Goal: Transaction & Acquisition: Purchase product/service

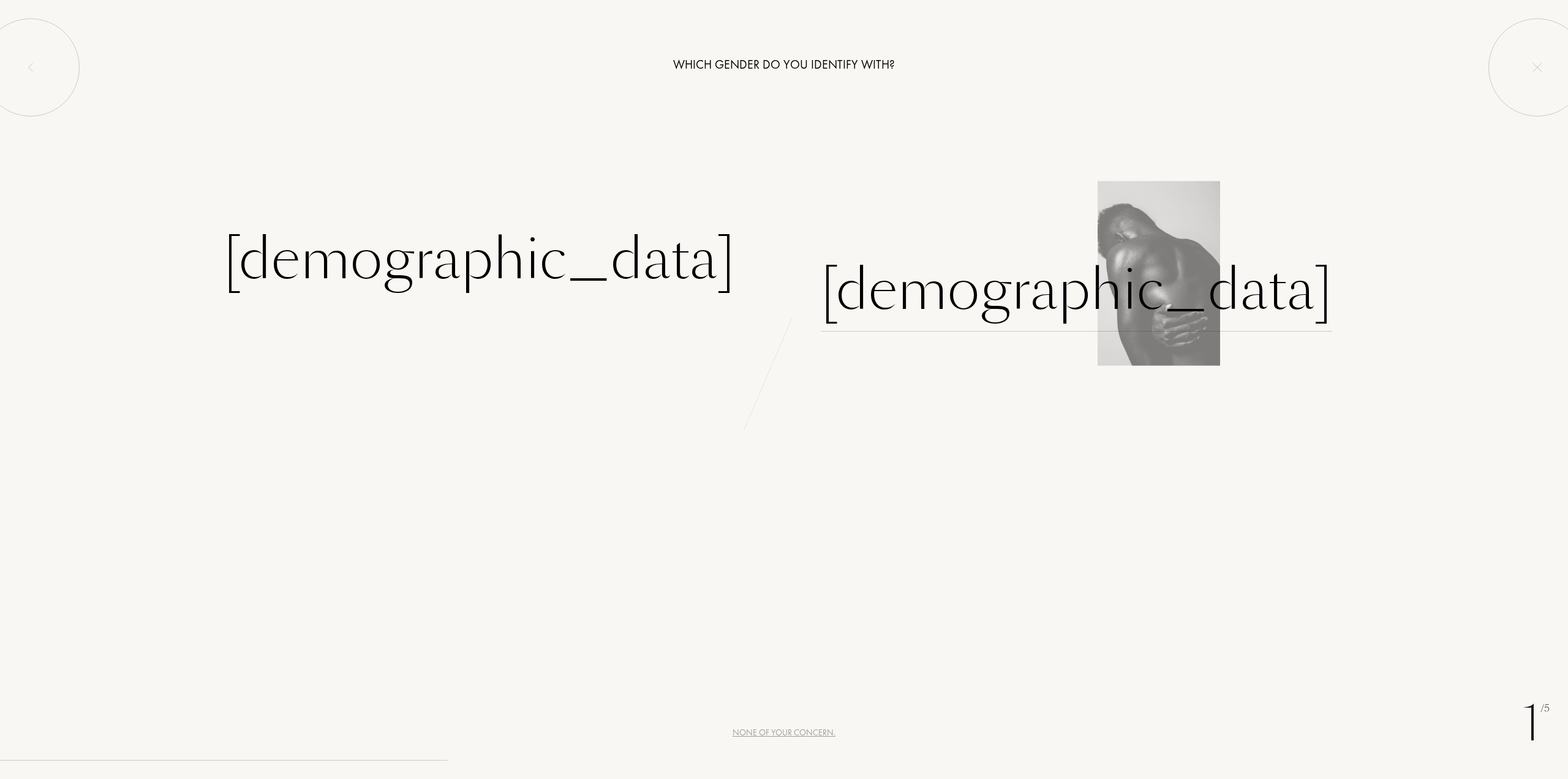
click at [904, 295] on div "[DEMOGRAPHIC_DATA]" at bounding box center [1076, 290] width 511 height 83
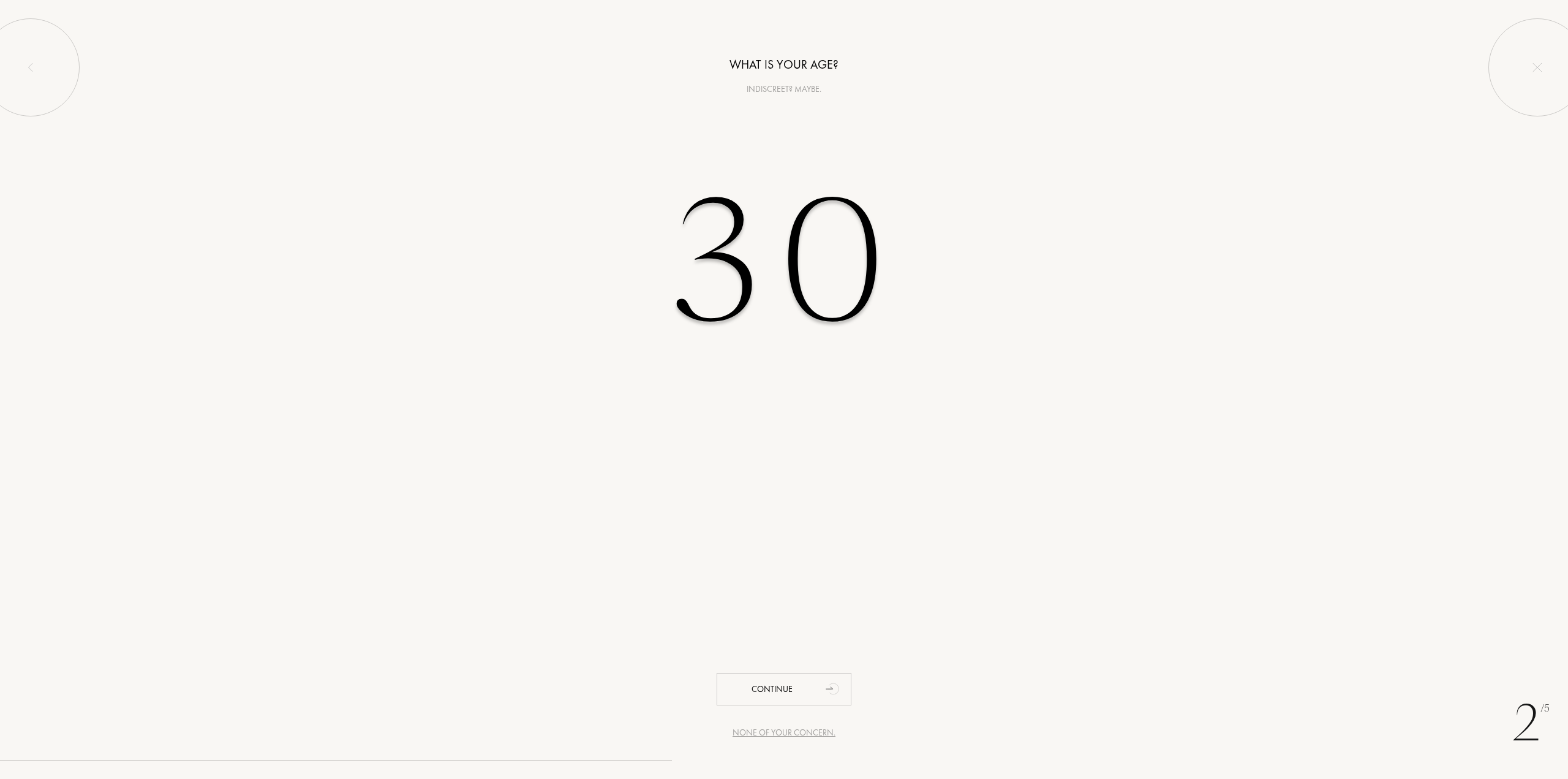
type input "30"
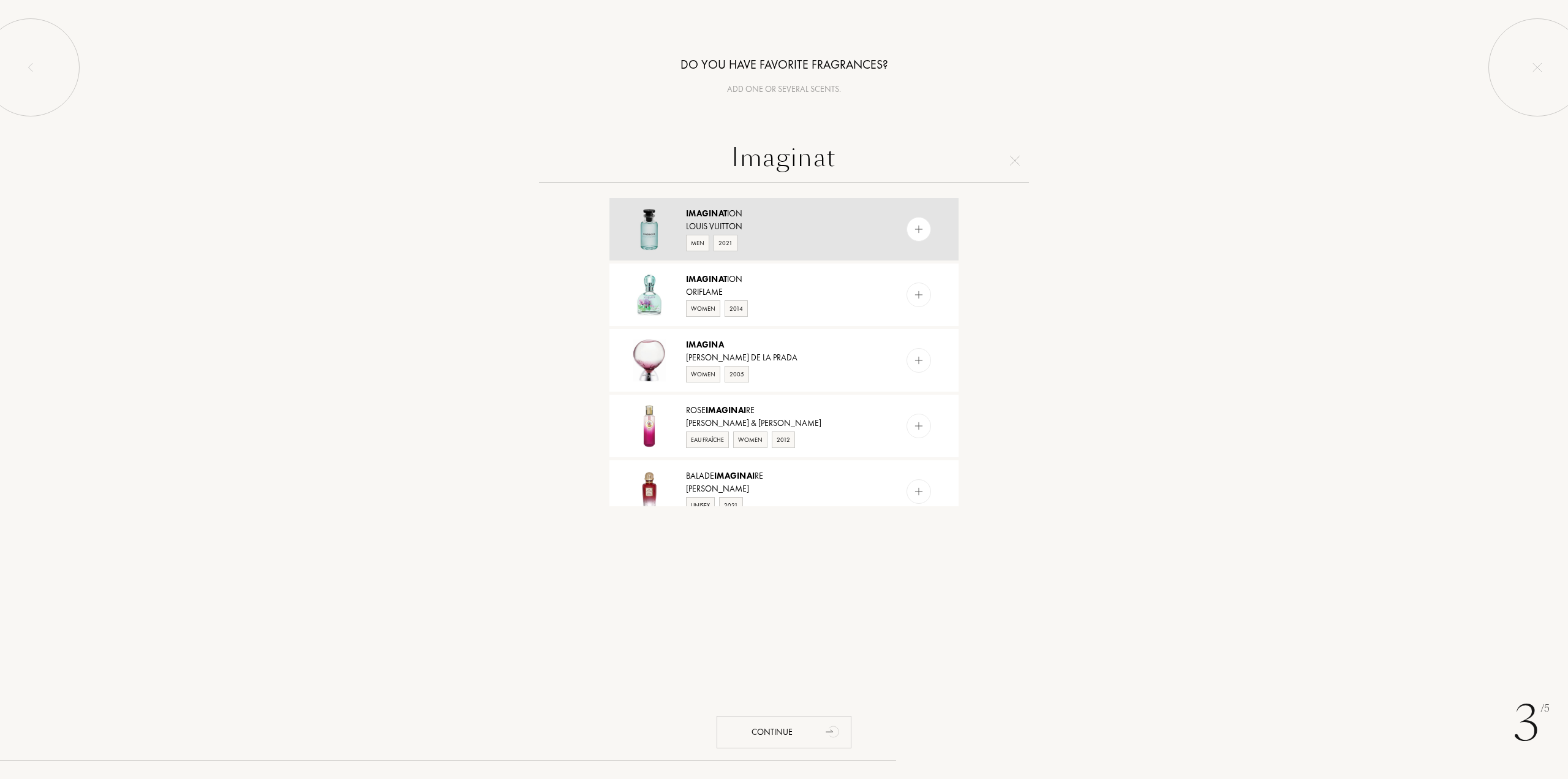
type input "Imaginat"
click at [917, 226] on img at bounding box center [919, 229] width 12 height 12
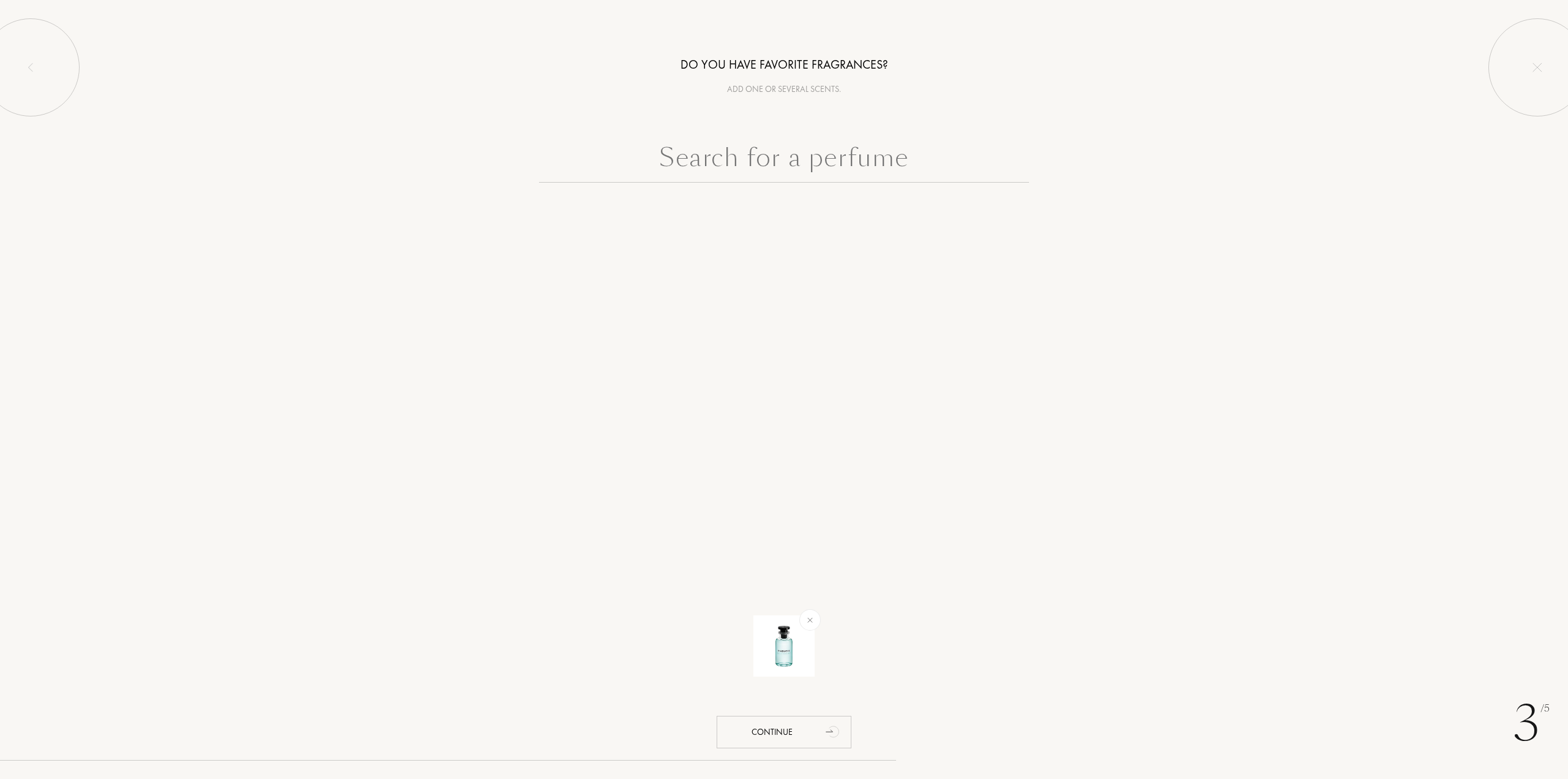
click at [871, 156] on input "text" at bounding box center [784, 161] width 490 height 44
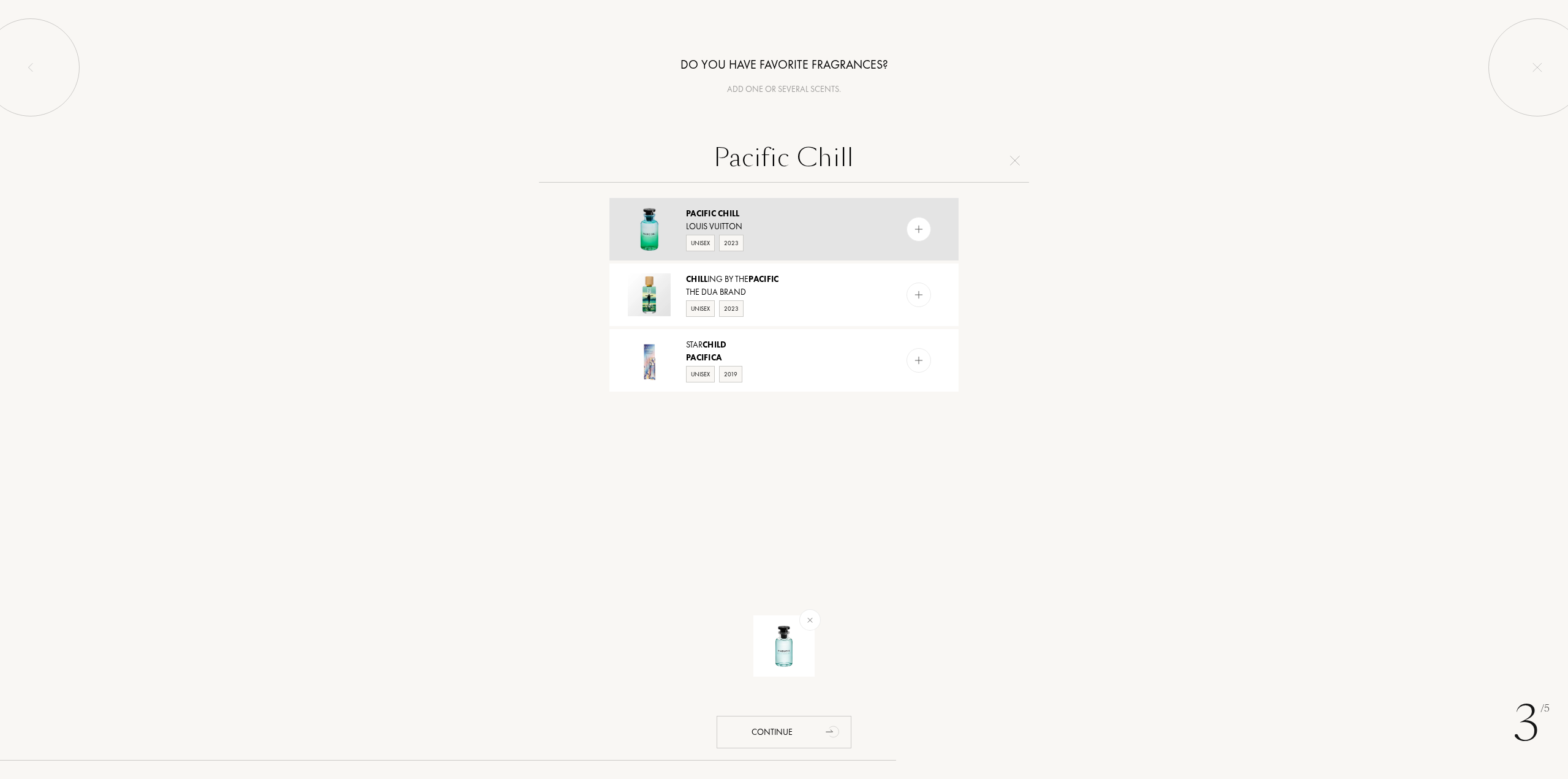
type input "Pacific Chill"
click at [920, 229] on img at bounding box center [919, 229] width 12 height 12
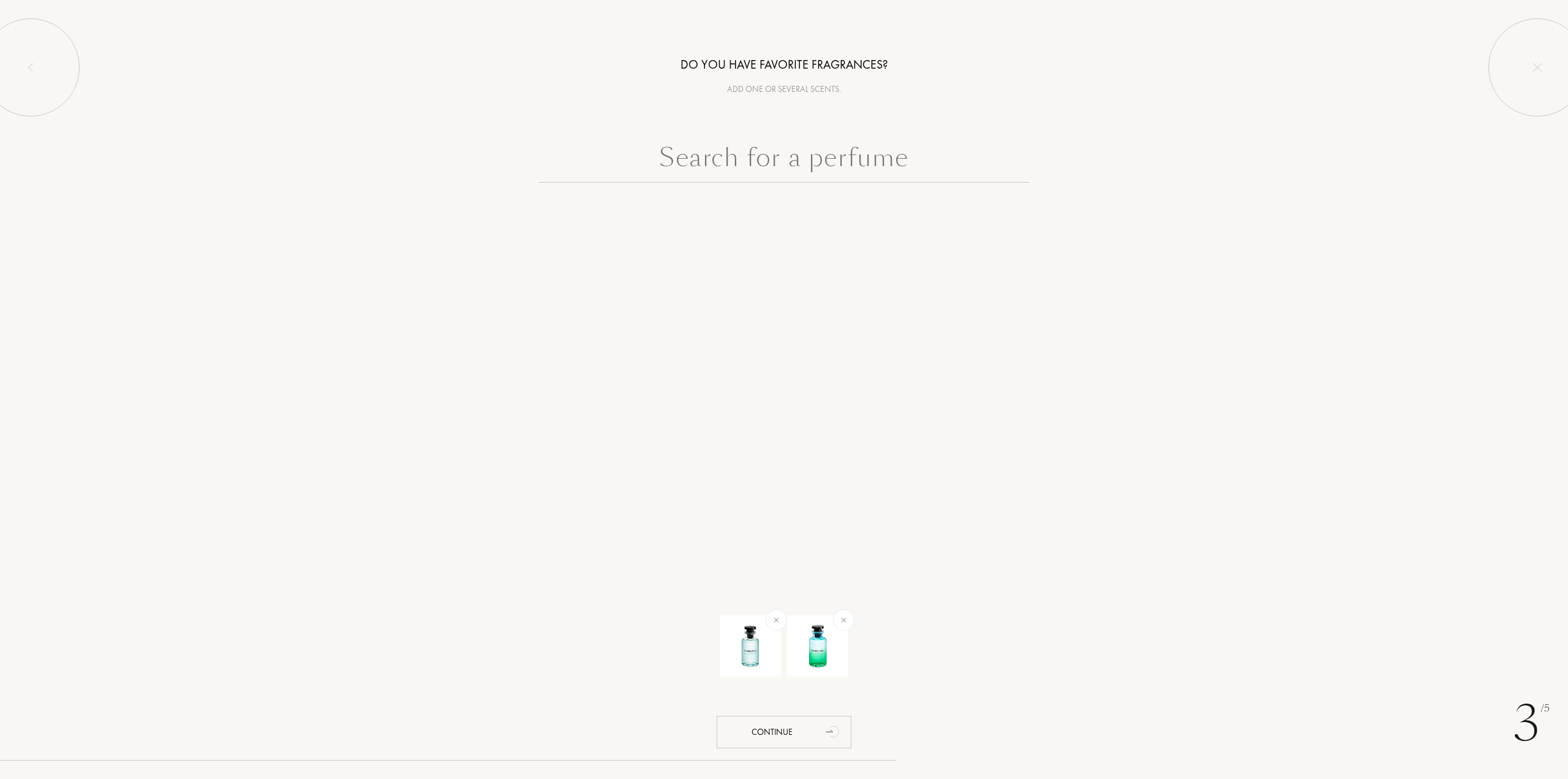
click at [808, 168] on input "text" at bounding box center [784, 161] width 490 height 44
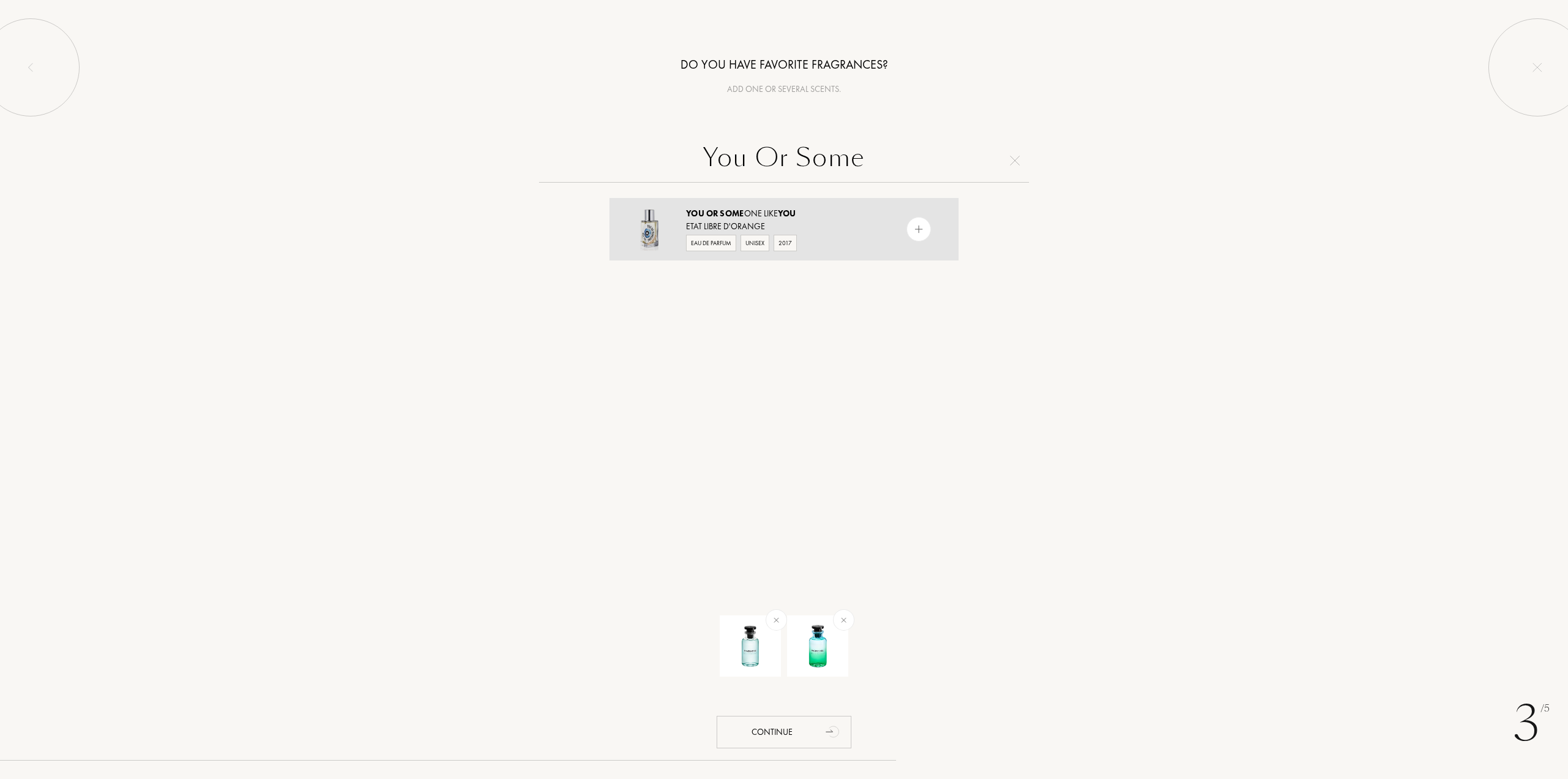
type input "You Or Some"
click at [909, 227] on div at bounding box center [919, 229] width 24 height 24
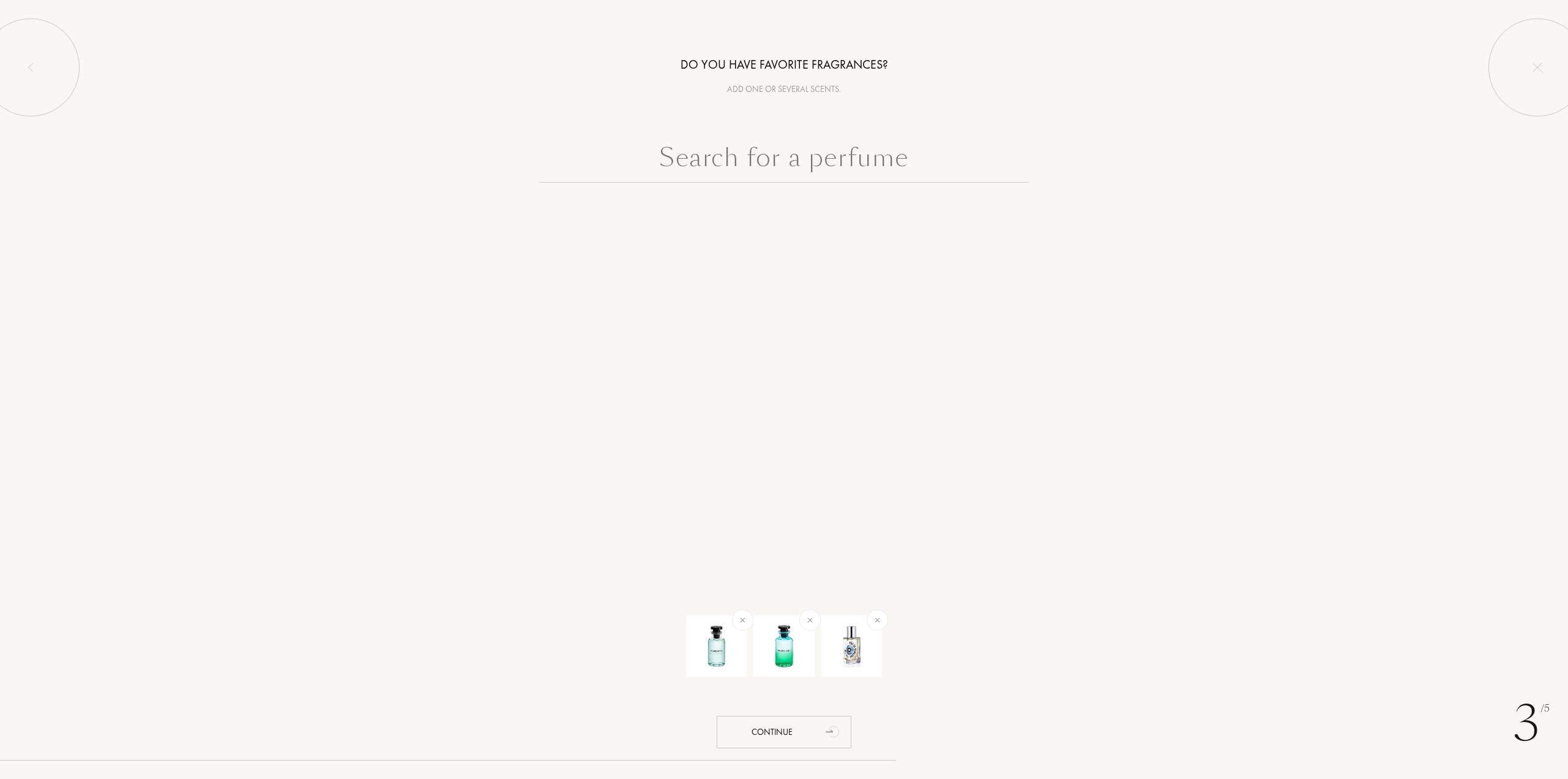
click at [883, 154] on input "text" at bounding box center [784, 161] width 490 height 44
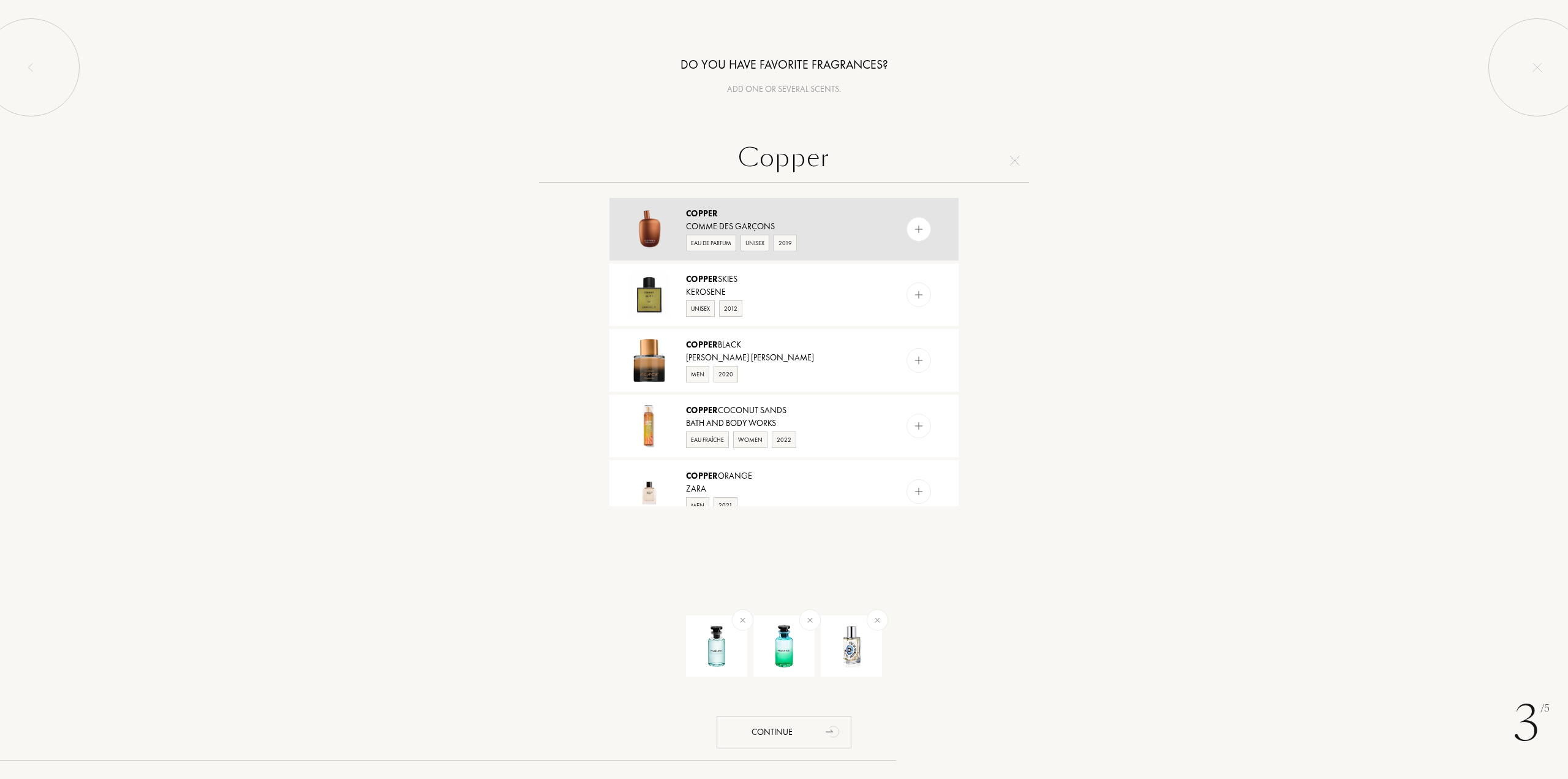
type input "Copper"
click at [925, 223] on div at bounding box center [919, 229] width 24 height 24
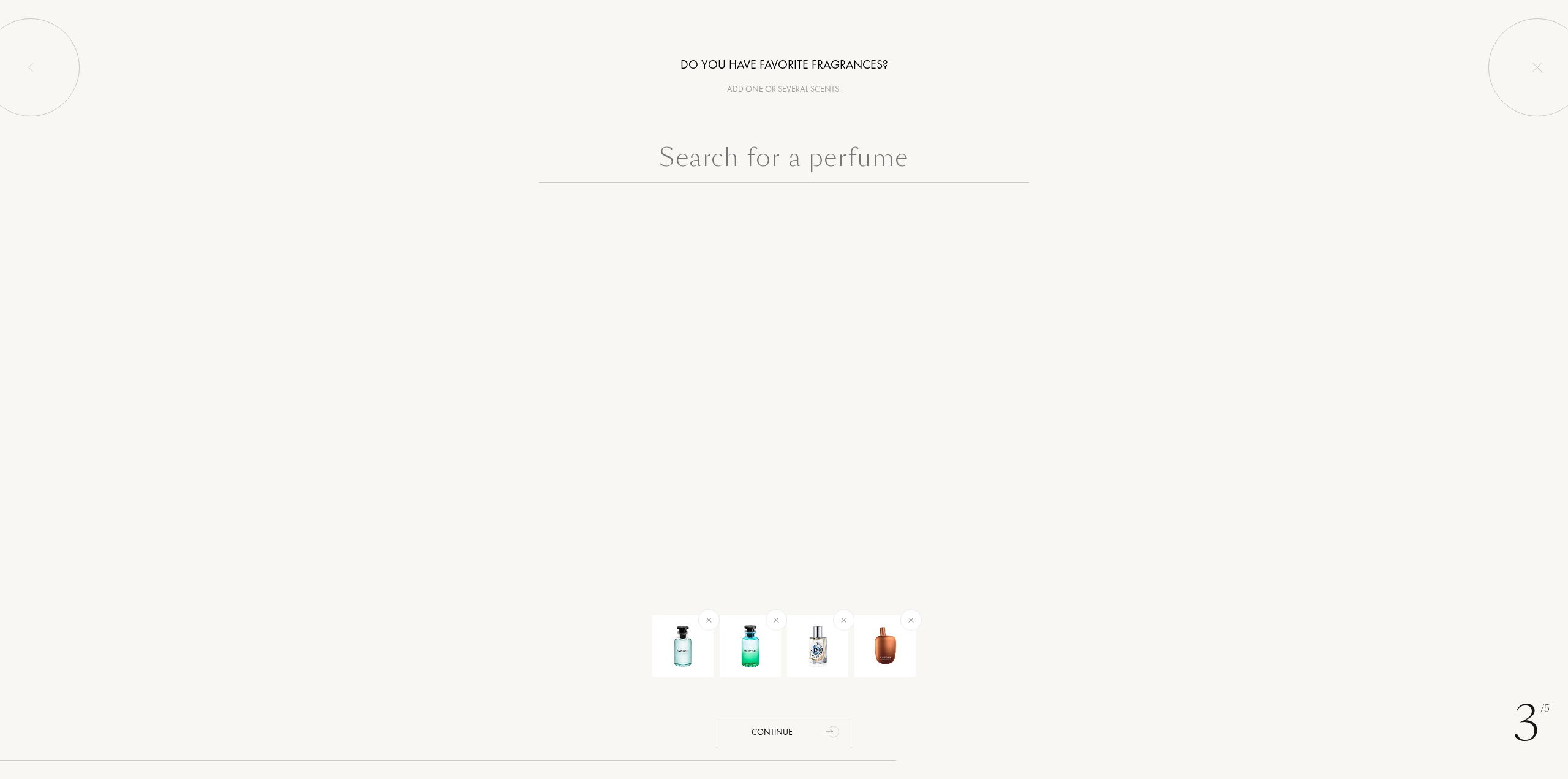
click at [884, 172] on input "text" at bounding box center [784, 161] width 490 height 44
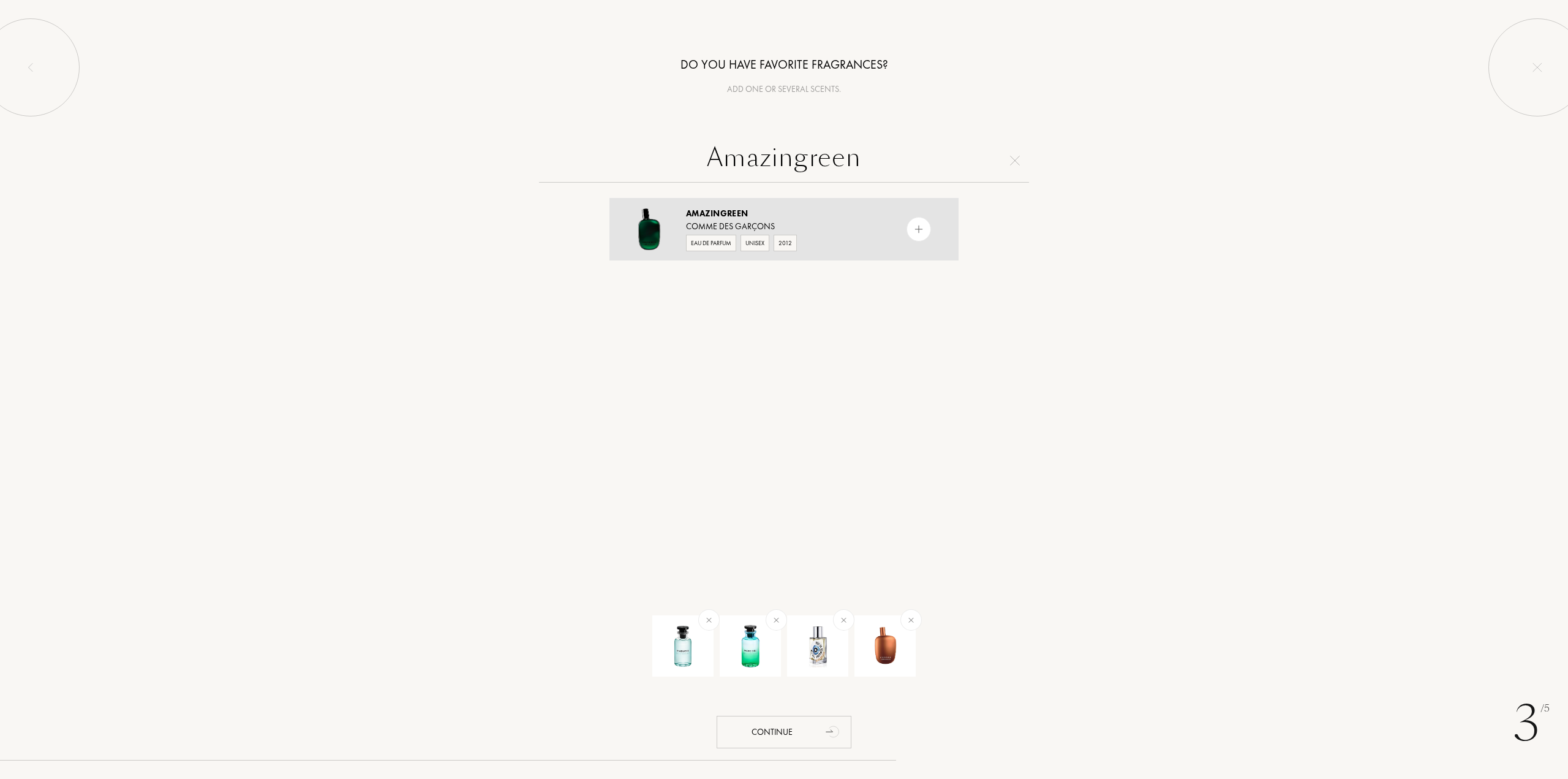
type input "Amazingreen"
click at [920, 223] on img at bounding box center [919, 229] width 12 height 12
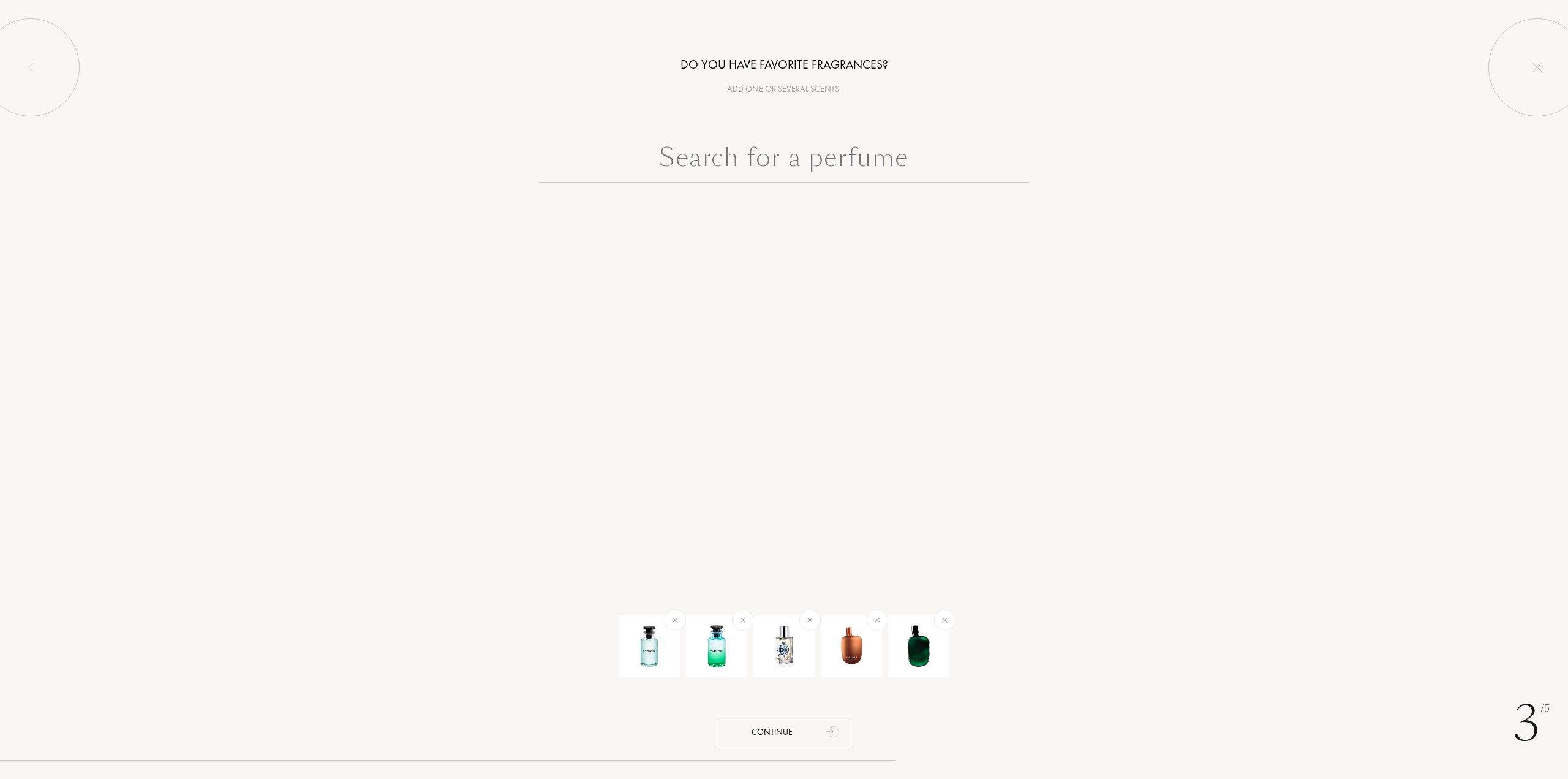
click at [867, 176] on input "text" at bounding box center [784, 161] width 490 height 44
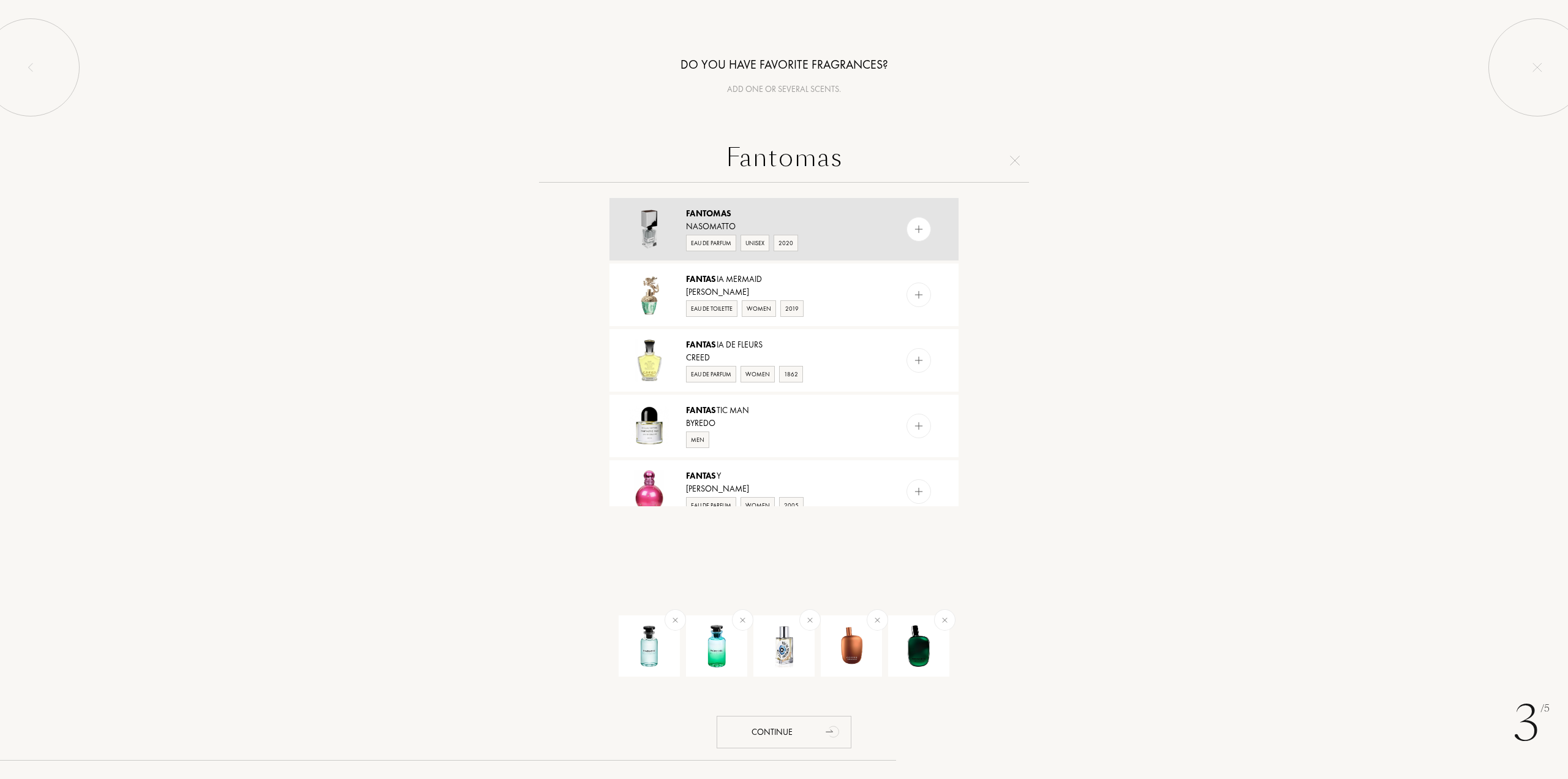
type input "Fantomas"
click at [920, 227] on img at bounding box center [919, 229] width 12 height 12
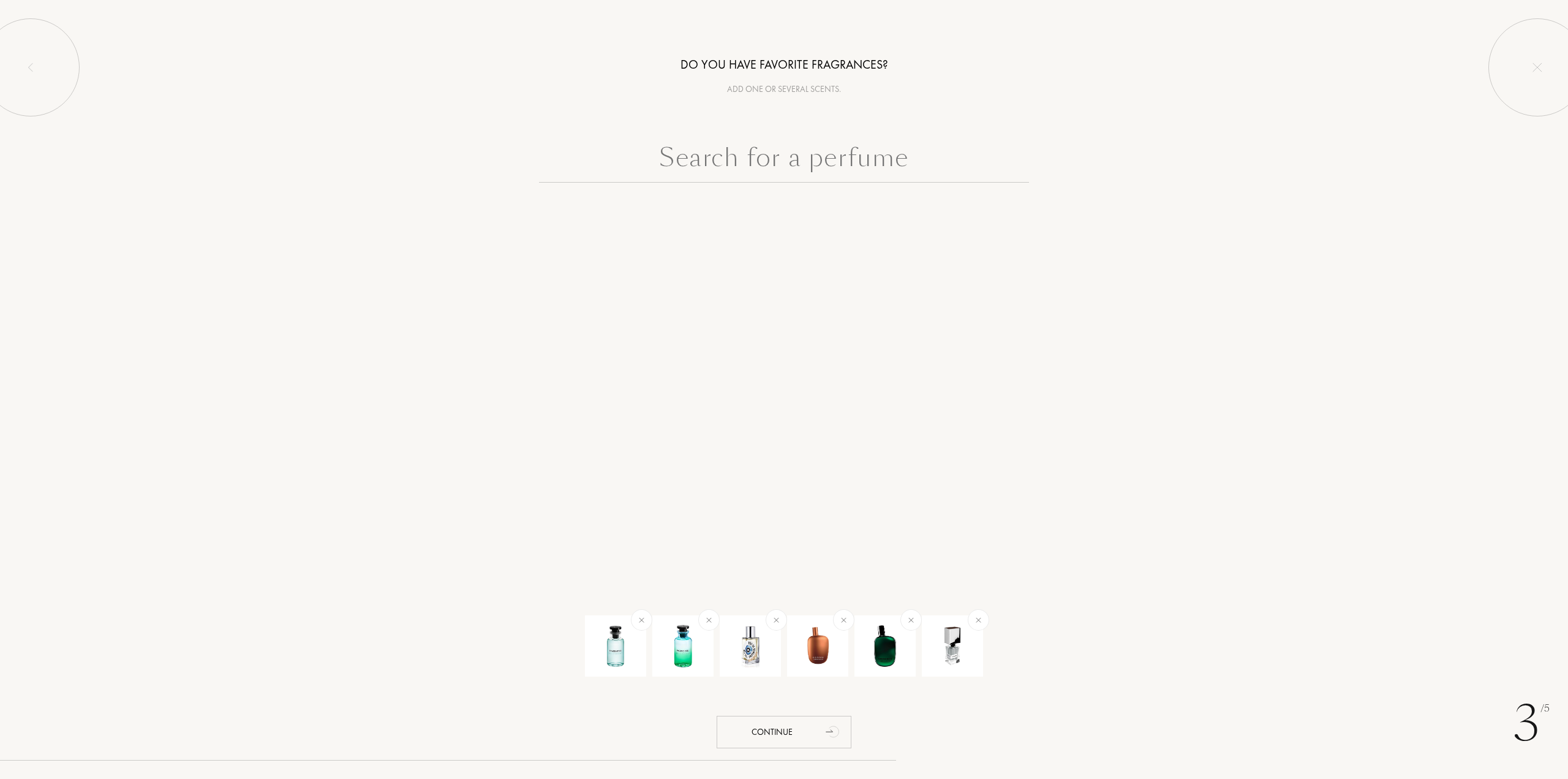
click at [717, 153] on input "text" at bounding box center [784, 161] width 490 height 44
paste input "Oud Maracujá"
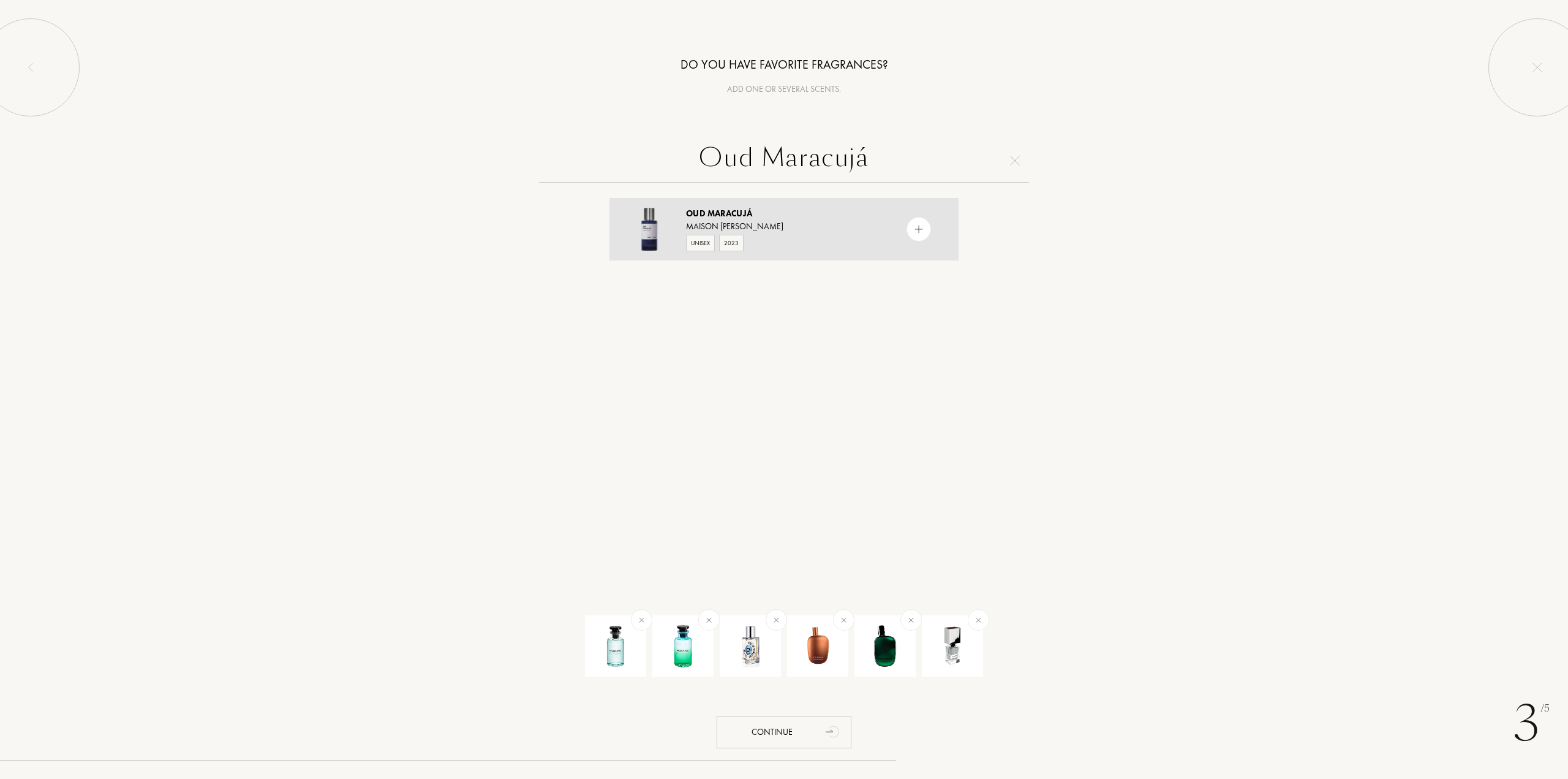
type input "Oud Maracujá"
click at [919, 220] on div at bounding box center [919, 229] width 24 height 24
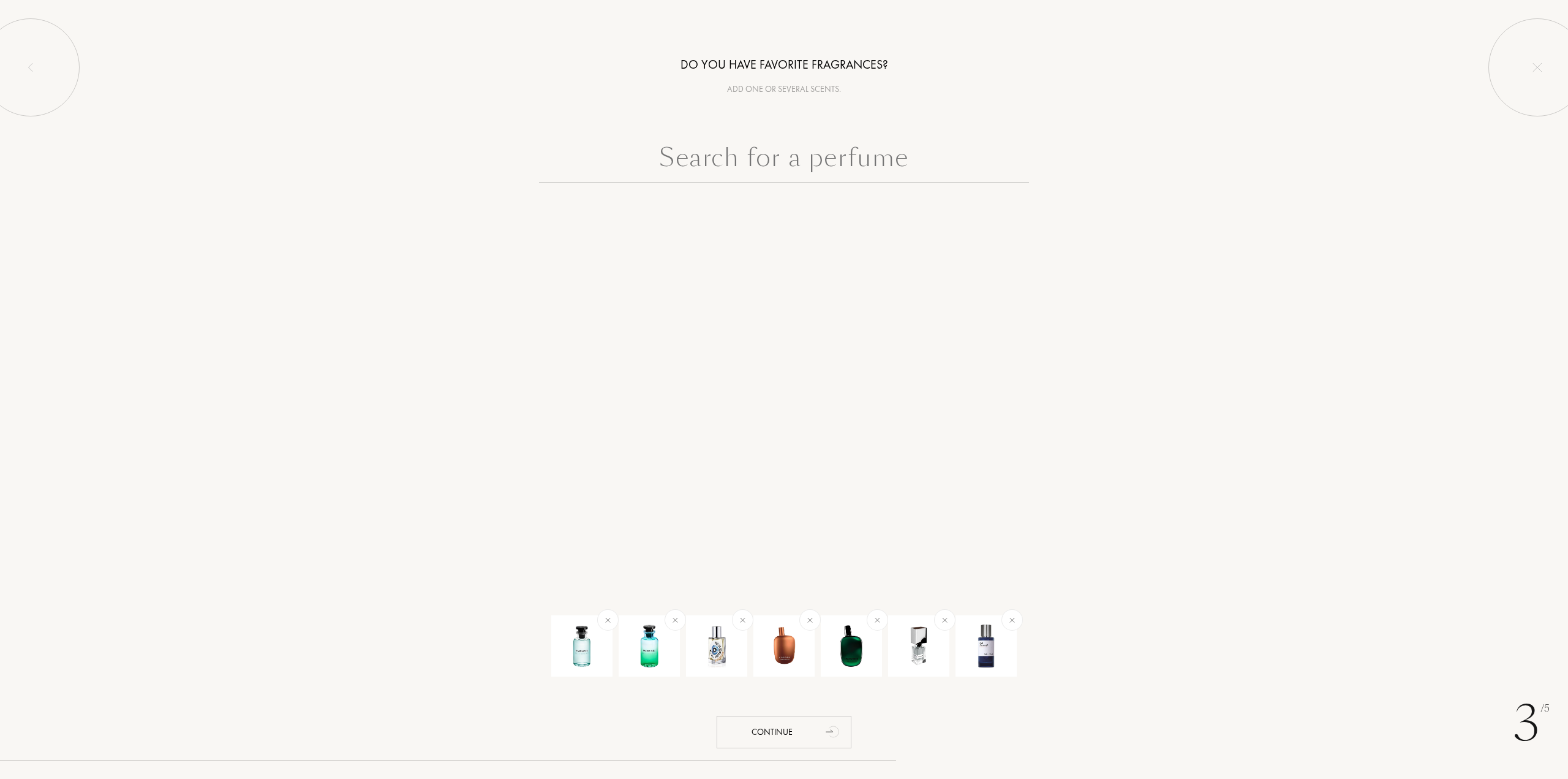
click at [799, 158] on input "text" at bounding box center [784, 161] width 490 height 44
paste input "Original Wood"
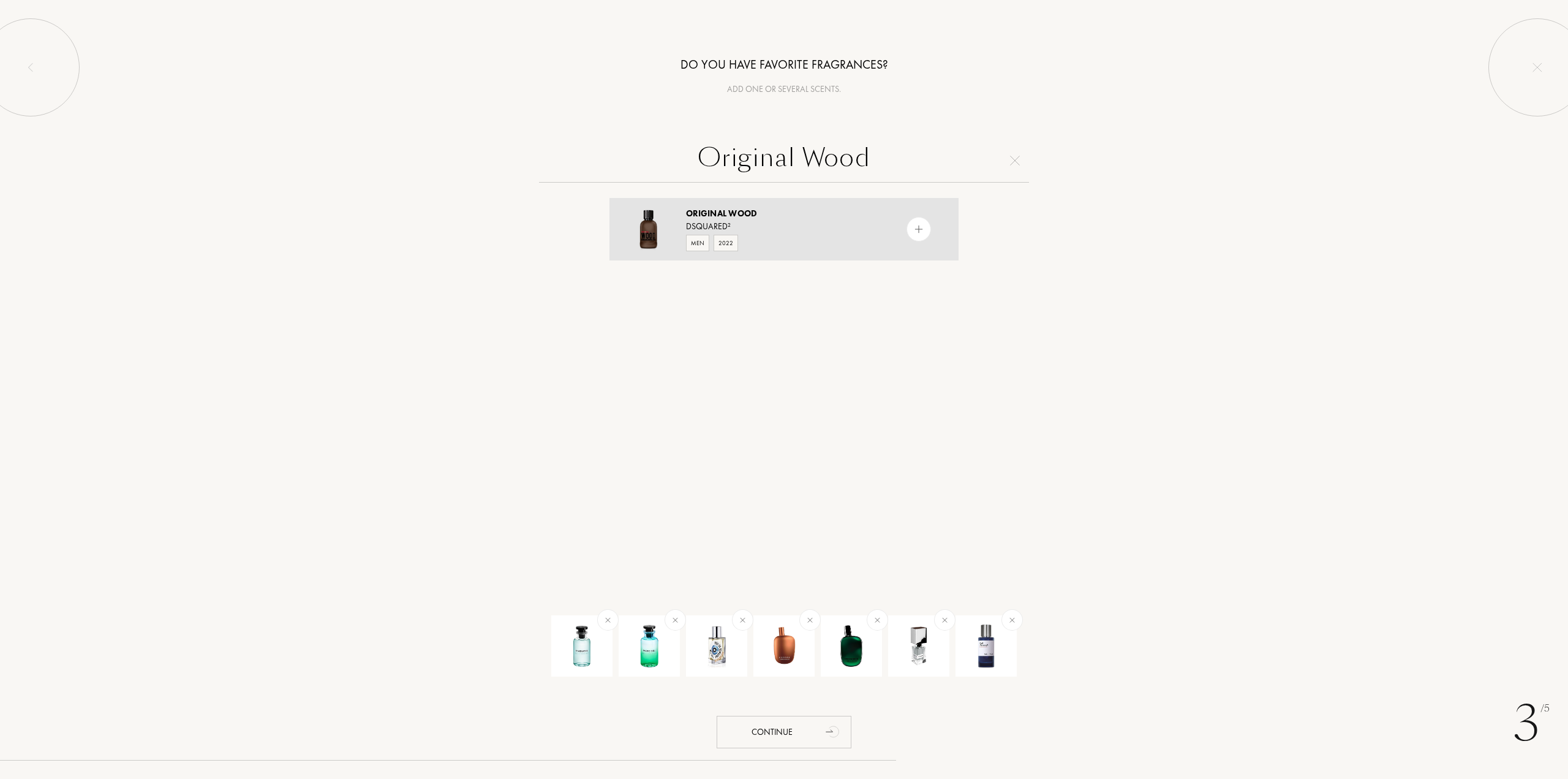
type input "Original Wood"
click at [917, 227] on img at bounding box center [919, 229] width 12 height 12
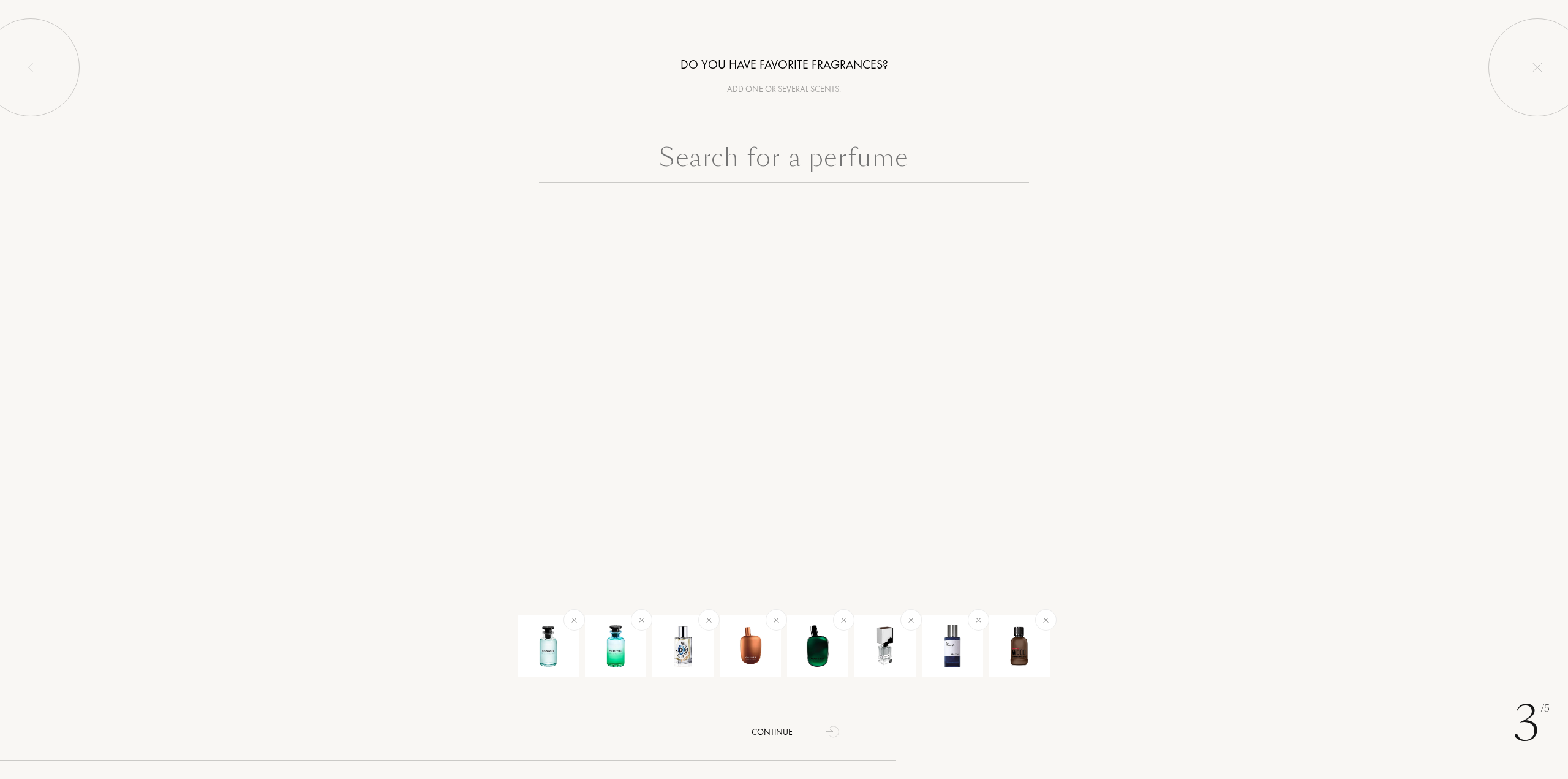
click at [882, 165] on input "text" at bounding box center [784, 161] width 490 height 44
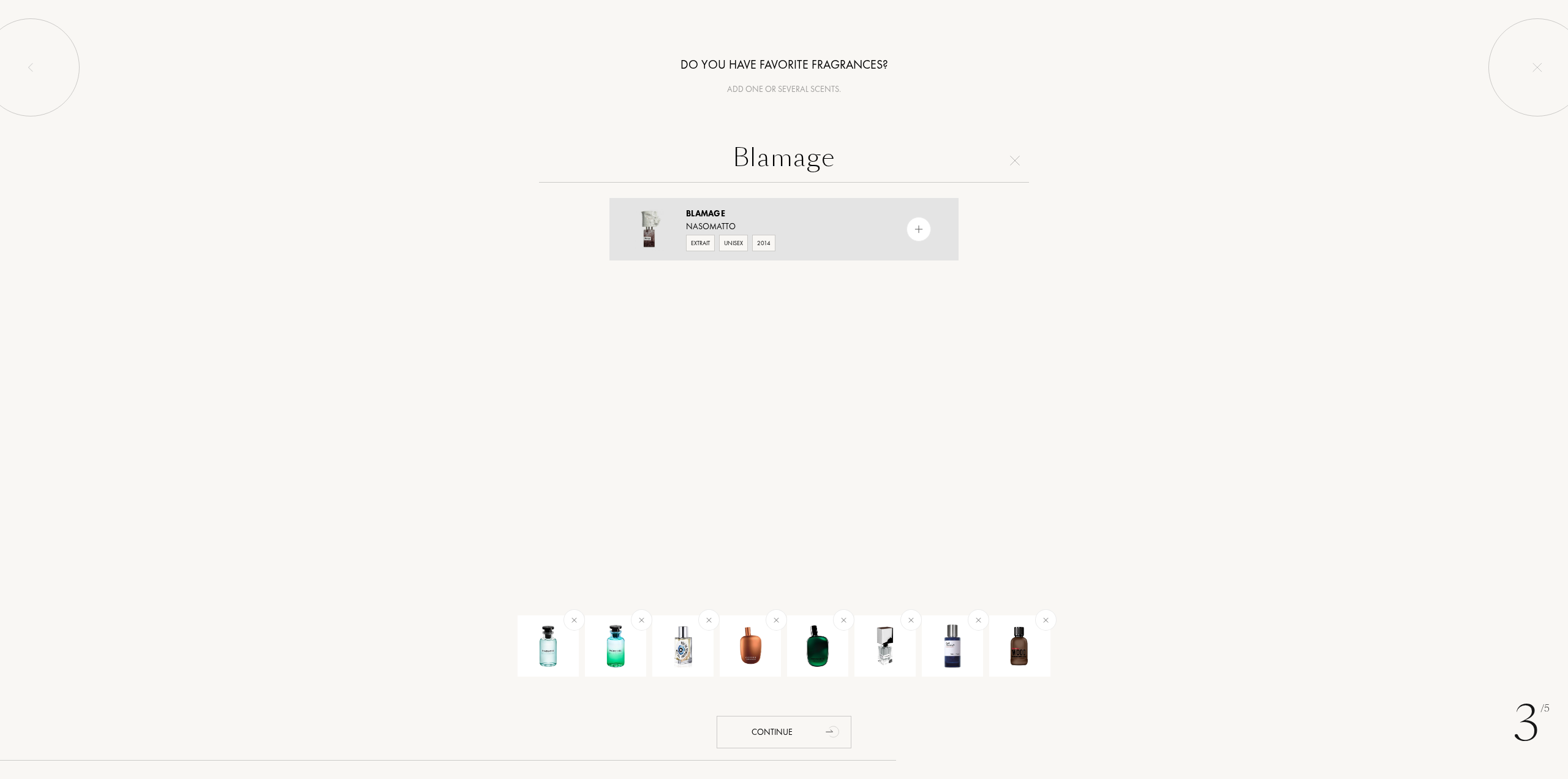
type input "Blamage"
click at [909, 225] on div at bounding box center [919, 229] width 24 height 24
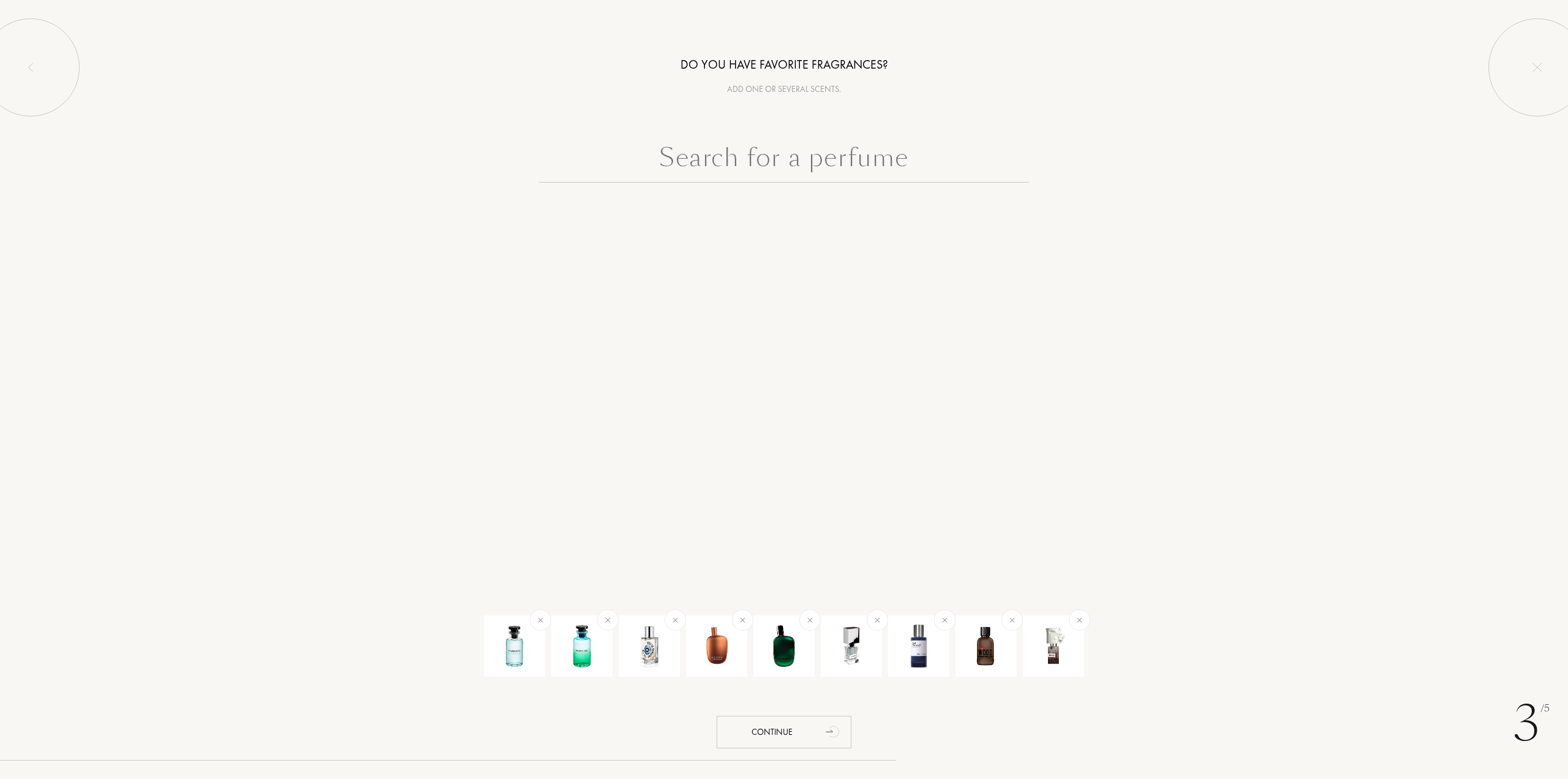
click at [769, 160] on input "text" at bounding box center [784, 161] width 490 height 44
paste input "Philosykos"
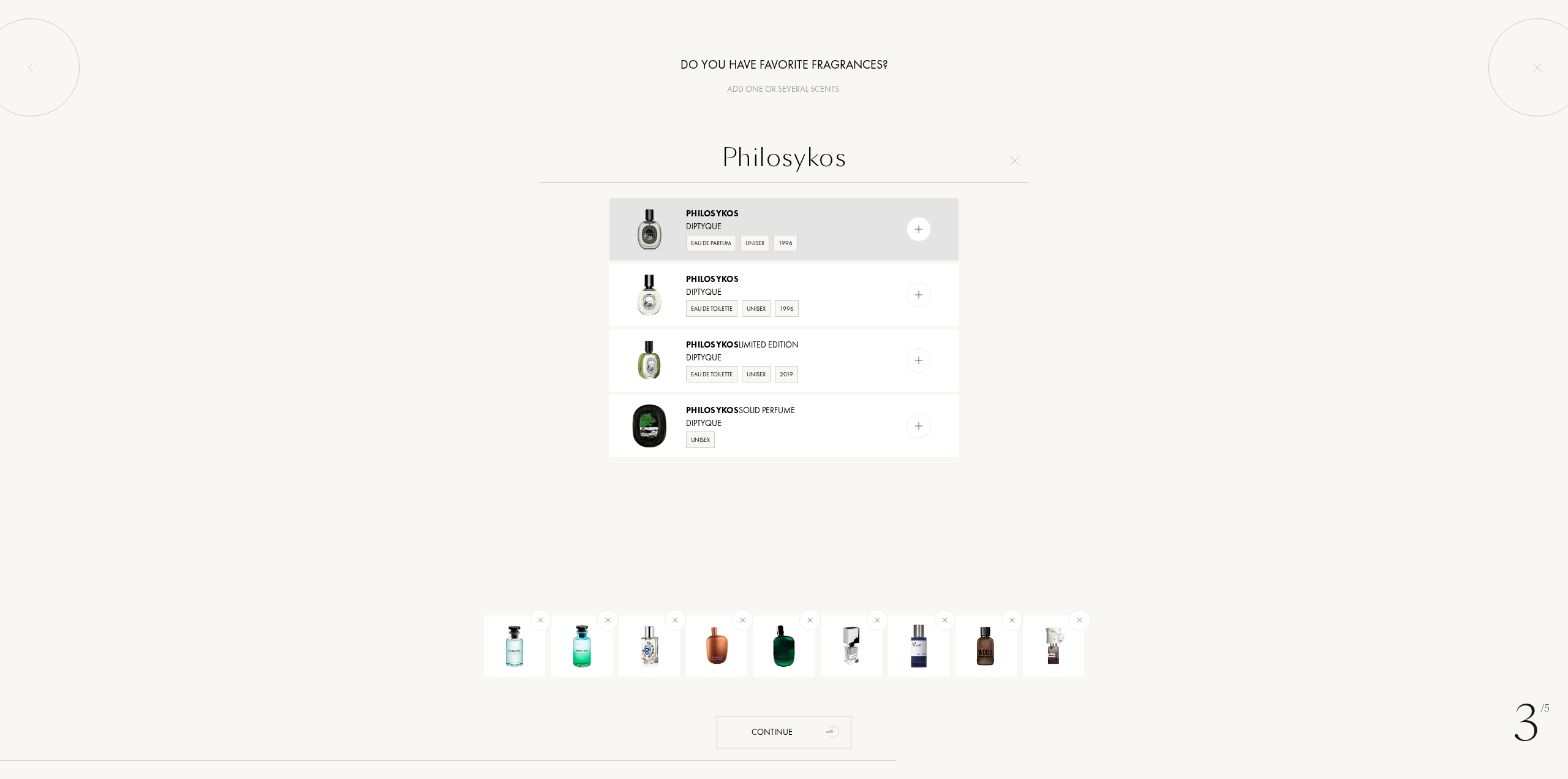
type input "Philosykos"
click at [917, 231] on img at bounding box center [919, 229] width 12 height 12
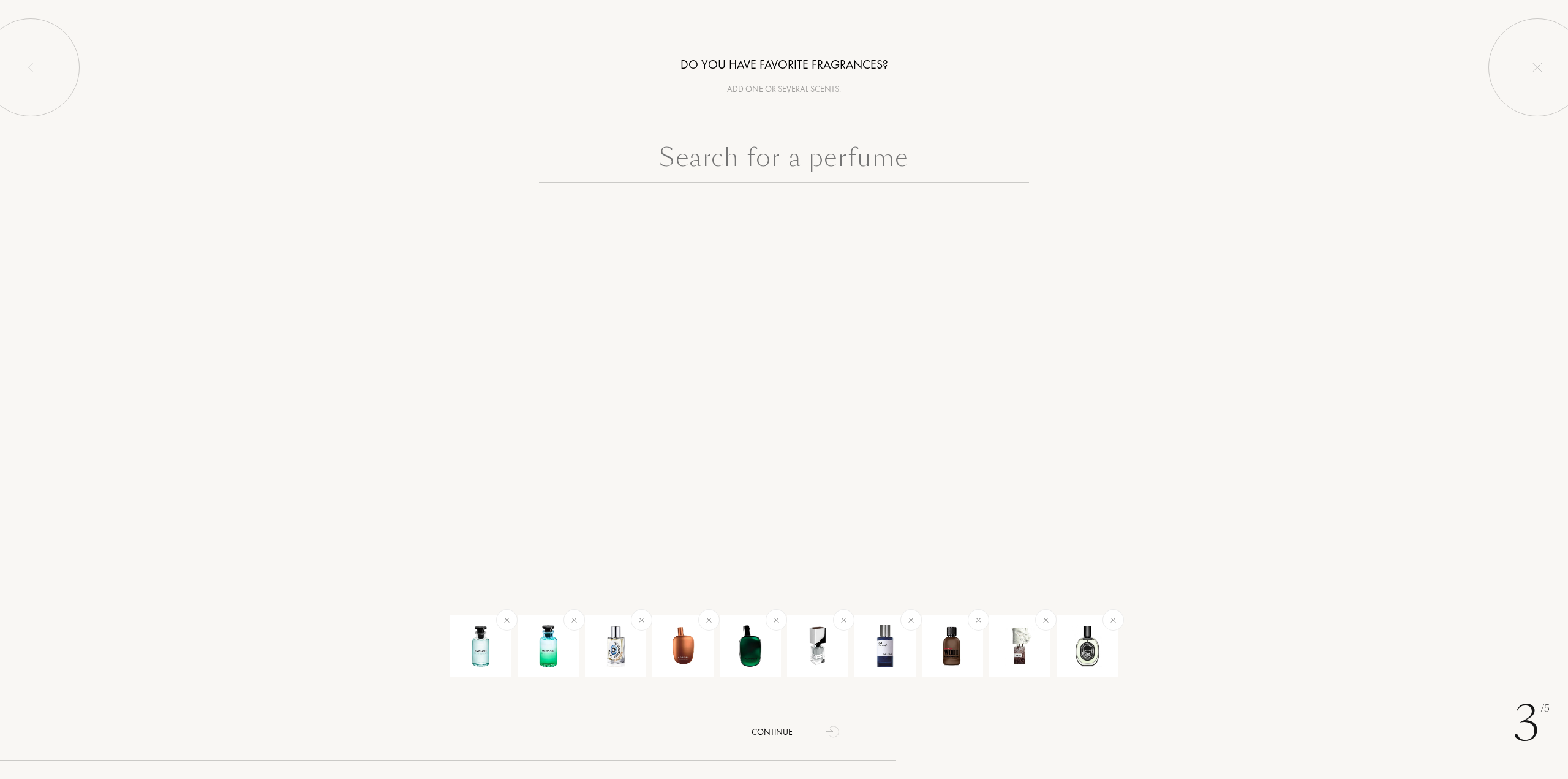
click at [779, 163] on input "text" at bounding box center [784, 161] width 490 height 44
paste input "Santal 33"
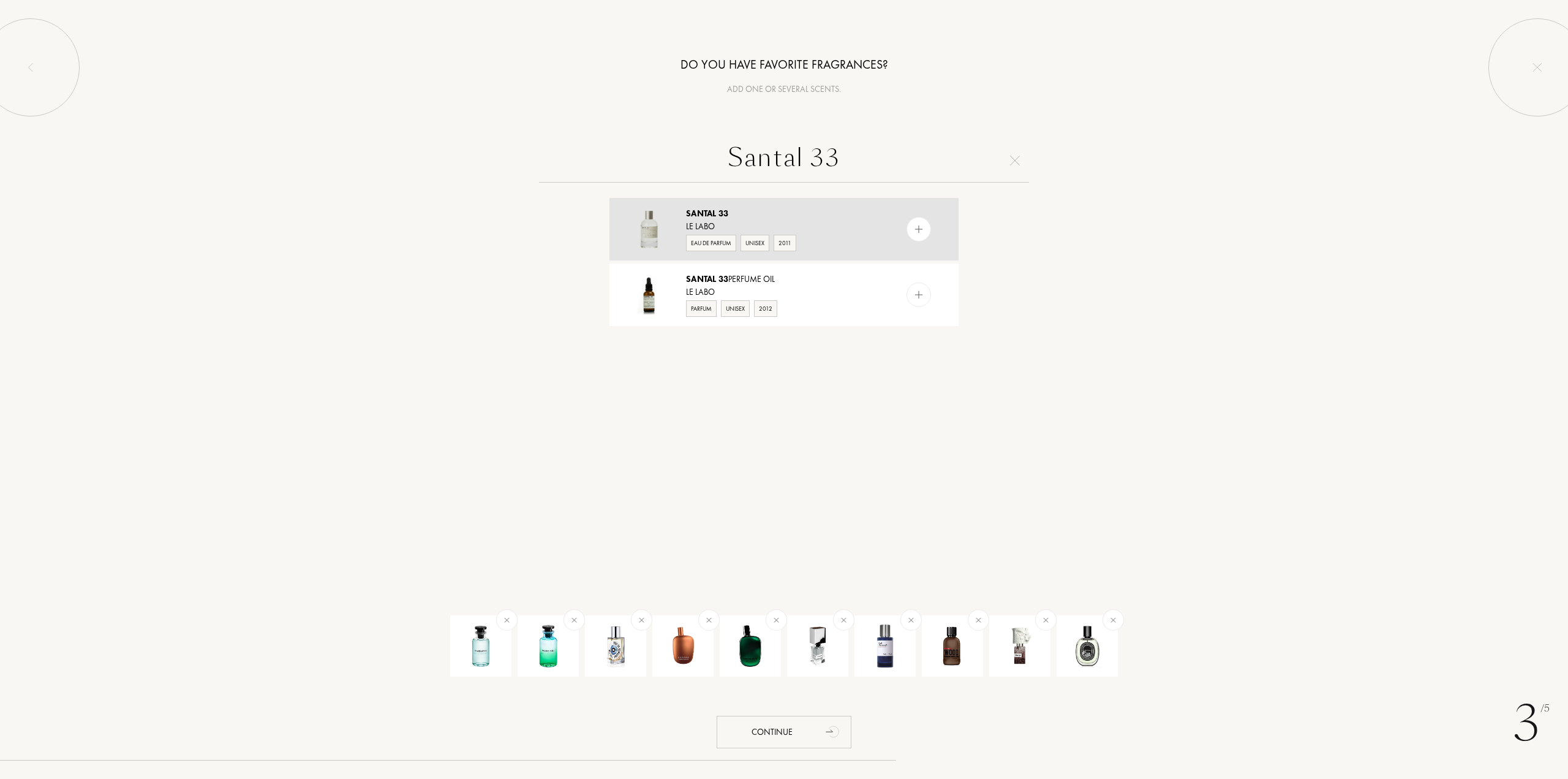
type input "Santal 33"
click at [916, 225] on img at bounding box center [919, 229] width 12 height 12
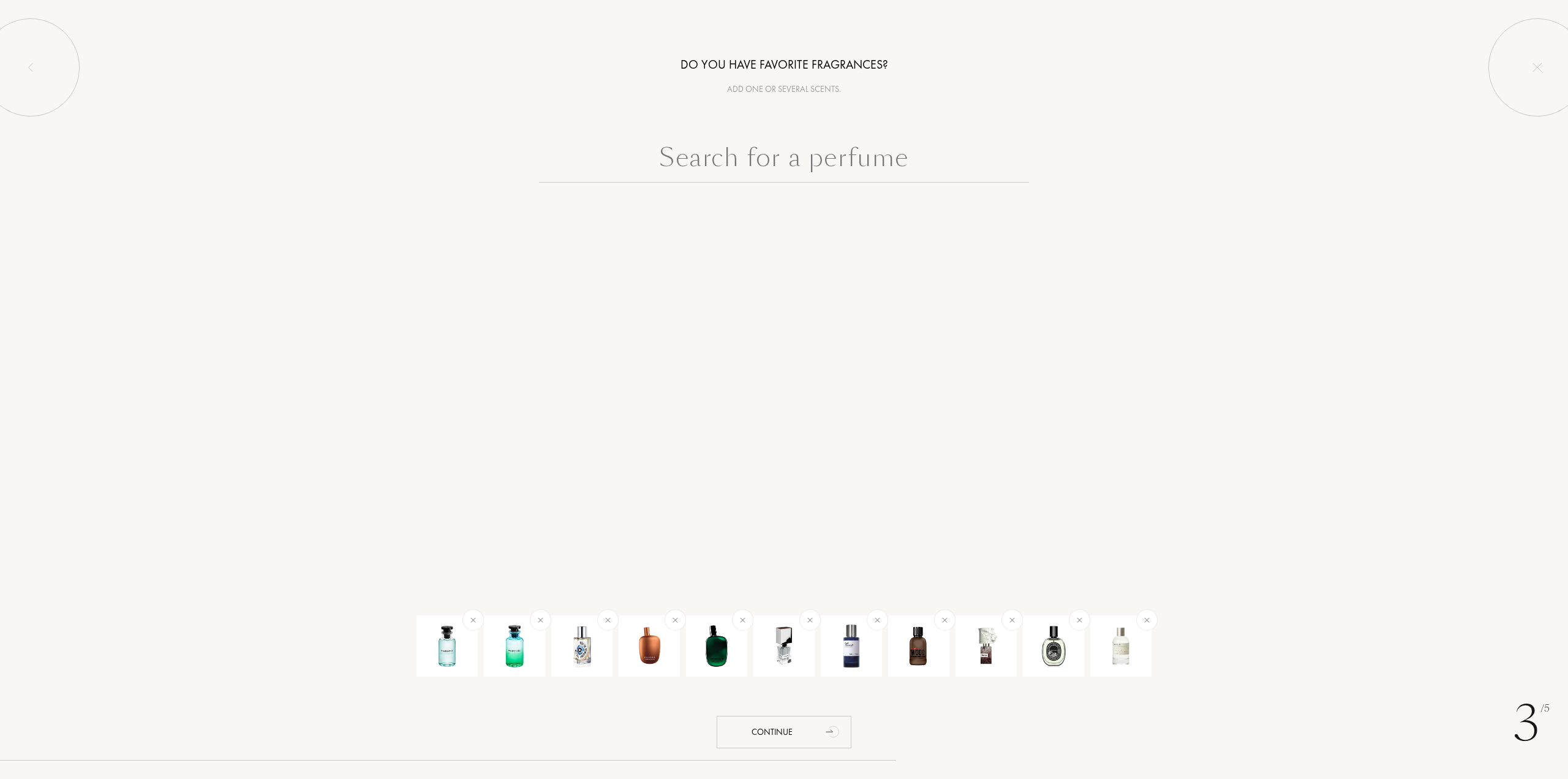
click at [764, 163] on input "text" at bounding box center [784, 161] width 490 height 44
paste input "Costa Azzurra"
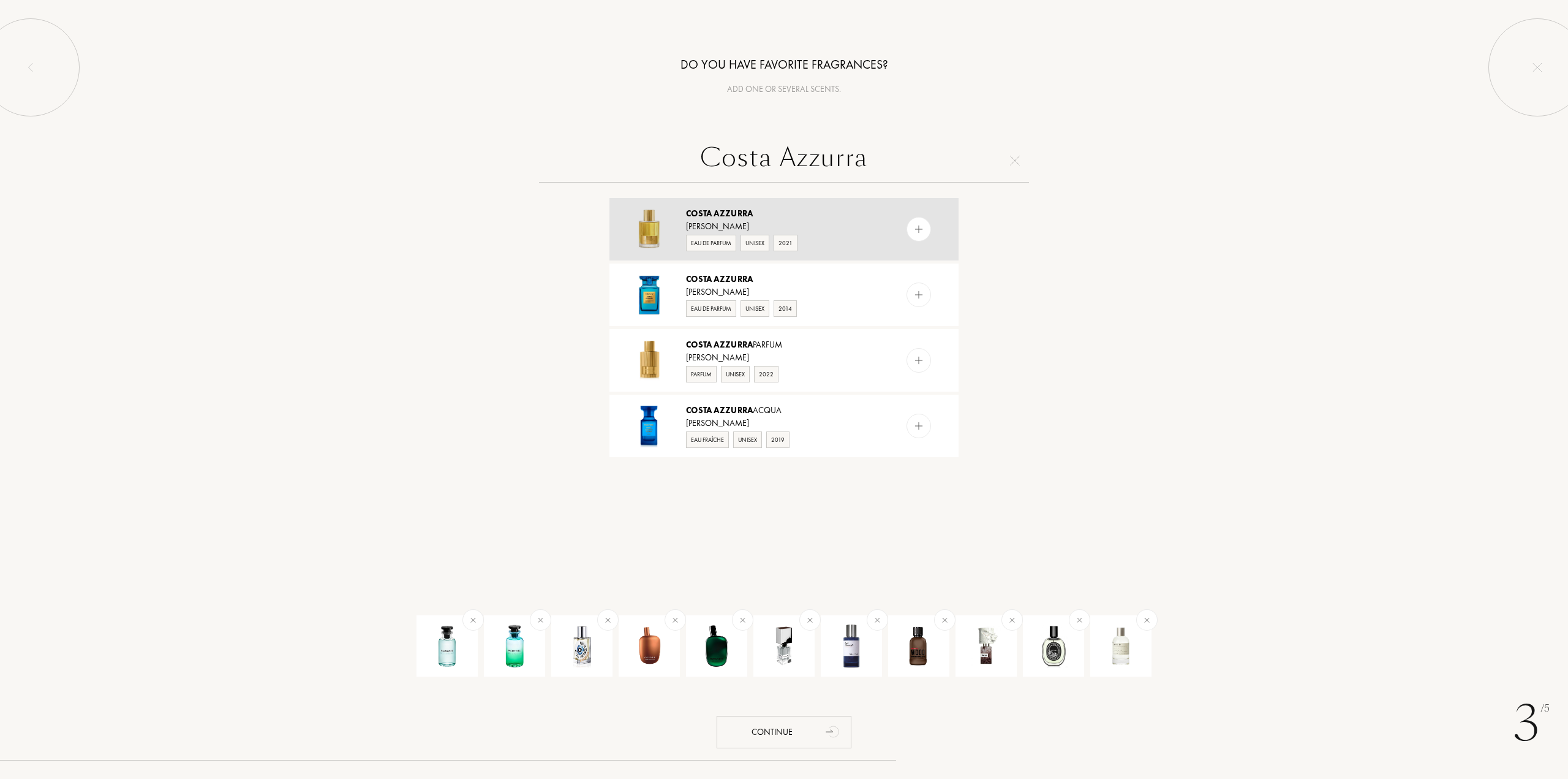
type input "Costa Azzurra"
click at [917, 224] on img at bounding box center [919, 229] width 12 height 12
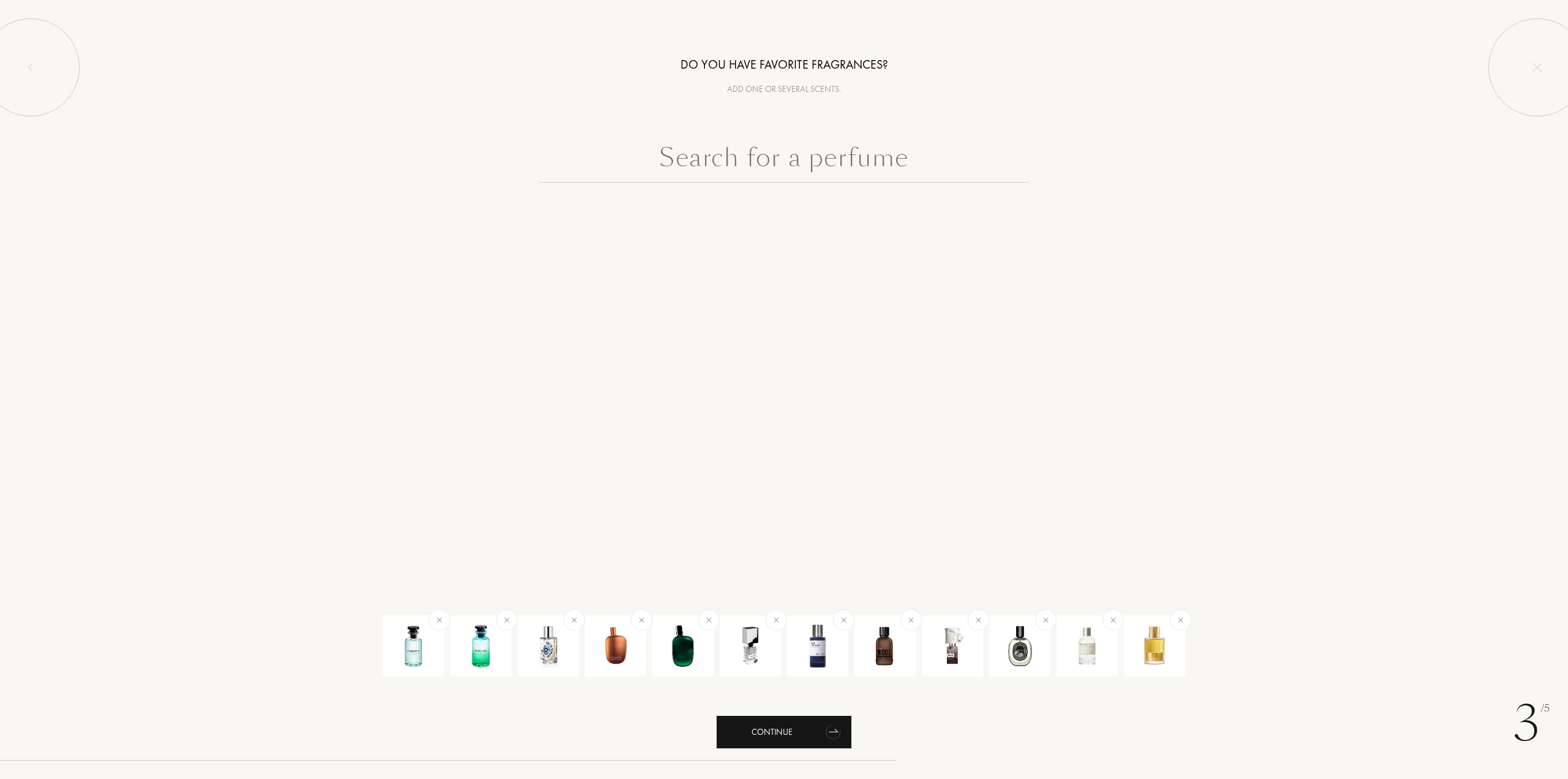
click at [813, 740] on div "Continue" at bounding box center [784, 732] width 135 height 33
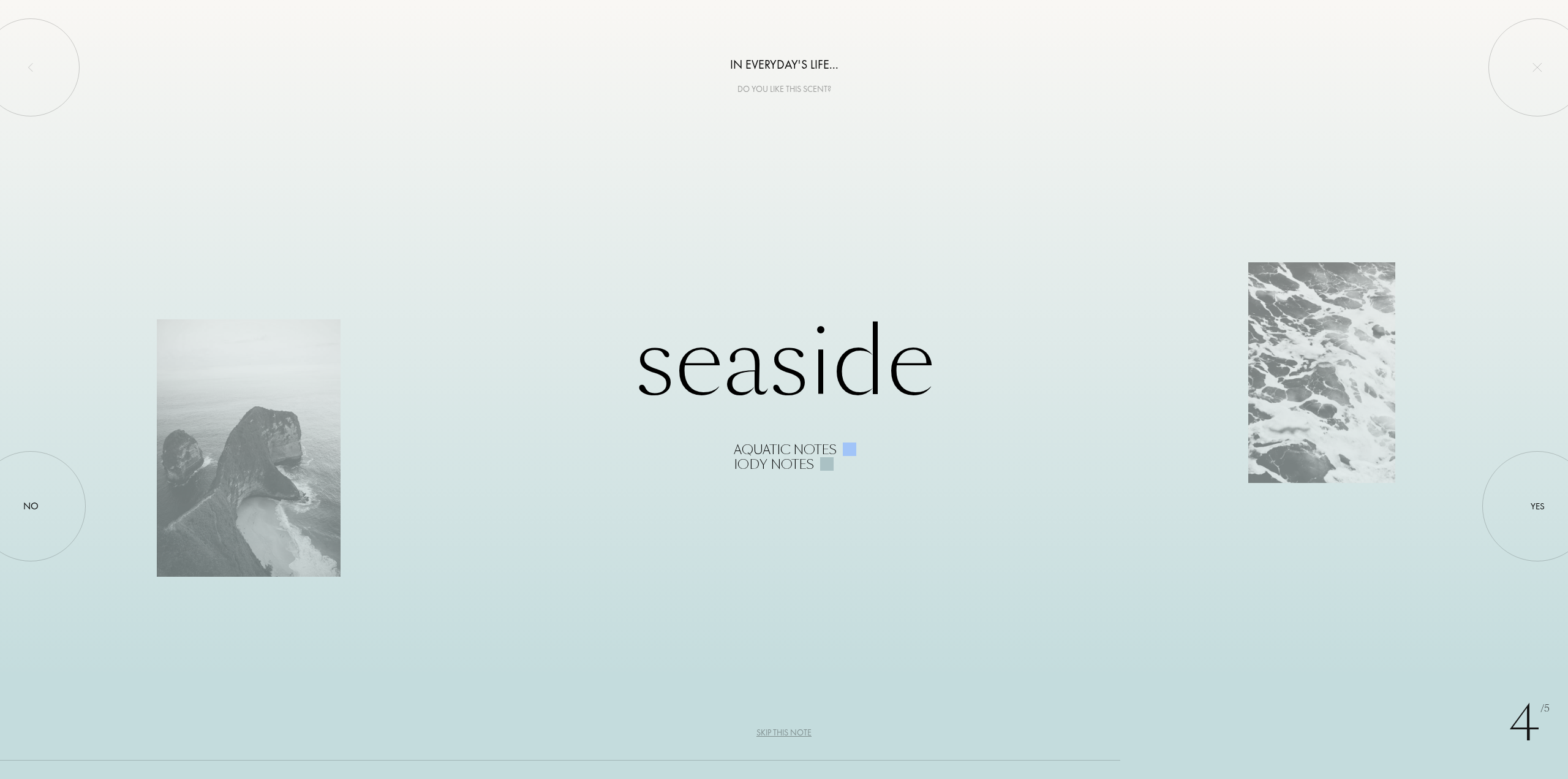
click at [809, 360] on div "Seaside Aquatic notes Iody notes" at bounding box center [784, 390] width 1254 height 164
click at [816, 504] on div "4 /5 In everyday's life... Do you like this scent? Seaside Aquatic notes Iody n…" at bounding box center [784, 389] width 1568 height 779
click at [1291, 389] on div "Seaside Aquatic notes Iody notes" at bounding box center [784, 390] width 1254 height 164
drag, startPoint x: 1315, startPoint y: 389, endPoint x: 1279, endPoint y: 411, distance: 42.2
click at [1280, 410] on div "Seaside Aquatic notes Iody notes" at bounding box center [784, 390] width 1254 height 164
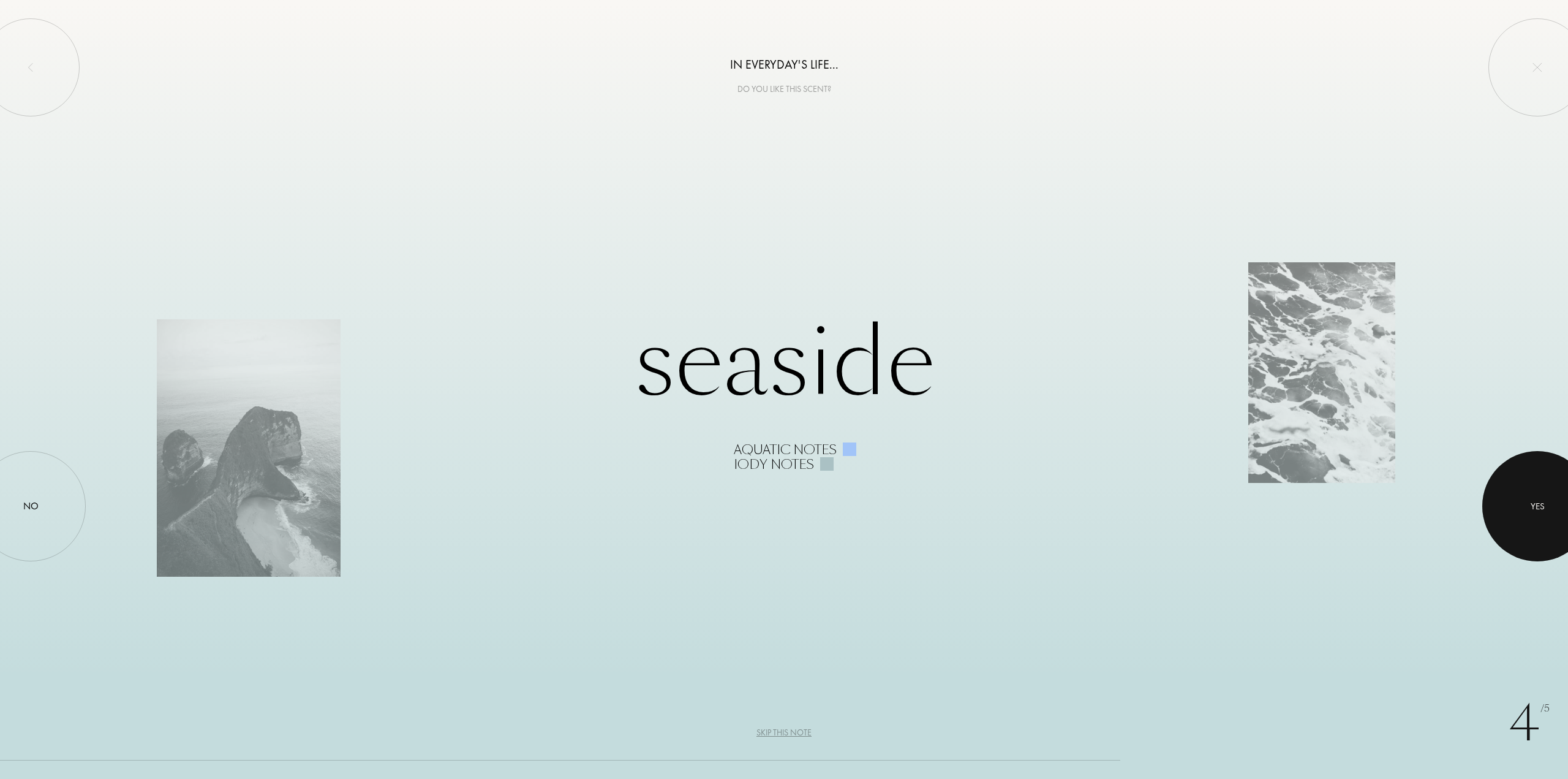
click at [1550, 534] on div at bounding box center [1538, 507] width 110 height 110
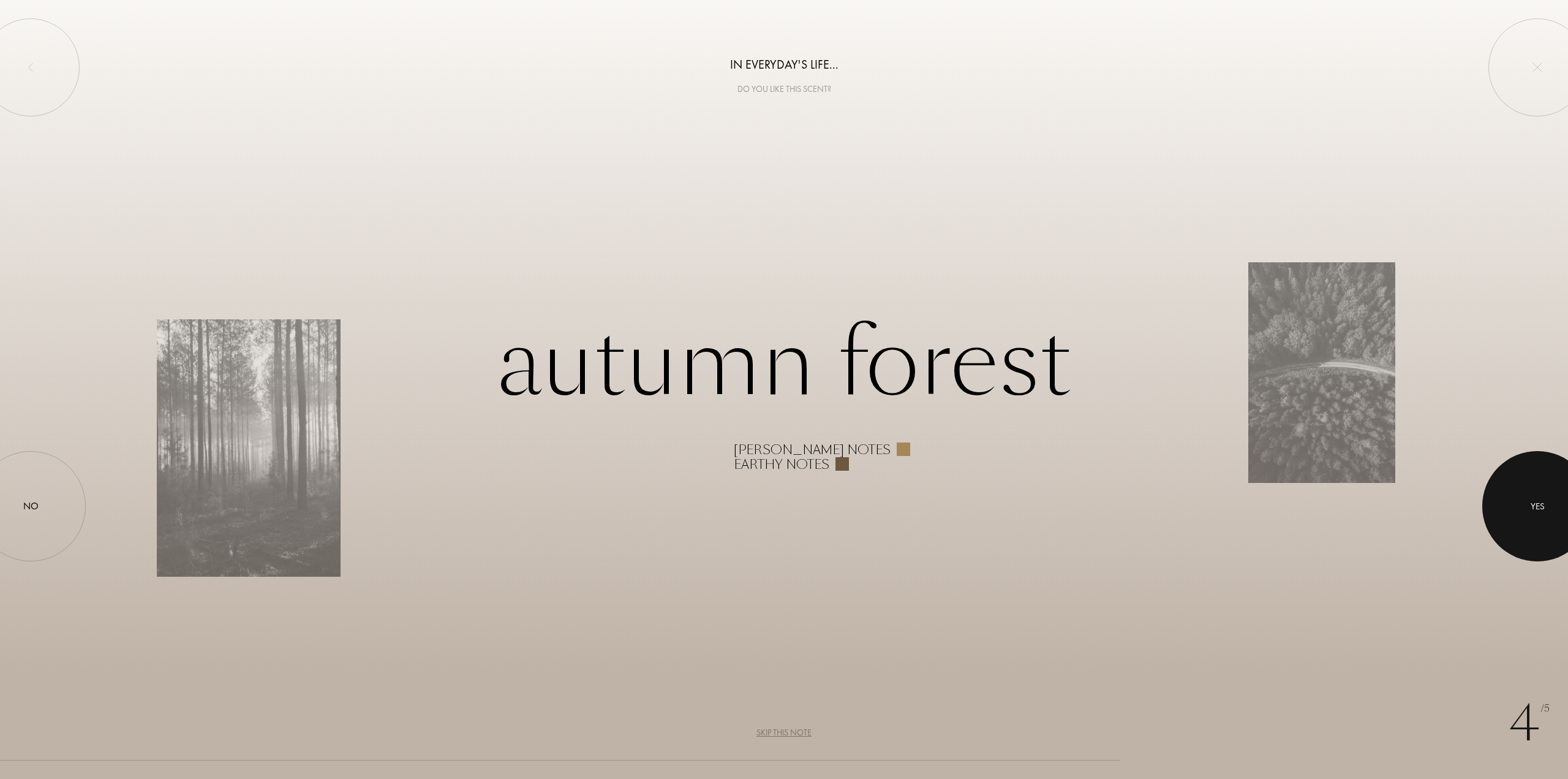
click at [1545, 502] on div at bounding box center [1538, 507] width 110 height 110
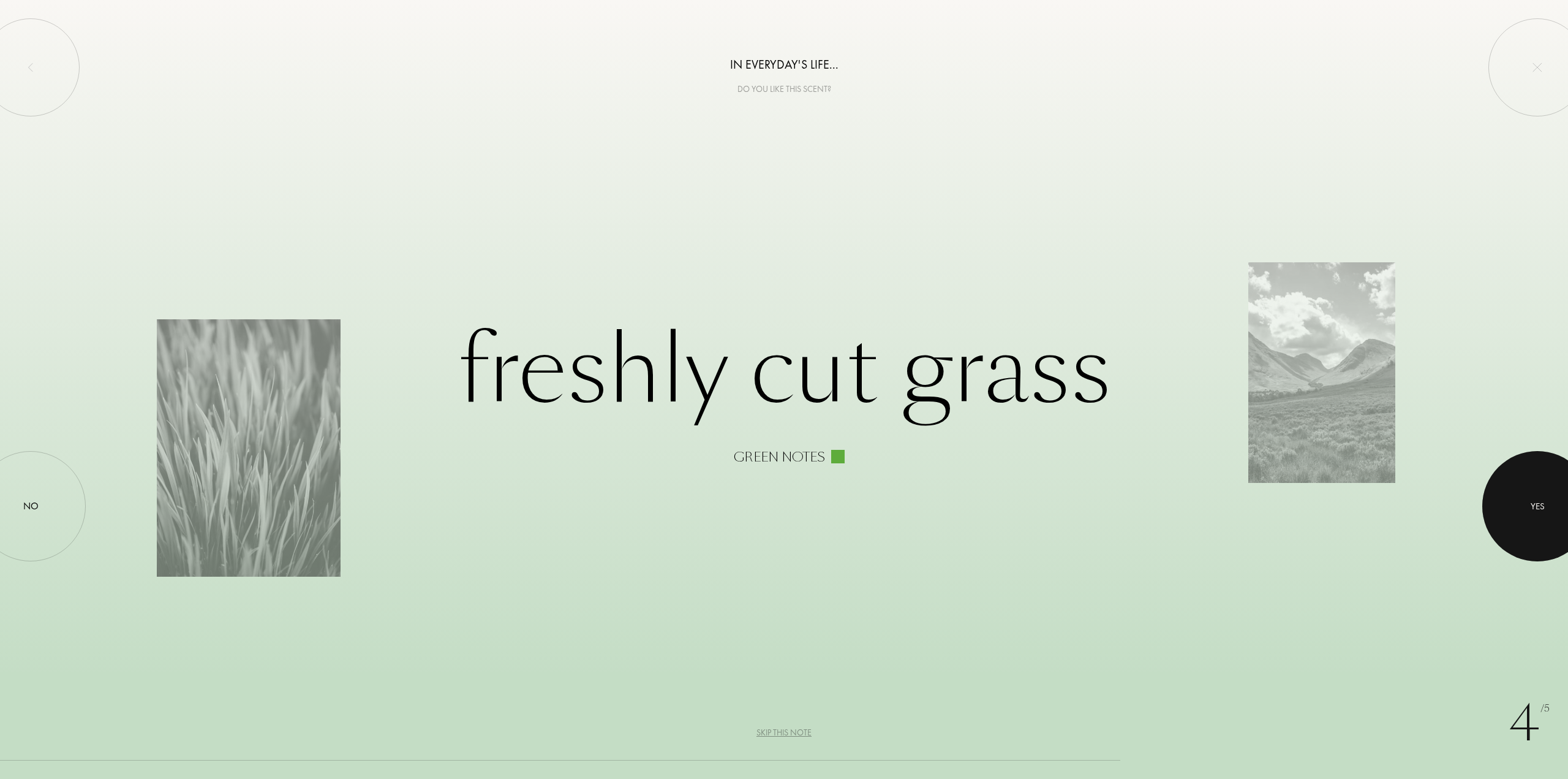
click at [1538, 509] on div "Yes" at bounding box center [1538, 507] width 14 height 14
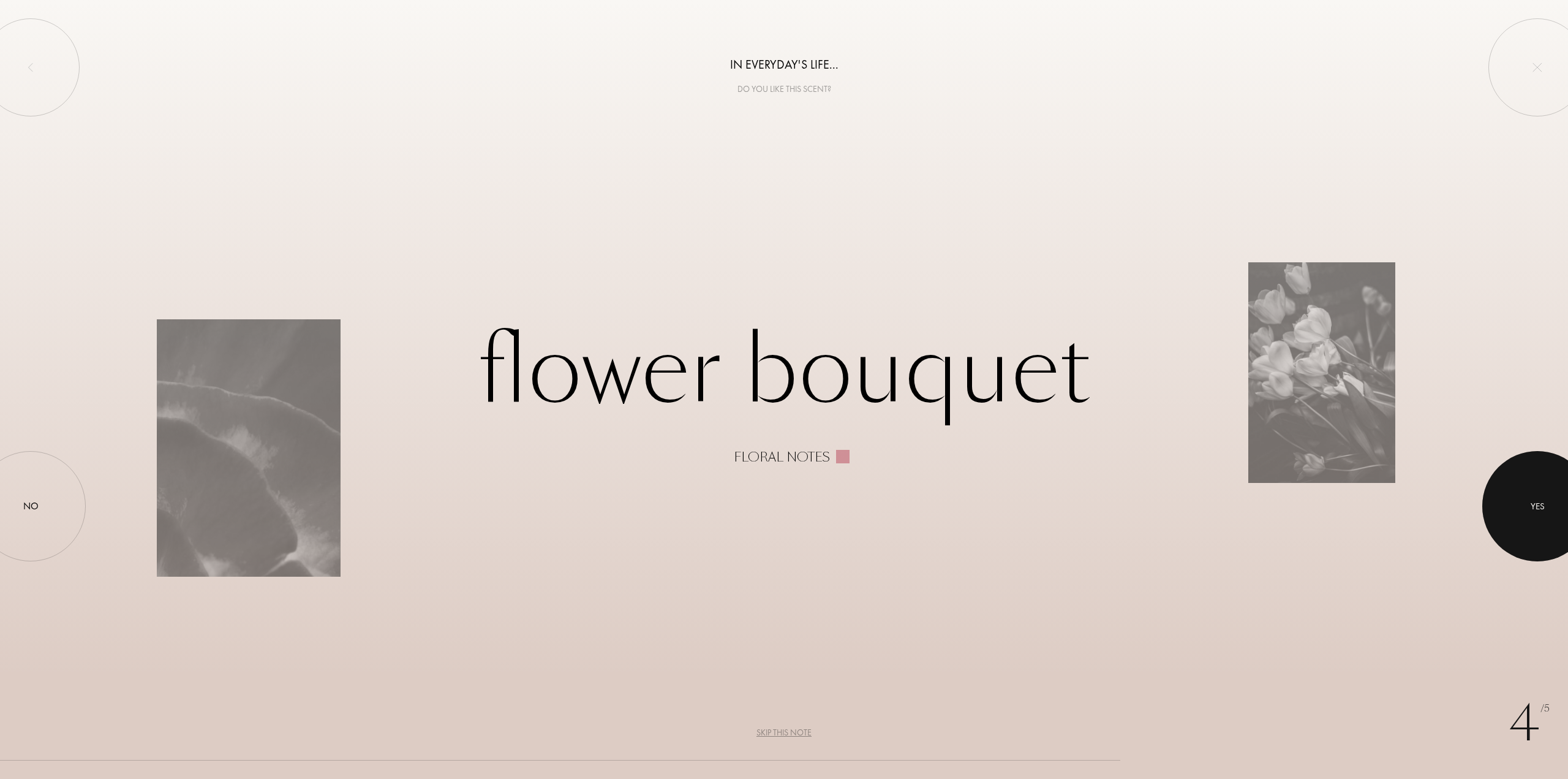
click at [1530, 517] on div at bounding box center [1538, 507] width 110 height 110
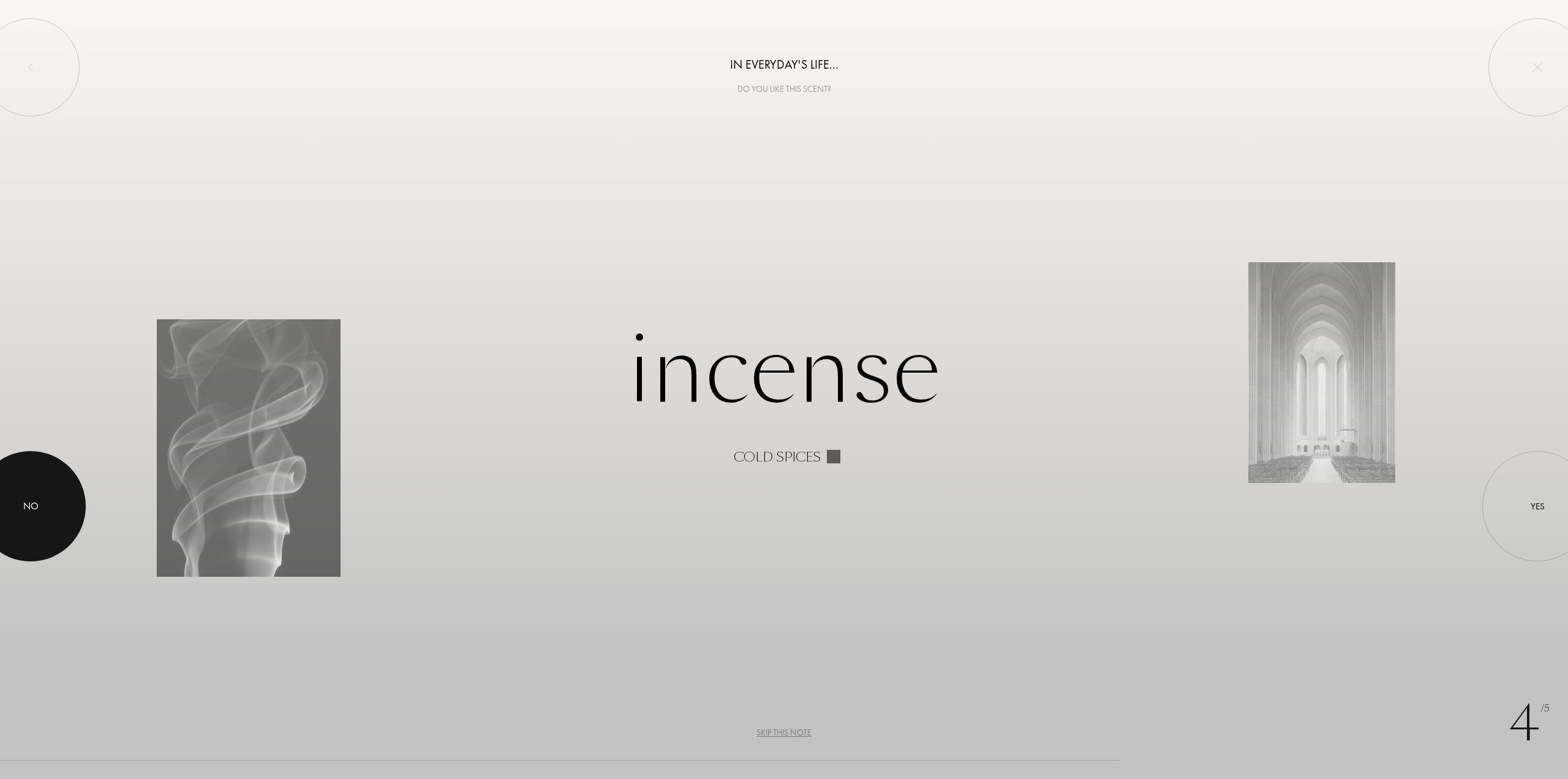
click at [50, 522] on div at bounding box center [31, 507] width 110 height 110
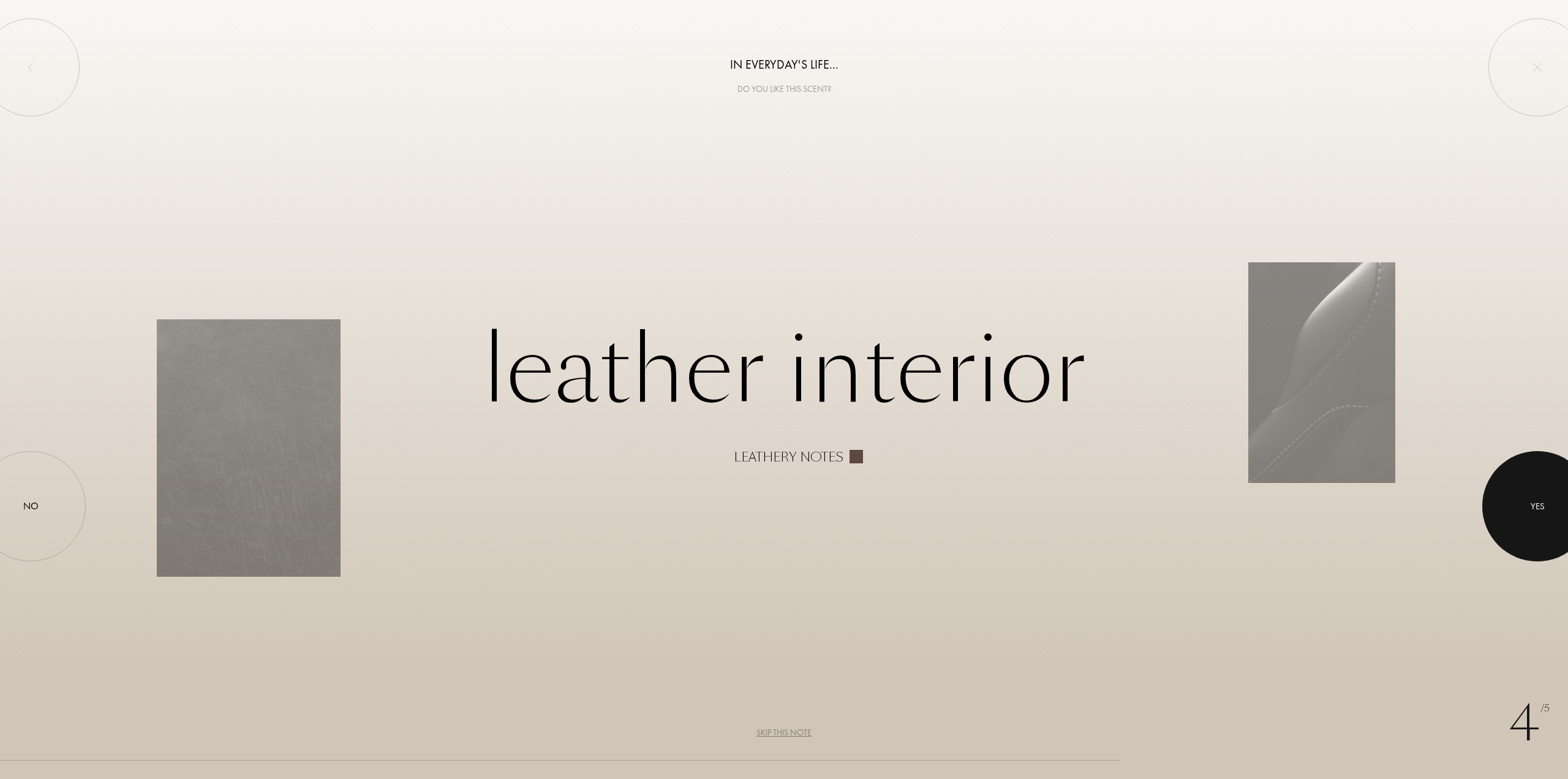
click at [1545, 522] on div at bounding box center [1538, 507] width 110 height 110
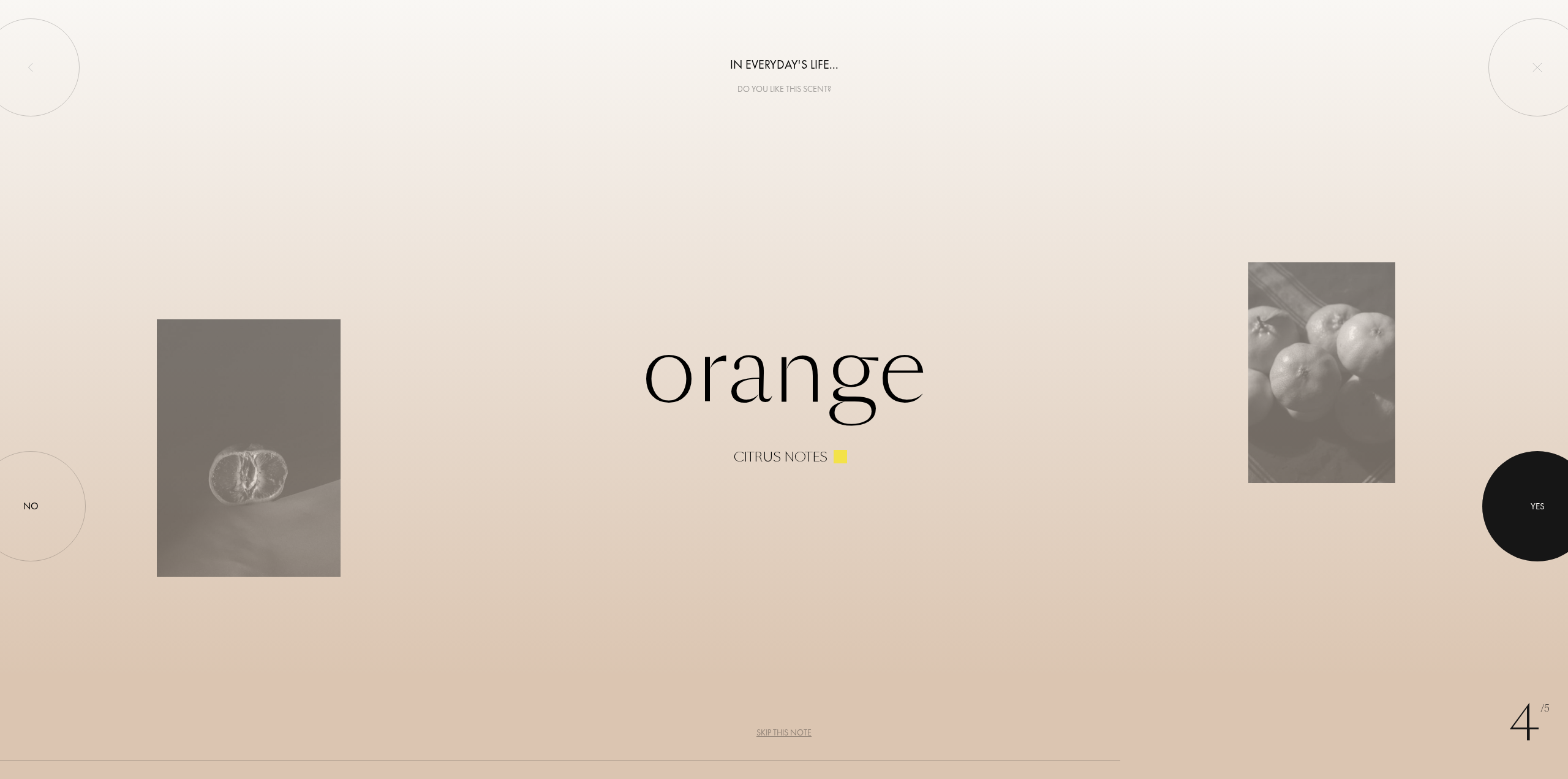
click at [1548, 495] on div at bounding box center [1538, 507] width 110 height 110
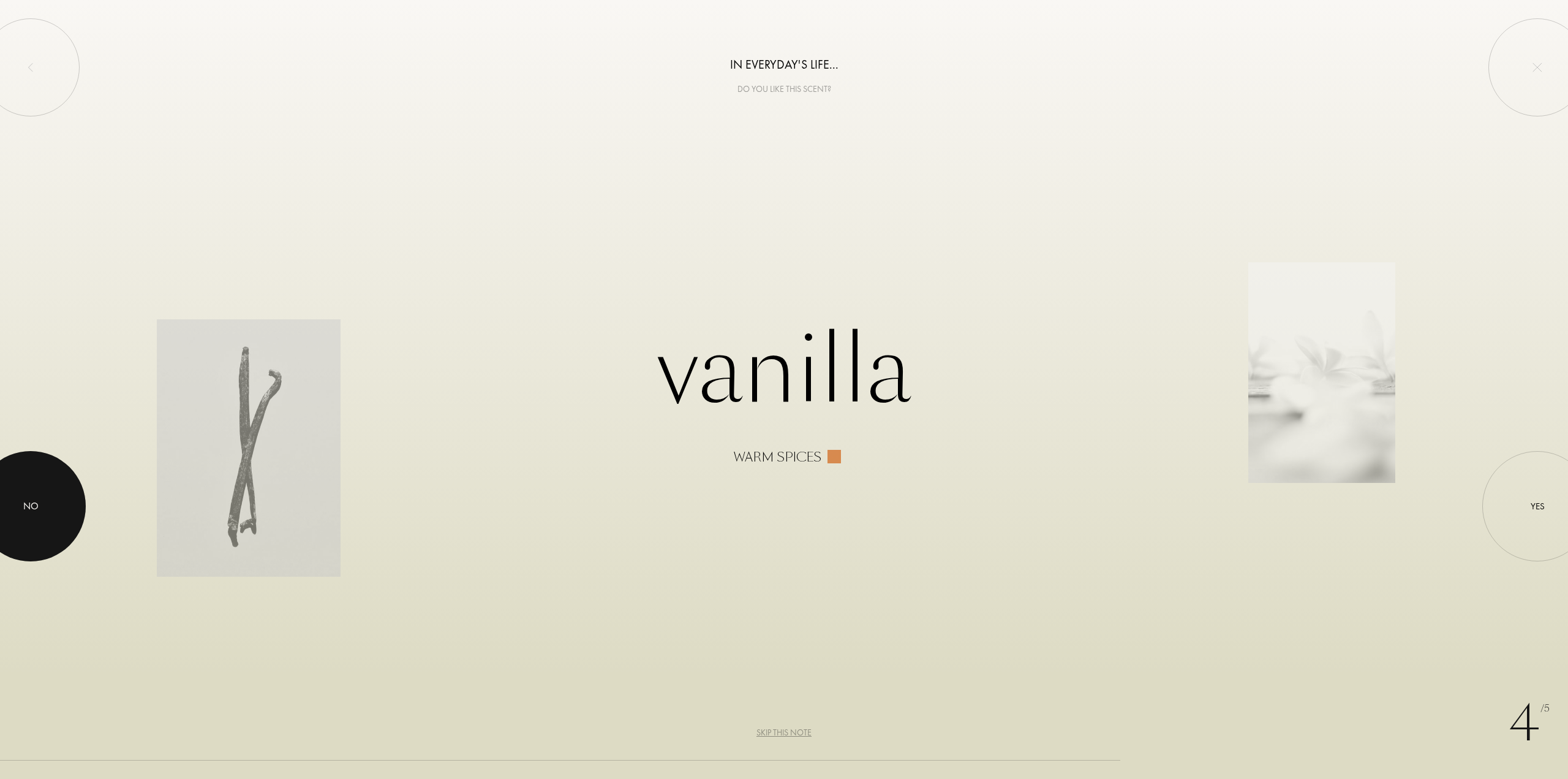
click at [21, 505] on div at bounding box center [31, 507] width 110 height 110
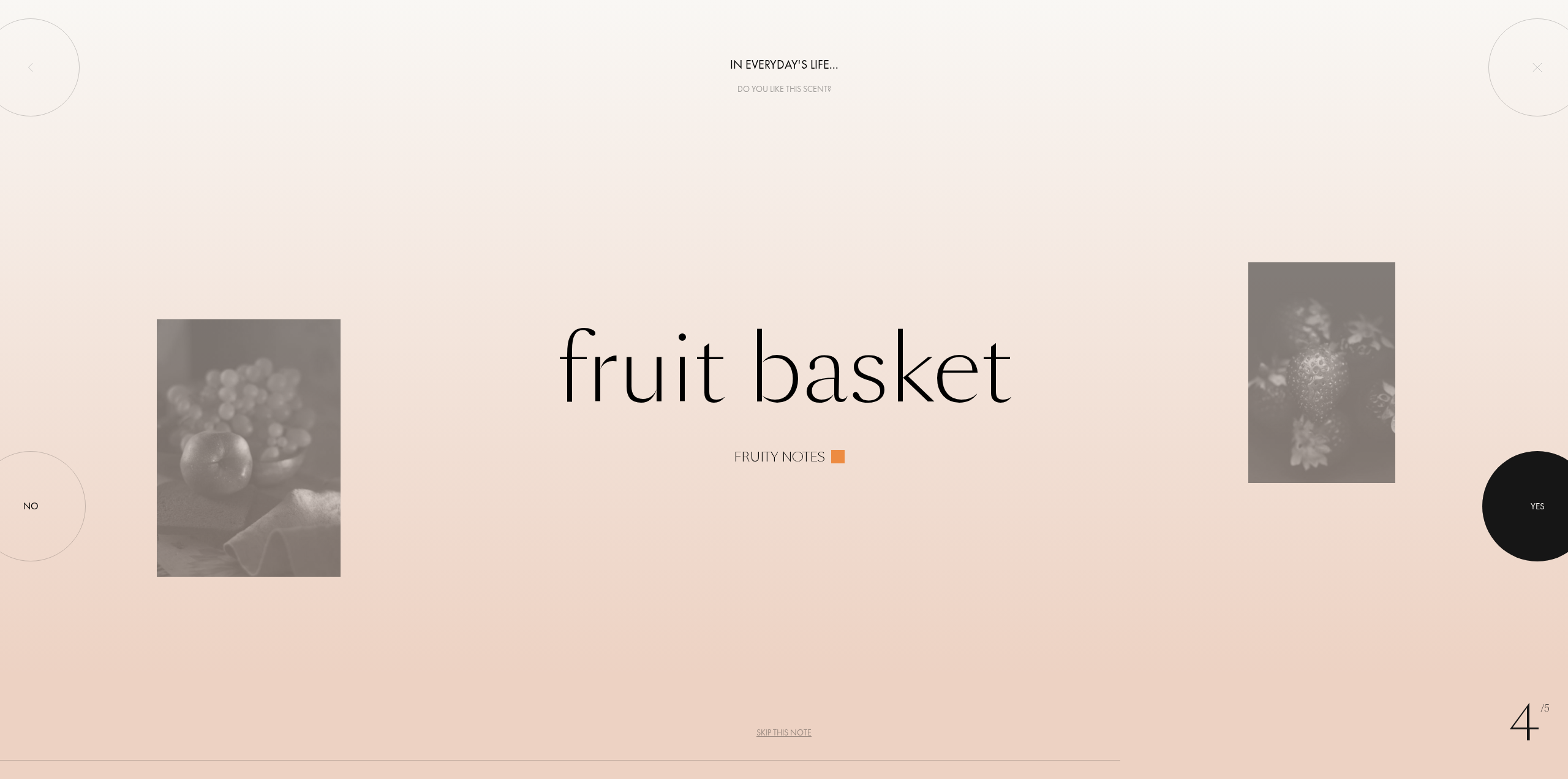
click at [1558, 490] on div at bounding box center [1538, 507] width 110 height 110
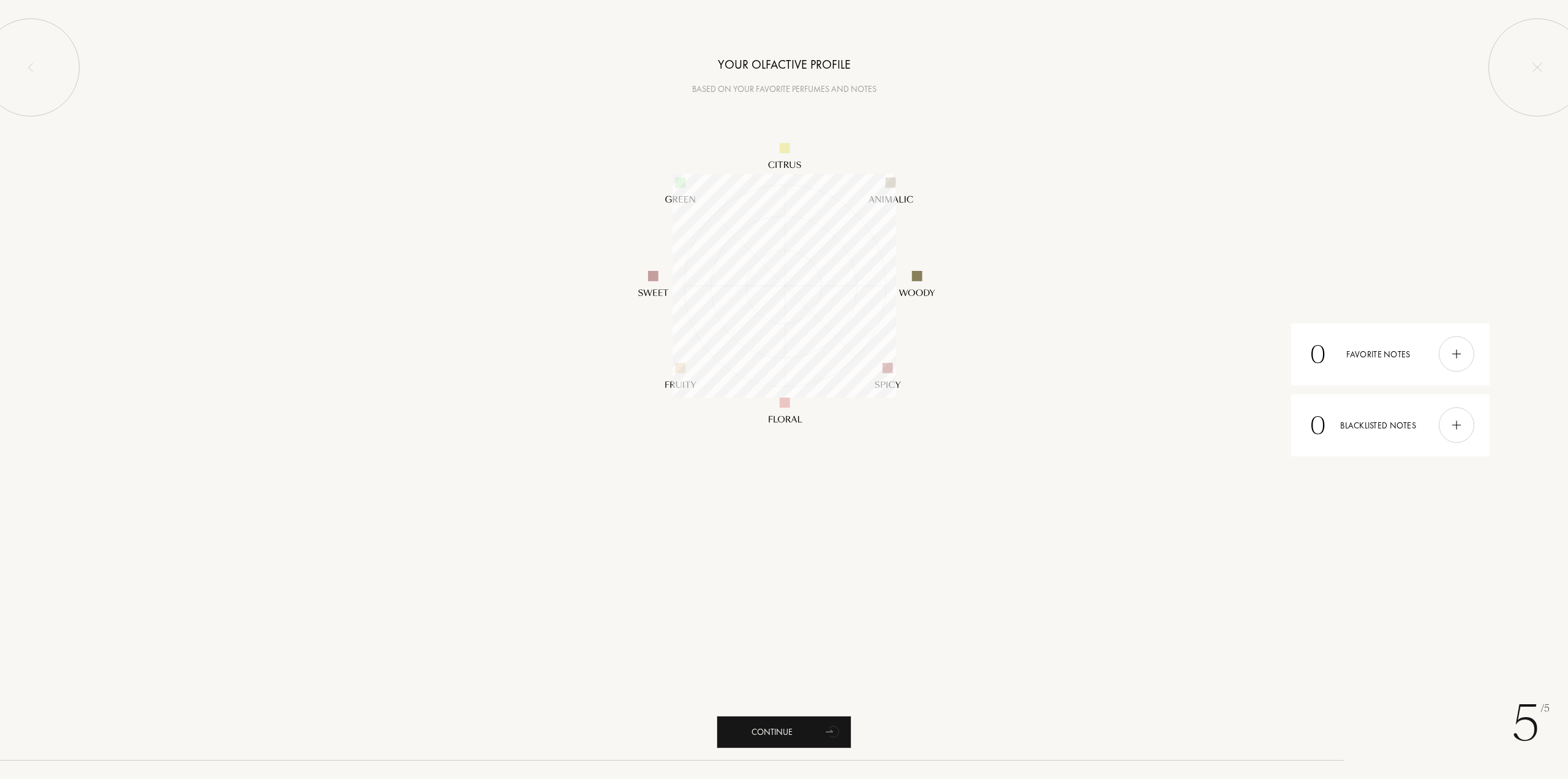
scroll to position [223, 223]
click at [1093, 297] on div at bounding box center [784, 285] width 1568 height 380
click at [813, 731] on div "Continue" at bounding box center [784, 732] width 135 height 33
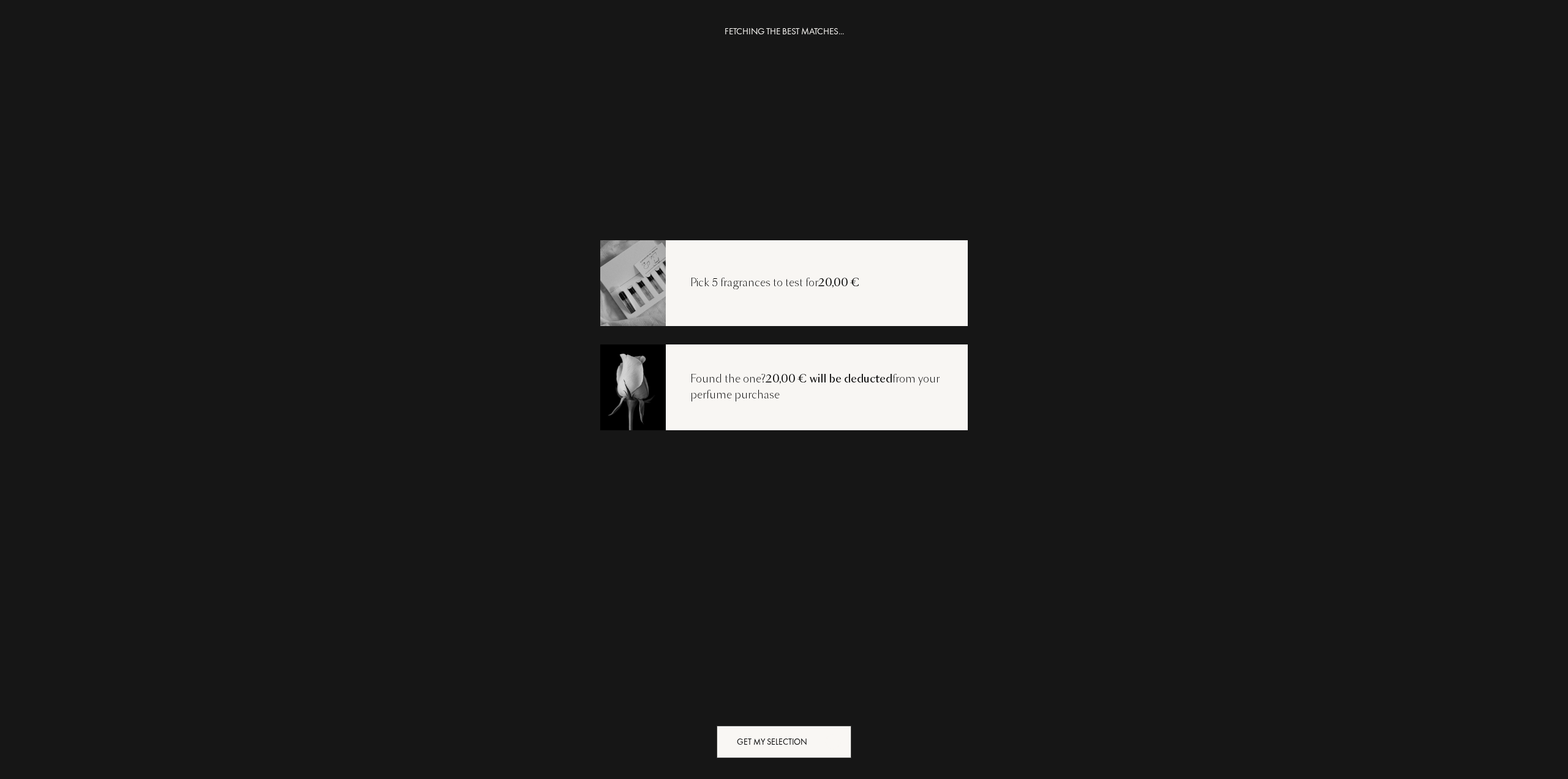
drag, startPoint x: 813, startPoint y: 736, endPoint x: 807, endPoint y: 725, distance: 12.5
click at [813, 736] on div "Get my selection" at bounding box center [784, 742] width 135 height 33
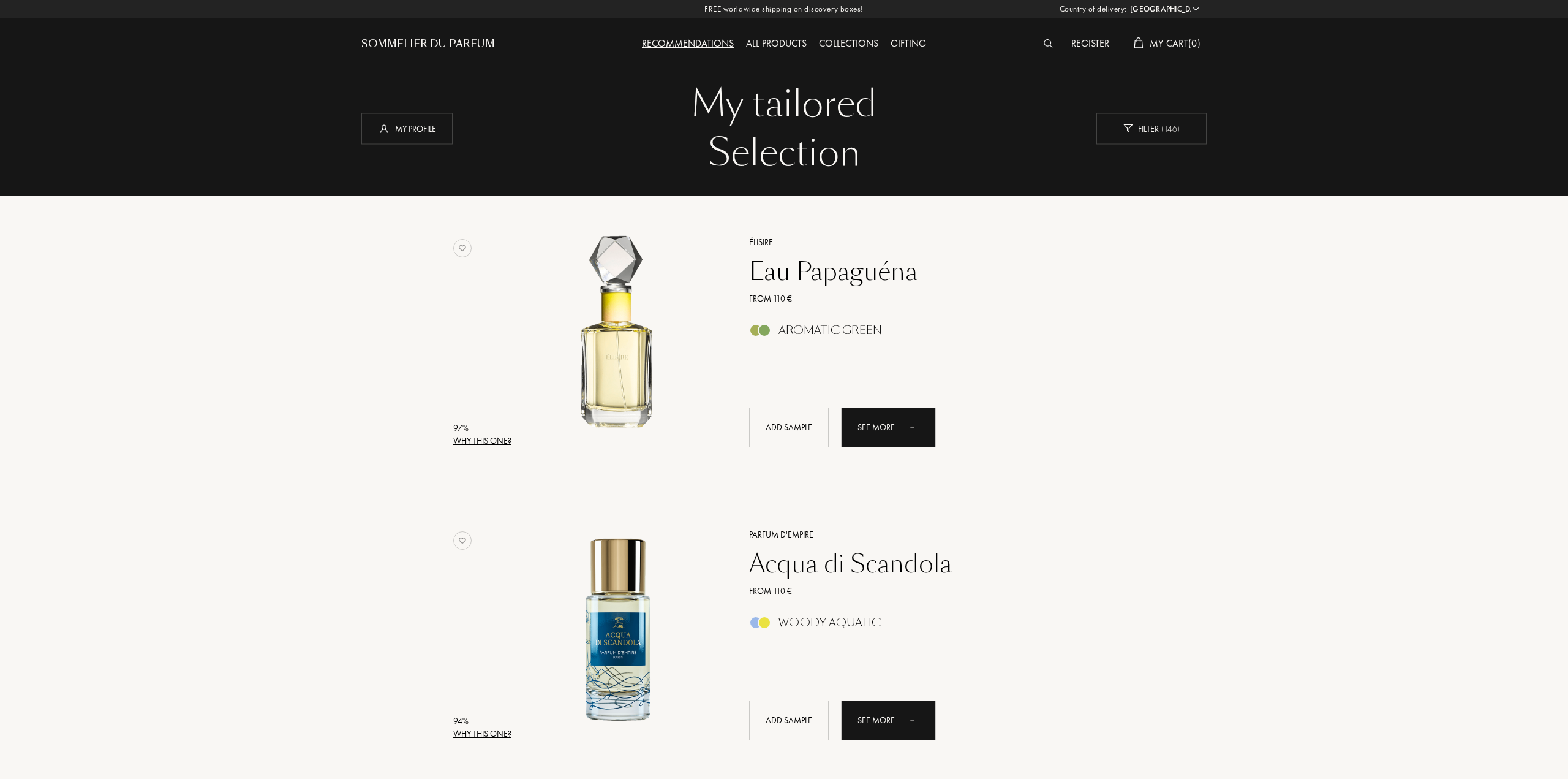
select select "PT"
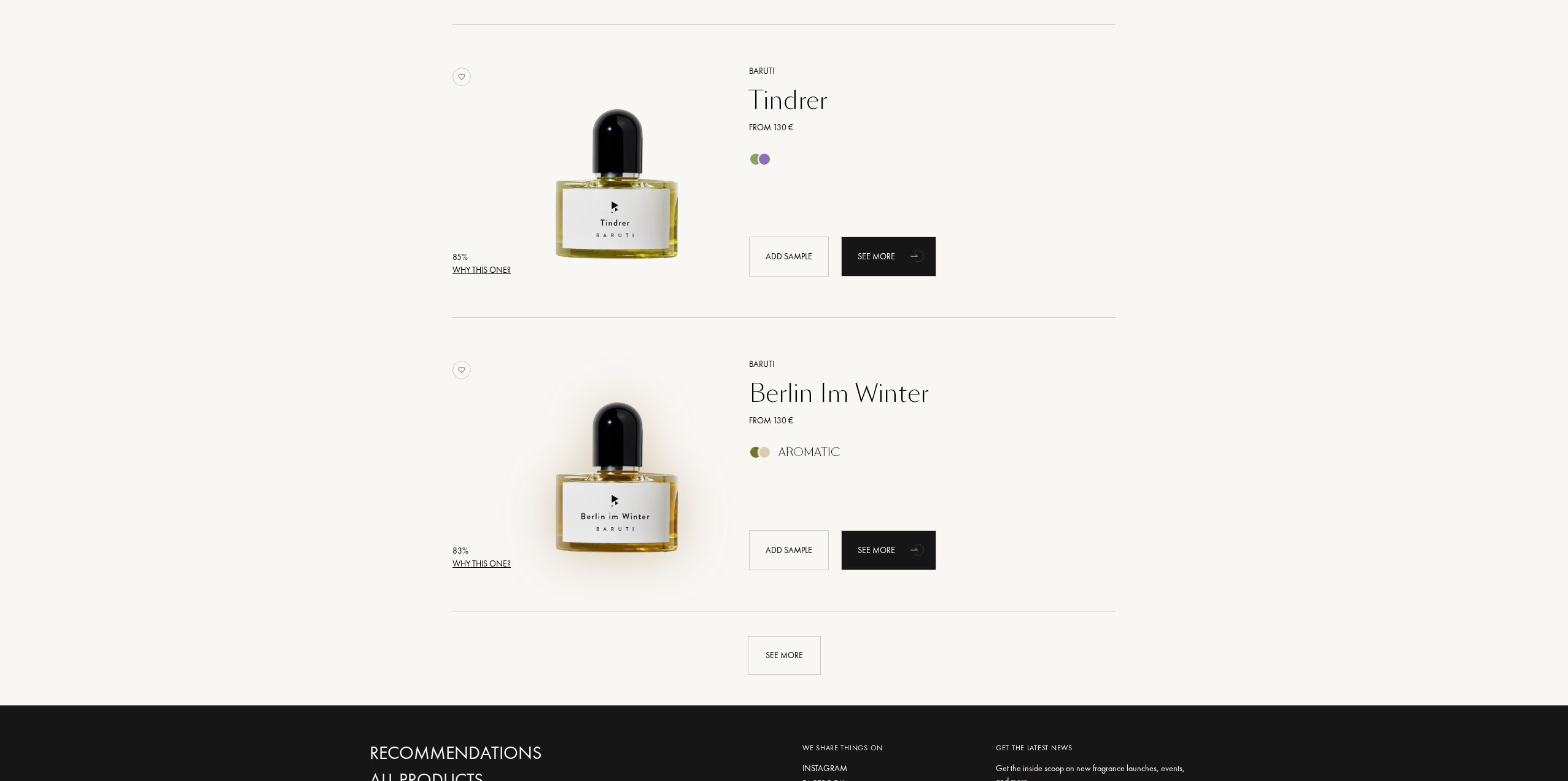
scroll to position [2580, 0]
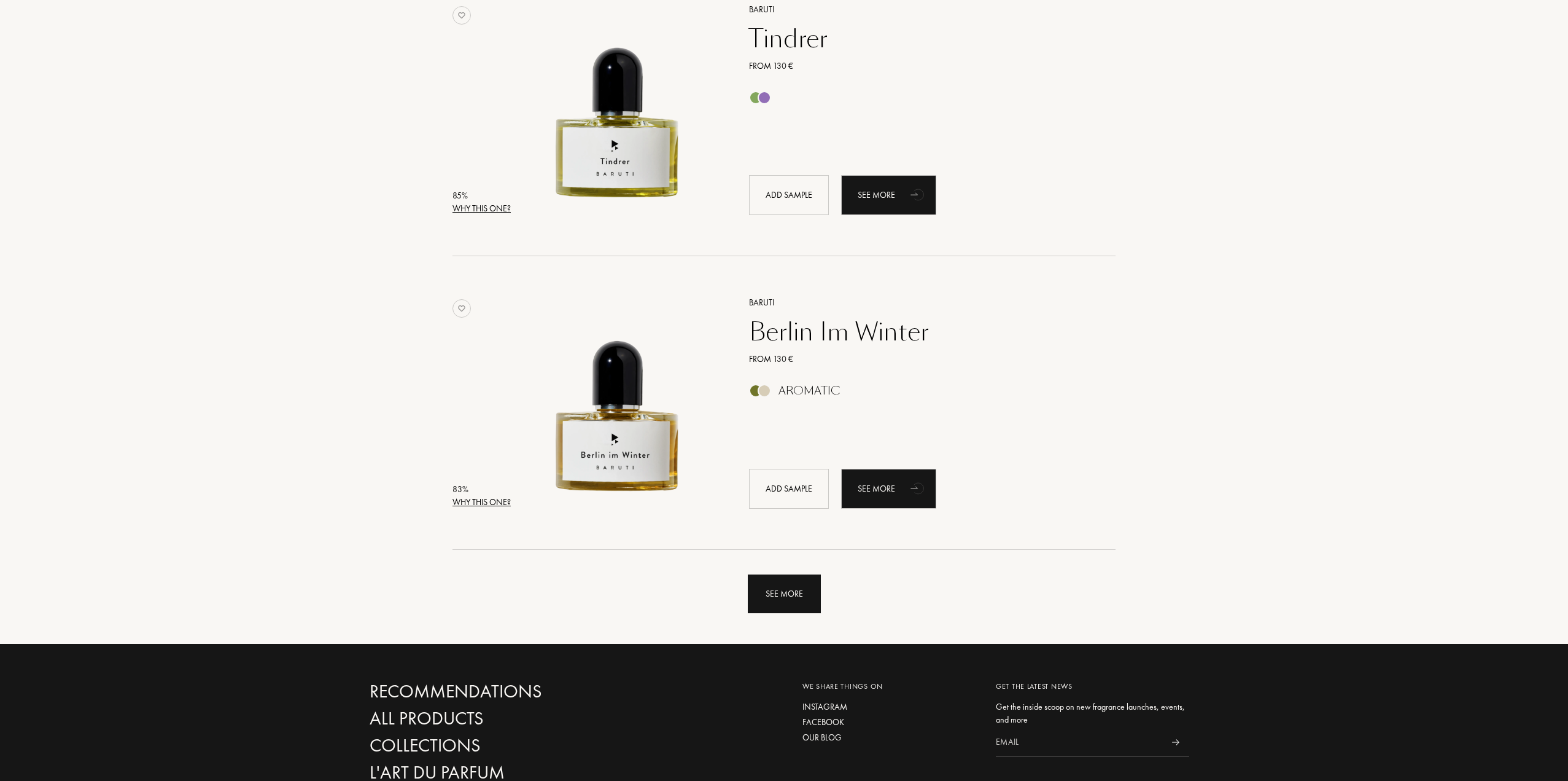
click at [777, 593] on div "See more" at bounding box center [784, 594] width 73 height 39
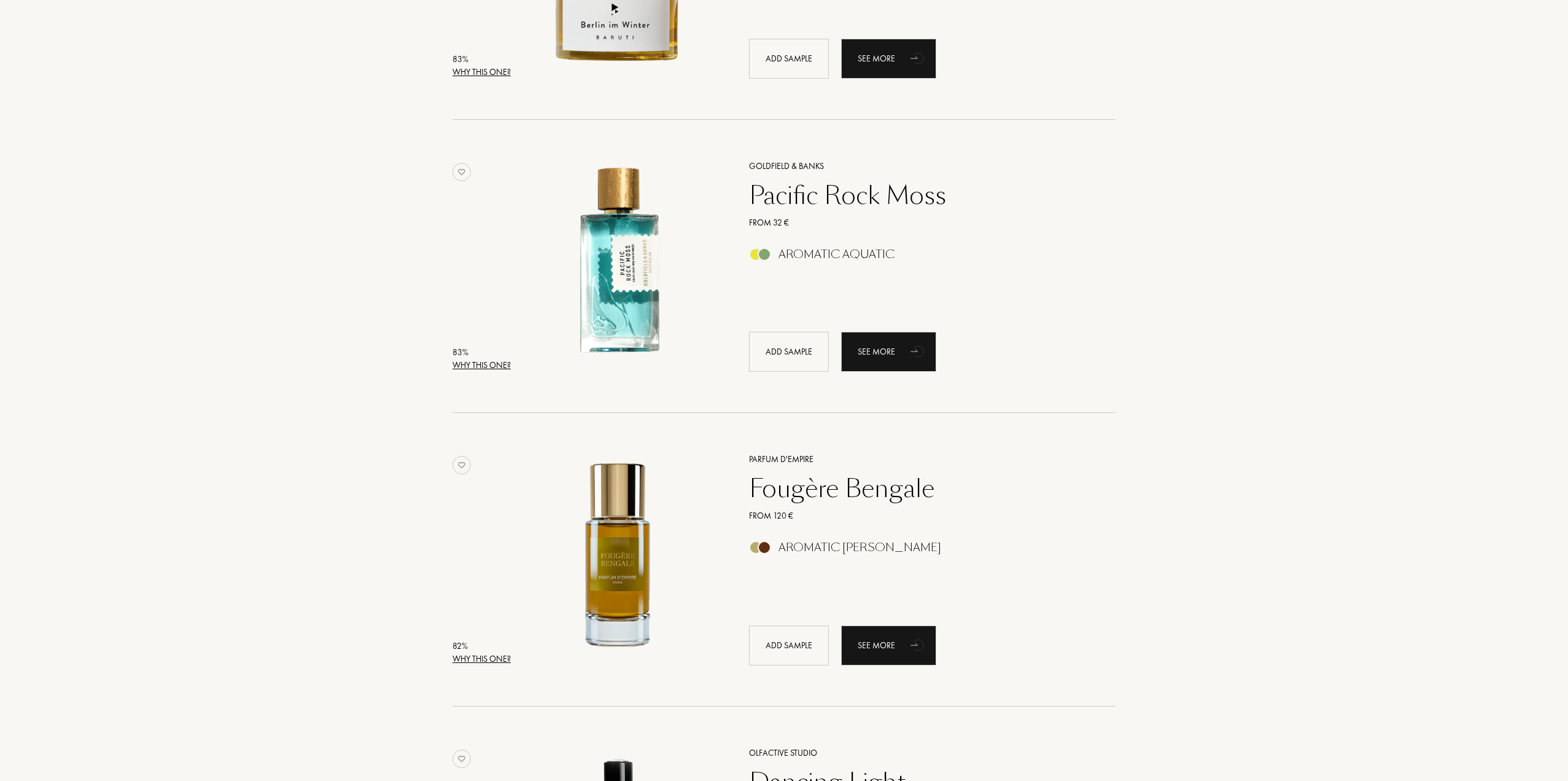
scroll to position [3133, 0]
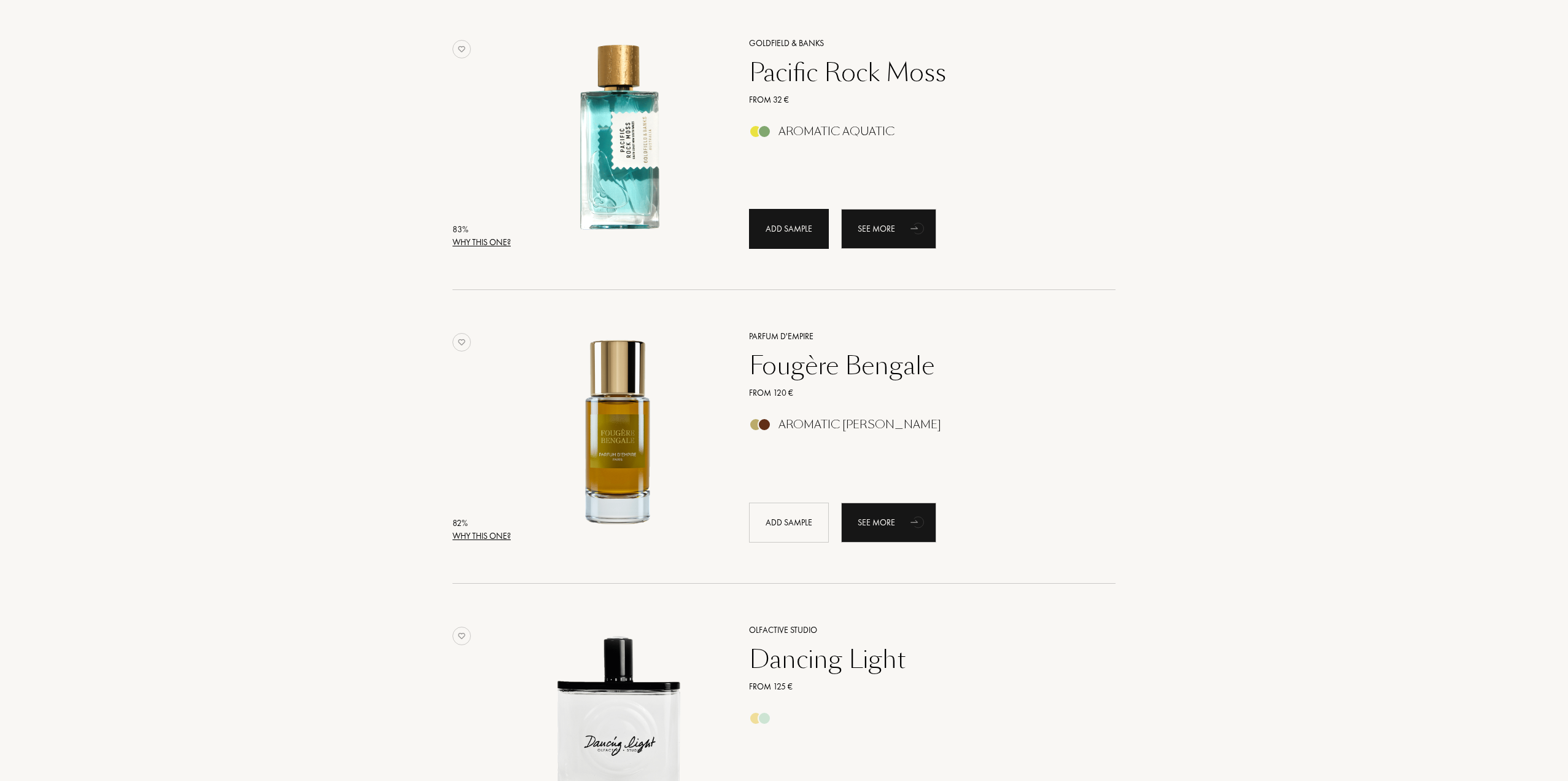
click at [789, 232] on div "Add sample" at bounding box center [789, 228] width 80 height 40
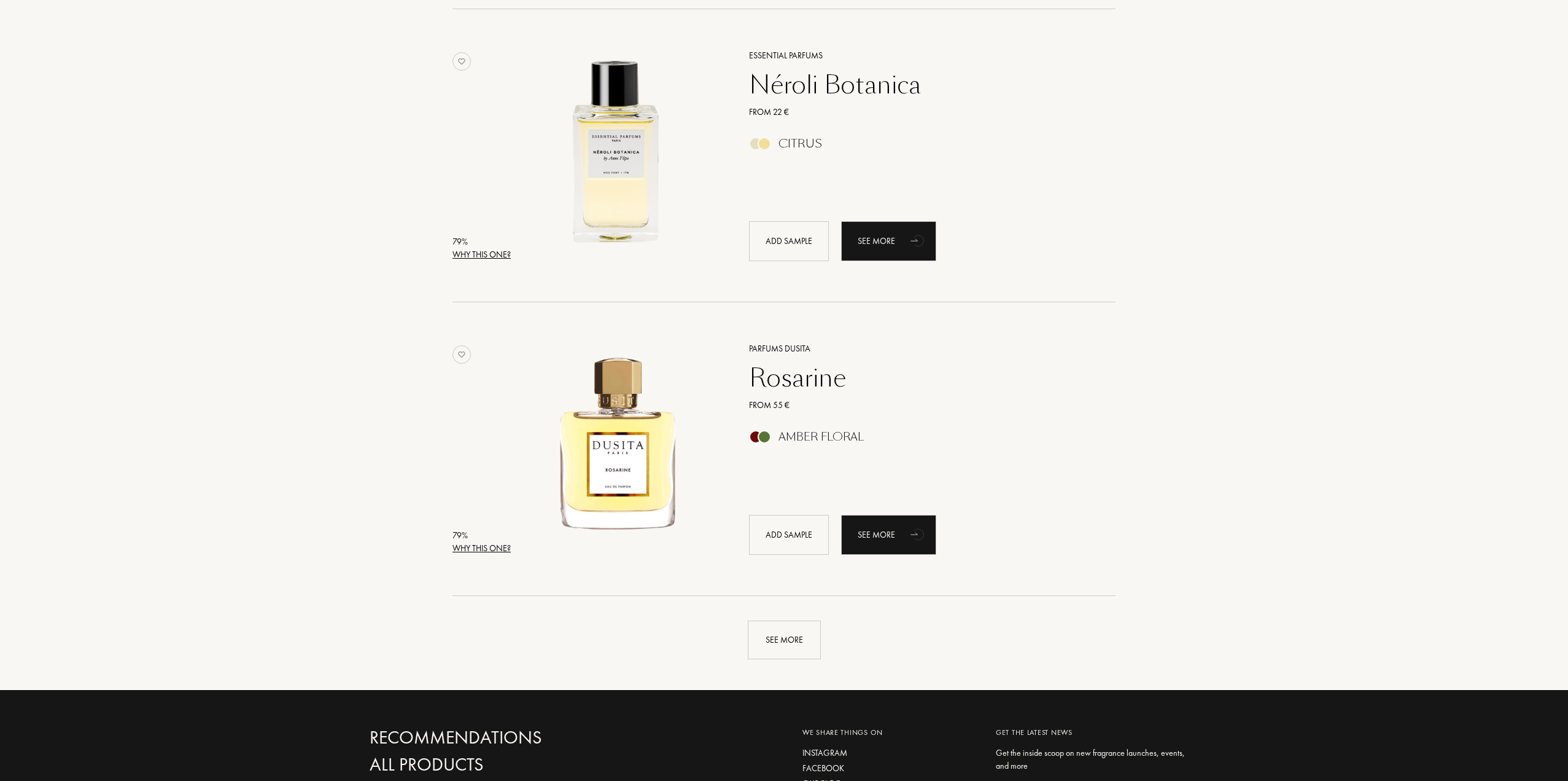
scroll to position [5591, 0]
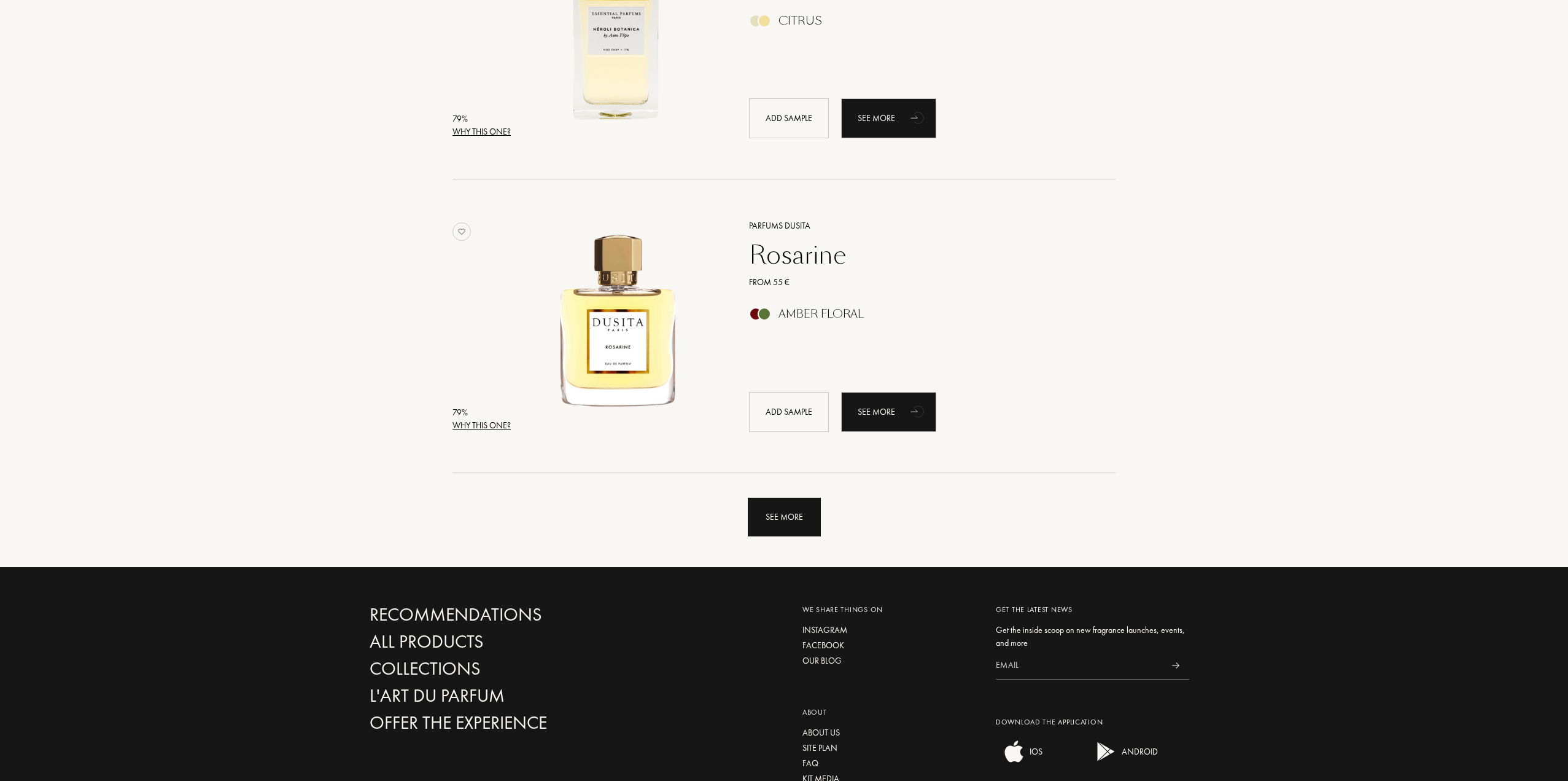
click at [780, 508] on div "See more" at bounding box center [784, 517] width 73 height 39
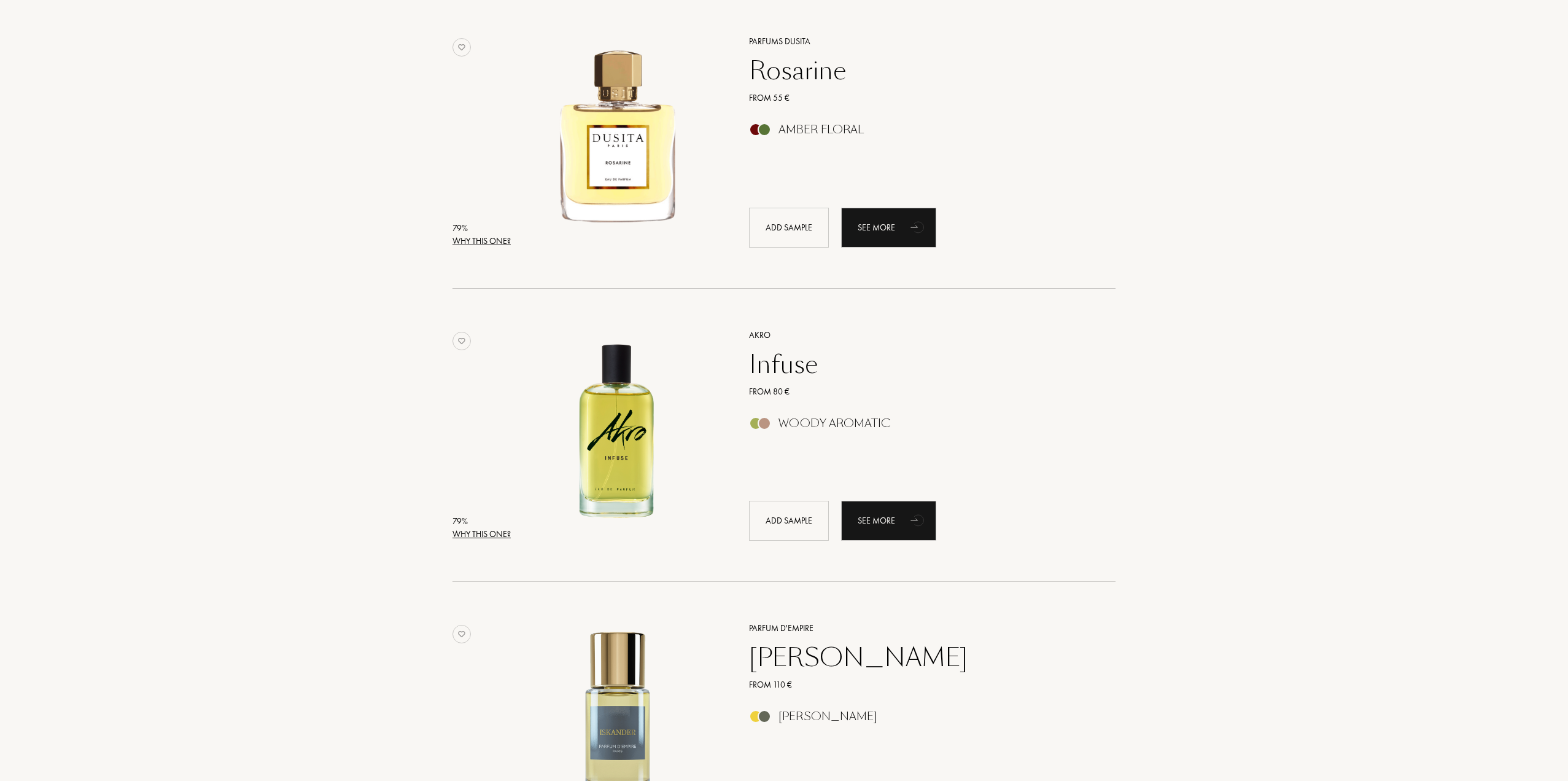
scroll to position [5960, 0]
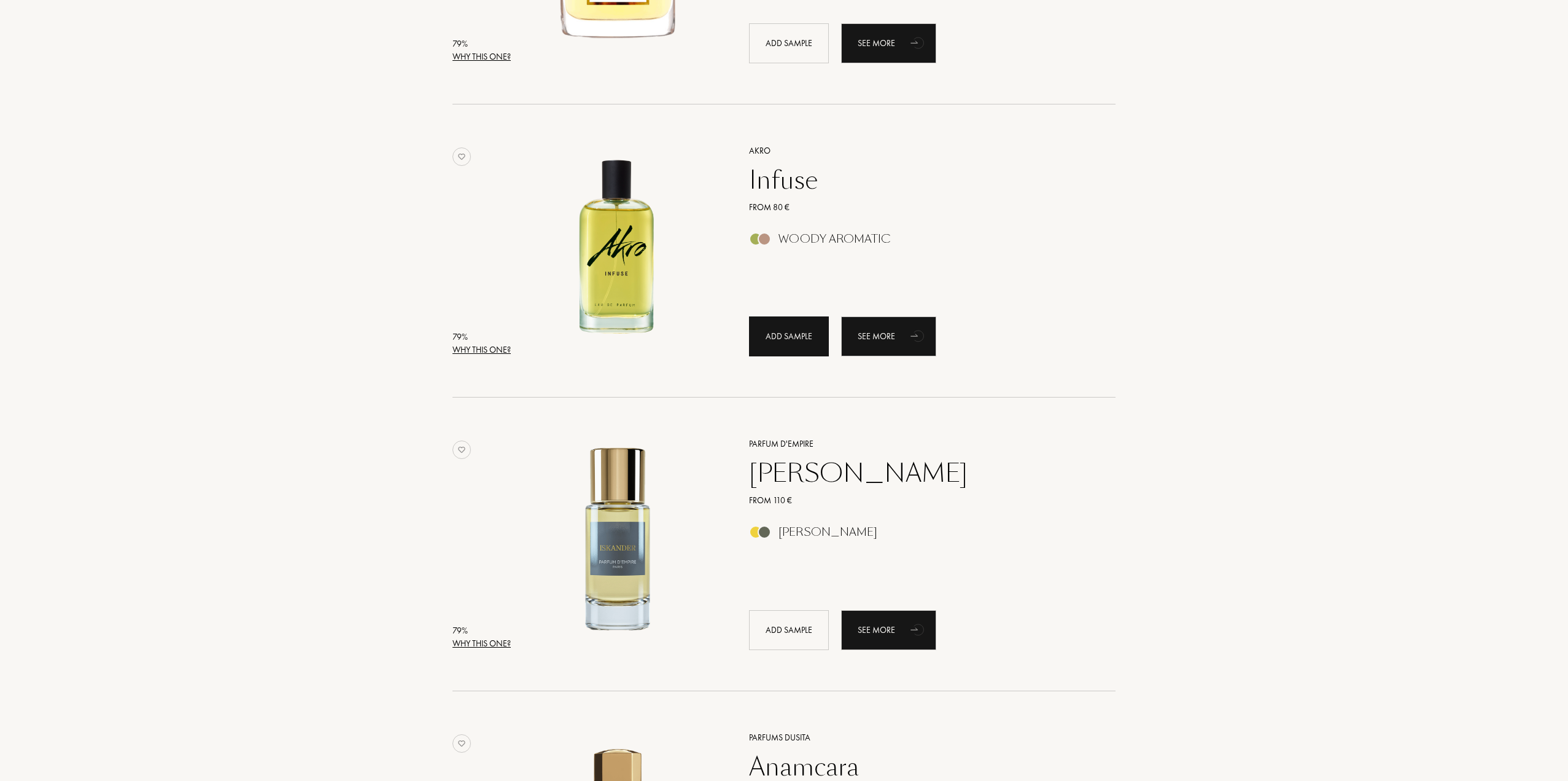
click at [798, 340] on div "Add sample" at bounding box center [789, 336] width 80 height 40
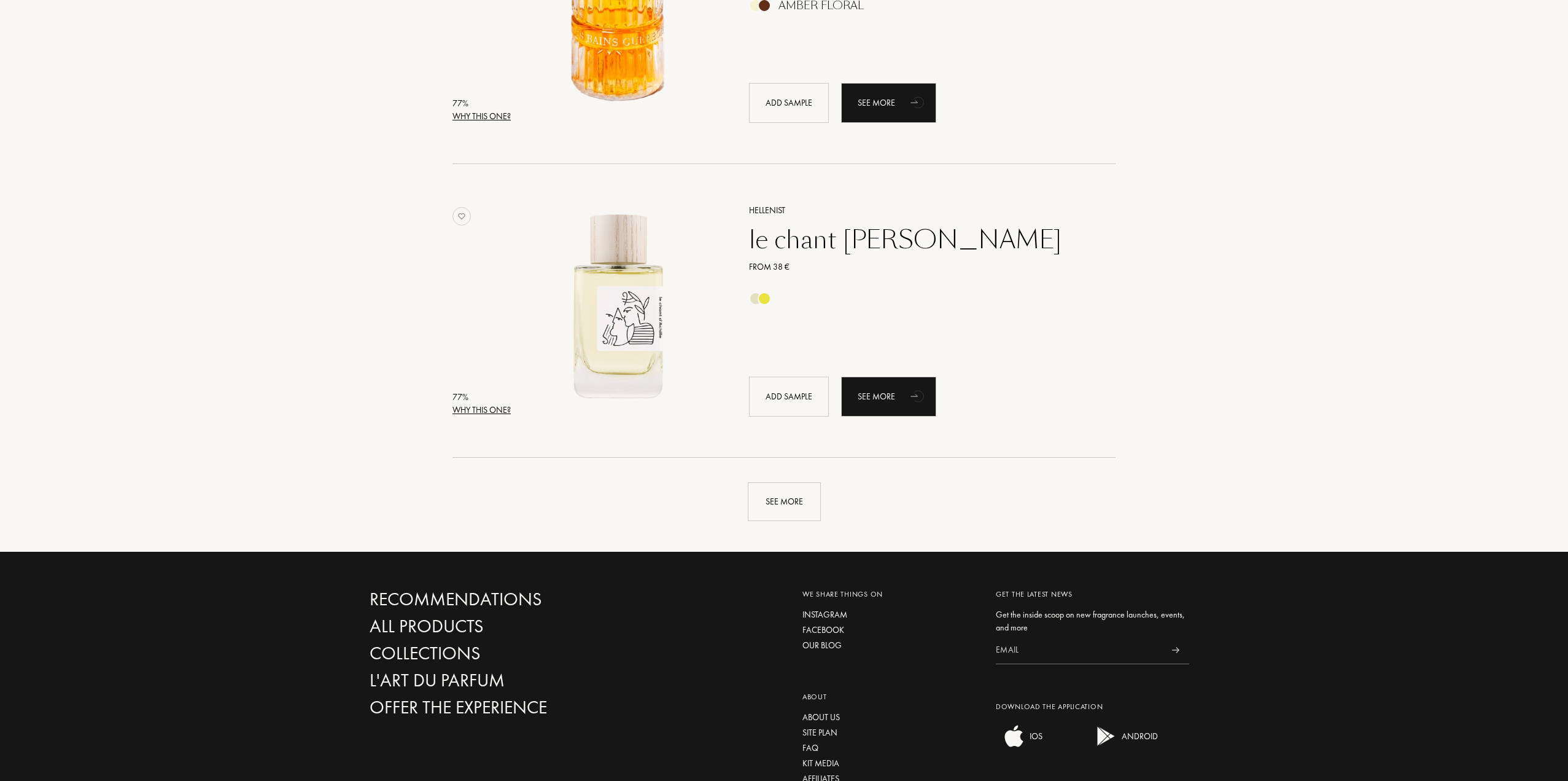
scroll to position [8602, 0]
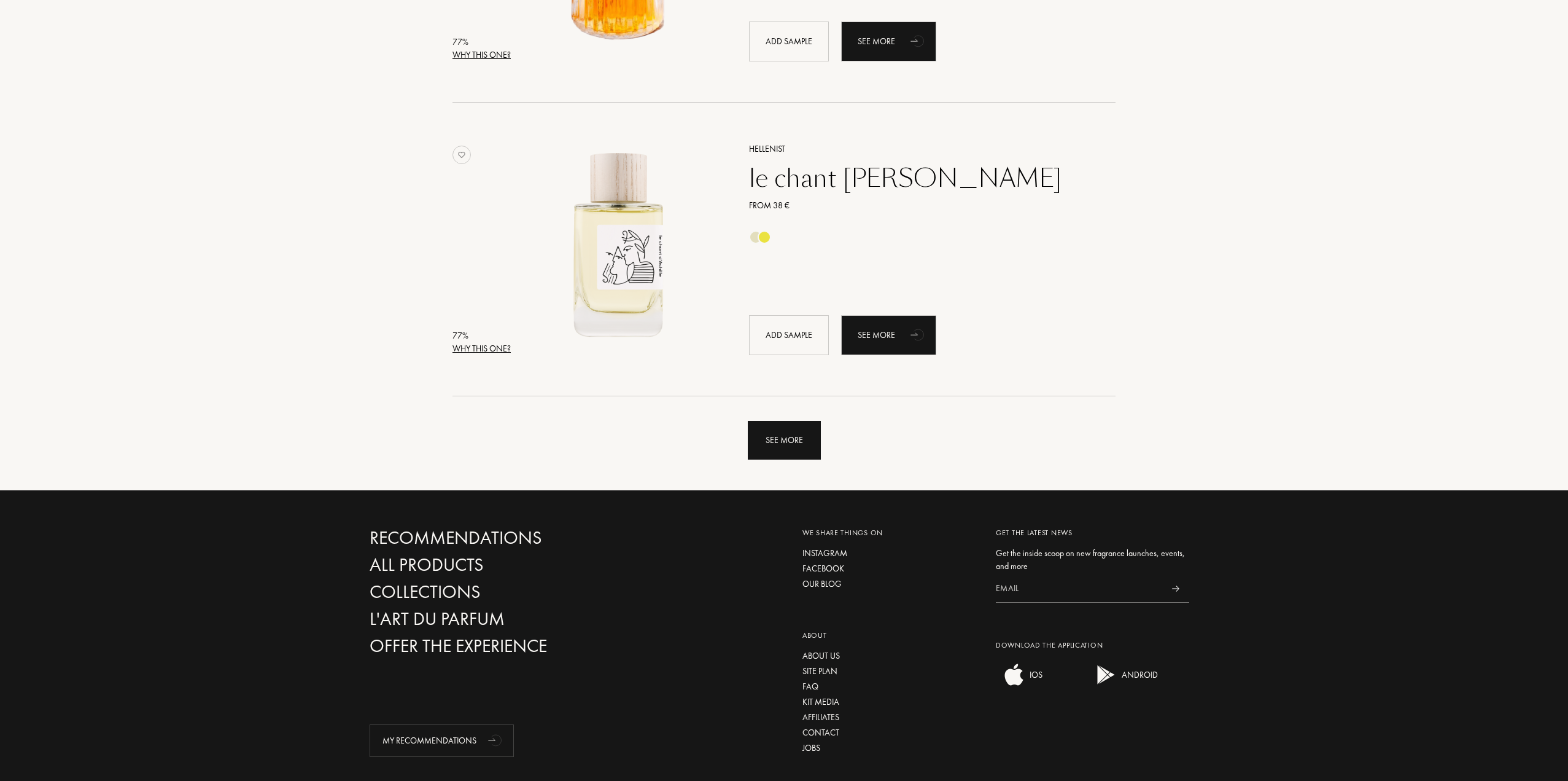
click at [793, 450] on div "See more" at bounding box center [784, 441] width 73 height 39
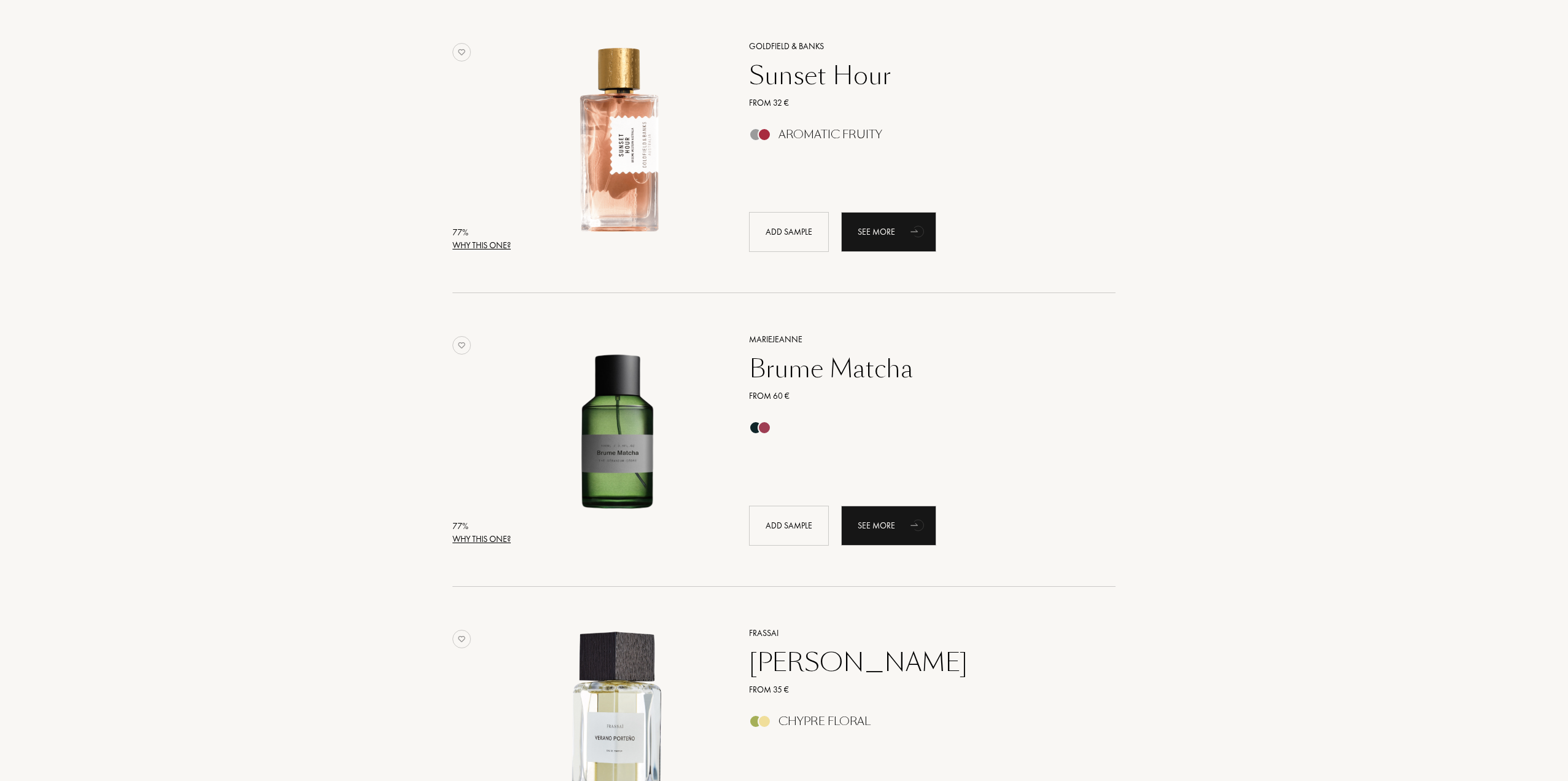
scroll to position [9768, 0]
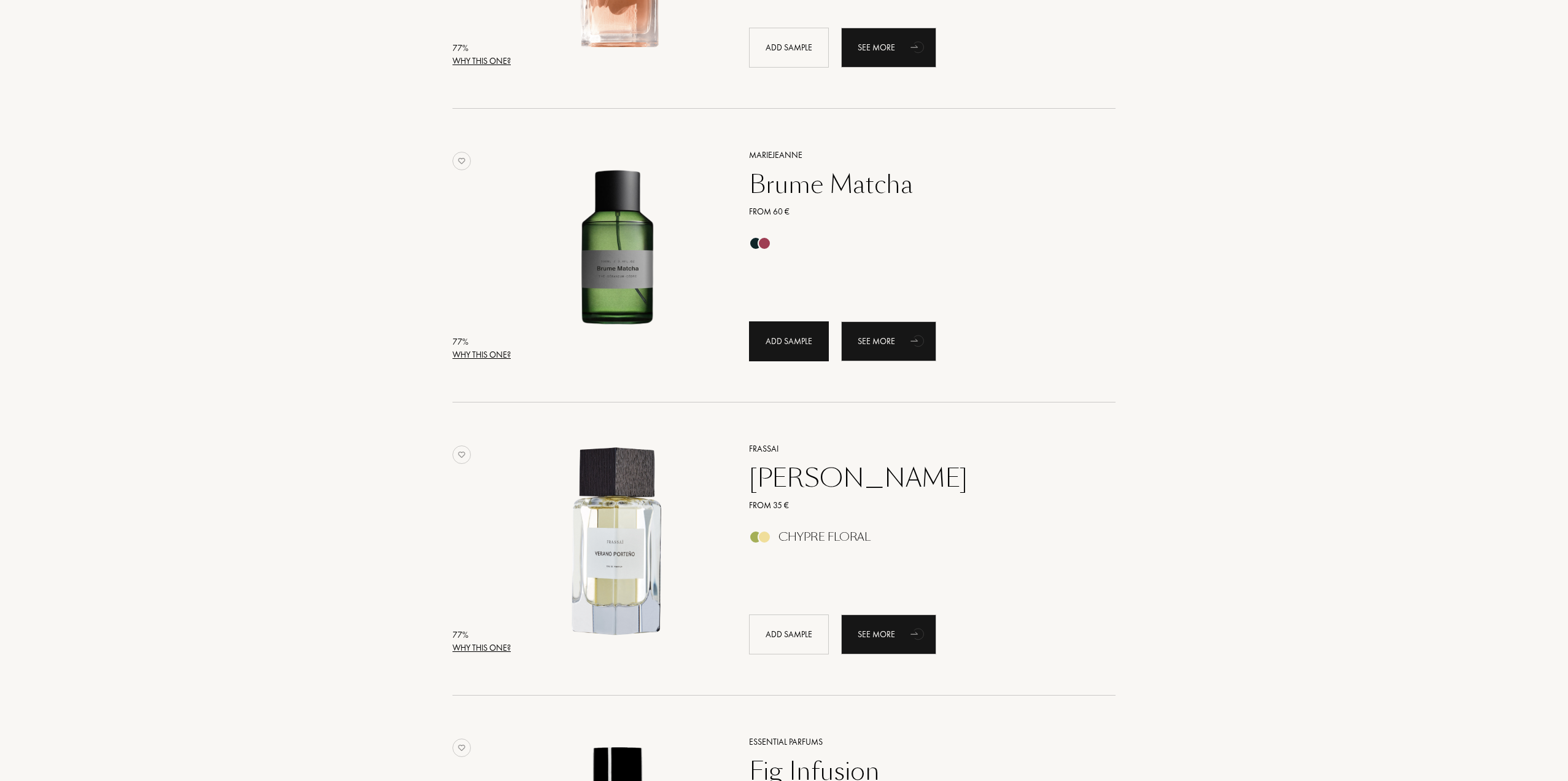
click at [794, 352] on div "Add sample" at bounding box center [789, 341] width 80 height 40
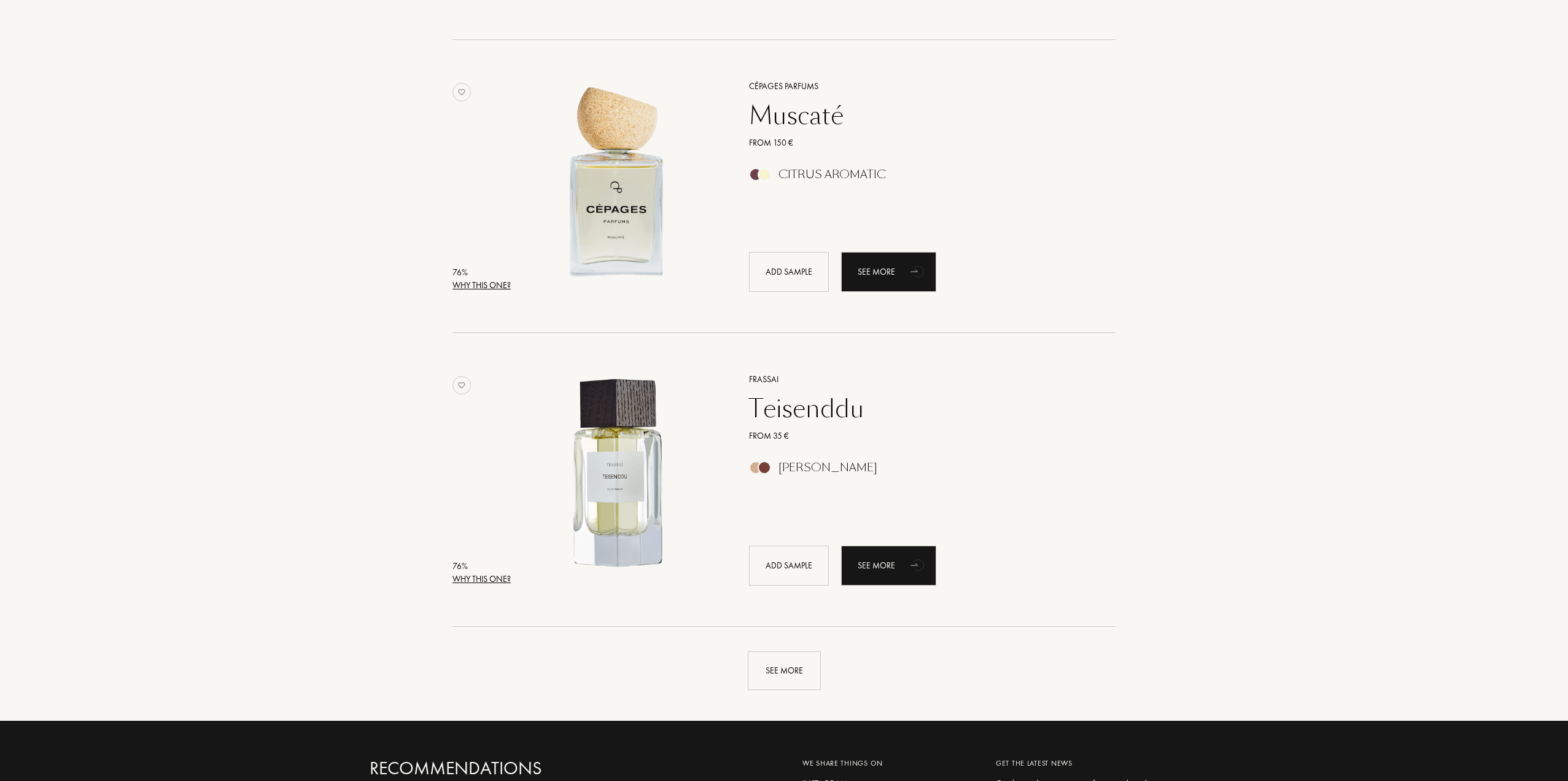
scroll to position [11366, 0]
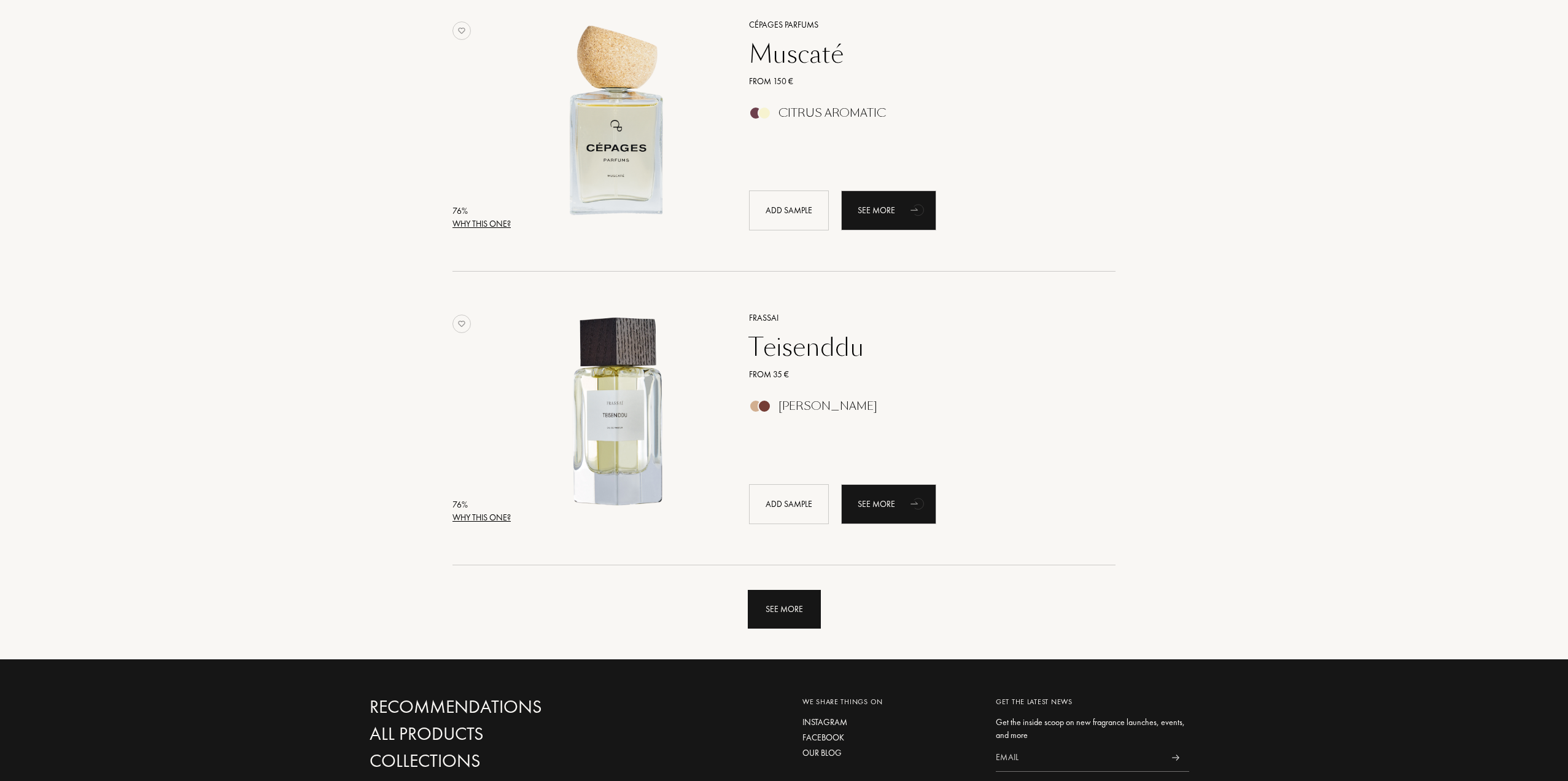
click at [767, 600] on div "See more" at bounding box center [784, 609] width 73 height 39
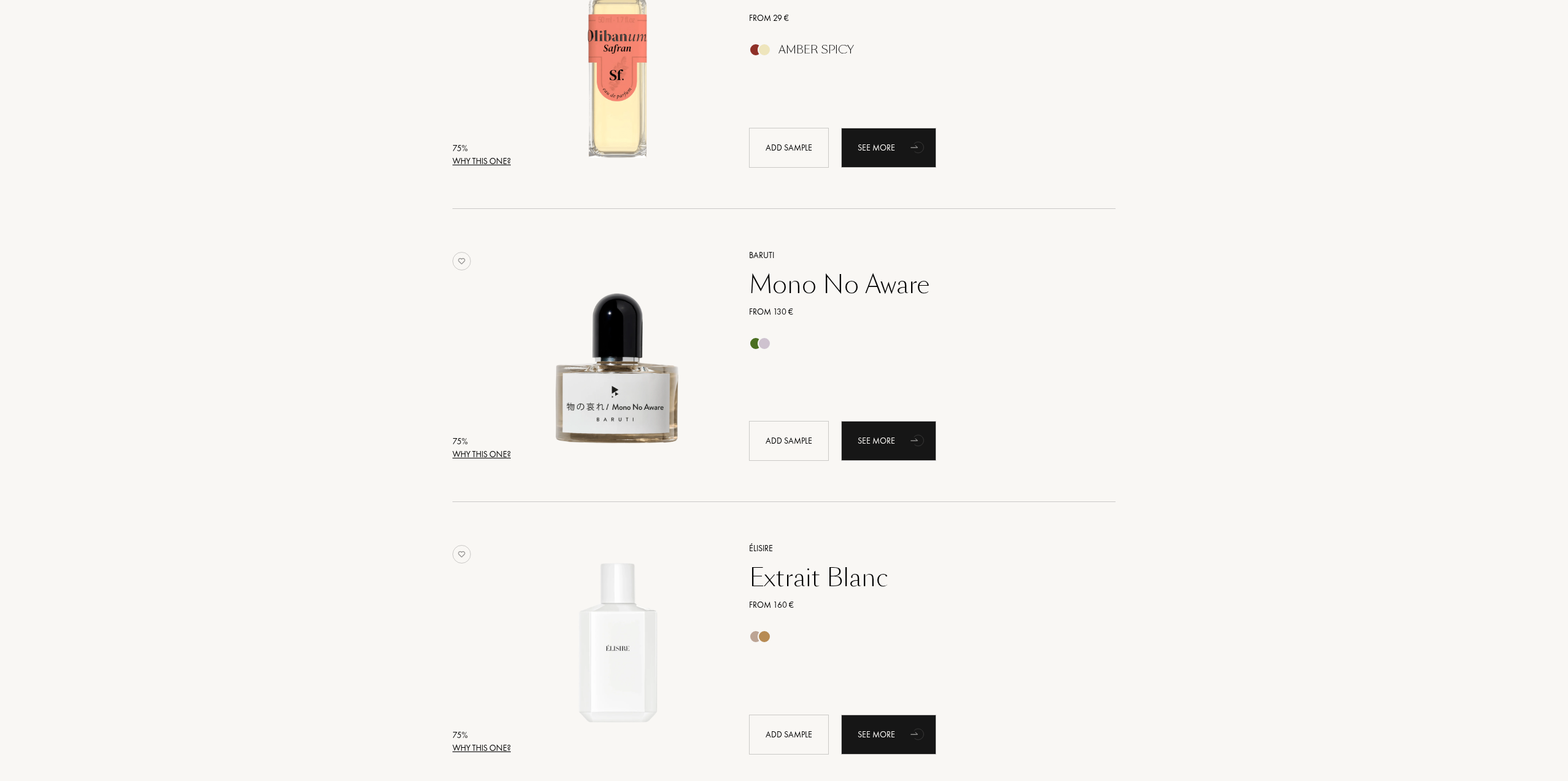
scroll to position [14193, 0]
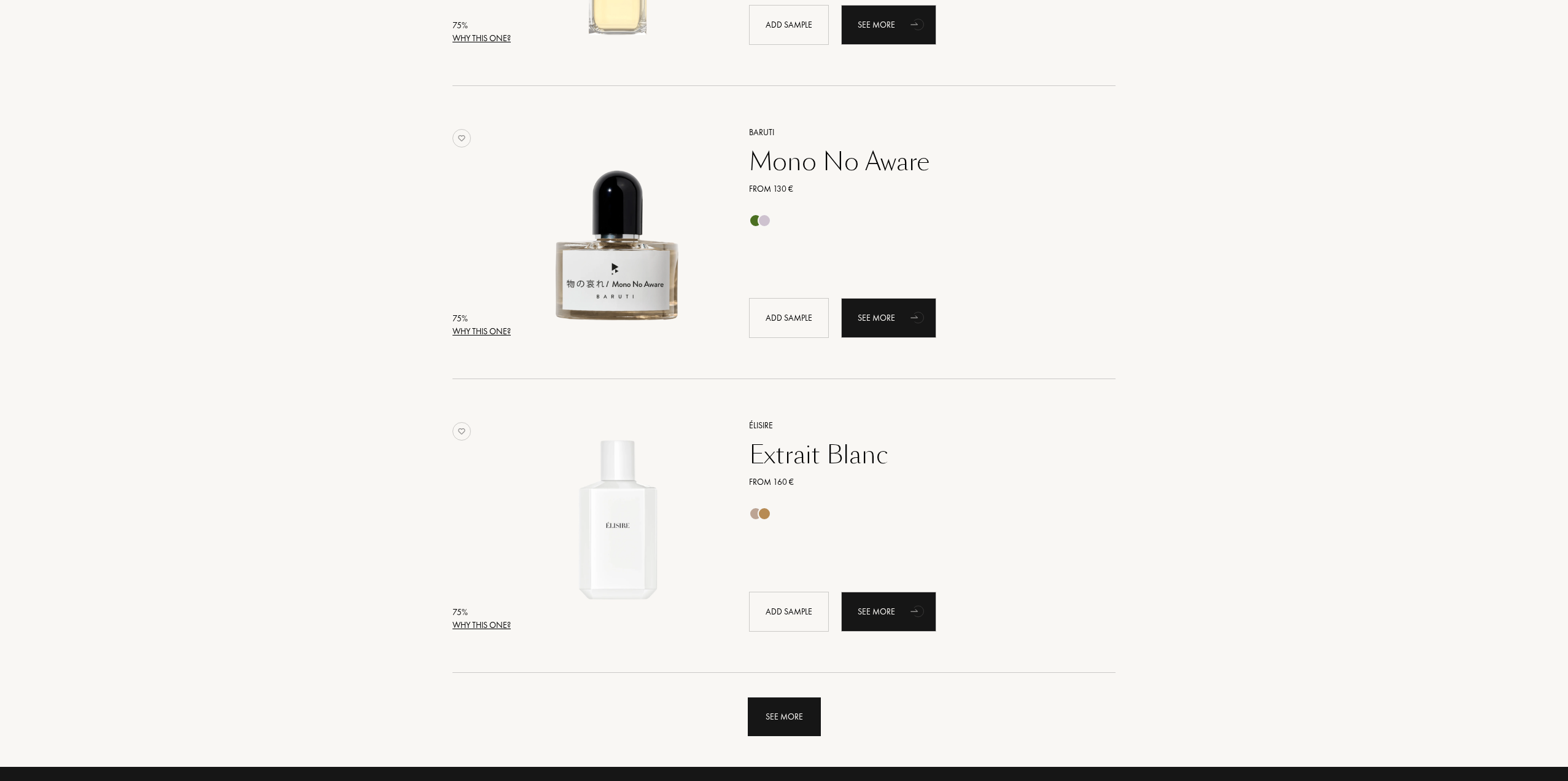
click at [787, 700] on div "See more" at bounding box center [784, 717] width 73 height 39
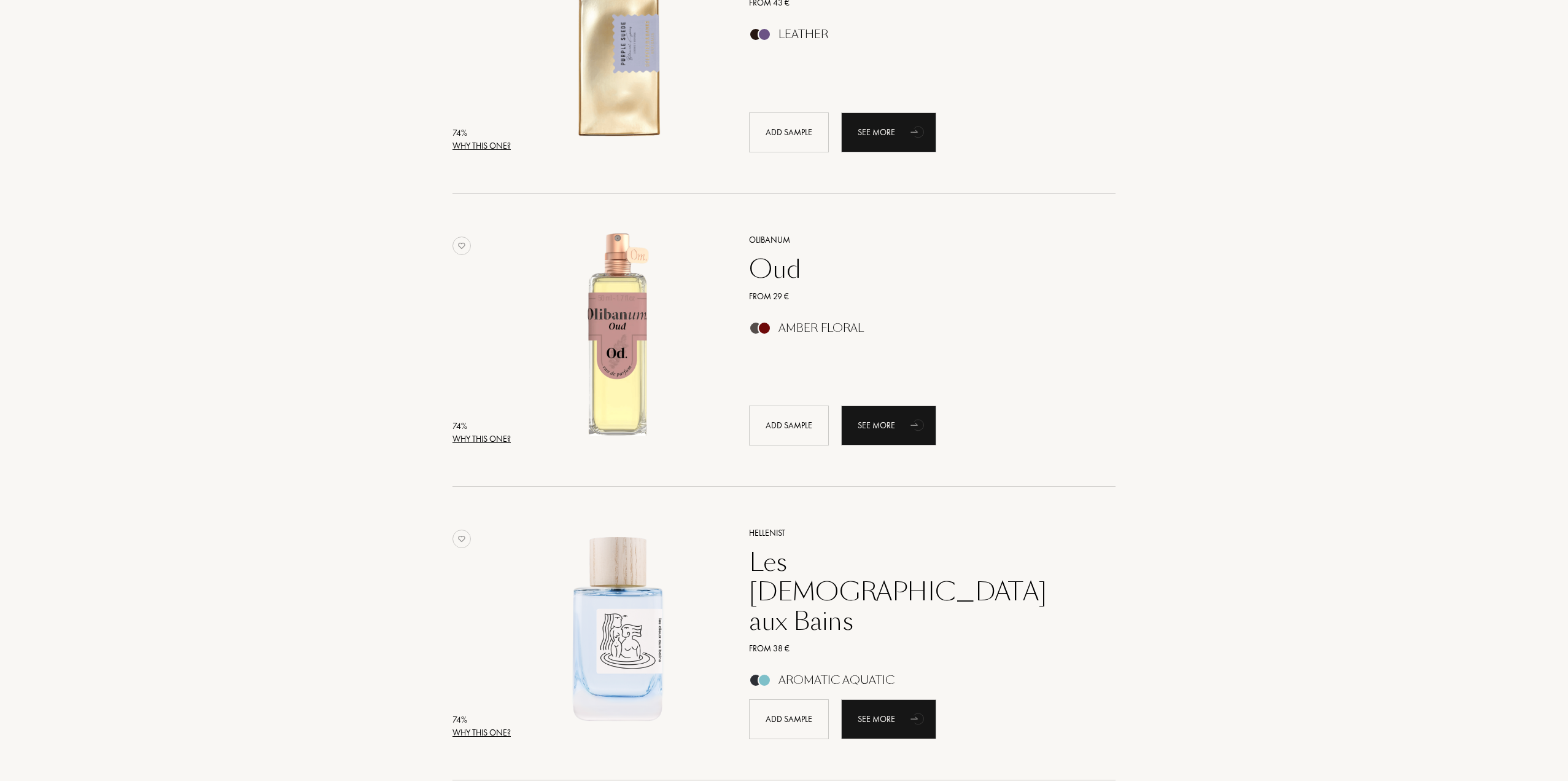
scroll to position [17488, 0]
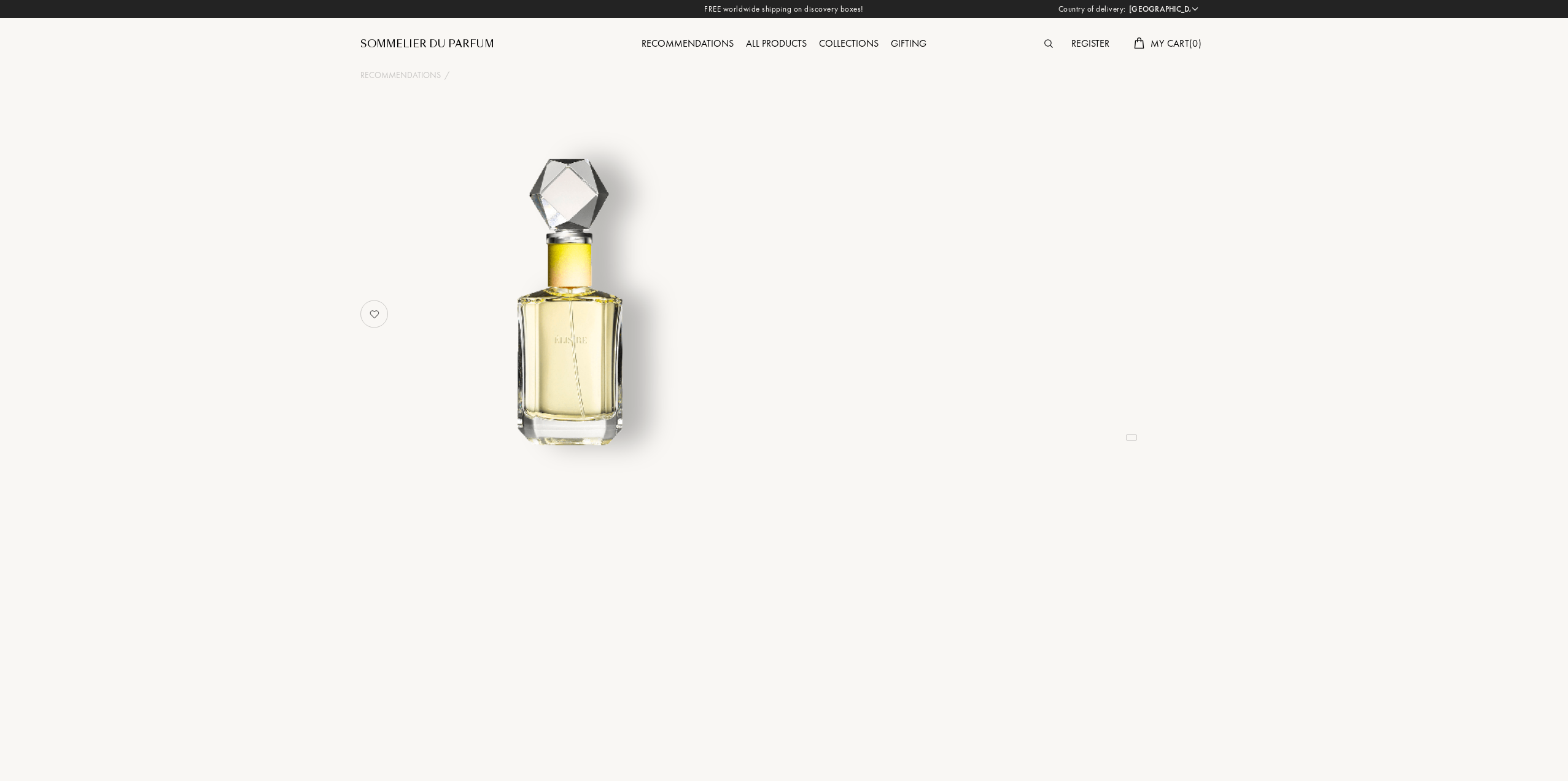
select select "PT"
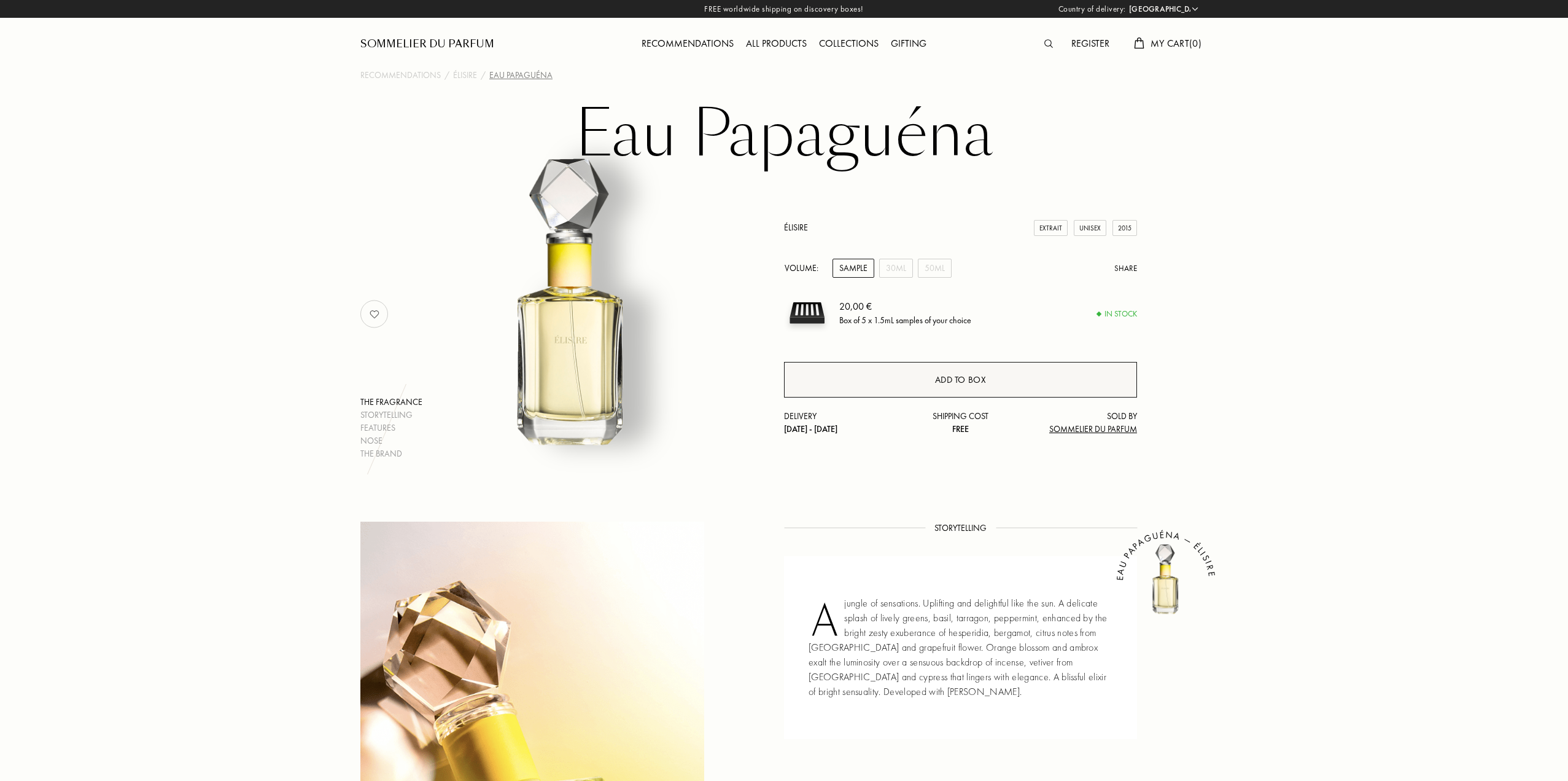
click at [943, 379] on div "Add to box" at bounding box center [961, 380] width 52 height 14
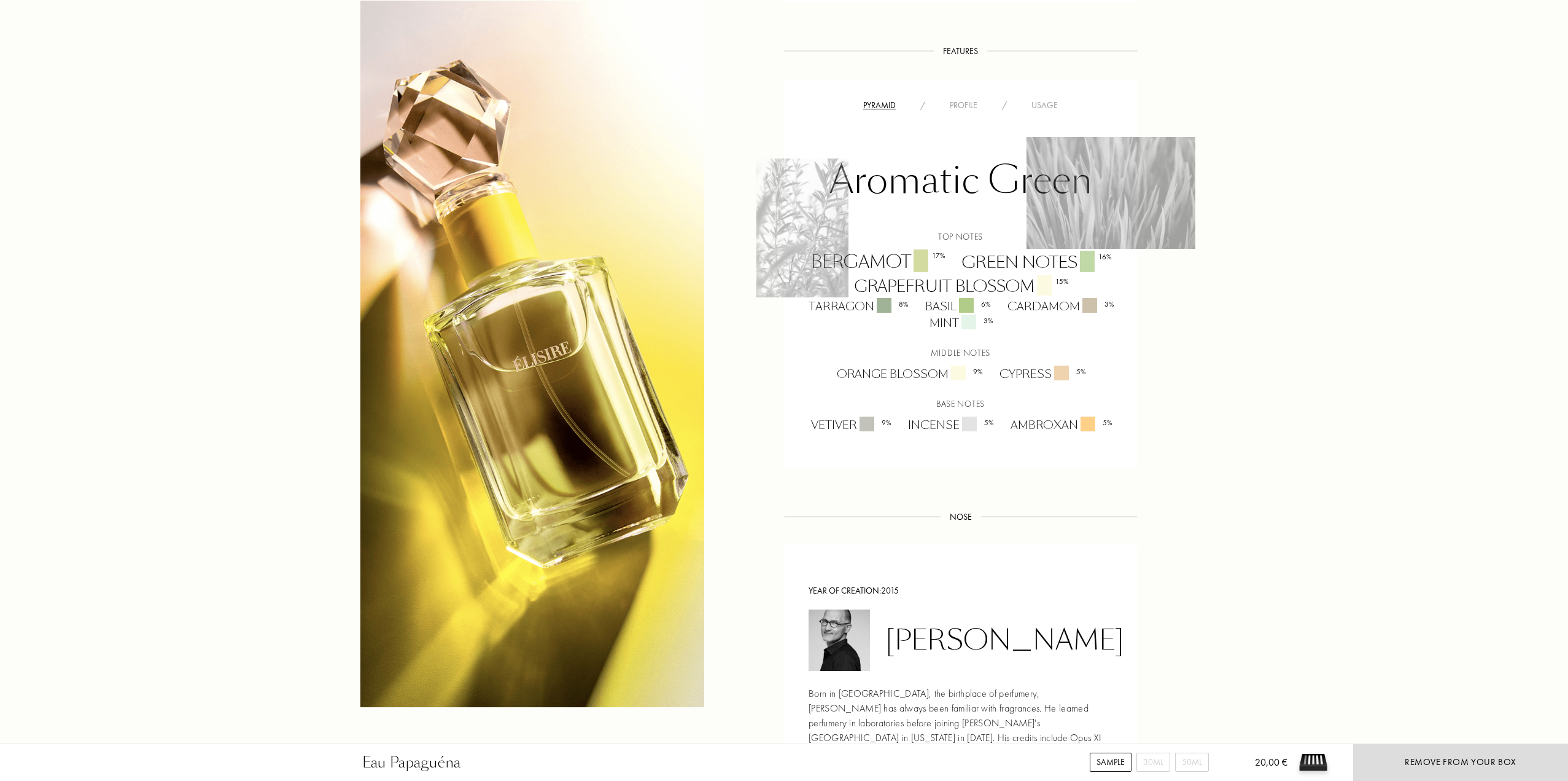
scroll to position [799, 0]
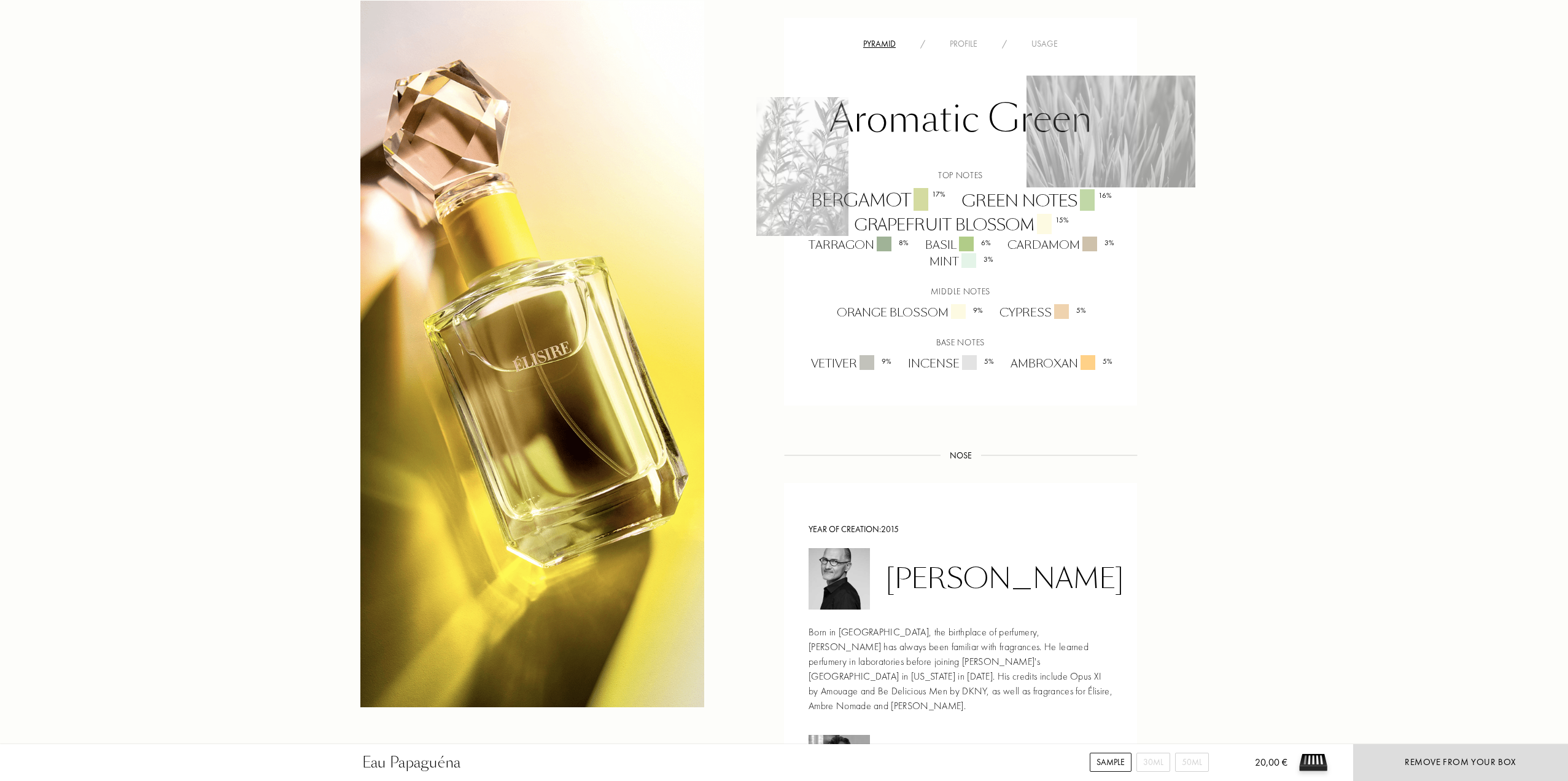
click at [1308, 346] on div "Eau Papaguéna Sample 30mL 50mL 20,00 € Remove from your box Recommendations / É…" at bounding box center [784, 350] width 1568 height 2298
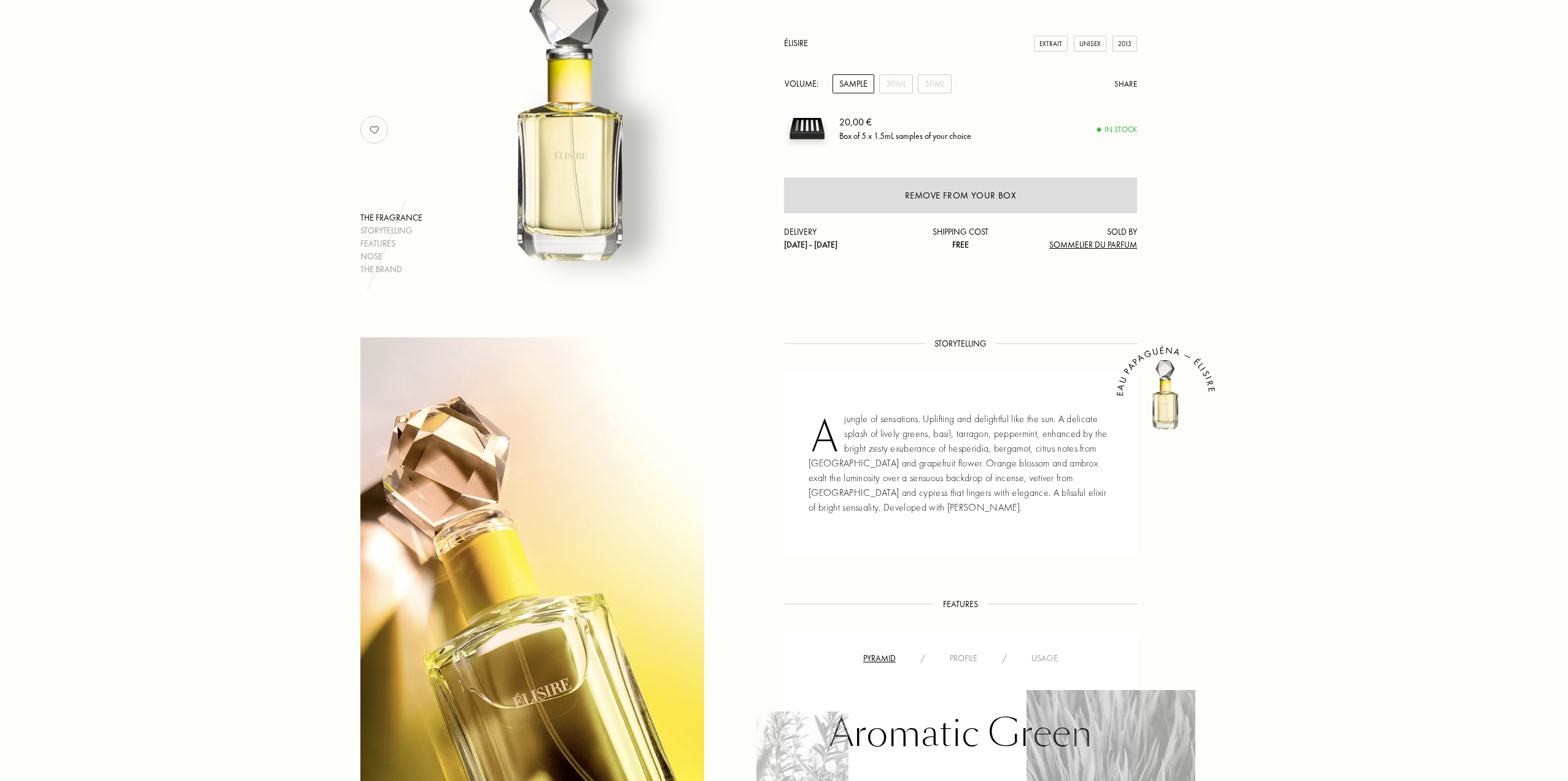
scroll to position [307, 0]
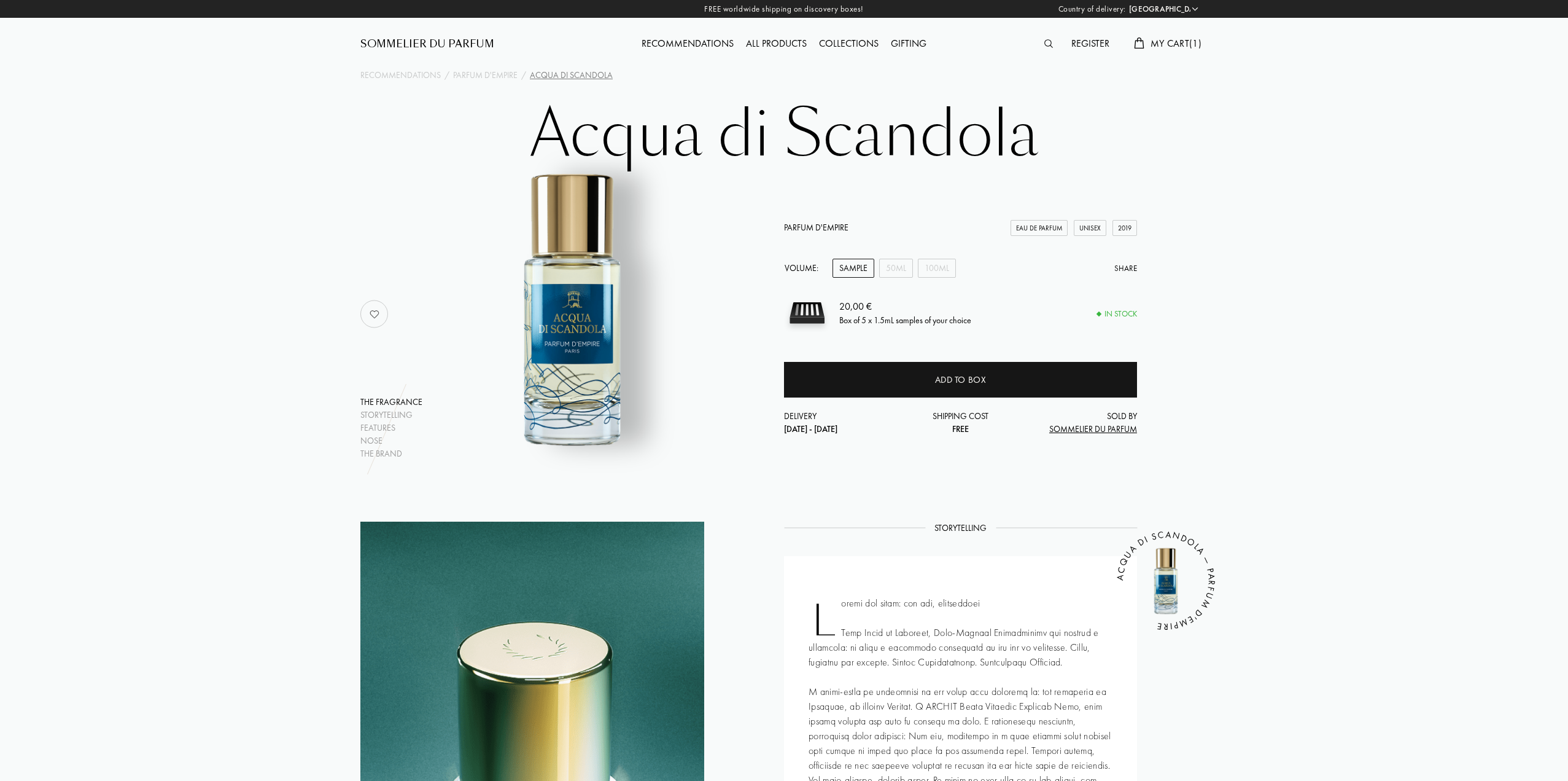
select select "PT"
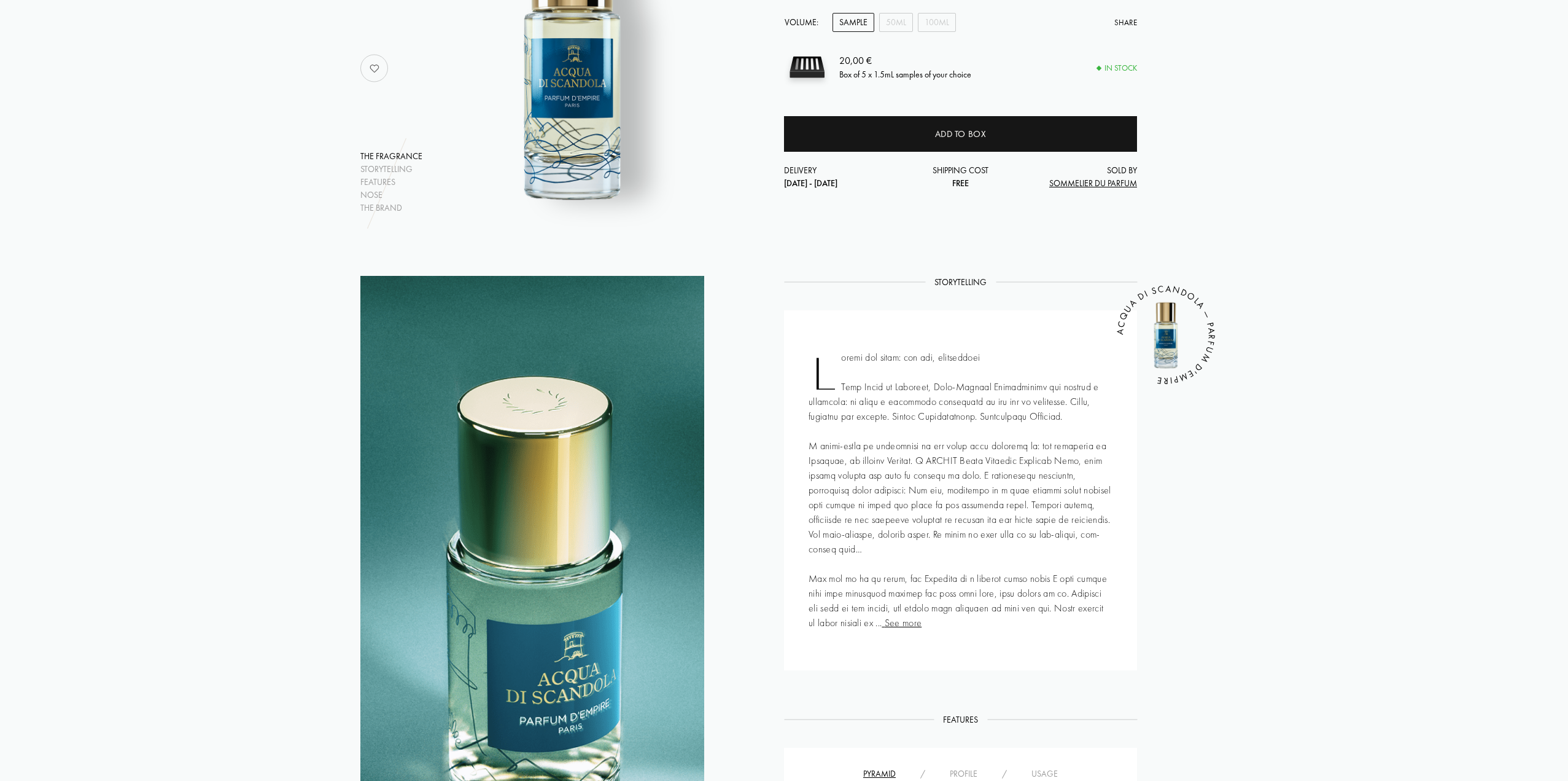
scroll to position [307, 0]
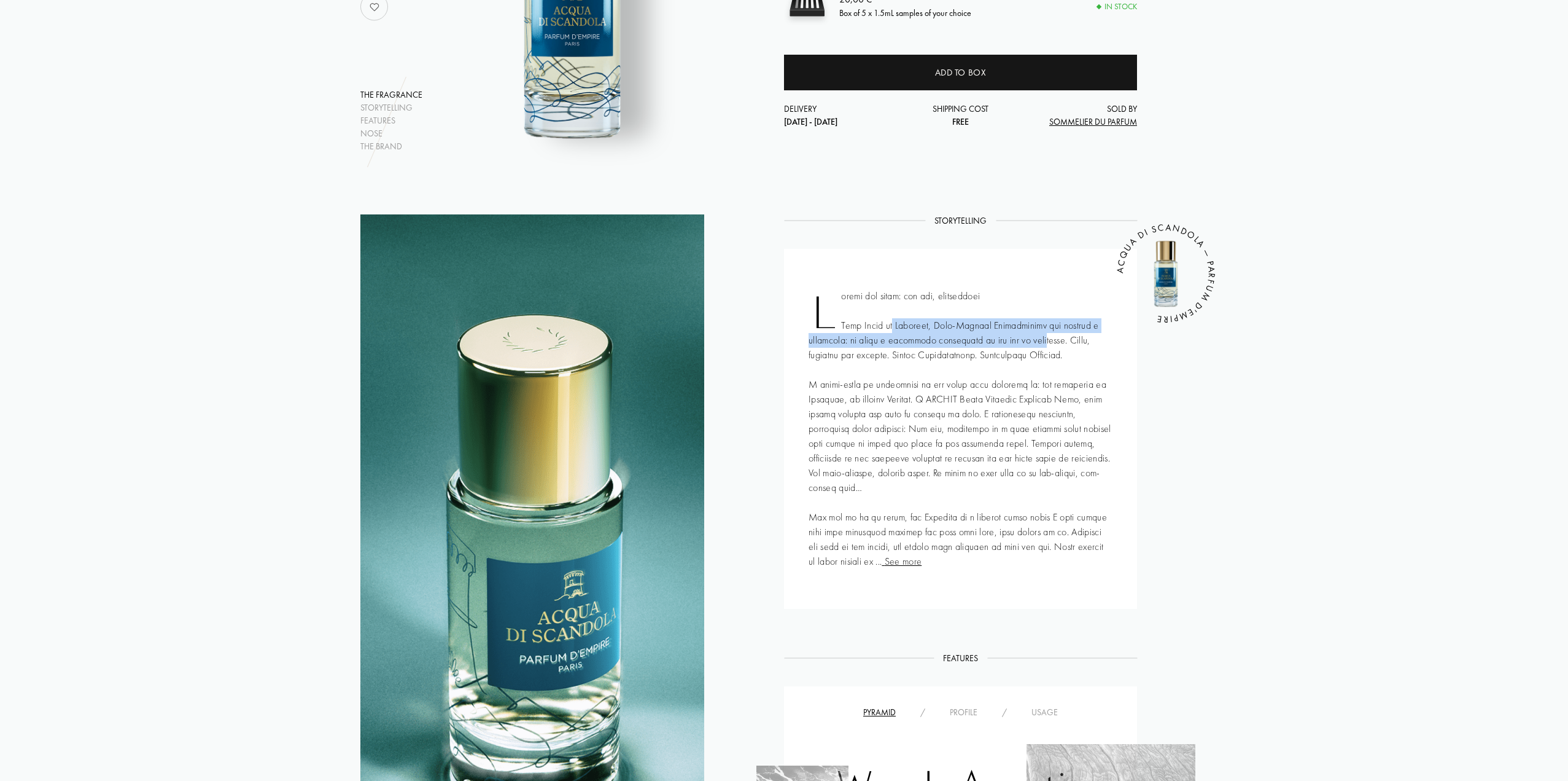
drag, startPoint x: 898, startPoint y: 325, endPoint x: 1050, endPoint y: 354, distance: 154.7
click at [1037, 346] on div "See more ACQUA DI SCANDOLA — PARFUM D'EMPIRE" at bounding box center [960, 429] width 353 height 360
click at [1055, 362] on div "See more ACQUA DI SCANDOLA — PARFUM D'EMPIRE" at bounding box center [960, 429] width 353 height 360
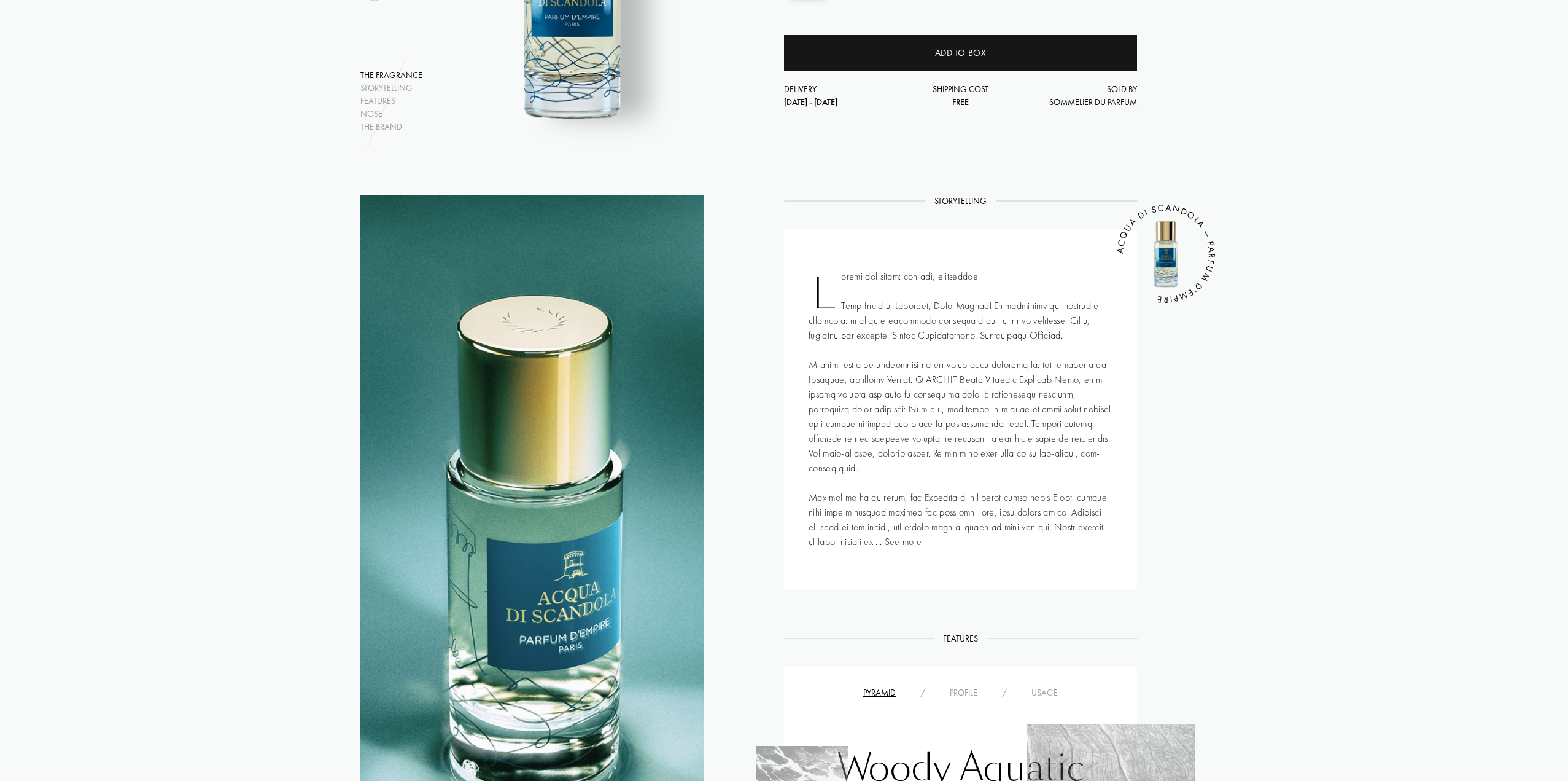
scroll to position [332, 0]
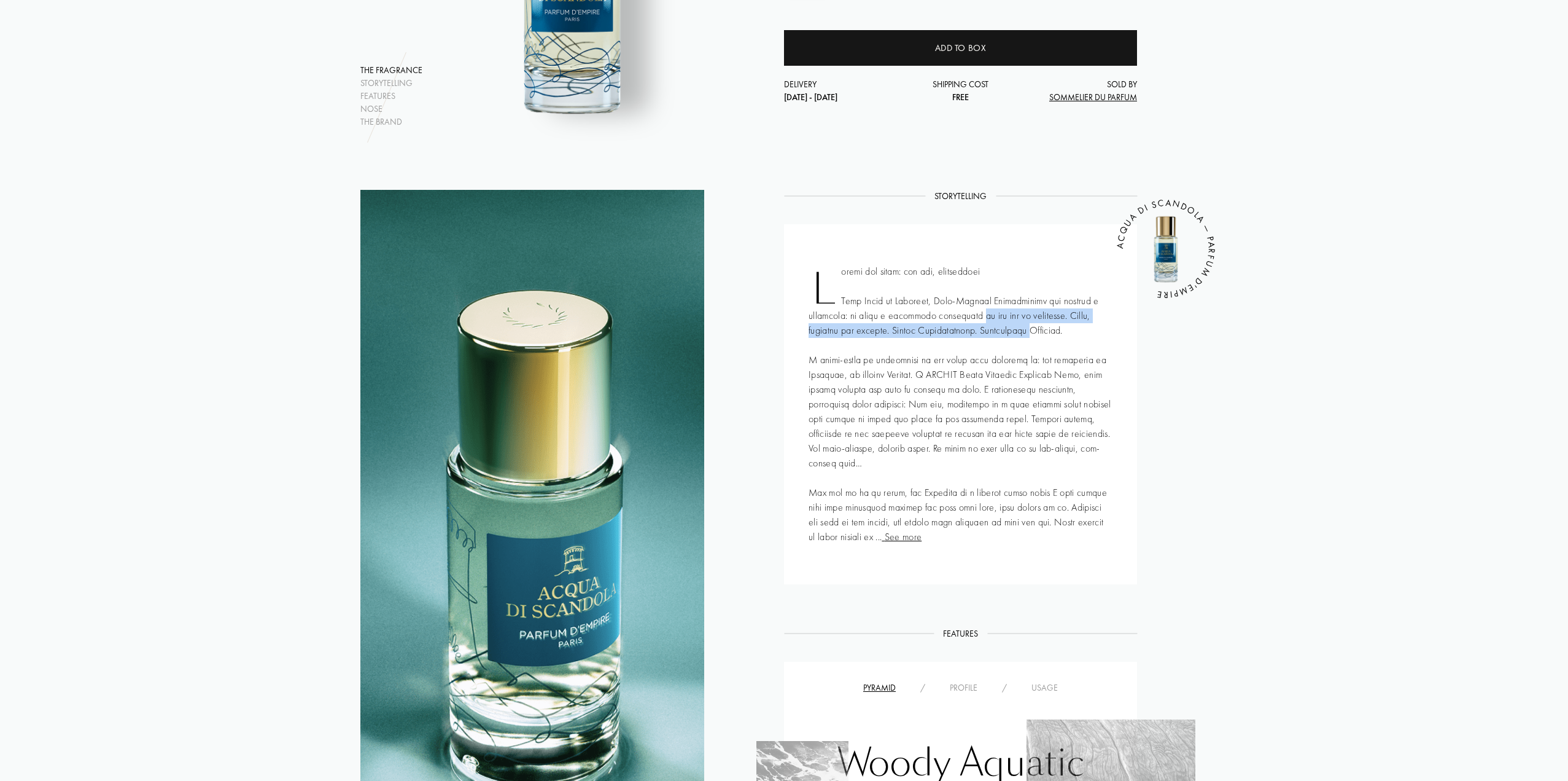
drag, startPoint x: 965, startPoint y: 313, endPoint x: 1045, endPoint y: 337, distance: 83.5
click at [1040, 334] on div "See more ACQUA DI SCANDOLA — PARFUM D'EMPIRE" at bounding box center [960, 404] width 353 height 360
click at [948, 362] on div "See more ACQUA DI SCANDOLA — PARFUM D'EMPIRE" at bounding box center [960, 404] width 353 height 360
drag, startPoint x: 895, startPoint y: 325, endPoint x: 1056, endPoint y: 349, distance: 162.8
click at [1035, 340] on div "See more ACQUA DI SCANDOLA — PARFUM D'EMPIRE" at bounding box center [960, 404] width 353 height 360
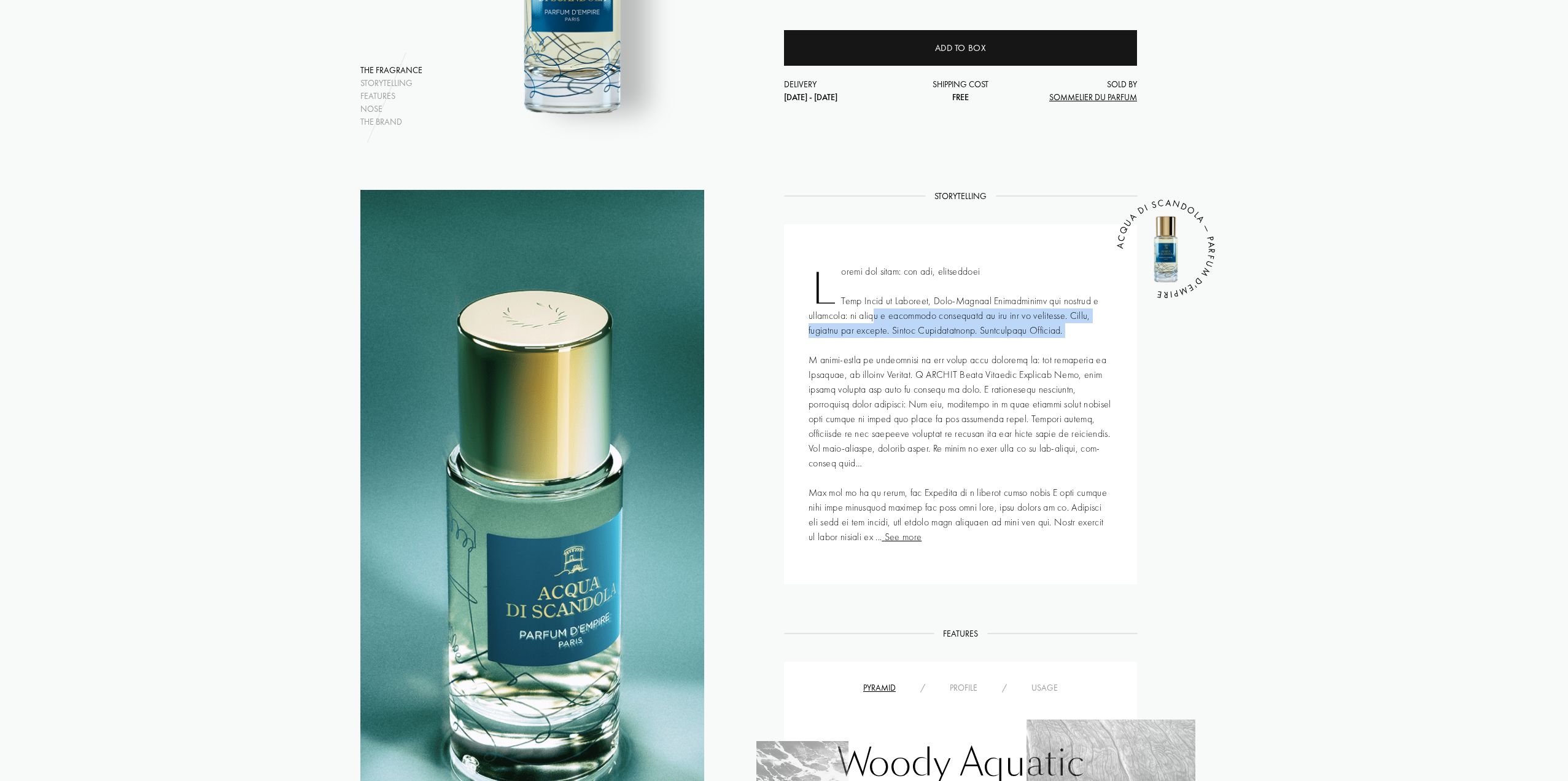
click at [1060, 351] on div "See more ACQUA DI SCANDOLA — PARFUM D'EMPIRE" at bounding box center [960, 404] width 353 height 360
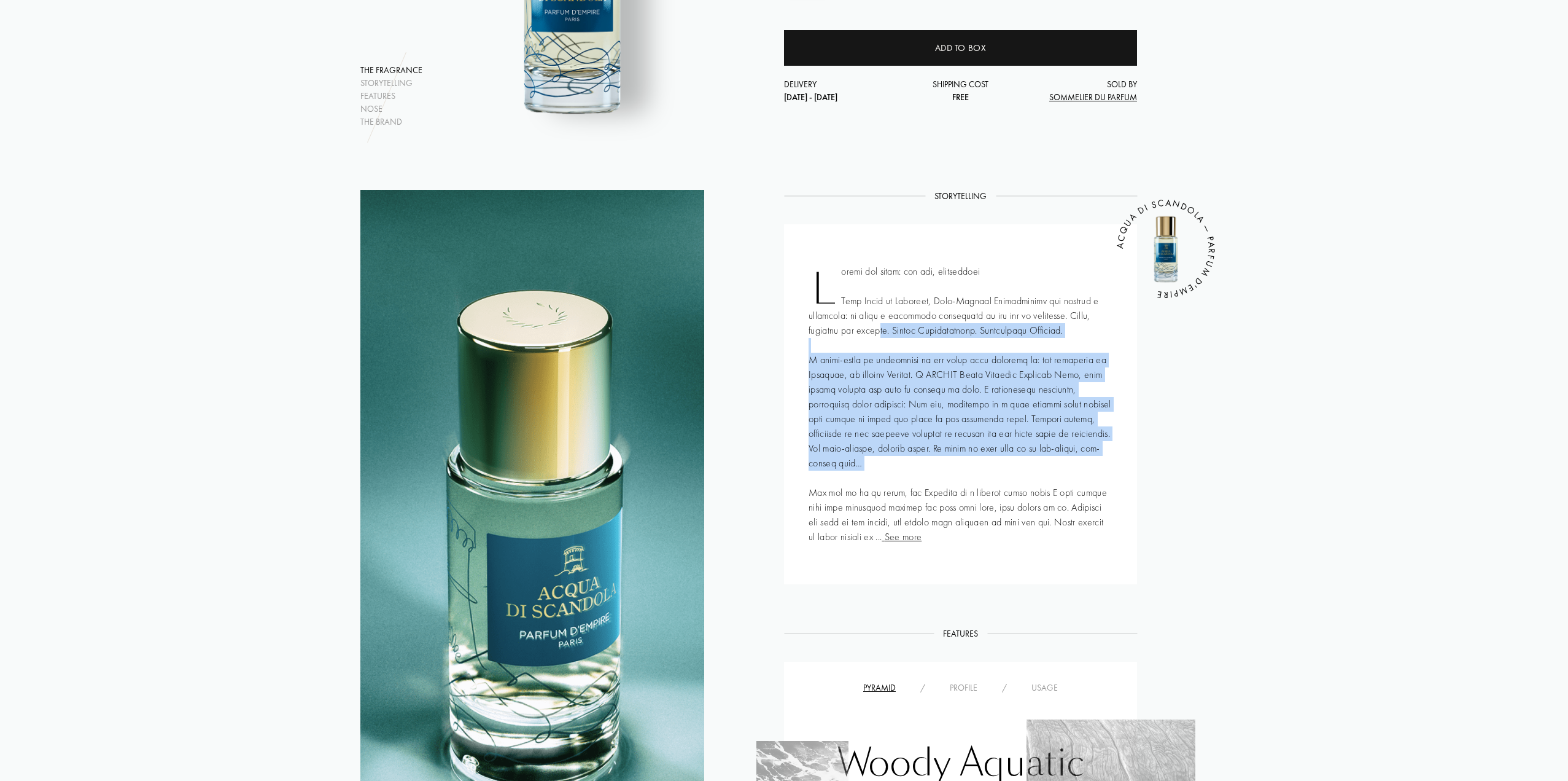
drag, startPoint x: 883, startPoint y: 337, endPoint x: 1030, endPoint y: 481, distance: 205.8
click at [1030, 485] on div "See more ACQUA DI SCANDOLA — PARFUM D'EMPIRE" at bounding box center [960, 404] width 353 height 360
click at [1017, 464] on div "See more ACQUA DI SCANDOLA — PARFUM D'EMPIRE" at bounding box center [960, 404] width 353 height 360
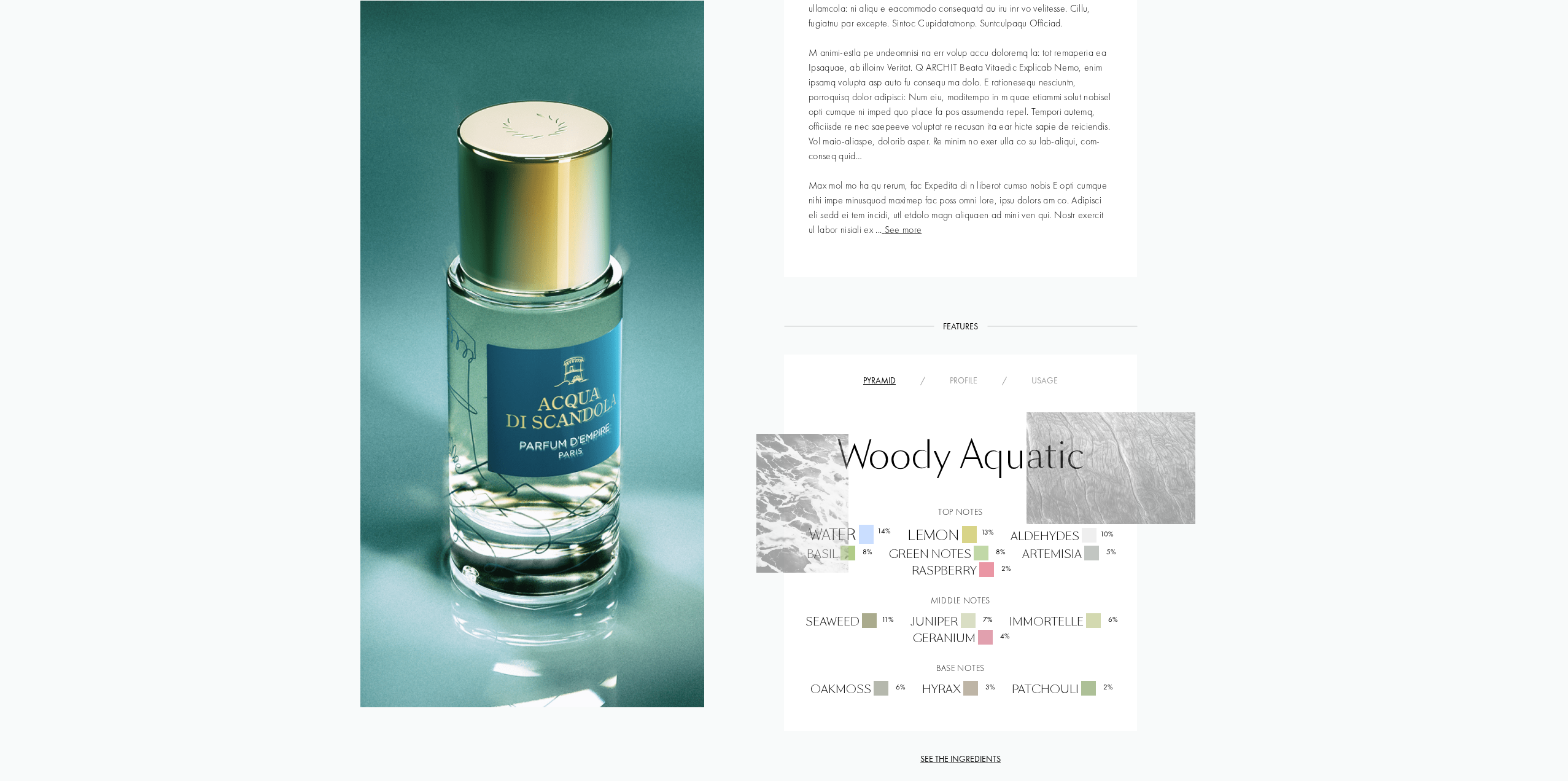
scroll to position [0, 0]
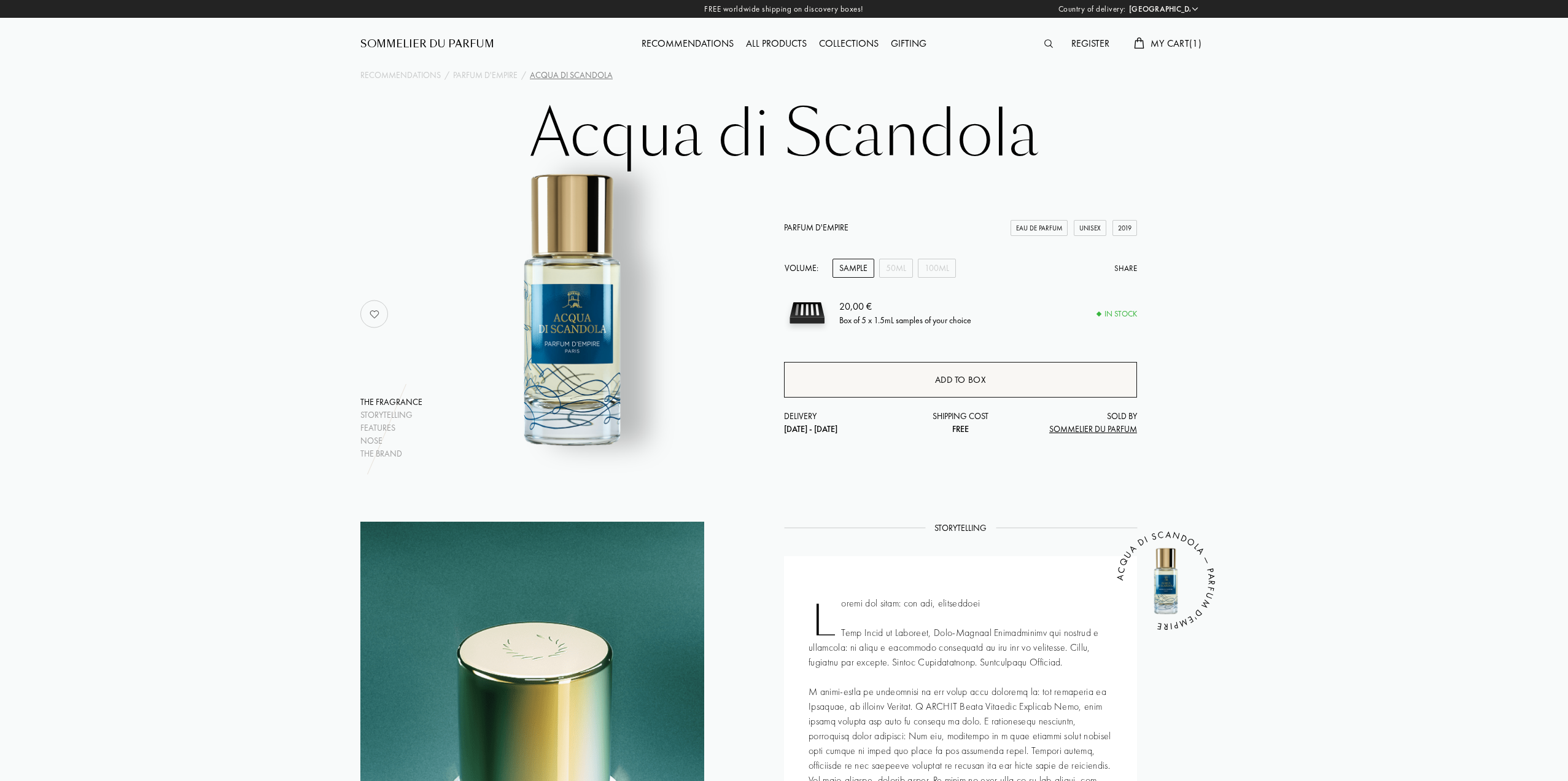
click at [1021, 385] on div "Add to box" at bounding box center [960, 379] width 353 height 36
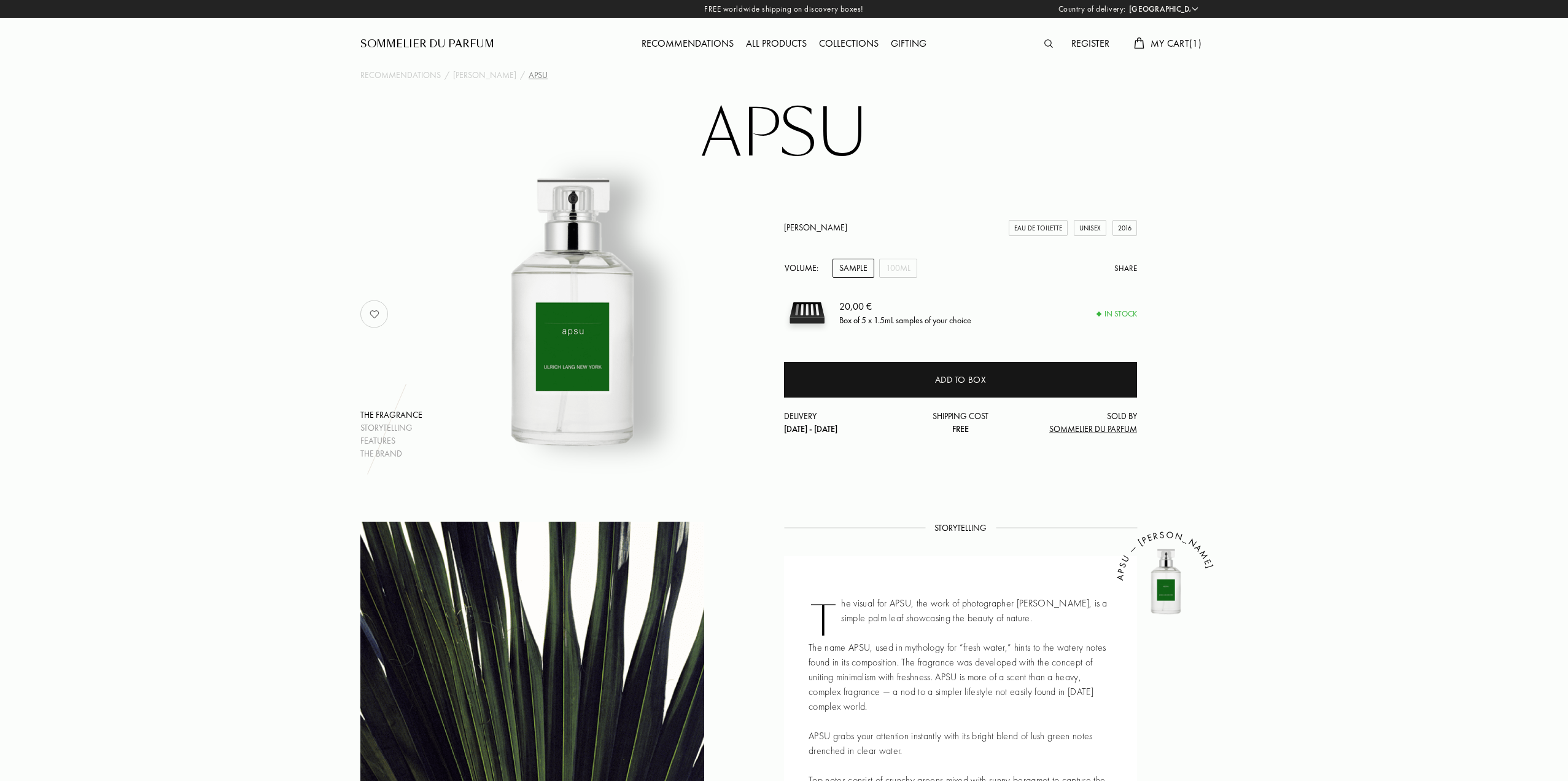
select select "PT"
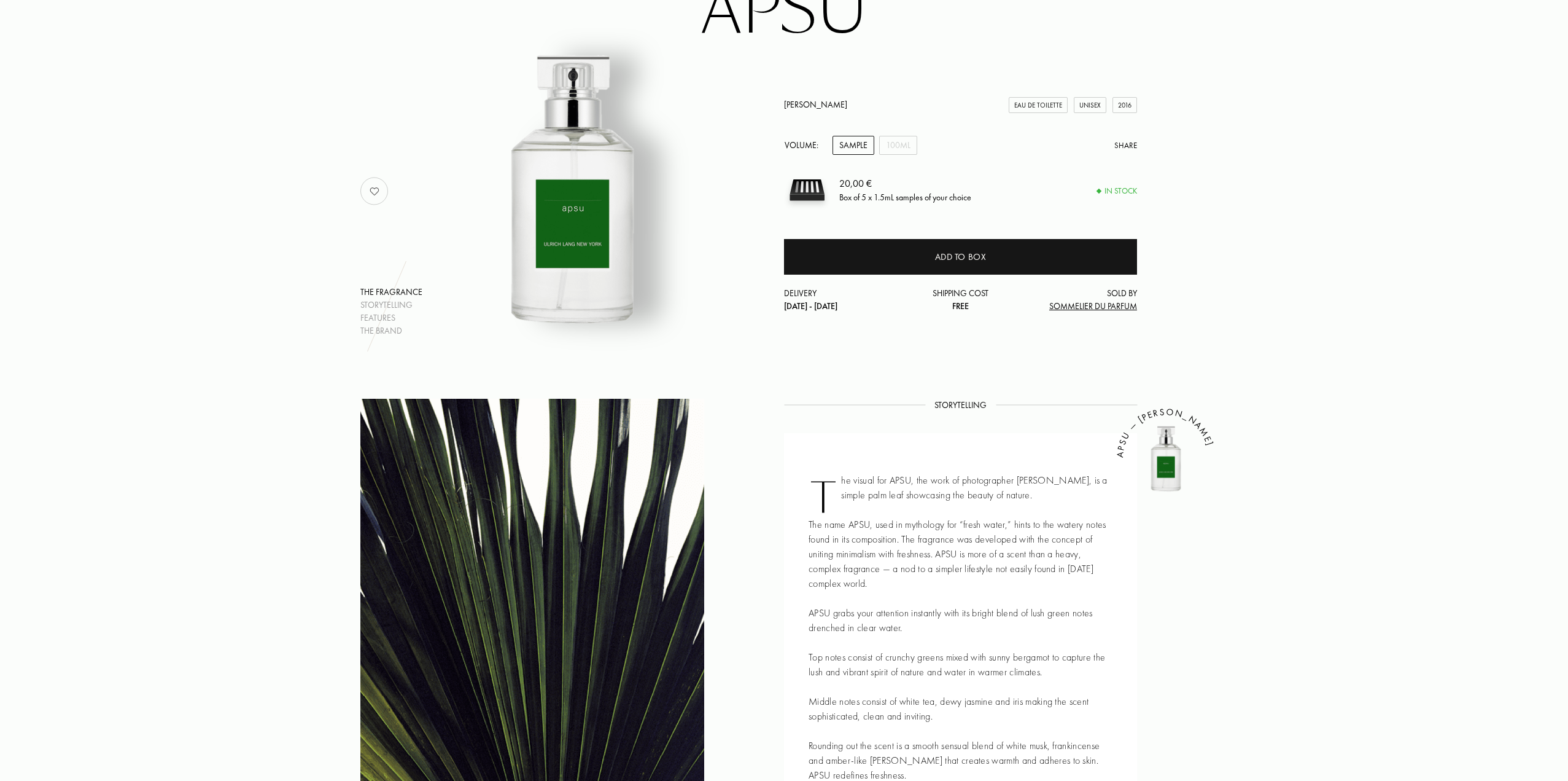
scroll to position [184, 0]
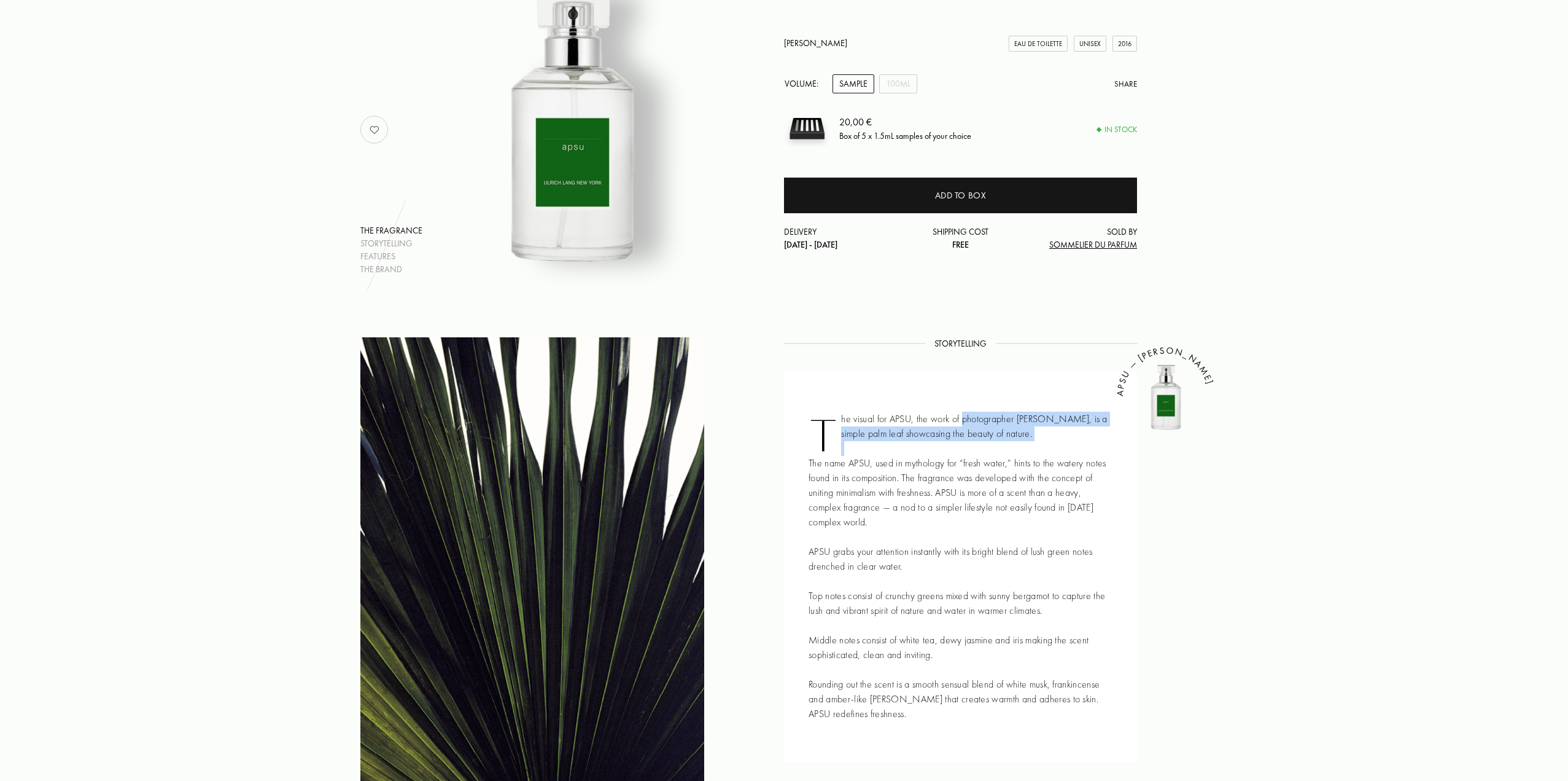
drag, startPoint x: 970, startPoint y: 428, endPoint x: 1021, endPoint y: 460, distance: 60.2
click at [1003, 447] on div "The visual for APSU, the work of photographer [PERSON_NAME], is a simple palm l…" at bounding box center [960, 566] width 353 height 390
click at [1037, 473] on div "The visual for APSU, the work of photographer [PERSON_NAME], is a simple palm l…" at bounding box center [960, 566] width 353 height 390
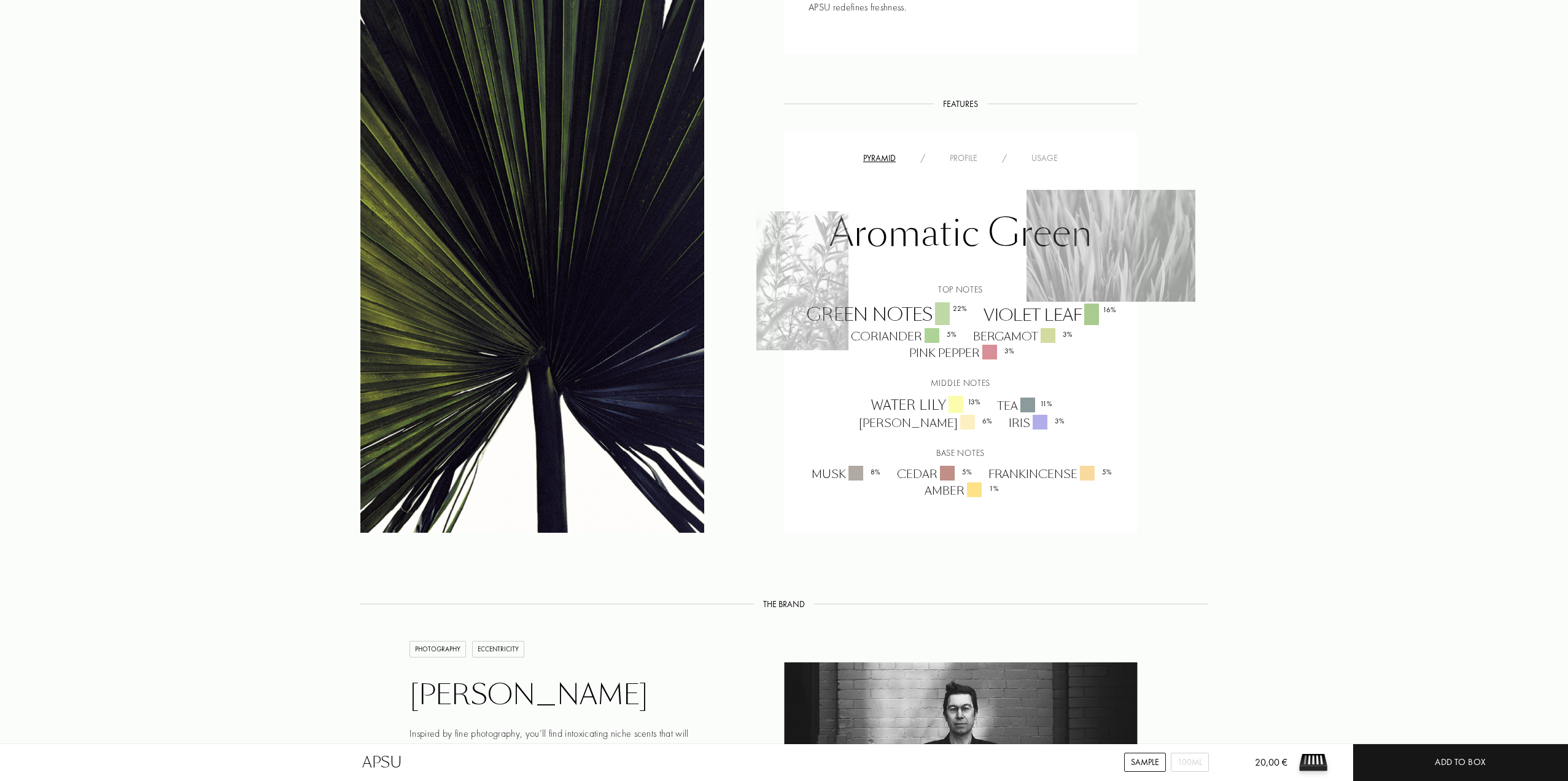
scroll to position [0, 0]
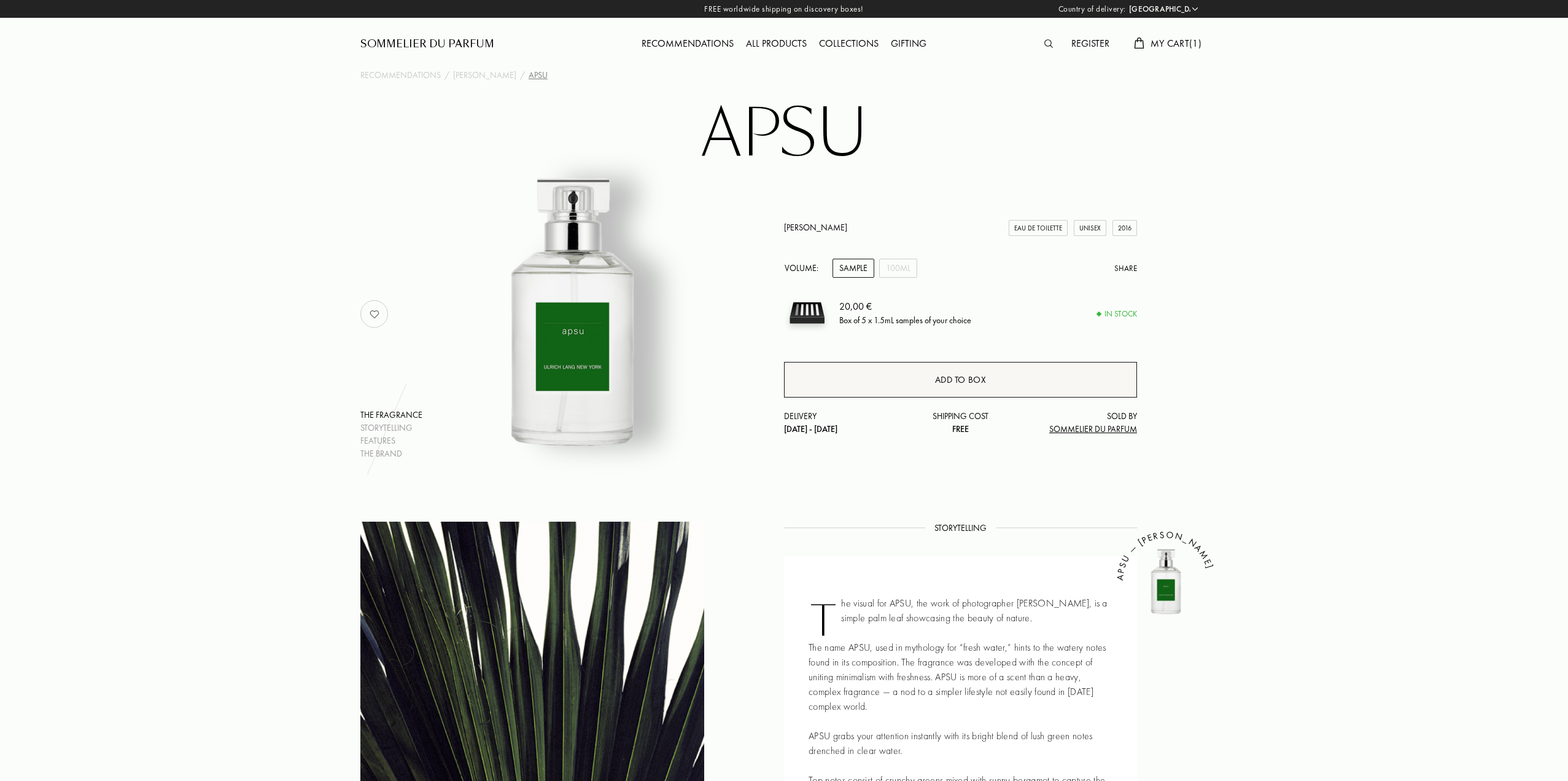
click at [945, 380] on div "Add to box" at bounding box center [961, 380] width 52 height 14
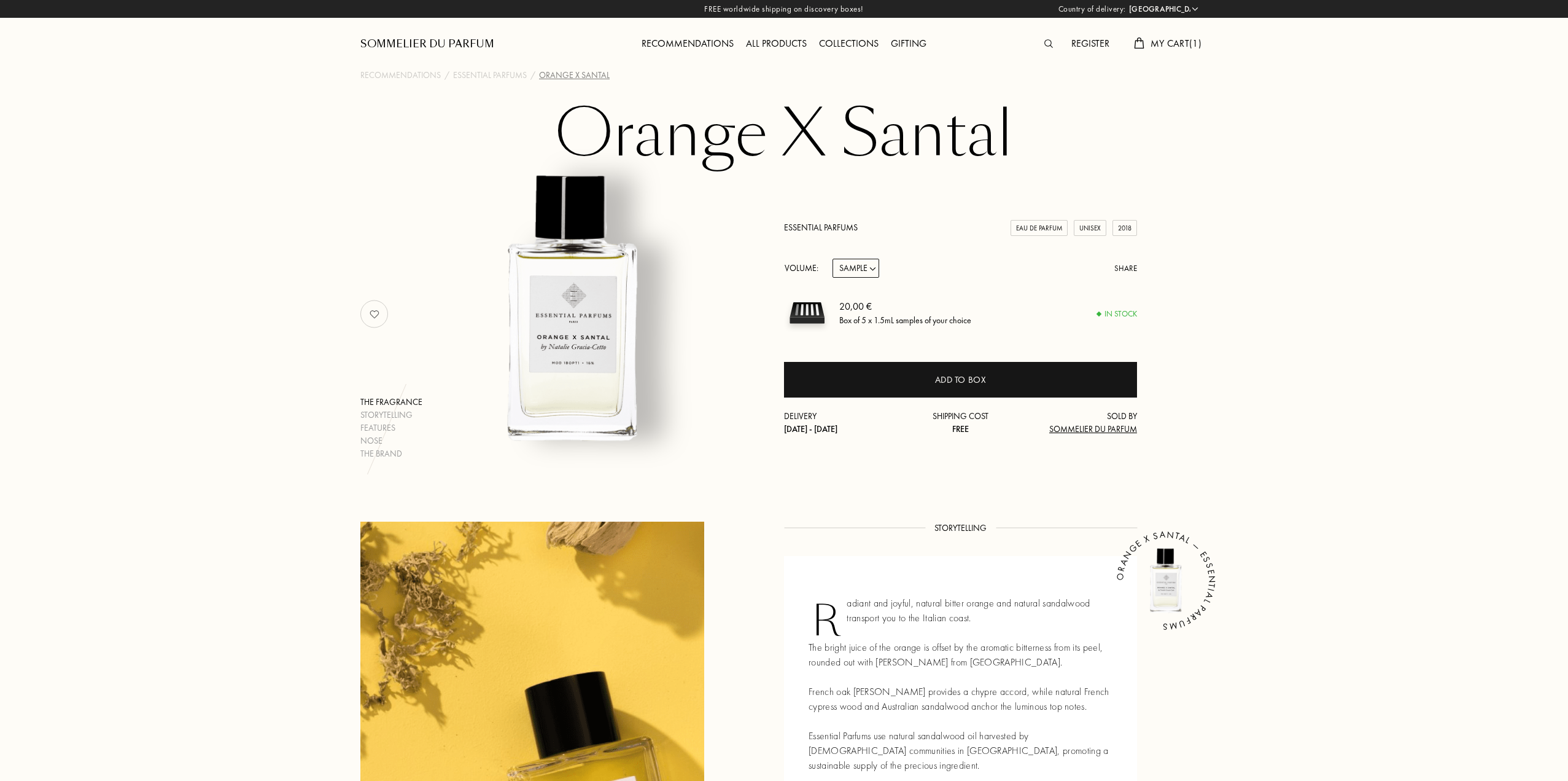
select select "PT"
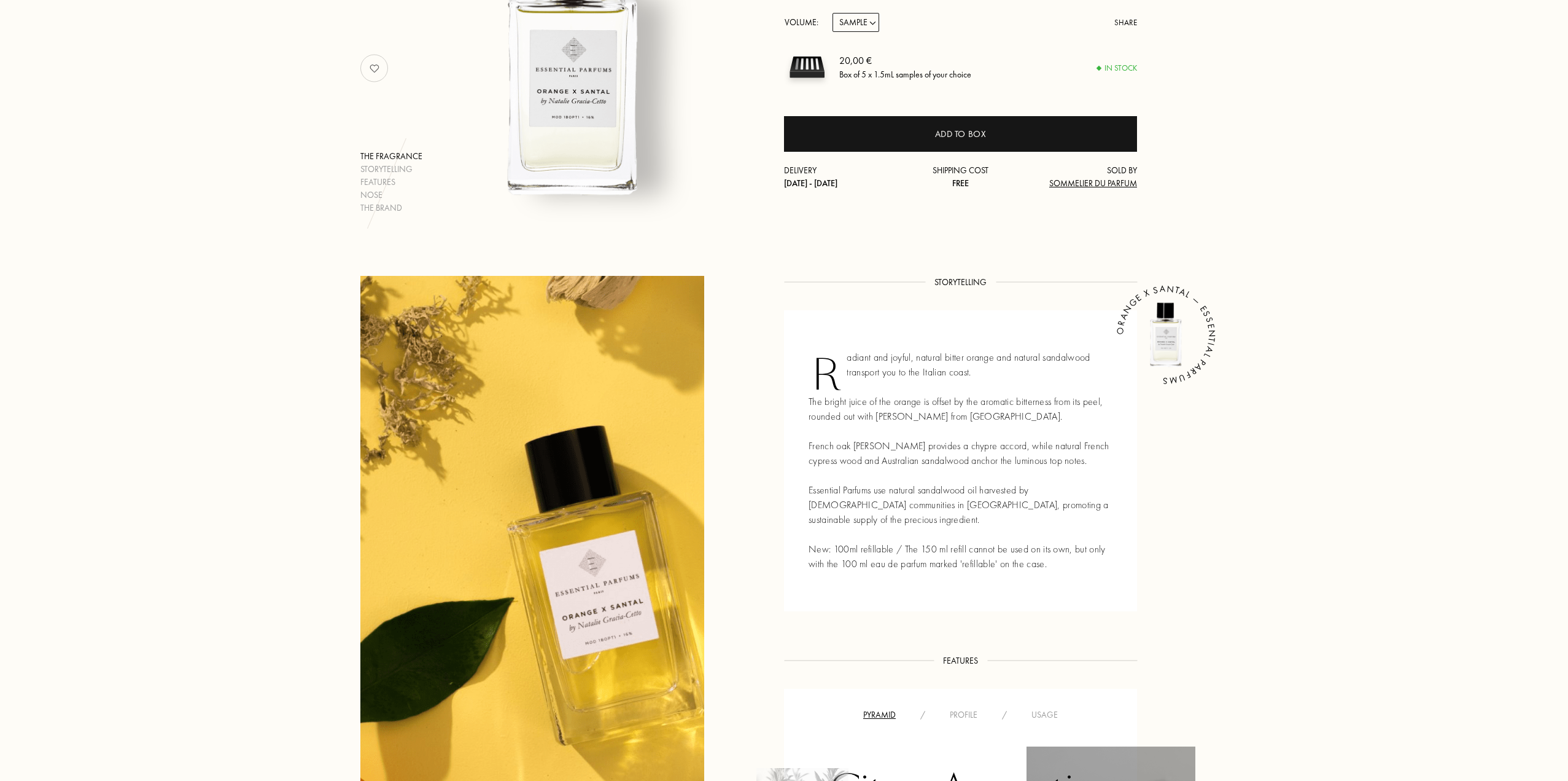
scroll to position [307, 0]
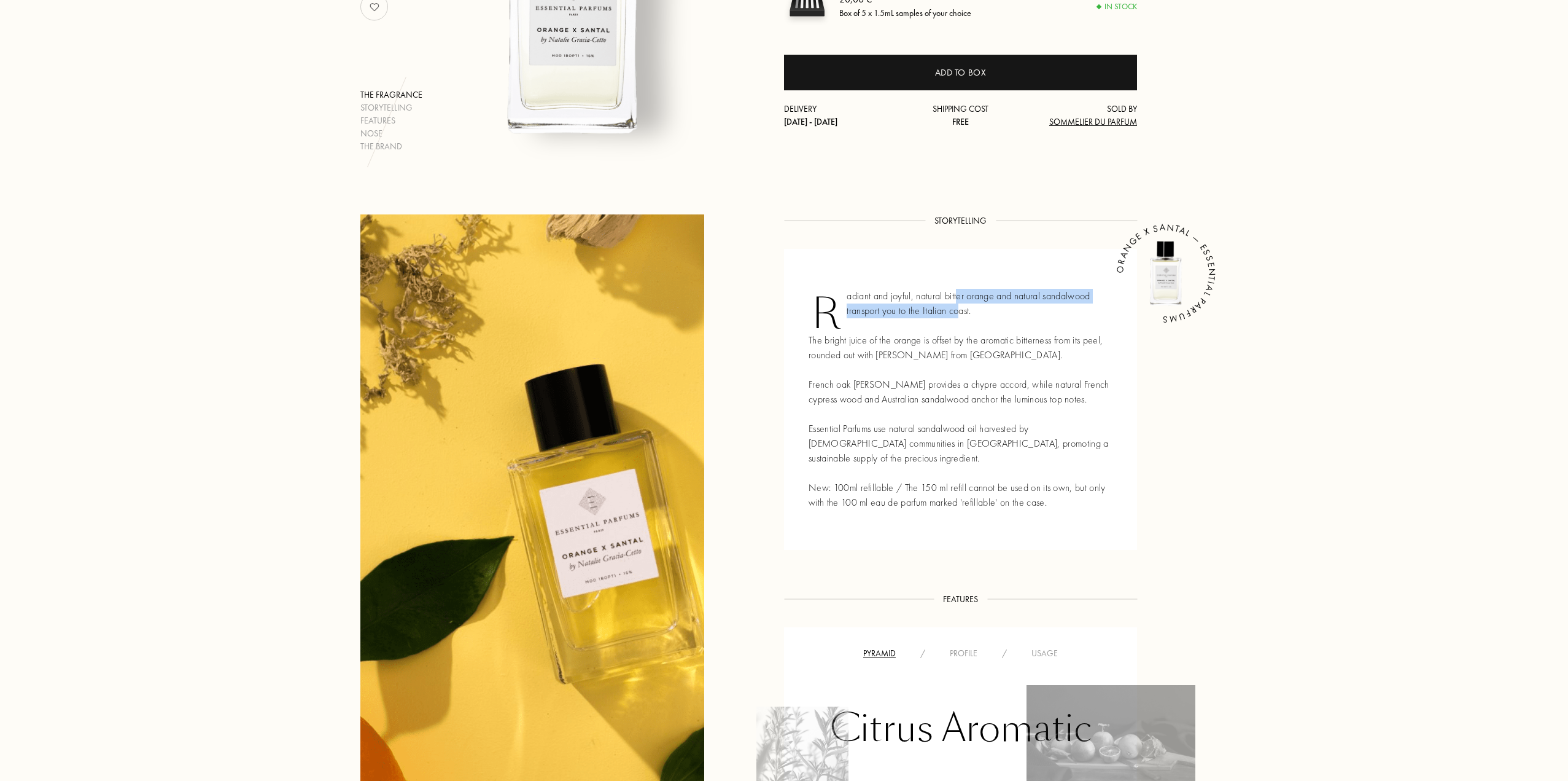
drag, startPoint x: 957, startPoint y: 295, endPoint x: 962, endPoint y: 312, distance: 17.7
click at [961, 309] on div "Radiant and joyful, natural bitter orange and natural sandalwood transport you …" at bounding box center [960, 399] width 353 height 301
click at [967, 376] on div "Radiant and joyful, natural bitter orange and natural sandalwood transport you …" at bounding box center [960, 399] width 353 height 301
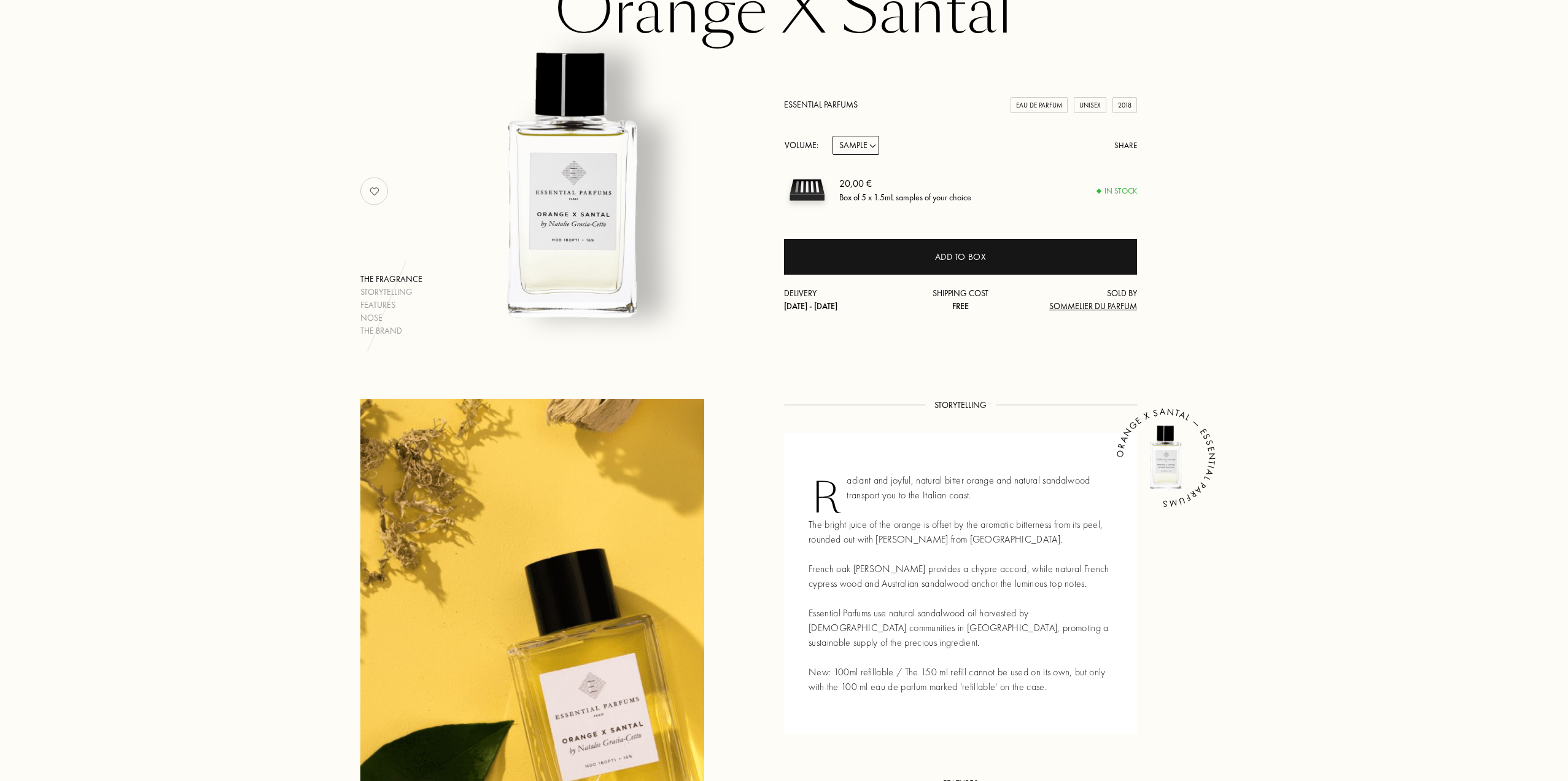
scroll to position [0, 0]
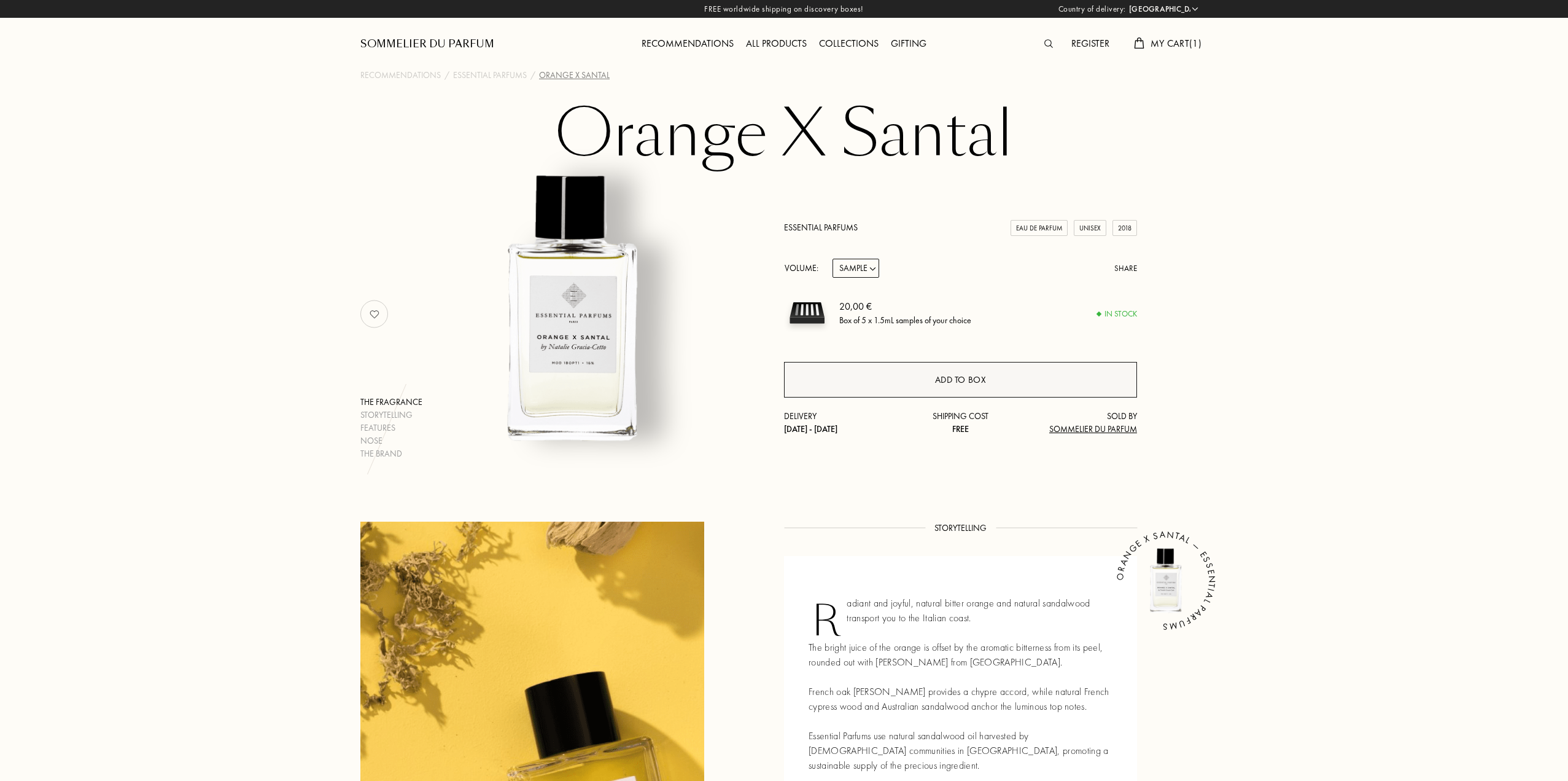
click at [948, 369] on div "Add to box" at bounding box center [960, 379] width 353 height 36
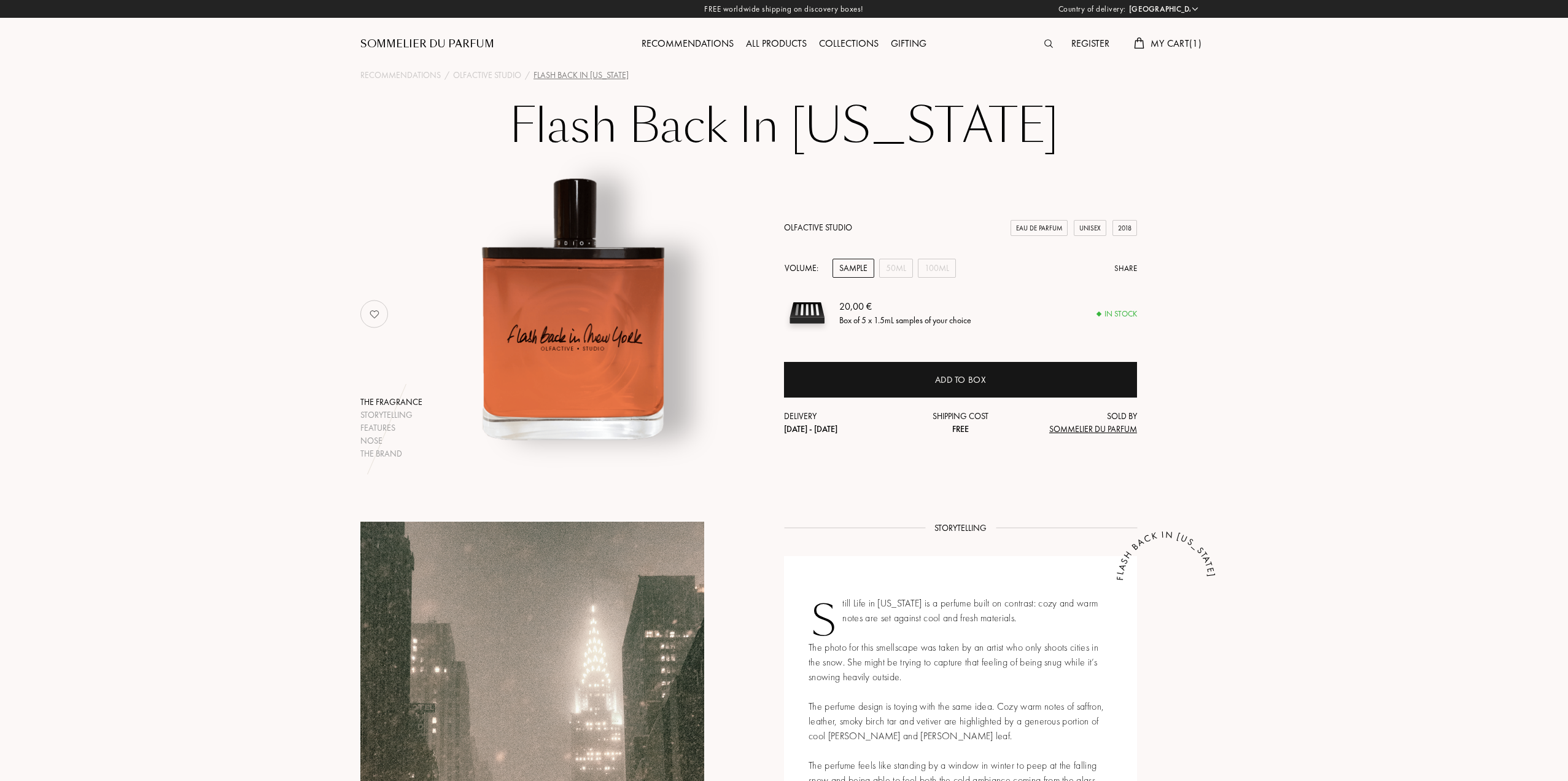
select select "PT"
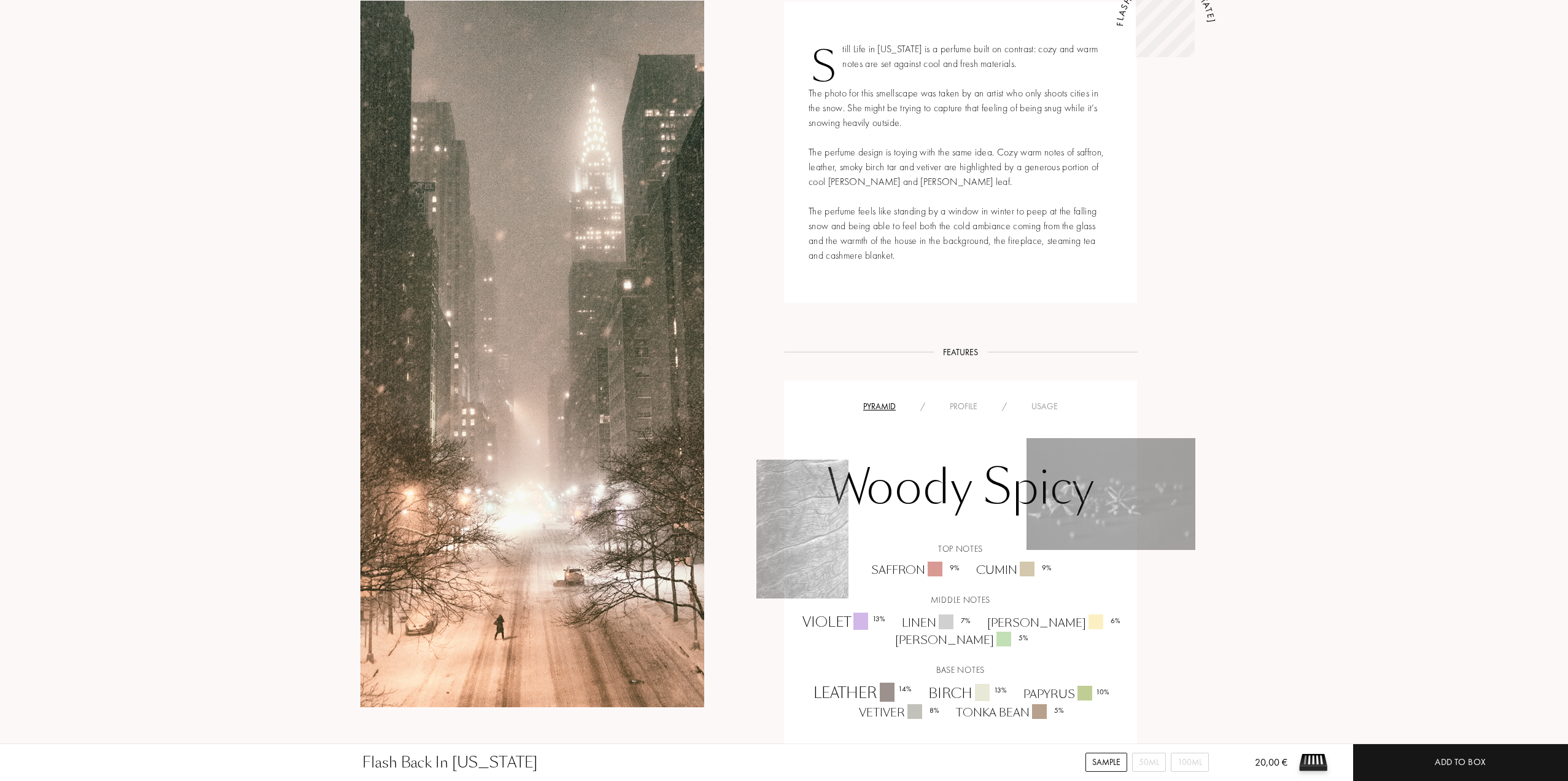
scroll to position [565, 0]
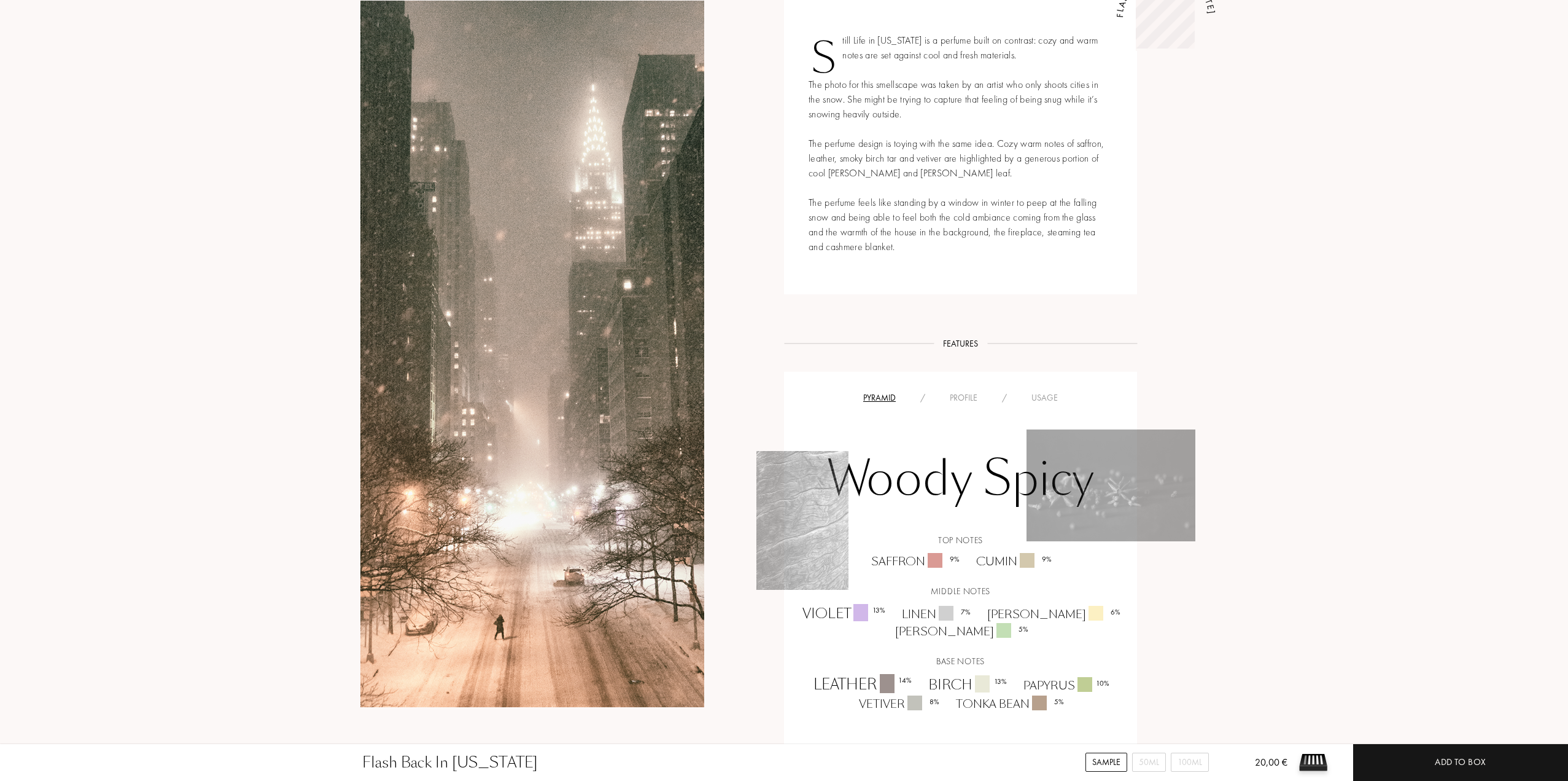
drag, startPoint x: 976, startPoint y: 580, endPoint x: 967, endPoint y: 634, distance: 54.7
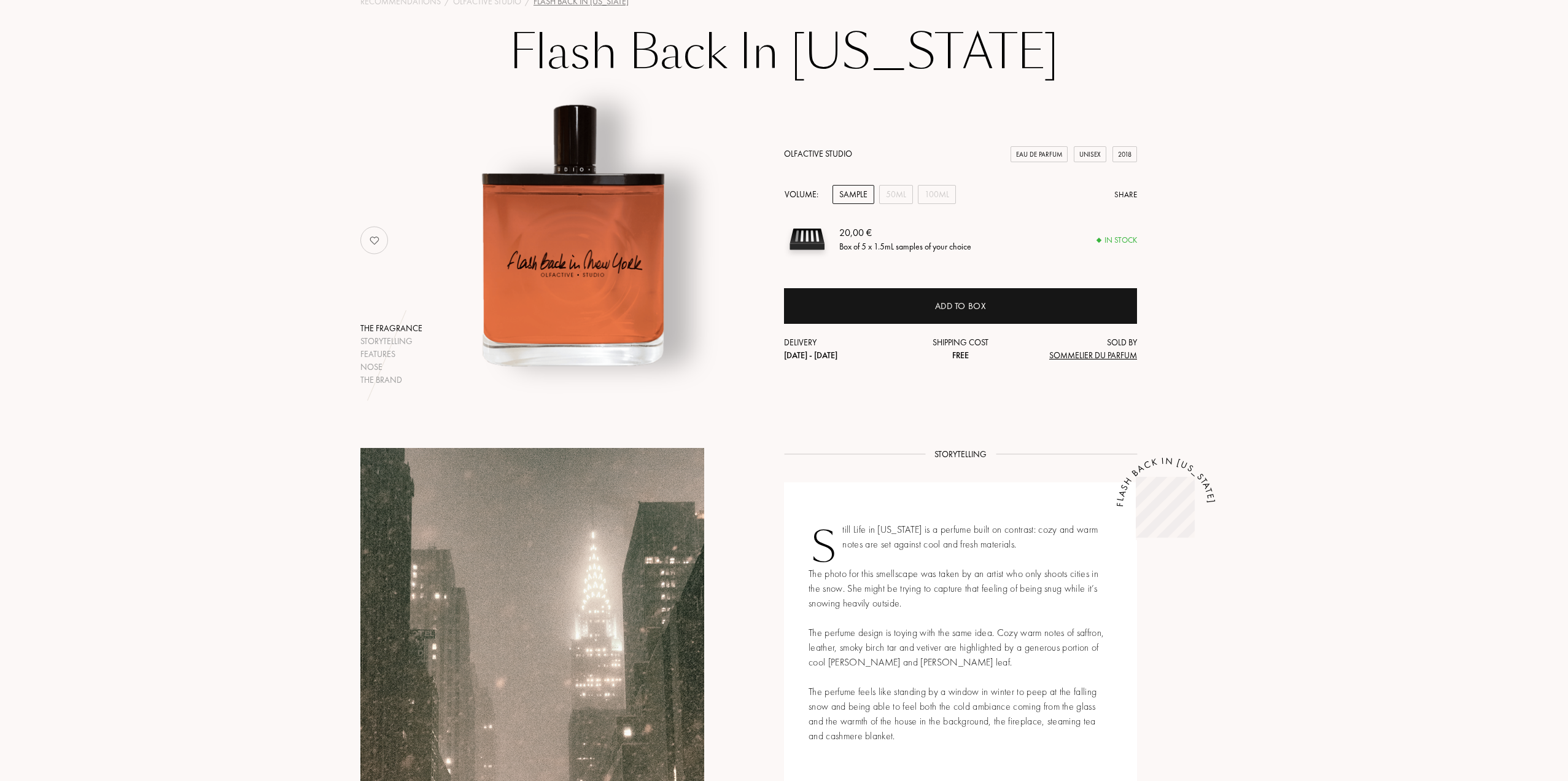
scroll to position [0, 0]
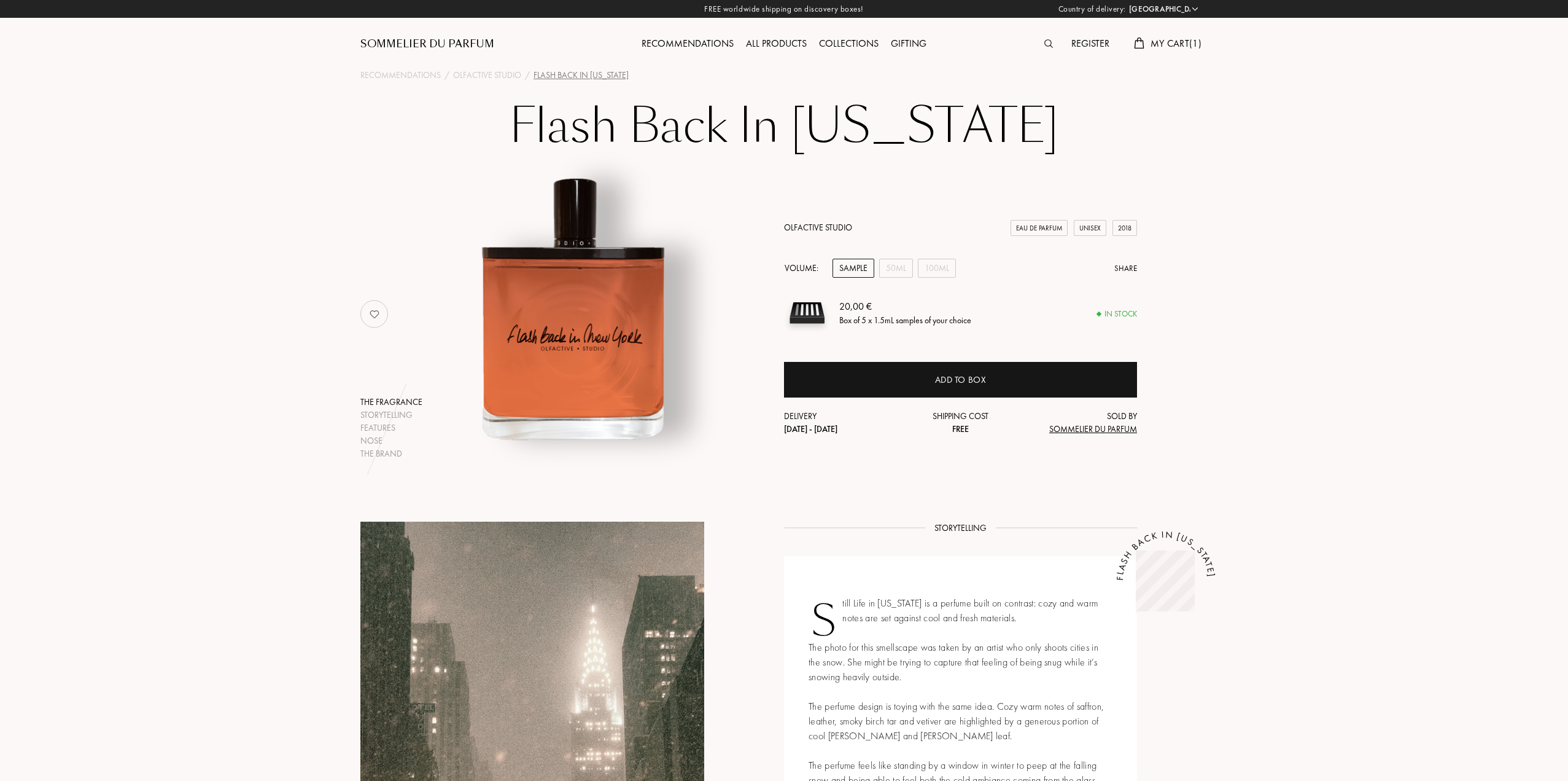
click at [878, 118] on h1 "Flash Back In [US_STATE]" at bounding box center [784, 134] width 614 height 67
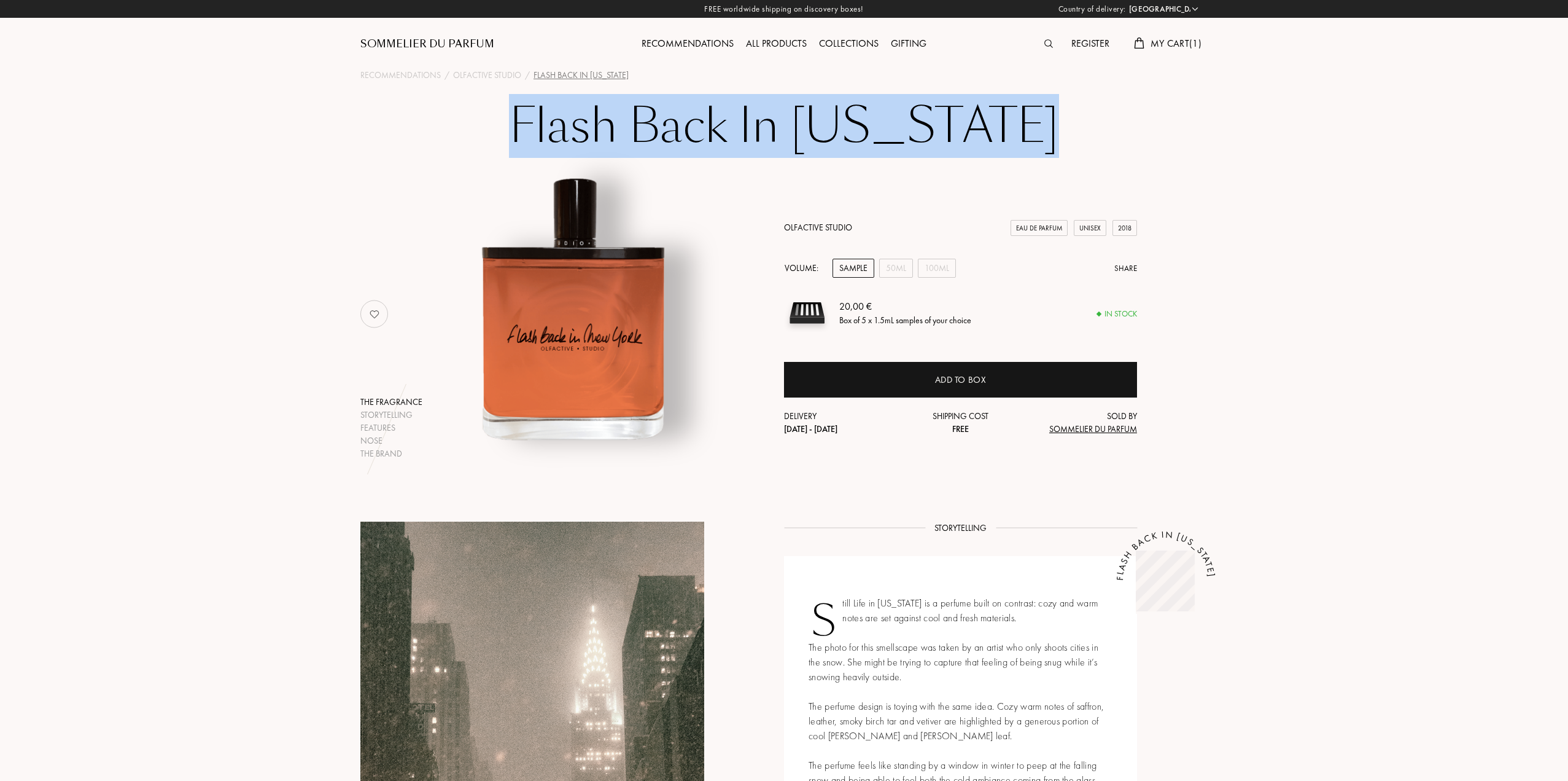
click at [878, 118] on h1 "Flash Back In [US_STATE]" at bounding box center [784, 134] width 614 height 67
copy h1 "Flash Back In [US_STATE]"
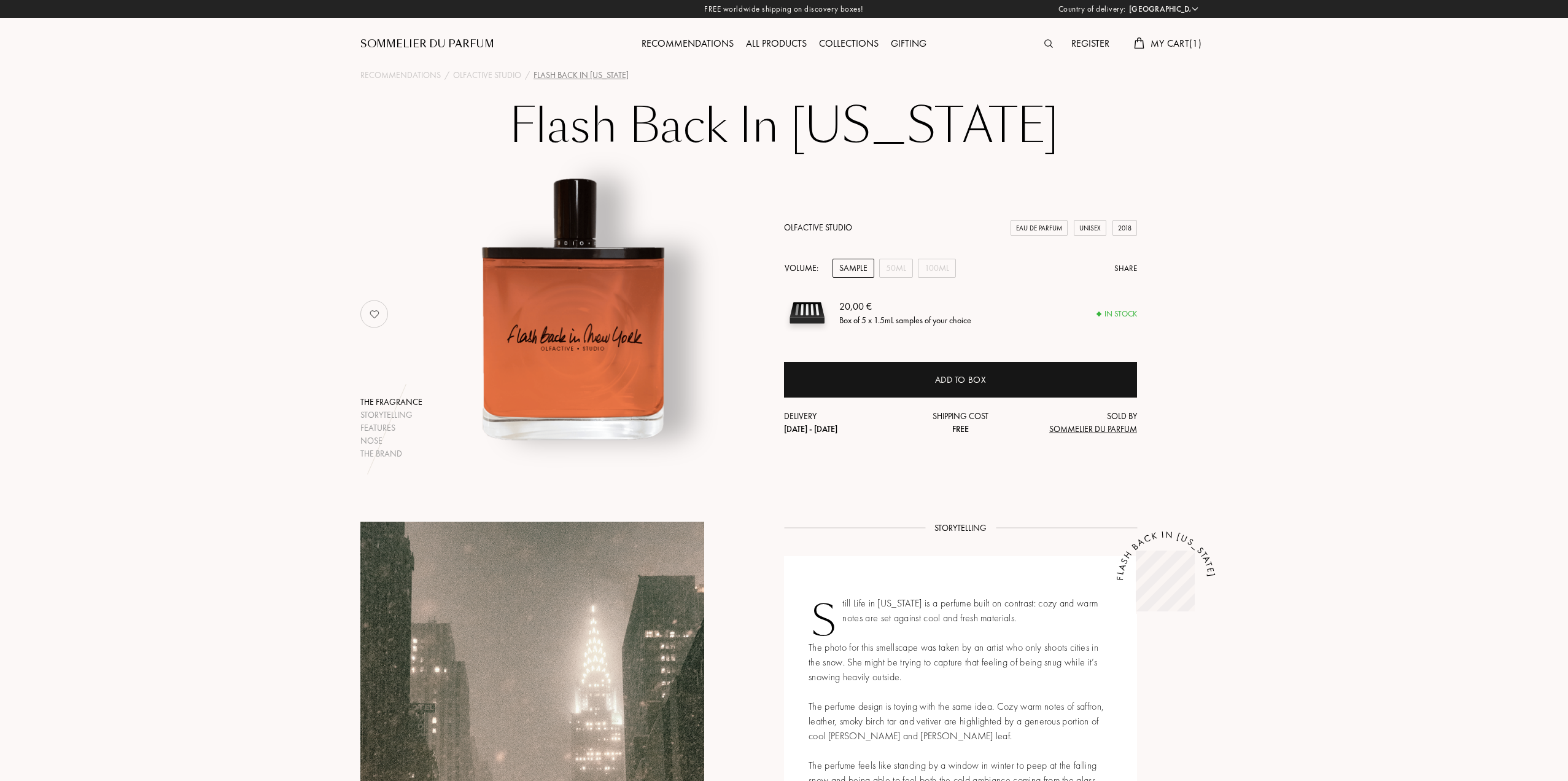
click at [978, 193] on div "Olfactive Studio Eau de Parfum Unisex 2018 Volume: Sample 50mL 100mL Share 20,0…" at bounding box center [960, 314] width 353 height 292
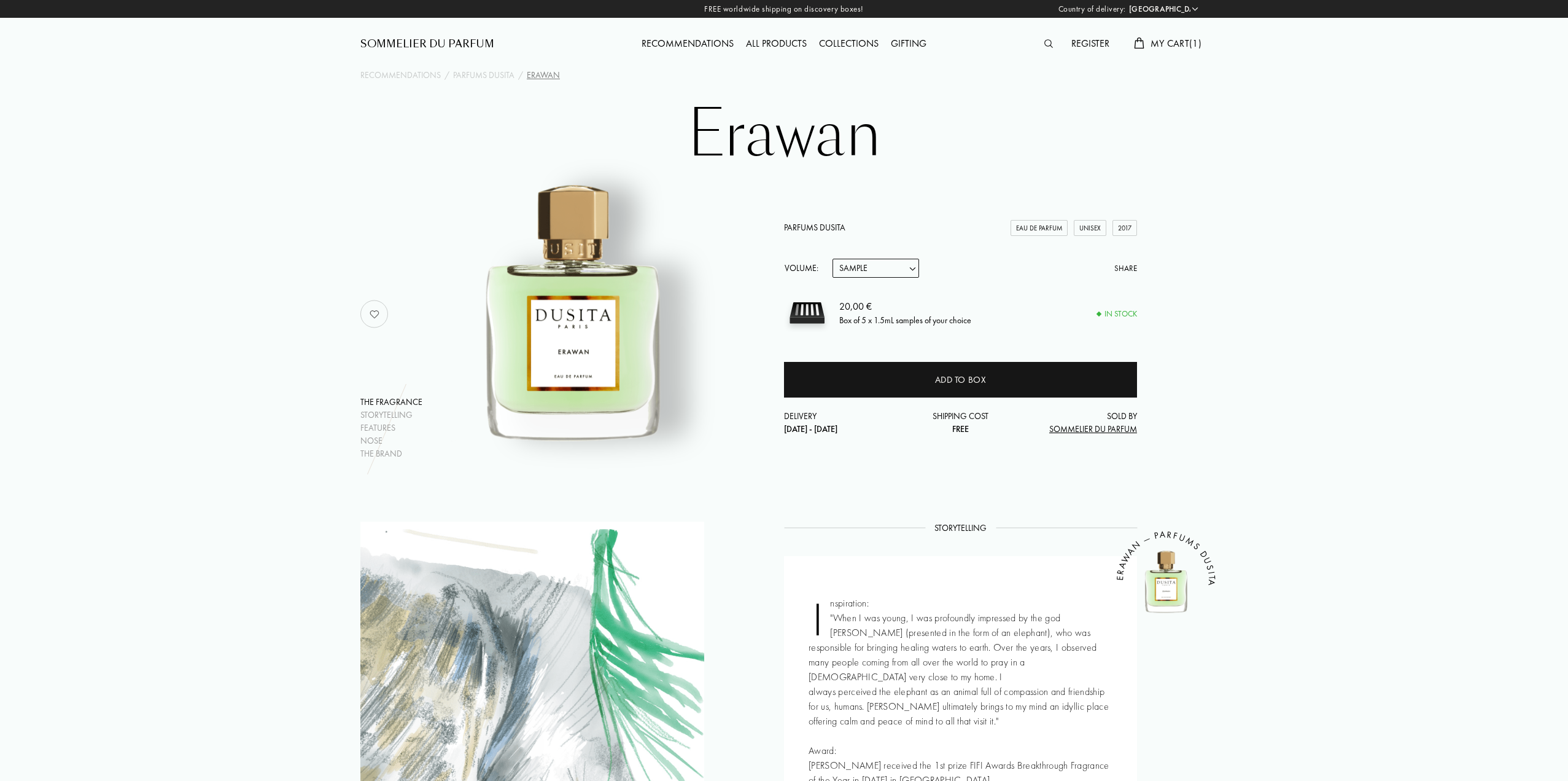
select select "PT"
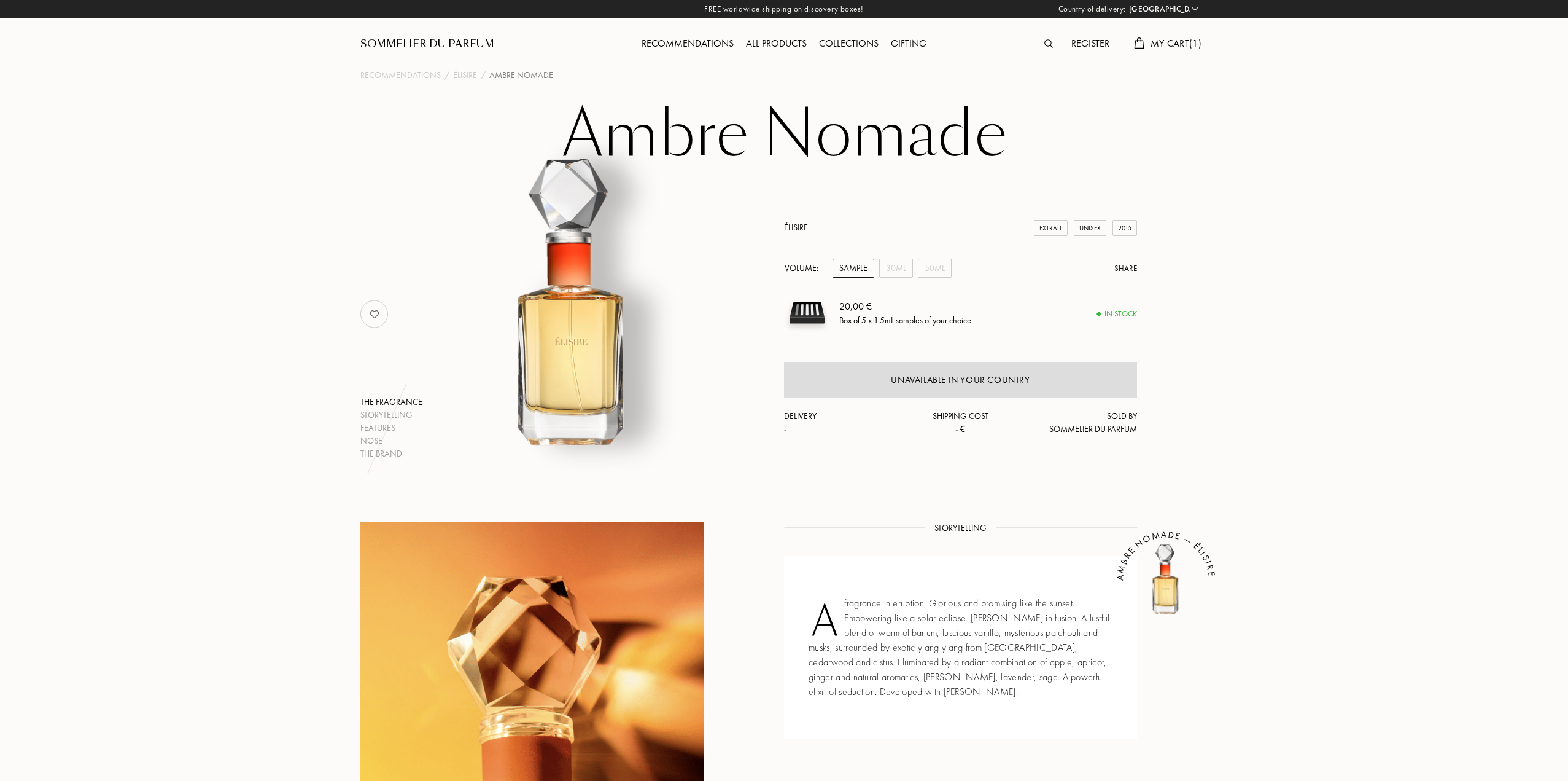
select select "PT"
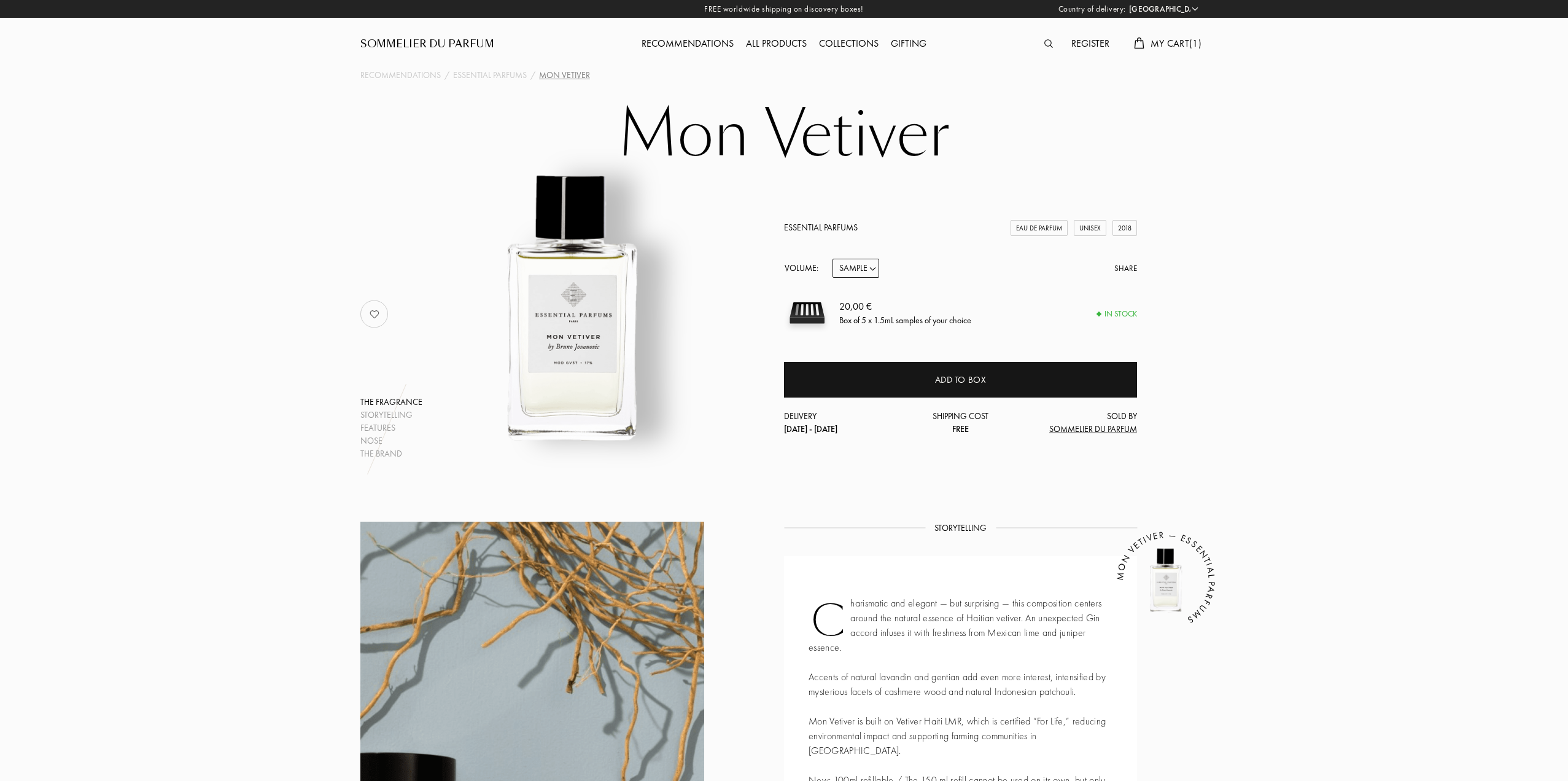
select select "PT"
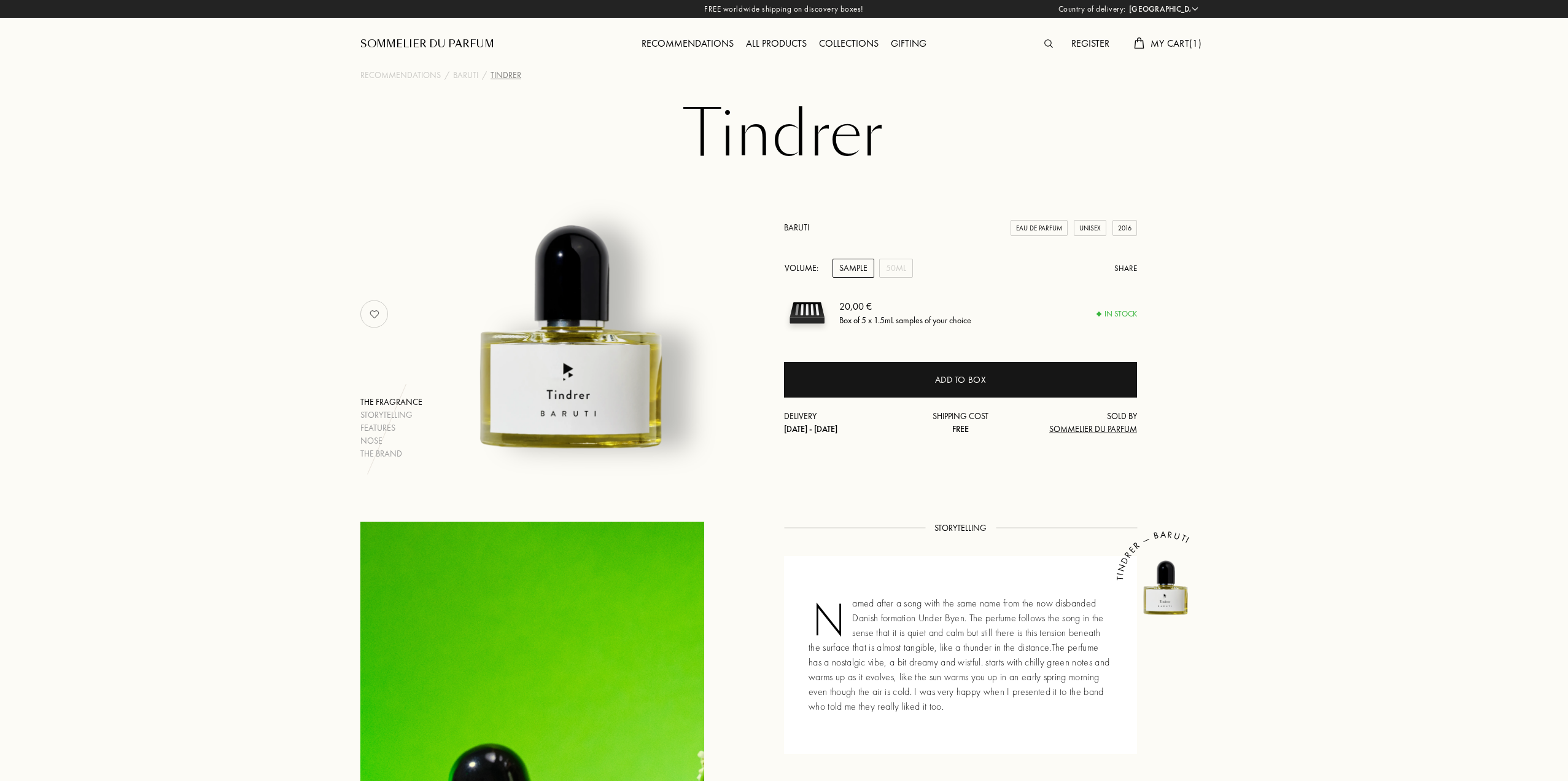
select select "PT"
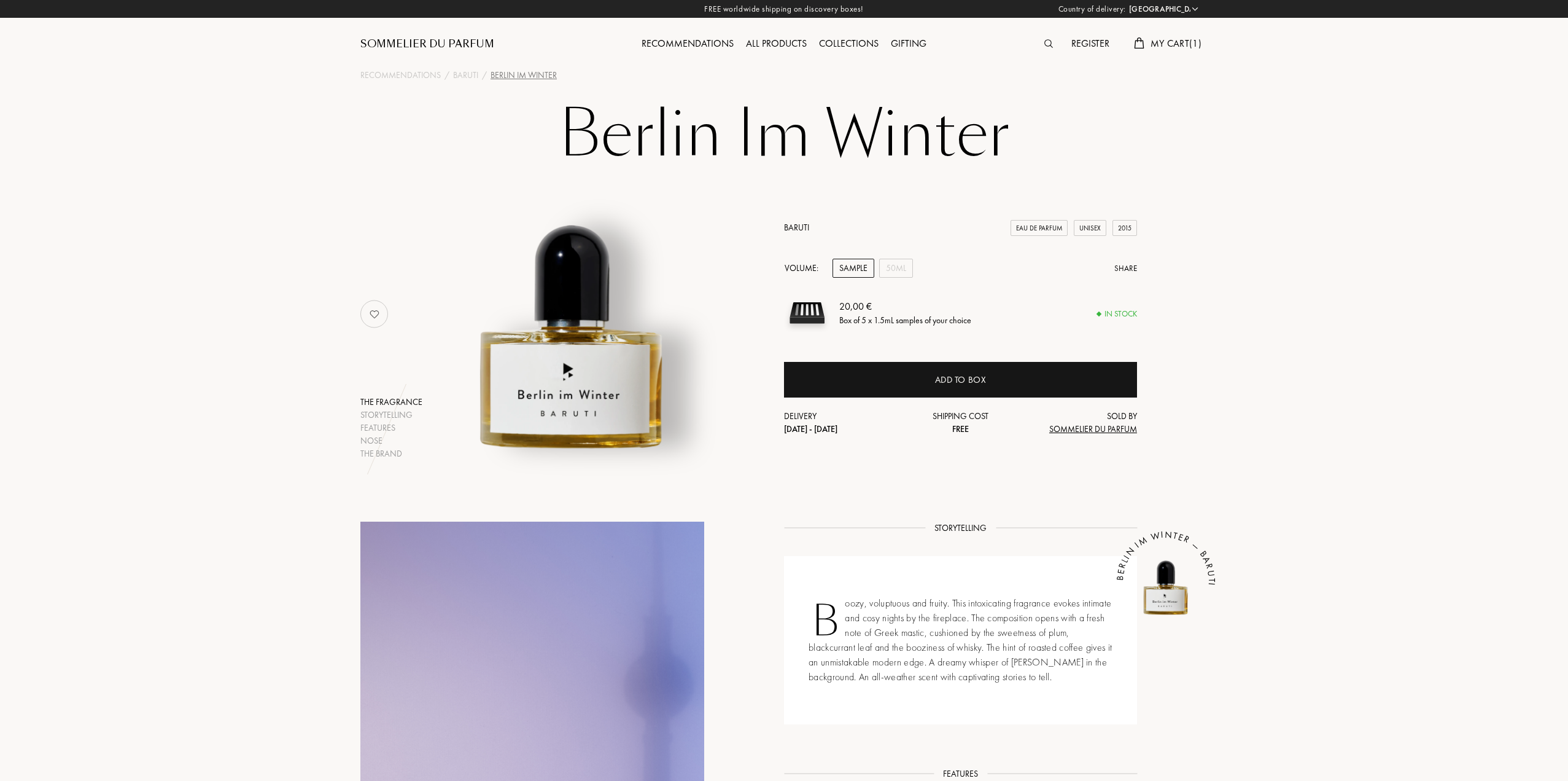
select select "PT"
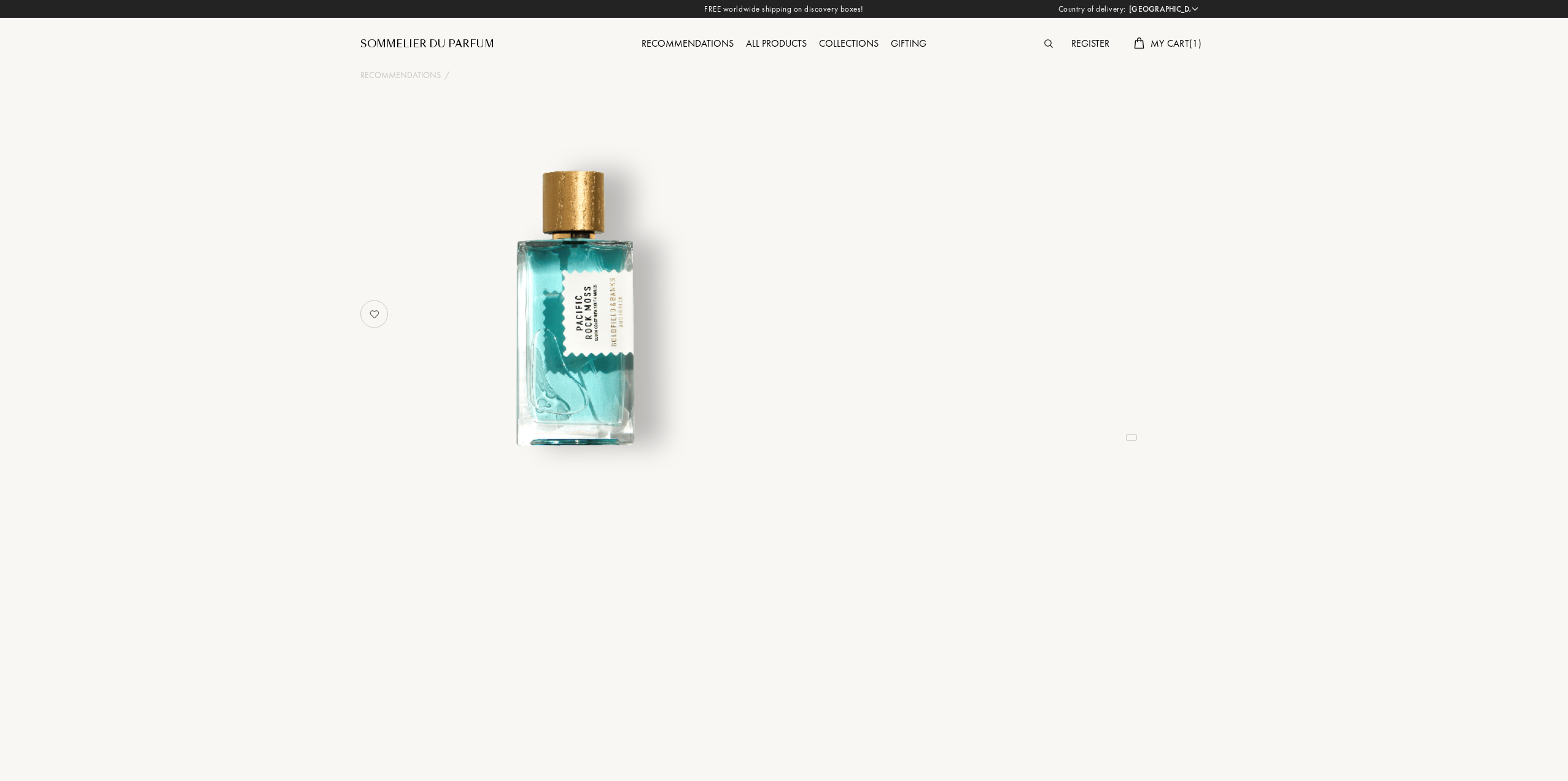
select select "PT"
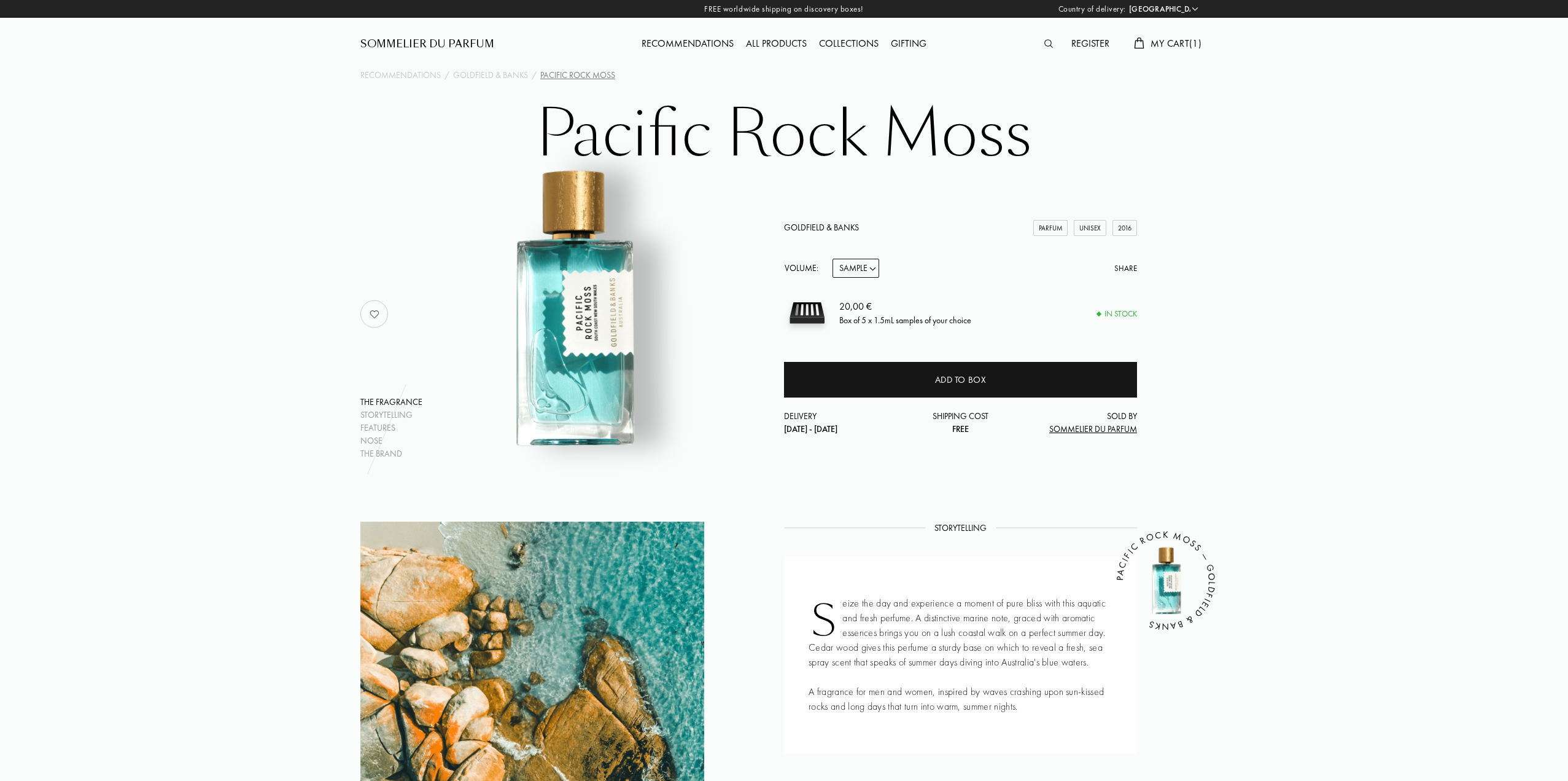
scroll to position [184, 0]
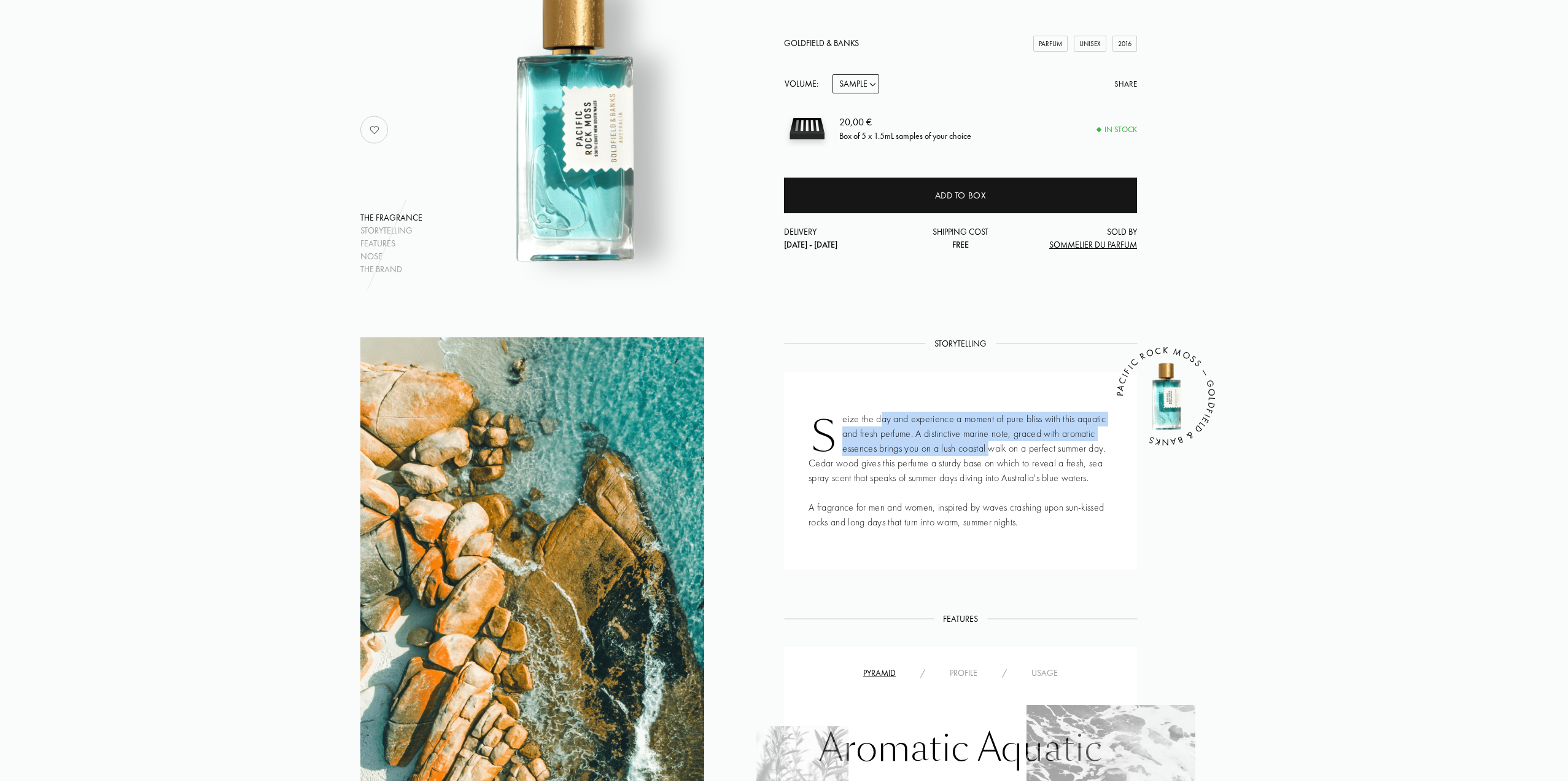
drag, startPoint x: 883, startPoint y: 417, endPoint x: 1076, endPoint y: 487, distance: 205.3
click at [1018, 454] on div "Seize the day and experience a moment of pure bliss with this aquatic and fresh…" at bounding box center [960, 471] width 353 height 198
click at [1076, 487] on icon "PACIFIC ROCK MOSS — GOLDFIELD & BANKS" at bounding box center [1176, 405] width 215 height 215
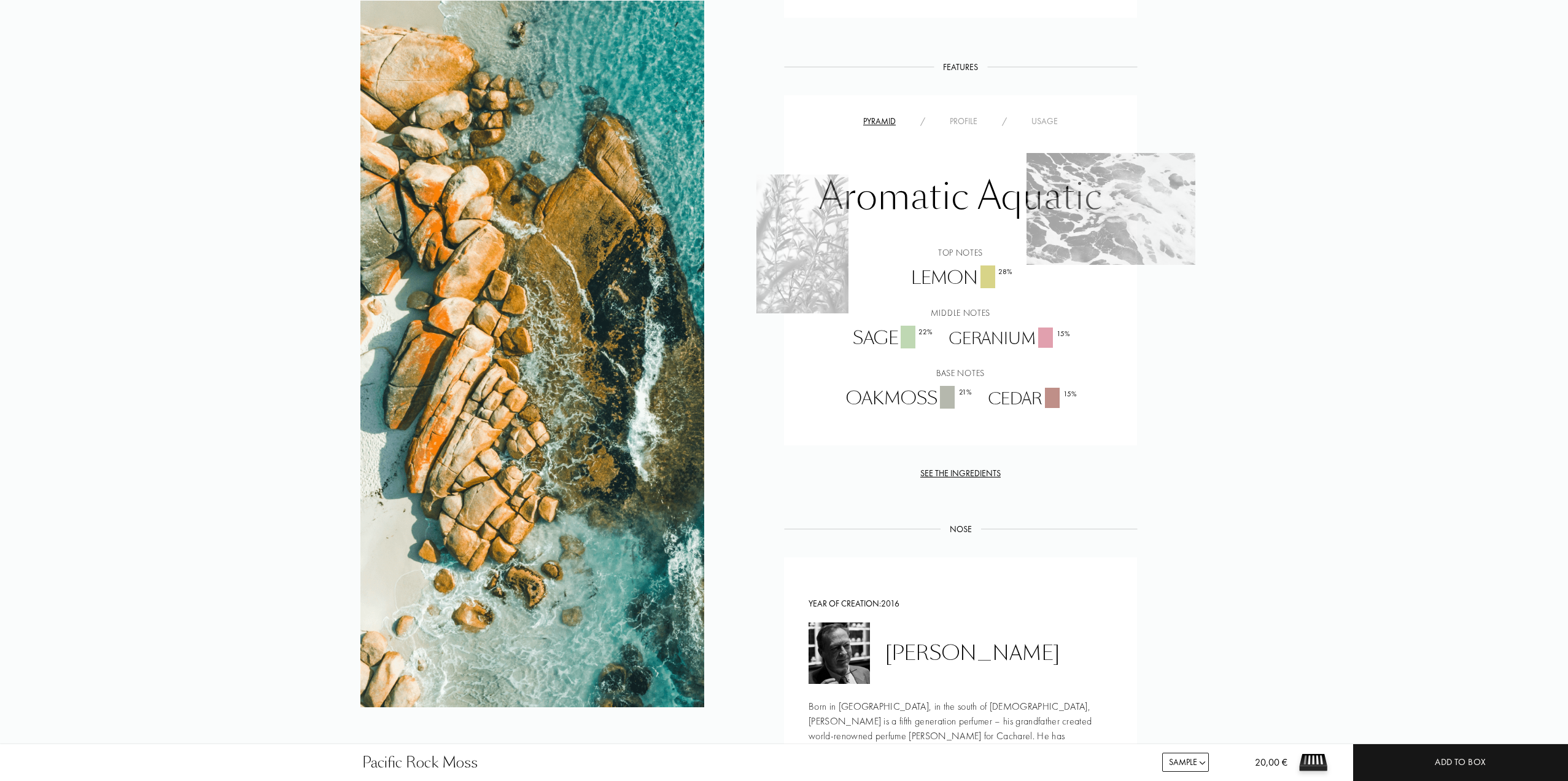
scroll to position [752, 0]
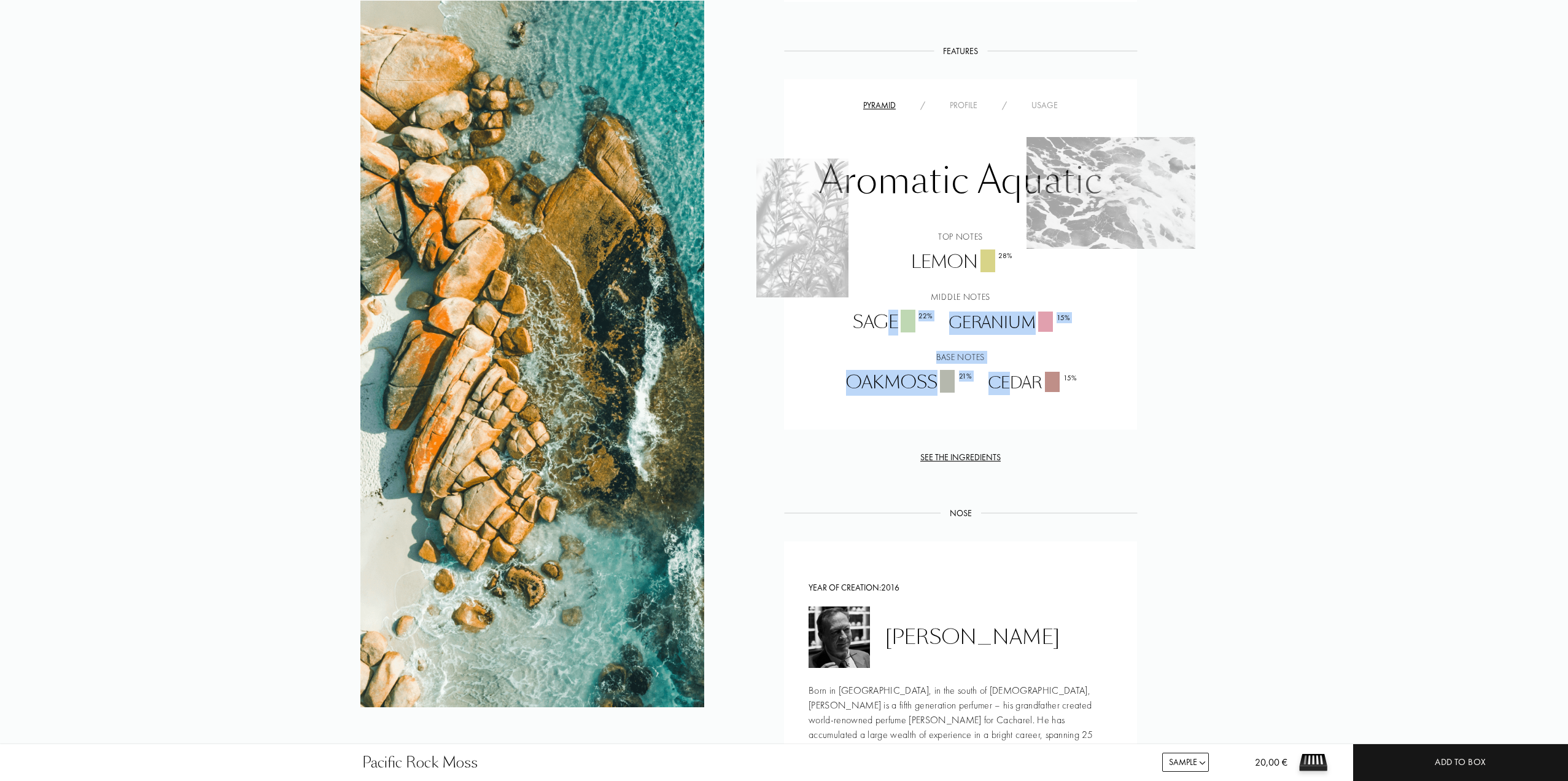
drag, startPoint x: 911, startPoint y: 332, endPoint x: 1023, endPoint y: 396, distance: 129.0
click at [1016, 394] on div "Top notes Lemon 28 % Middle notes Sage 22 % Geranium 15 % Base notes Oakmoss 21…" at bounding box center [960, 313] width 335 height 166
click at [1025, 396] on div "Pyramid / Profile / Usage Aromatic Aquatic Top notes Lemon 28 % Middle notes Sa…" at bounding box center [960, 254] width 353 height 350
click at [910, 381] on div "Oakmoss 21 %" at bounding box center [908, 383] width 142 height 26
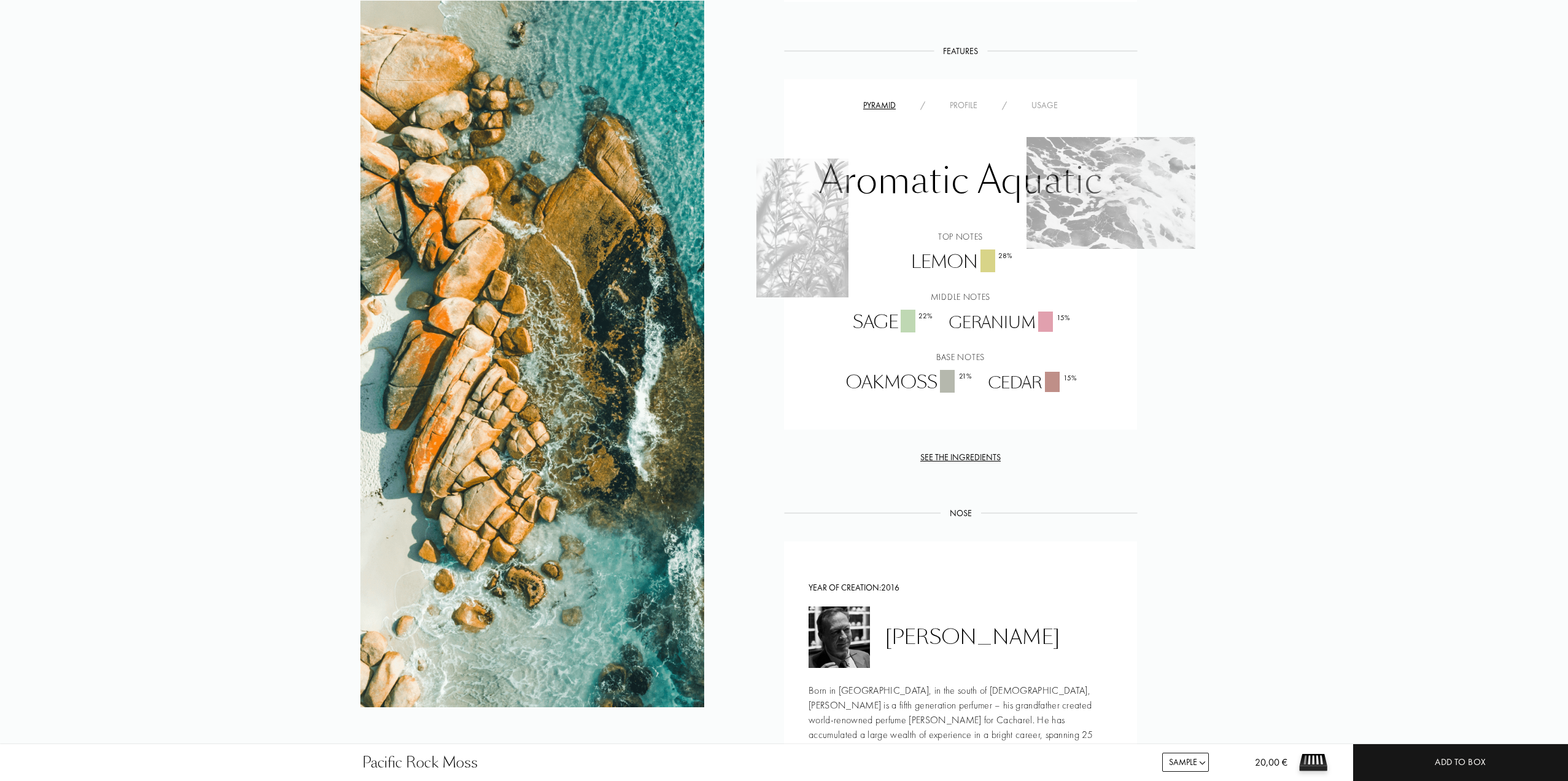
click at [1023, 390] on div "Cedar 15 %" at bounding box center [1031, 383] width 105 height 23
click at [1030, 440] on div "Storytelling Storytelling Seize the day and experience a moment of pure bliss w…" at bounding box center [960, 301] width 353 height 1064
click at [969, 453] on div "See the ingredients" at bounding box center [960, 458] width 353 height 13
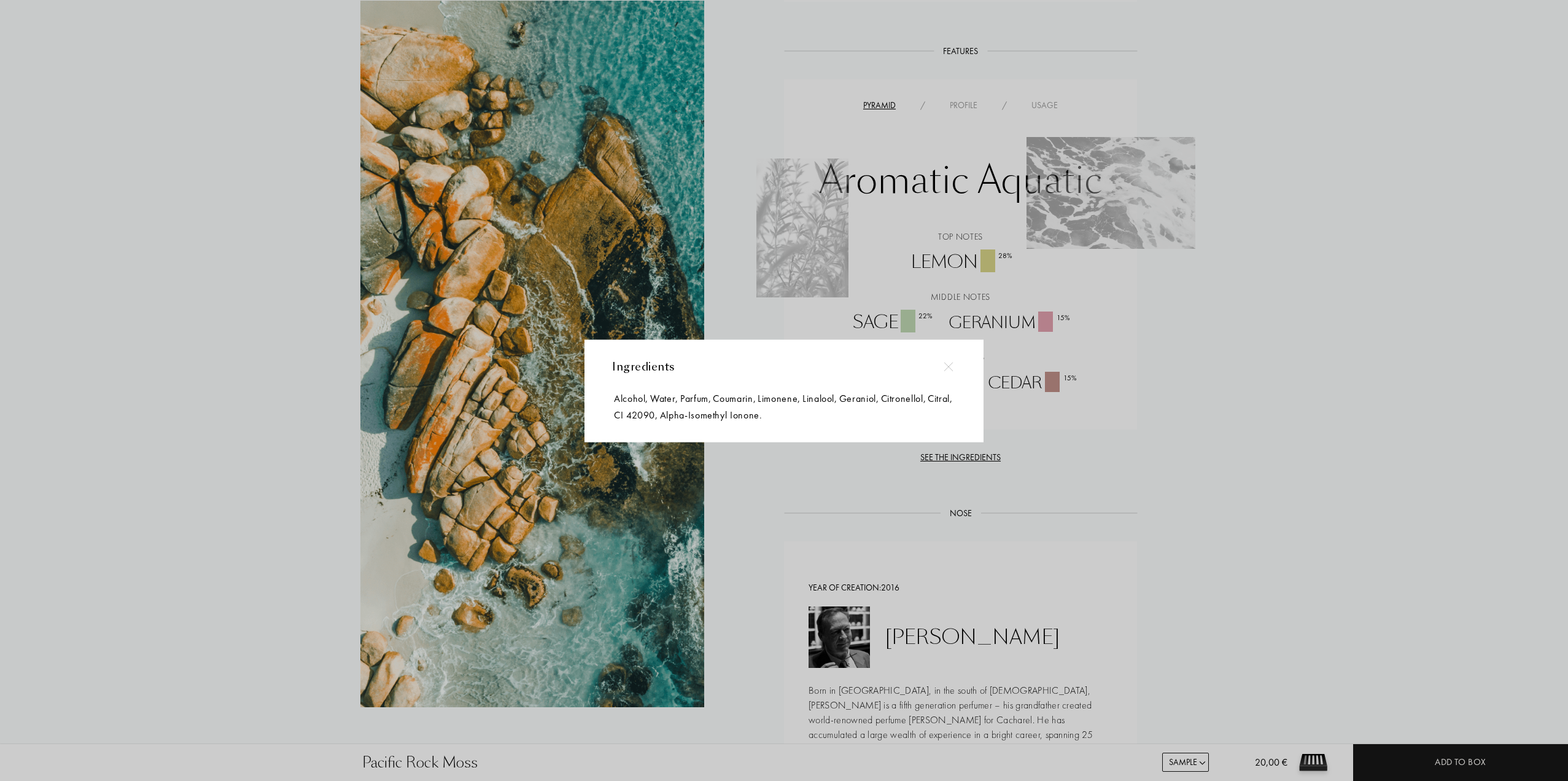
click at [1098, 422] on div at bounding box center [786, 390] width 1572 height 781
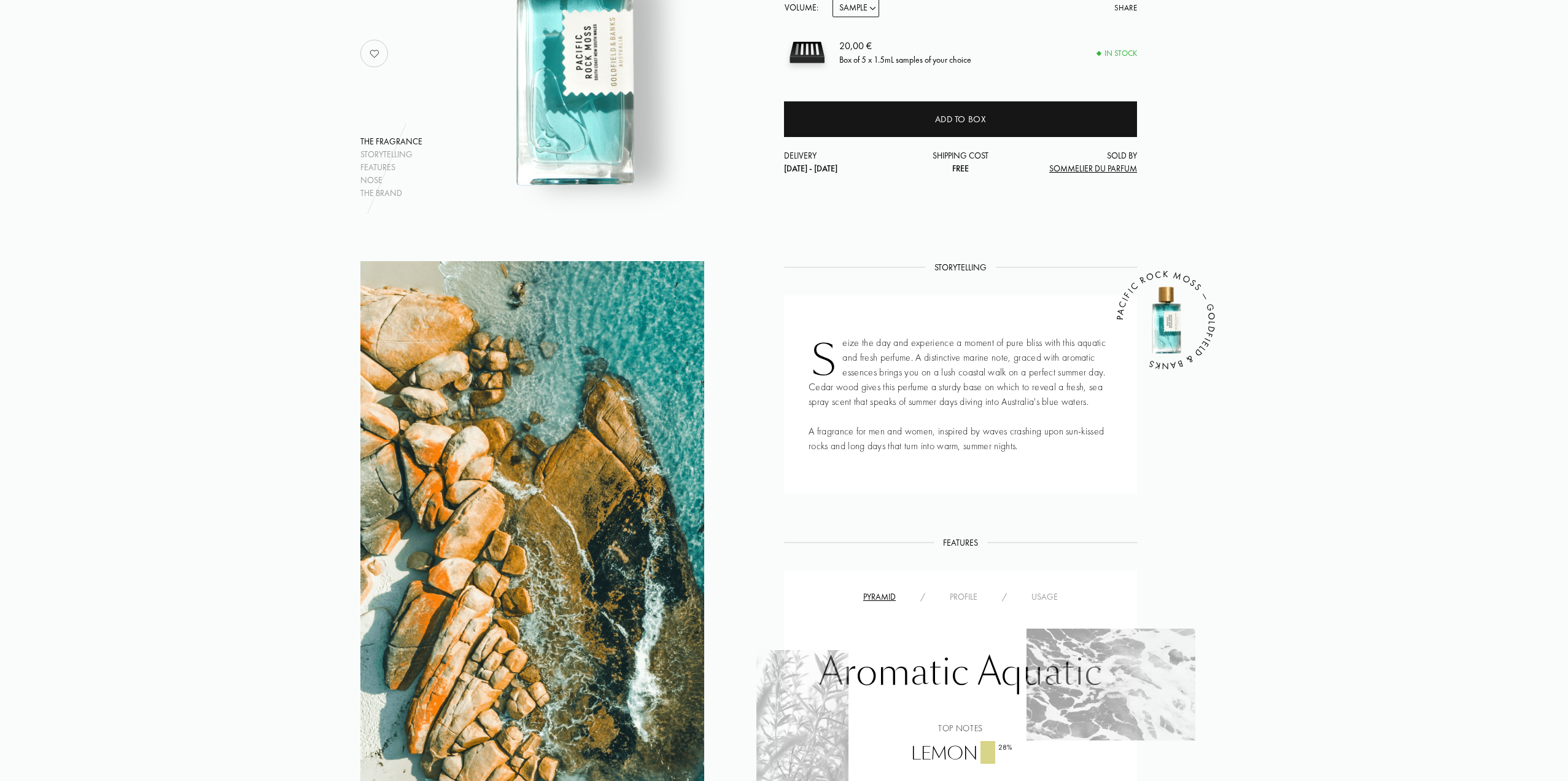
scroll to position [0, 0]
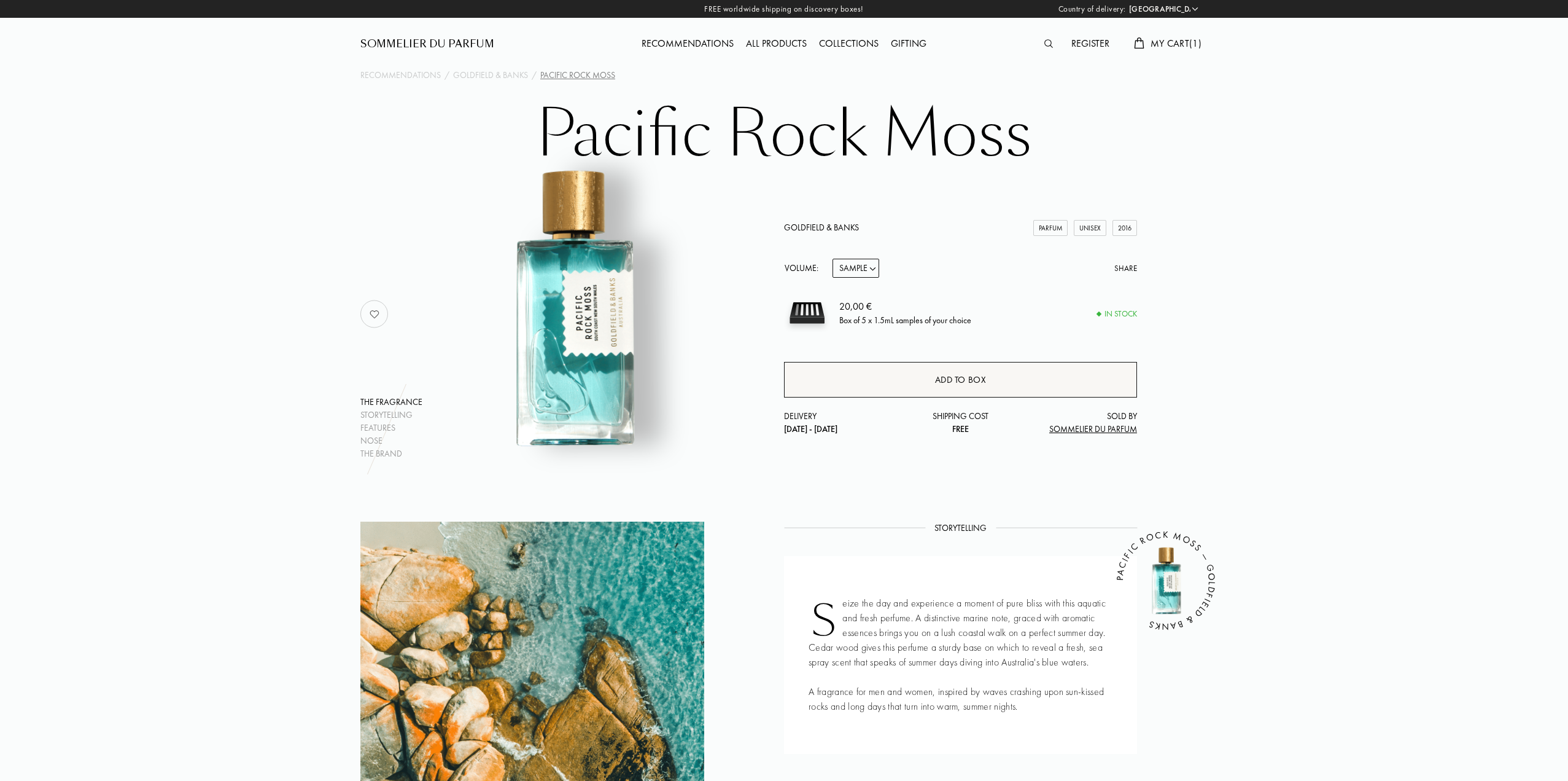
click at [993, 375] on div "Add to box" at bounding box center [960, 379] width 353 height 36
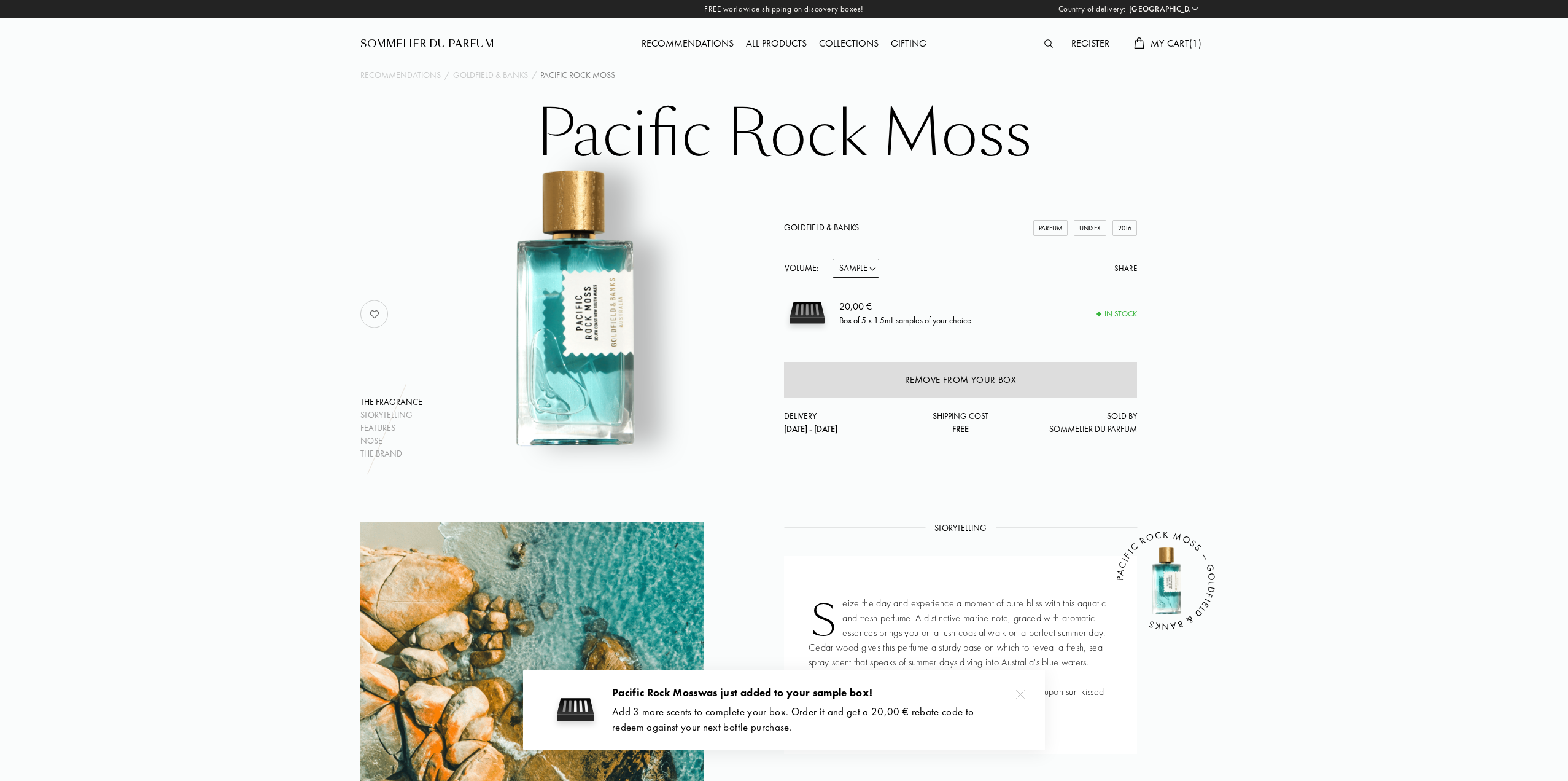
click at [1194, 30] on div "Register My Cart ( 1 )" at bounding box center [1101, 33] width 212 height 67
click at [1184, 40] on span "My Cart ( 1 )" at bounding box center [1176, 43] width 51 height 13
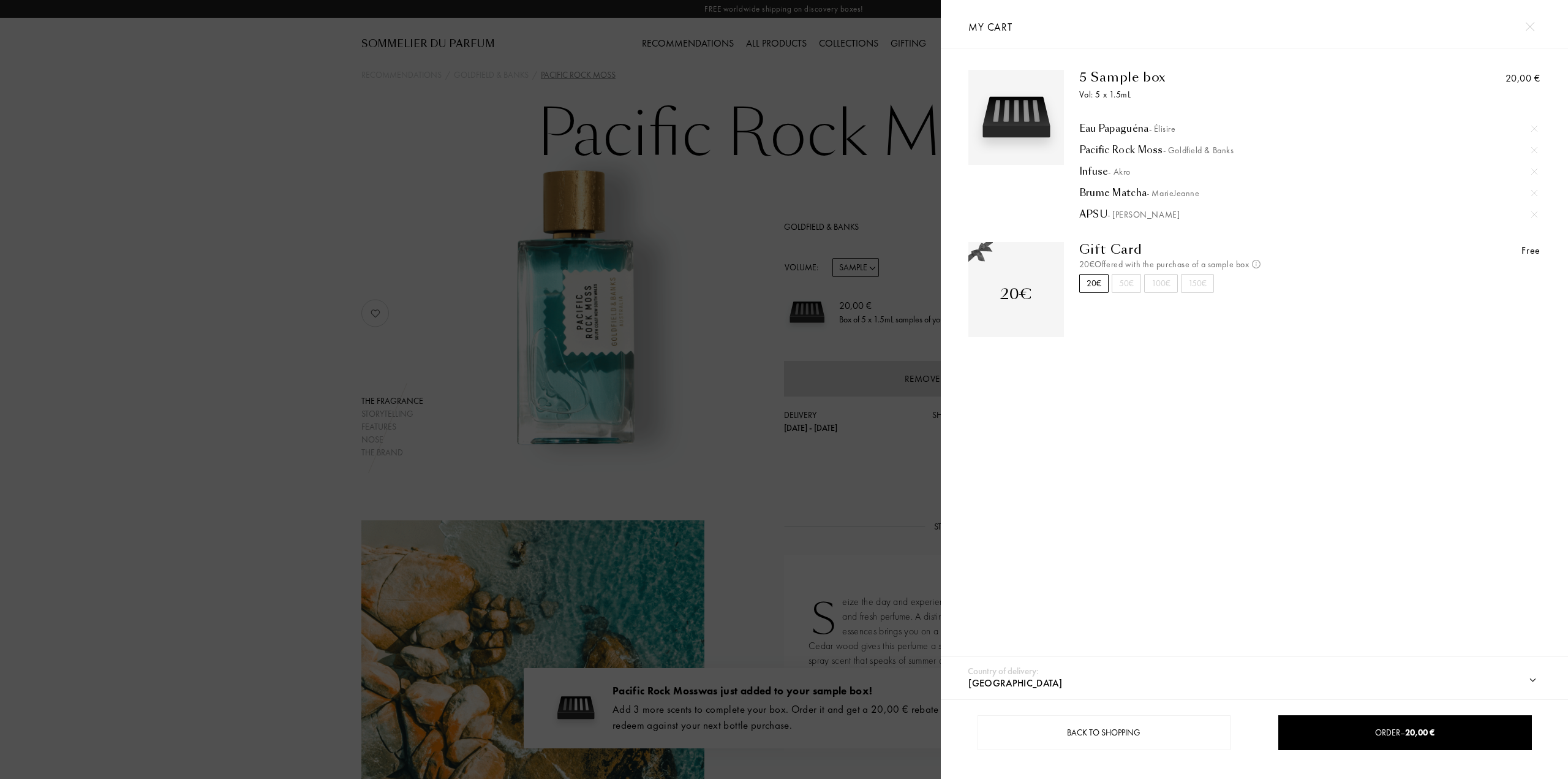
click at [783, 154] on div at bounding box center [471, 389] width 941 height 779
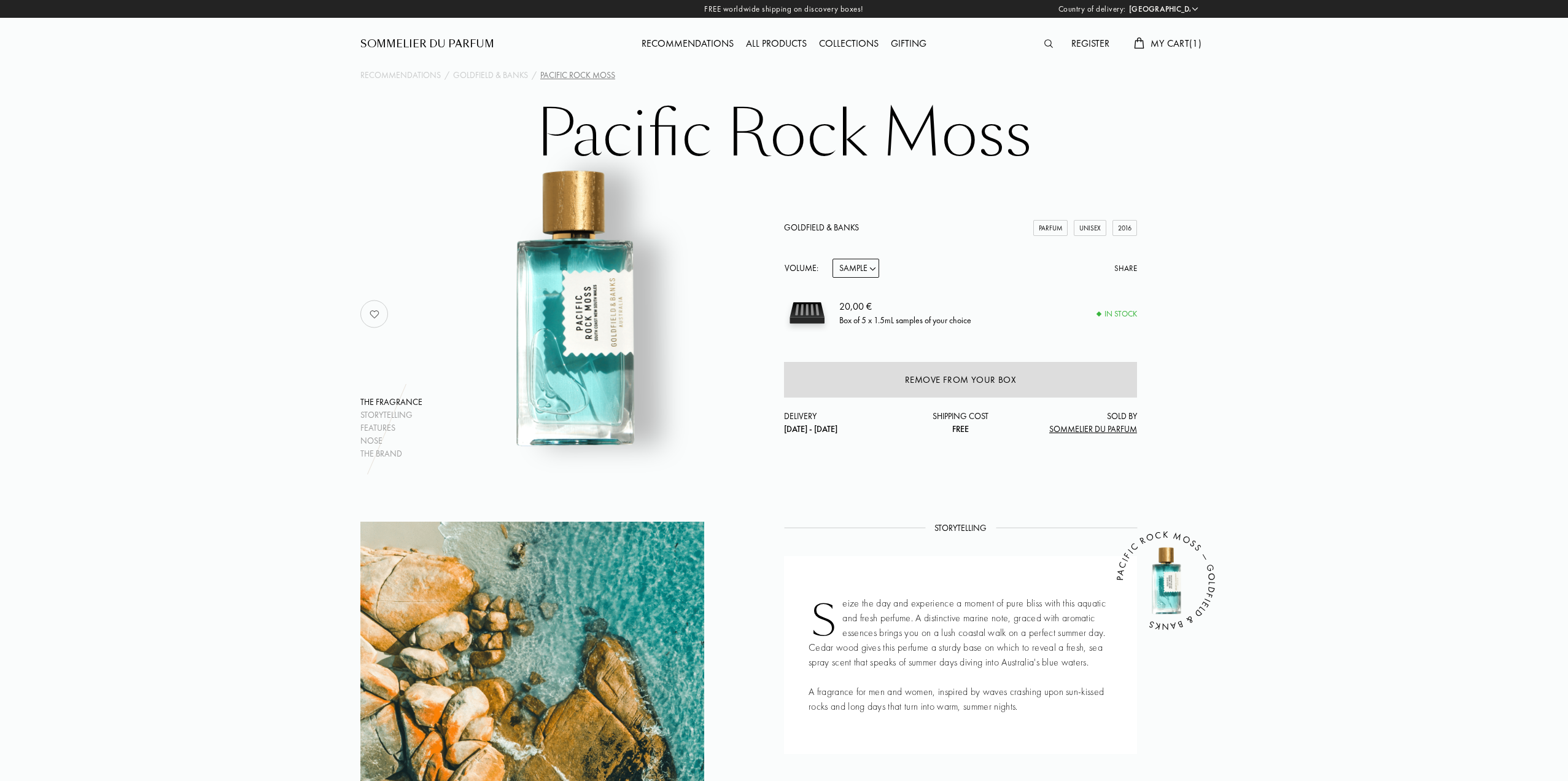
click at [1164, 34] on div "Register My Cart ( 1 )" at bounding box center [1101, 33] width 212 height 67
click at [1165, 41] on span "My Cart ( 1 )" at bounding box center [1176, 43] width 51 height 13
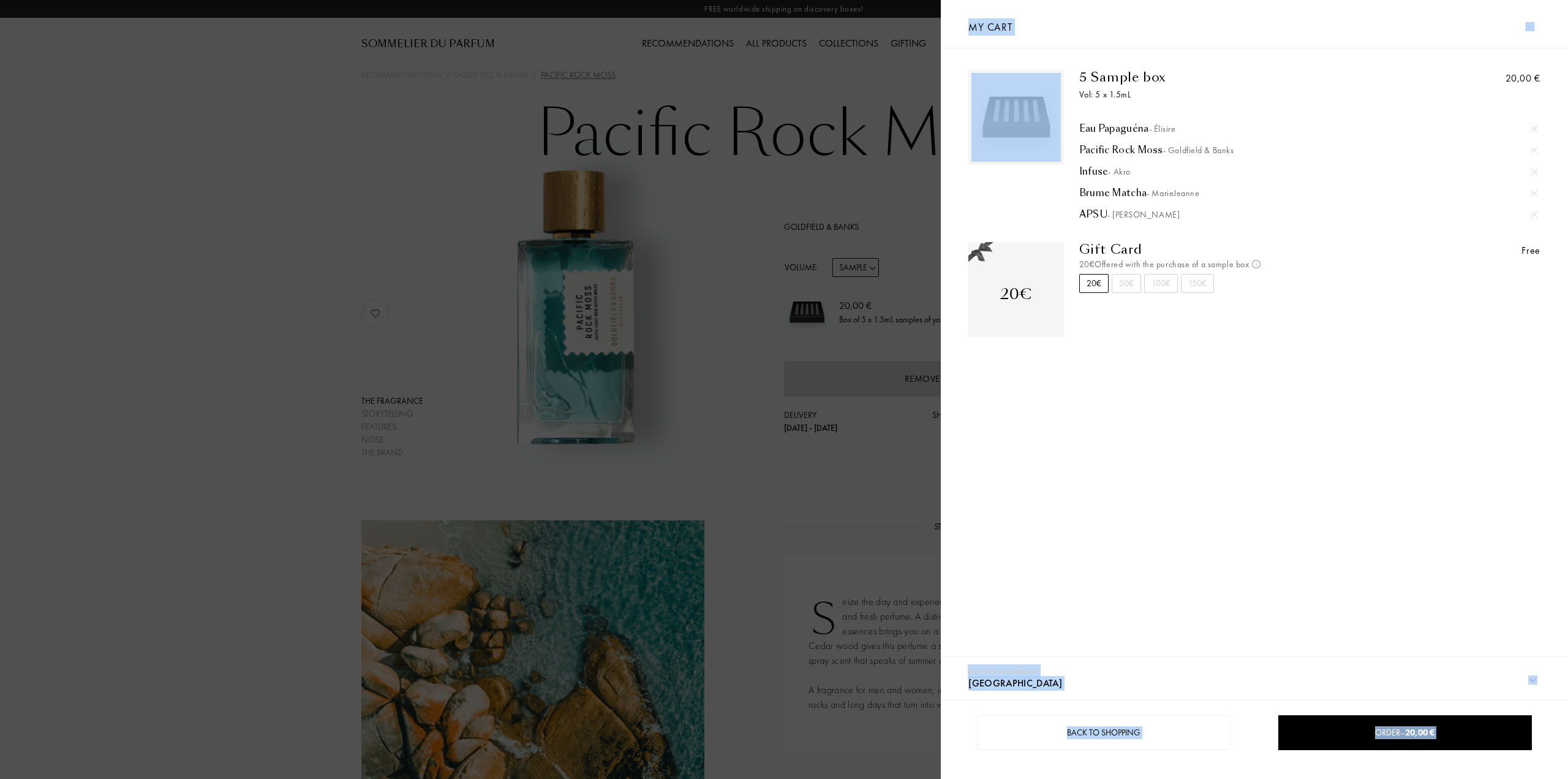
drag, startPoint x: 820, startPoint y: 176, endPoint x: 1003, endPoint y: 204, distance: 185.1
click at [1003, 204] on div "Country of delivery: Afghanistan Albania Algeria Andorra Angola Anguilla Antart…" at bounding box center [782, 389] width 1564 height 779
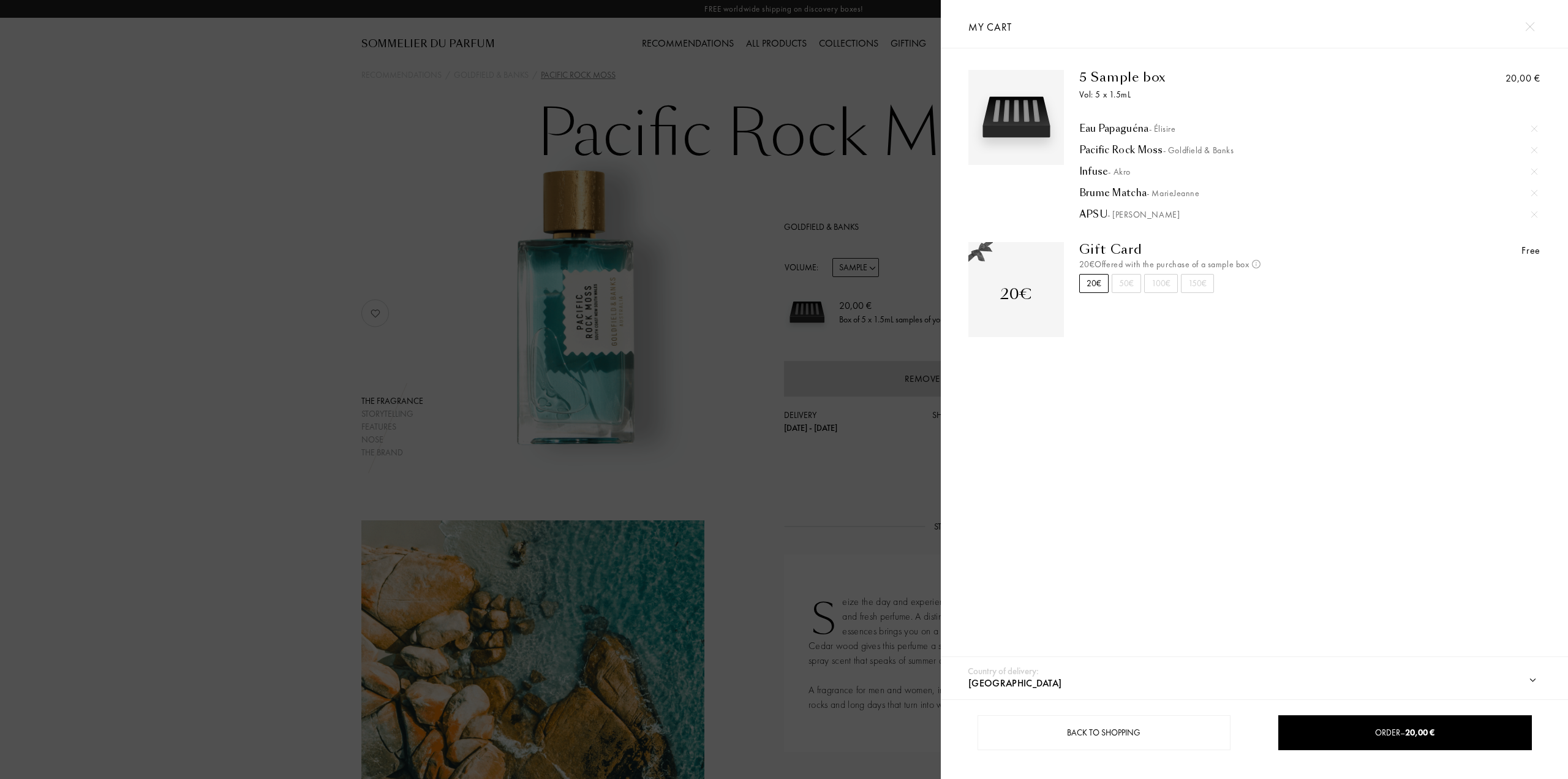
click at [1106, 314] on div "Gift Card 20€ Offered with the purchase of a sample box Not cumulative and vali…" at bounding box center [1231, 298] width 334 height 110
click at [1091, 281] on div "20€" at bounding box center [1094, 283] width 29 height 19
click at [1013, 293] on div "20€" at bounding box center [1016, 294] width 32 height 22
drag, startPoint x: 1110, startPoint y: 249, endPoint x: 1121, endPoint y: 249, distance: 11.0
click at [1121, 249] on div "Gift Card" at bounding box center [1239, 249] width 319 height 14
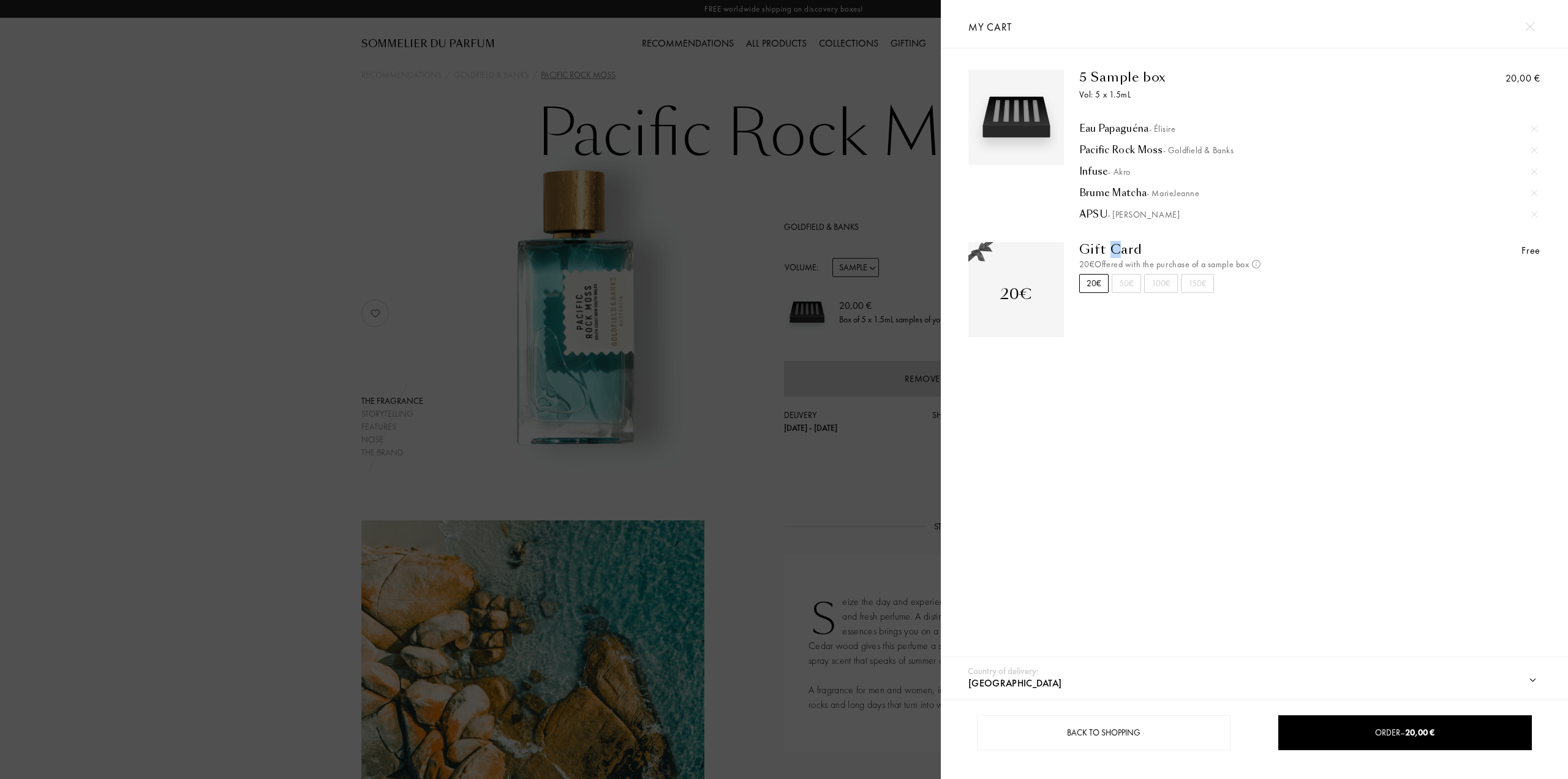
click at [1121, 249] on div "Gift Card" at bounding box center [1239, 249] width 319 height 14
drag, startPoint x: 1112, startPoint y: 249, endPoint x: 1100, endPoint y: 249, distance: 12.0
click at [1101, 249] on div "Gift Card" at bounding box center [1239, 249] width 319 height 14
click at [1094, 249] on div "Gift Card" at bounding box center [1239, 249] width 319 height 14
drag, startPoint x: 1163, startPoint y: 263, endPoint x: 1132, endPoint y: 261, distance: 31.1
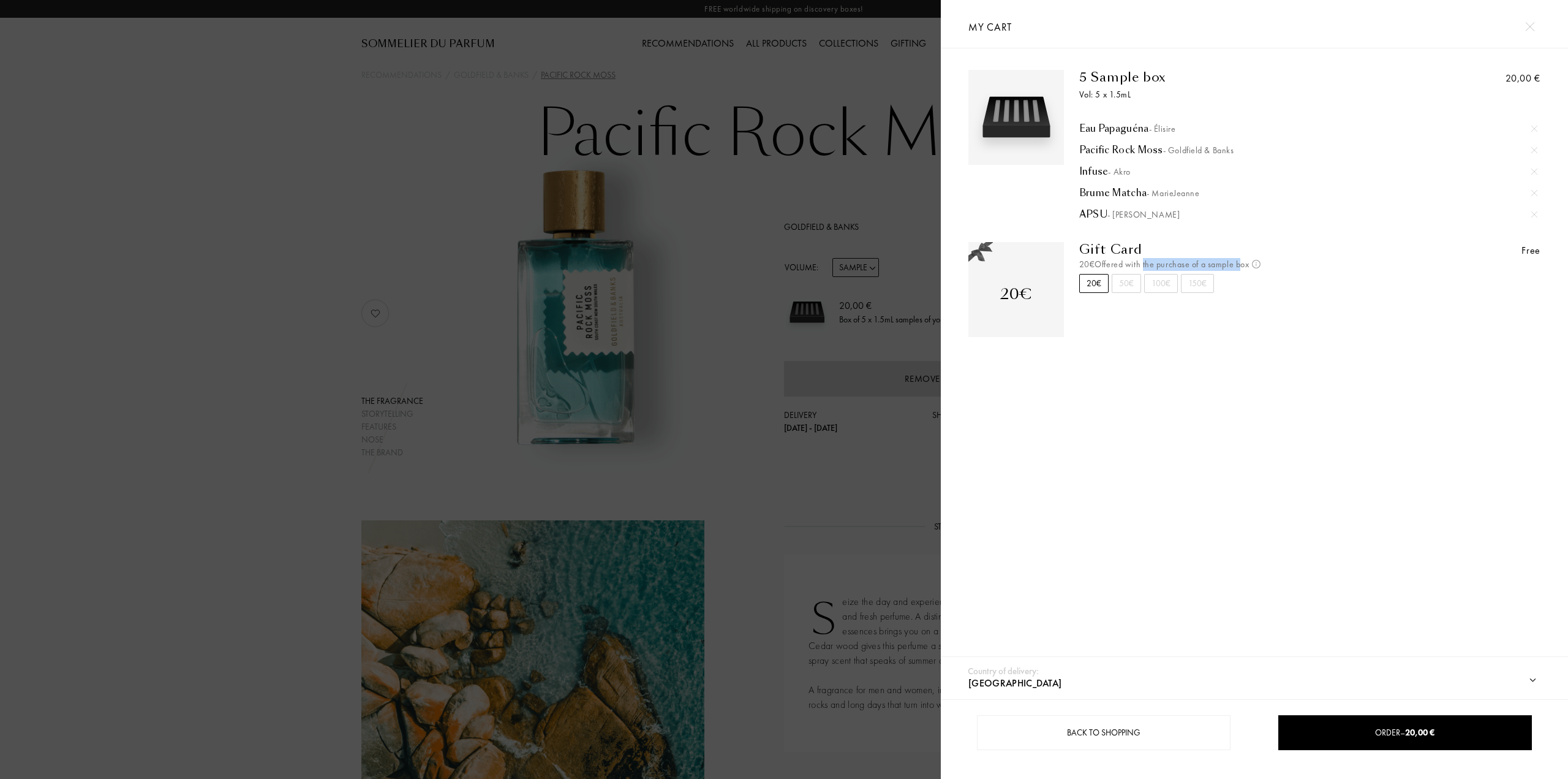
click at [1141, 262] on div "20€ Offered with the purchase of a sample box Not cumulative and valid only for…" at bounding box center [1239, 264] width 319 height 13
click at [1107, 259] on div "20€ Offered with the purchase of a sample box Not cumulative and valid only for…" at bounding box center [1239, 264] width 319 height 13
click at [861, 400] on div at bounding box center [471, 389] width 941 height 779
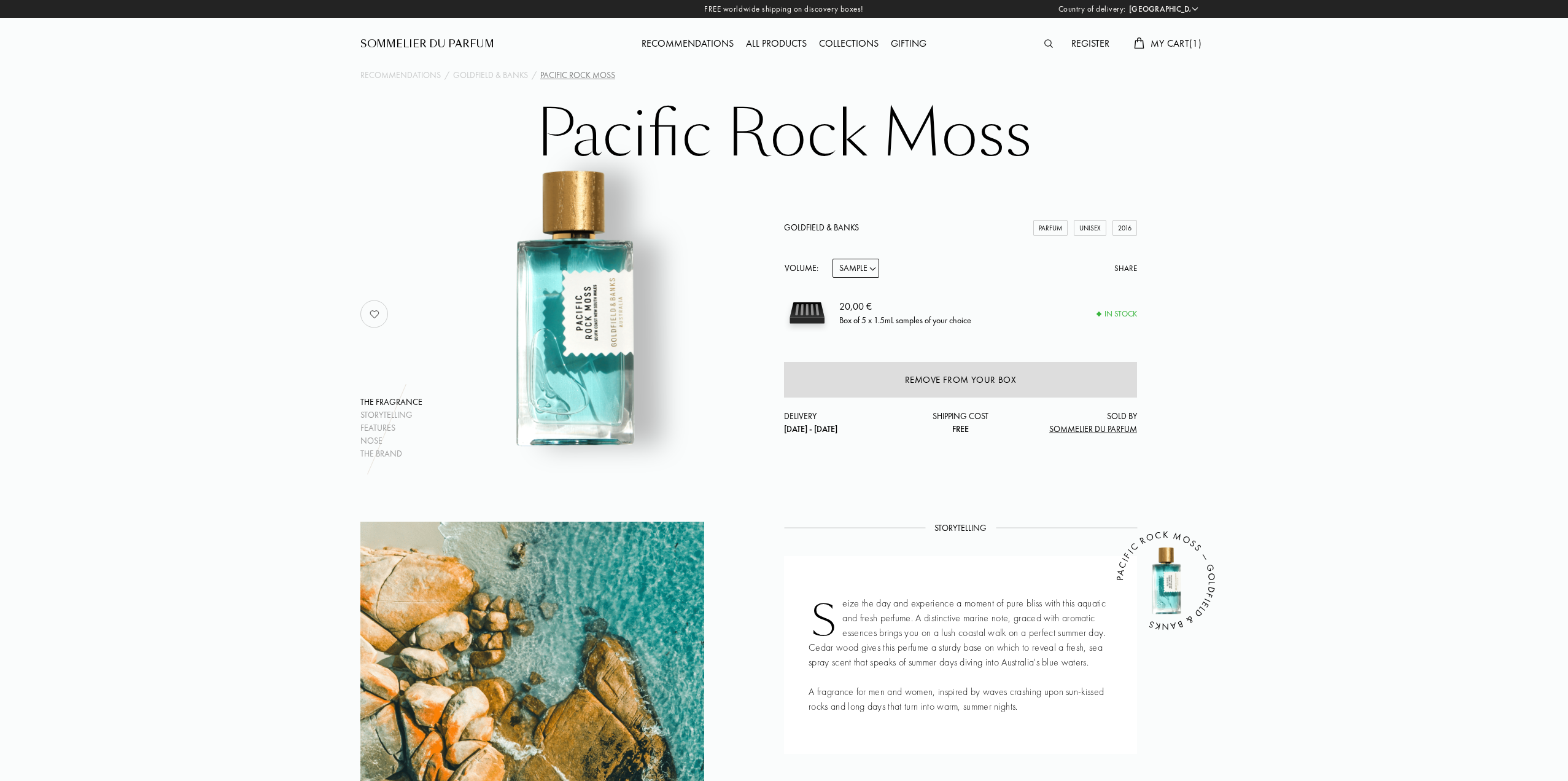
click at [890, 41] on div "Gifting" at bounding box center [909, 44] width 48 height 16
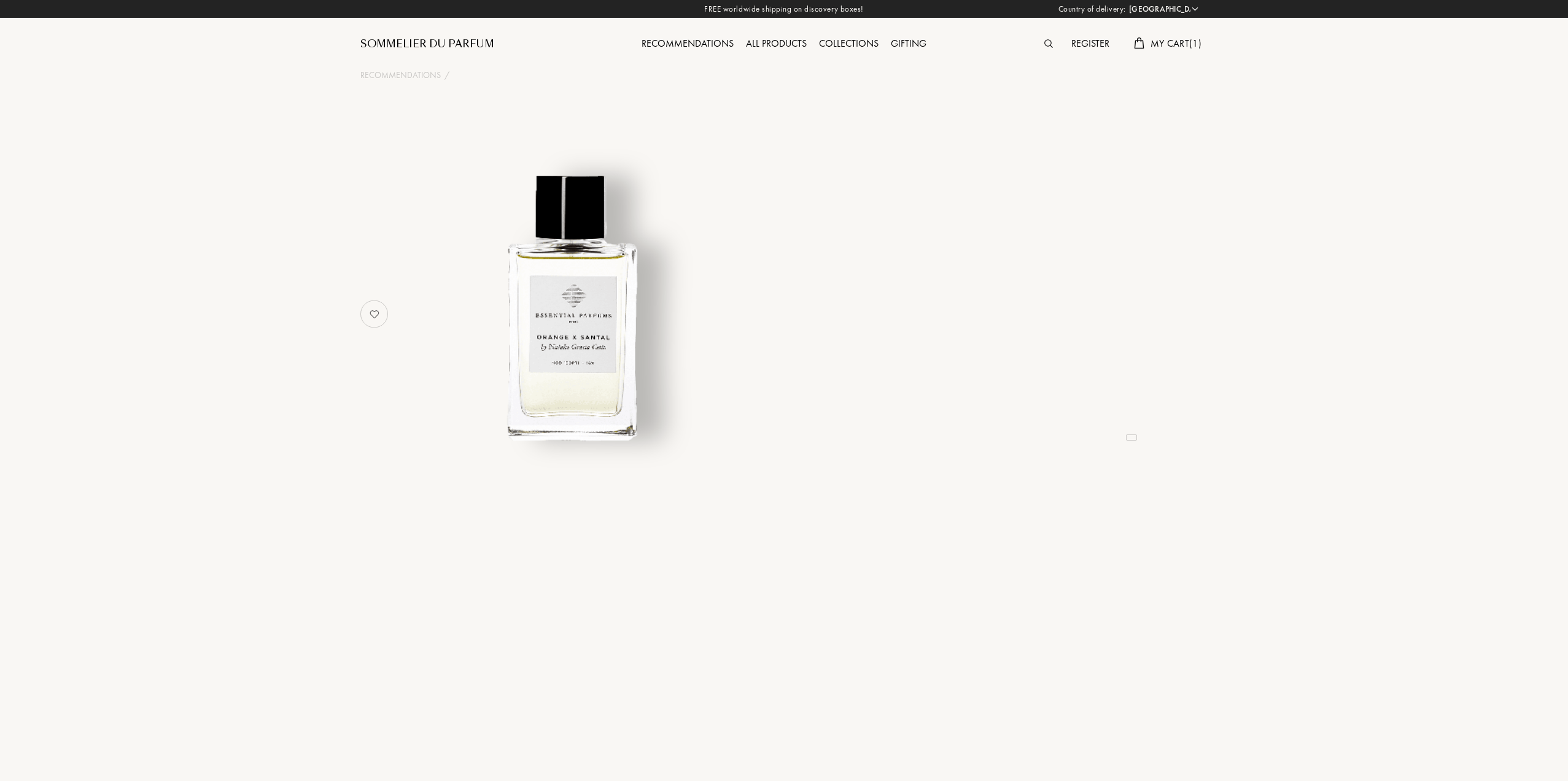
select select "PT"
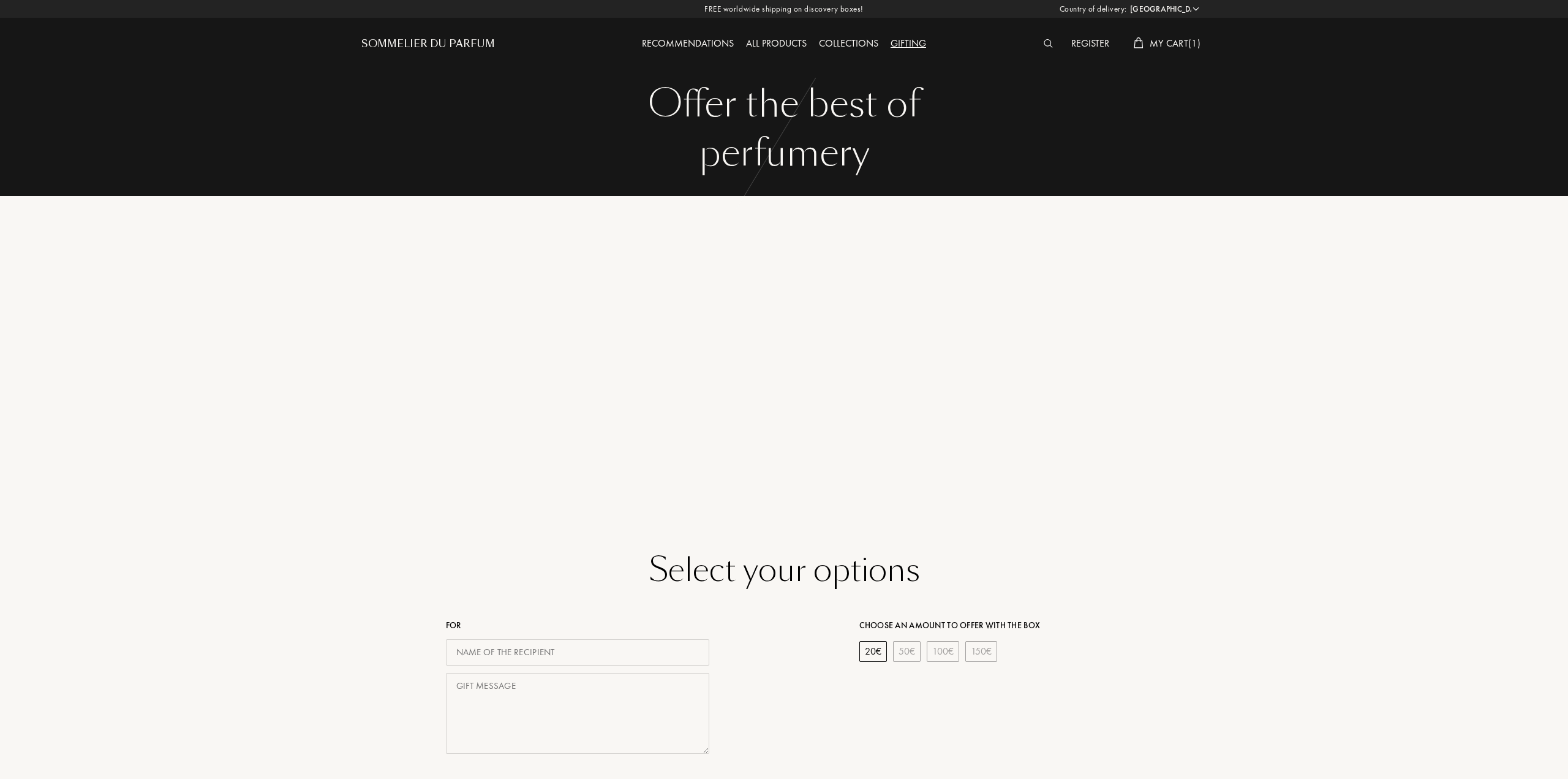
select select "PT"
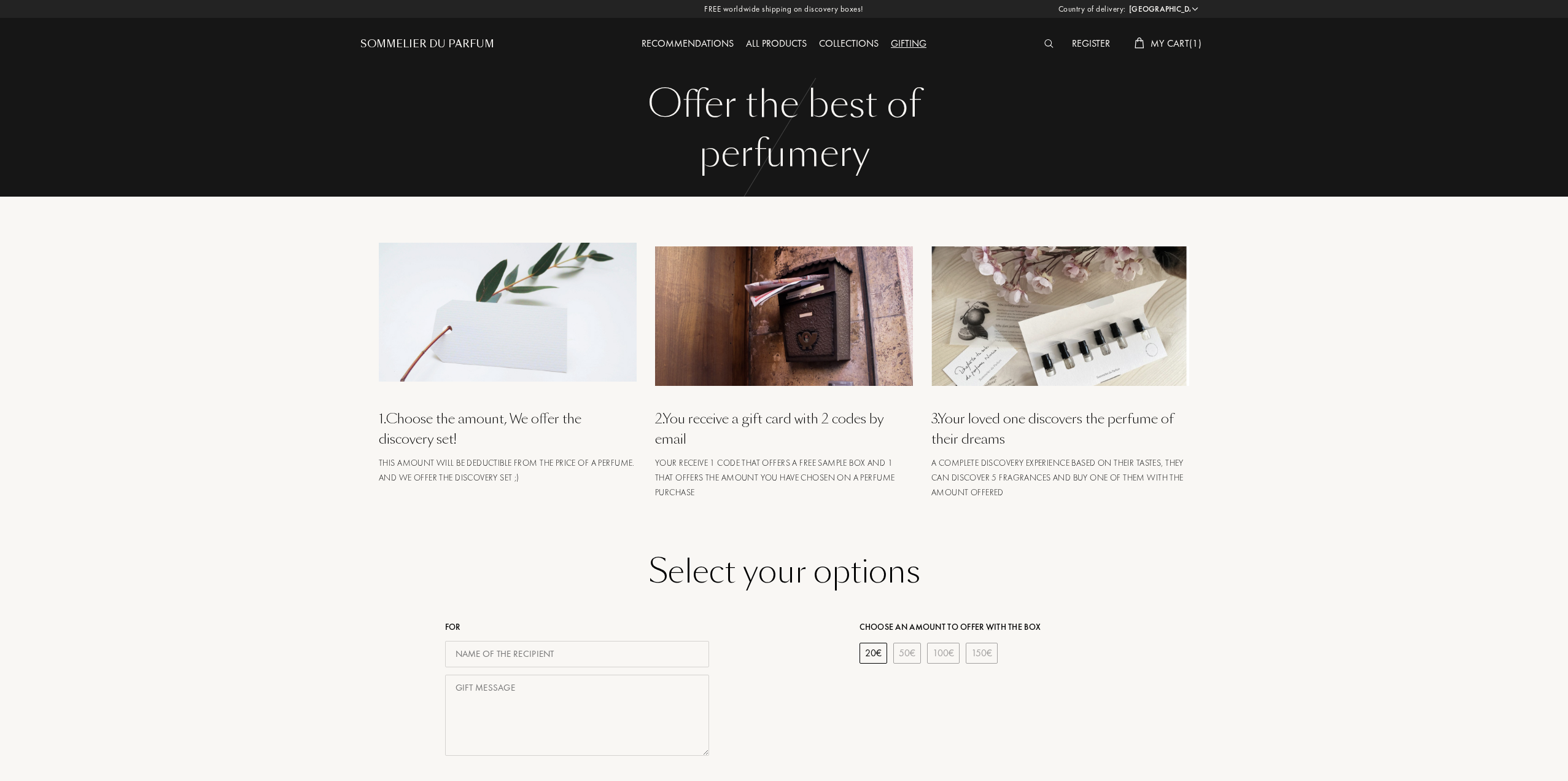
click at [845, 45] on div "Collections" at bounding box center [849, 44] width 72 height 16
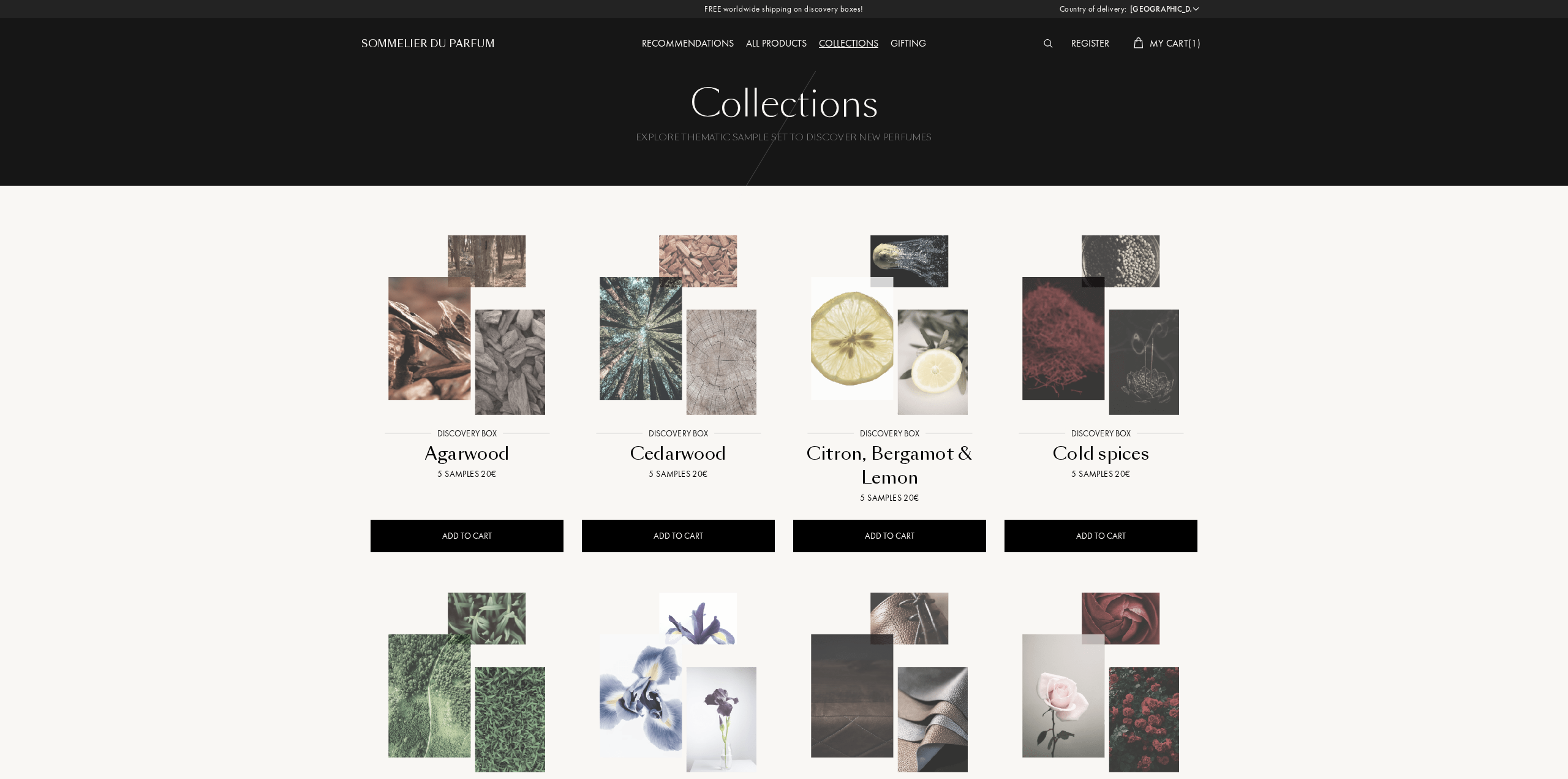
select select "PT"
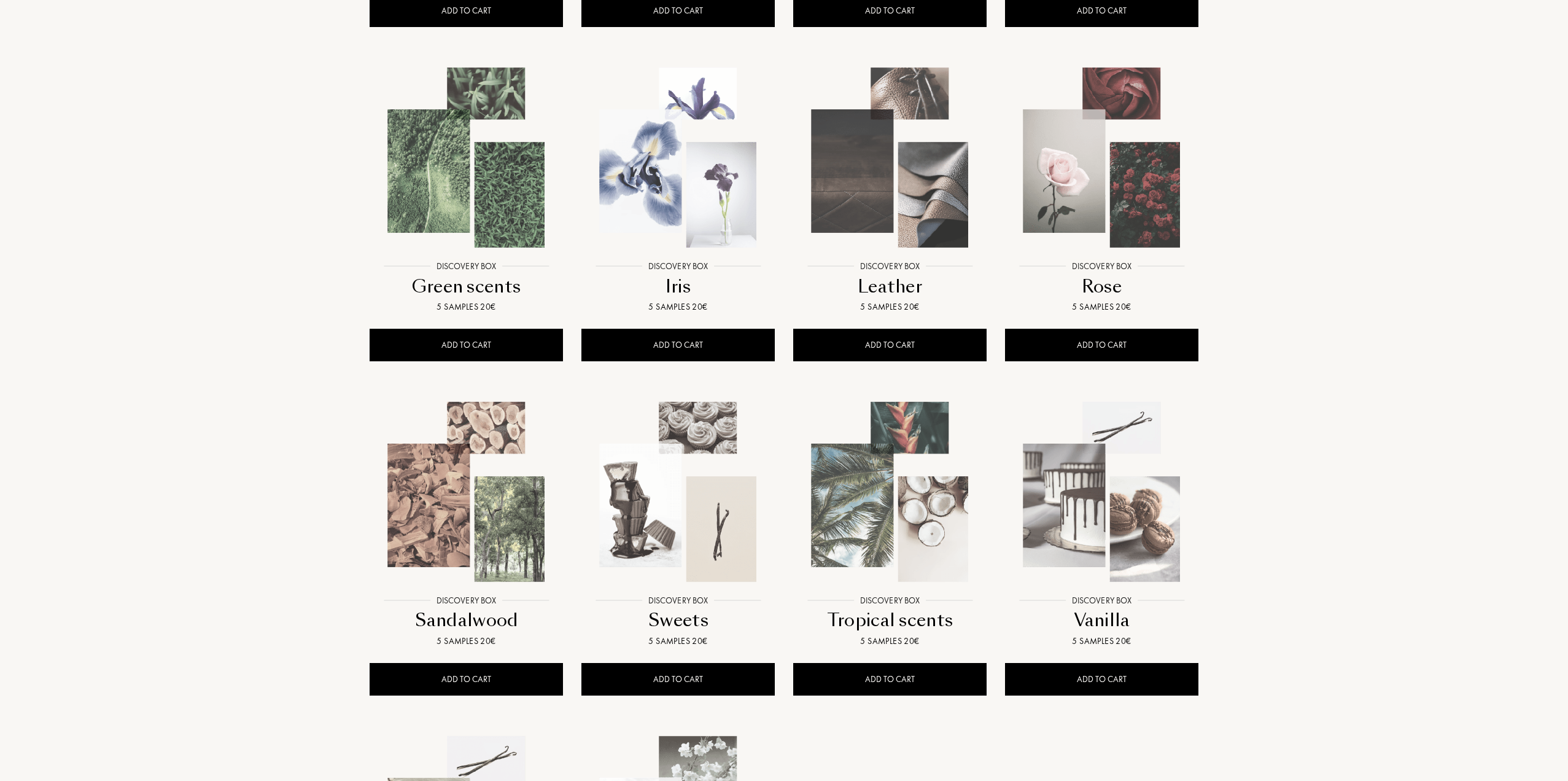
scroll to position [533, 0]
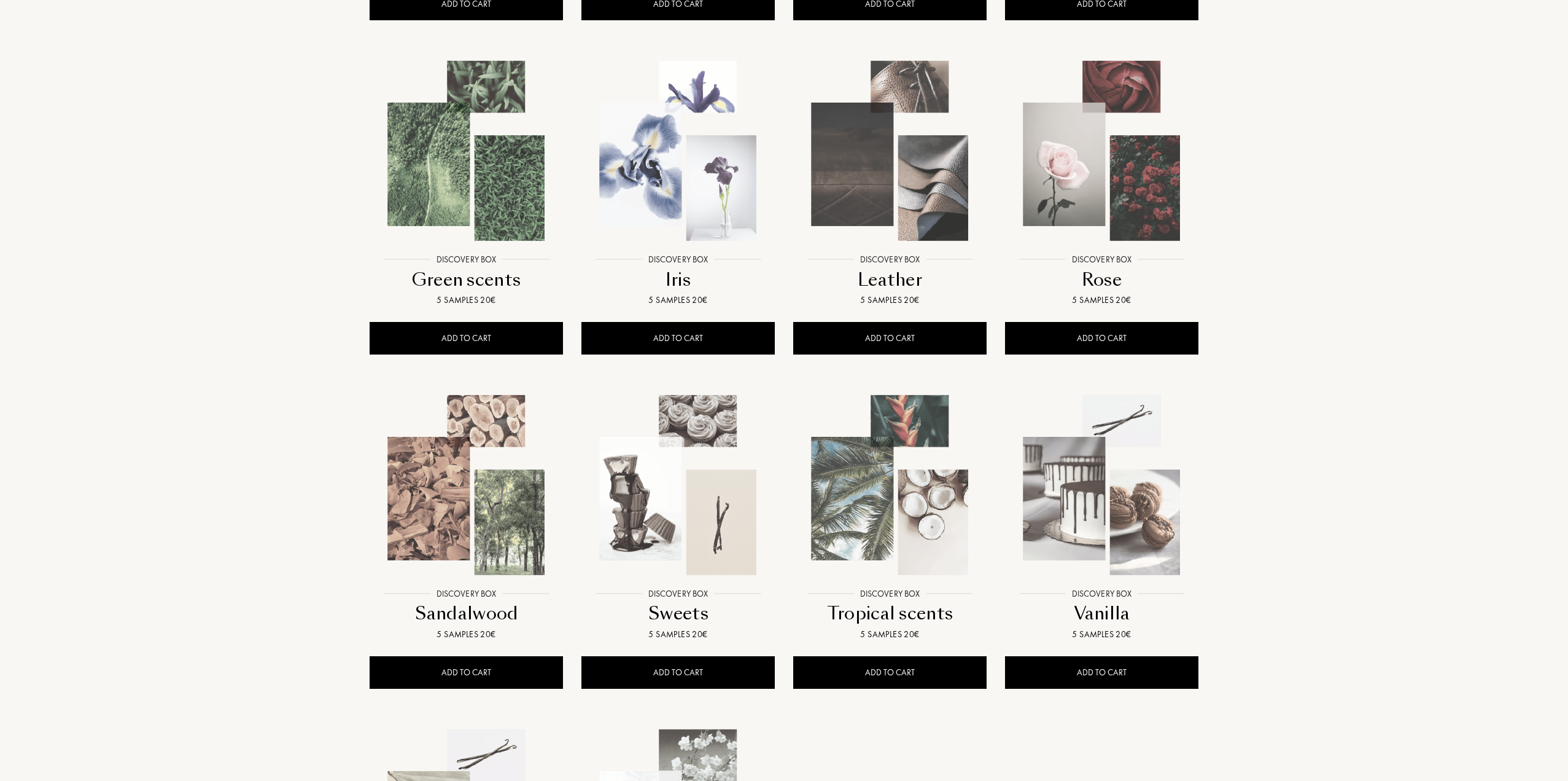
click at [515, 191] on img at bounding box center [467, 151] width 191 height 191
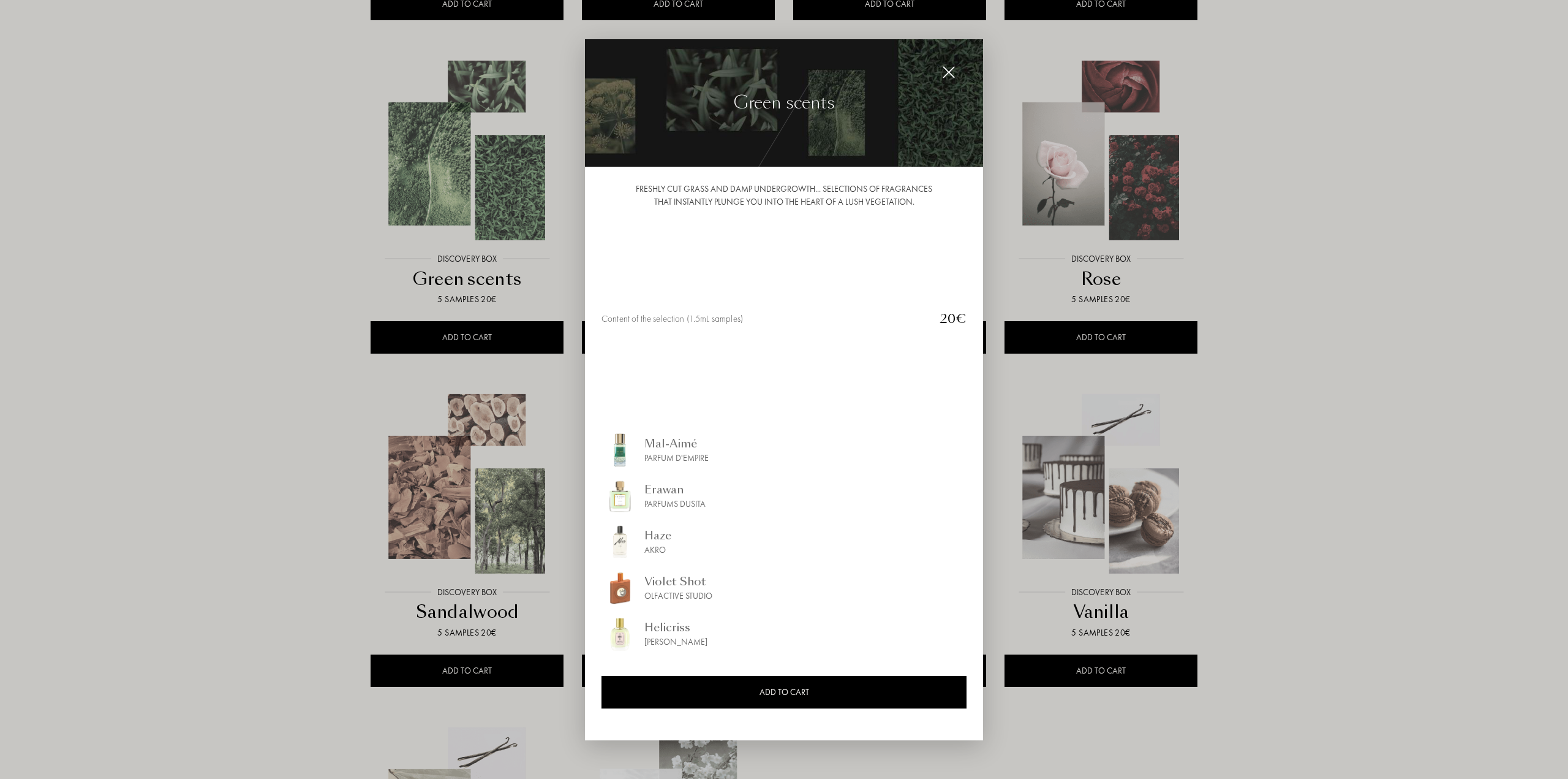
click at [1264, 402] on div at bounding box center [784, 389] width 1568 height 779
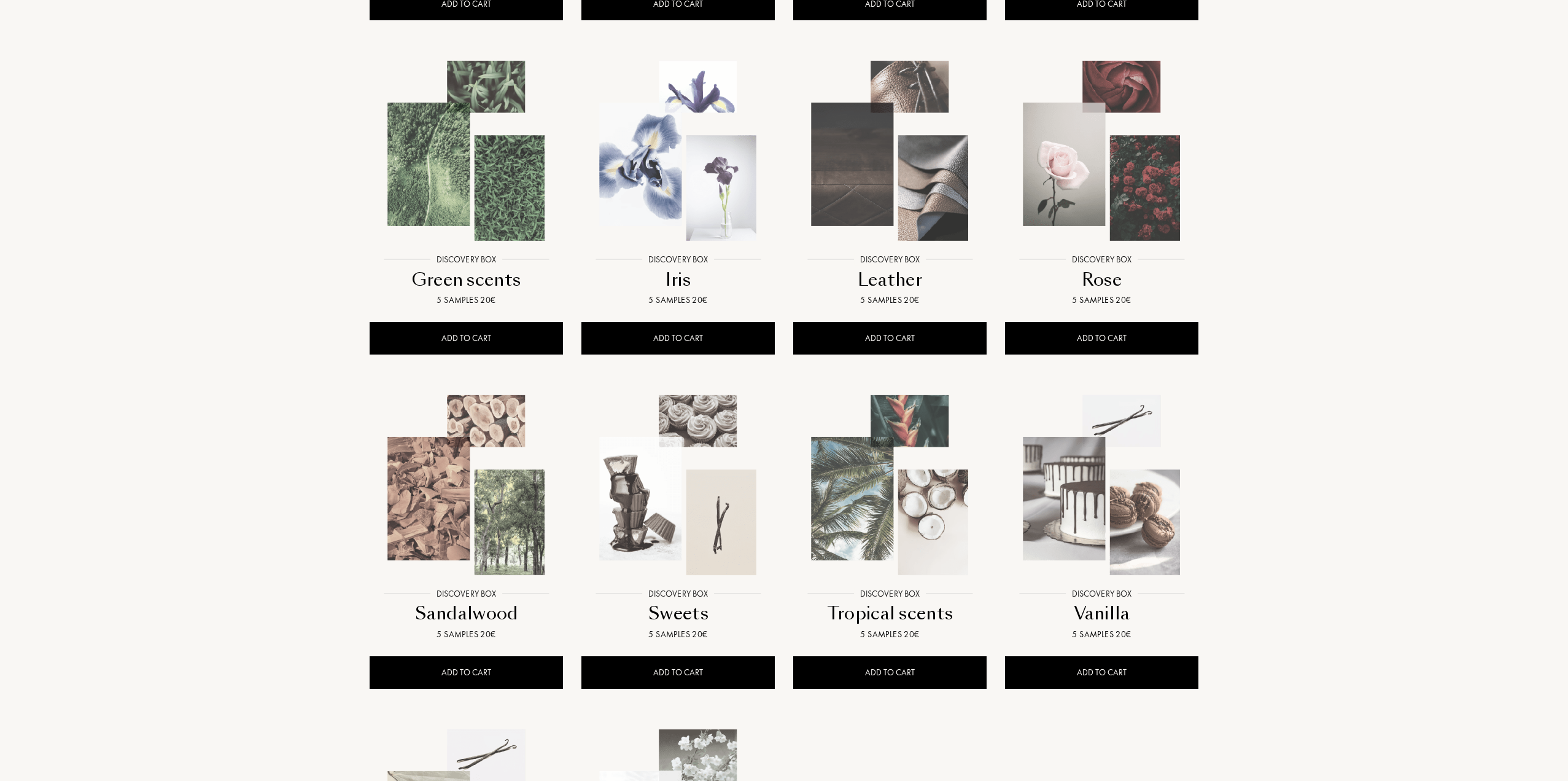
click at [898, 488] on img at bounding box center [890, 485] width 191 height 191
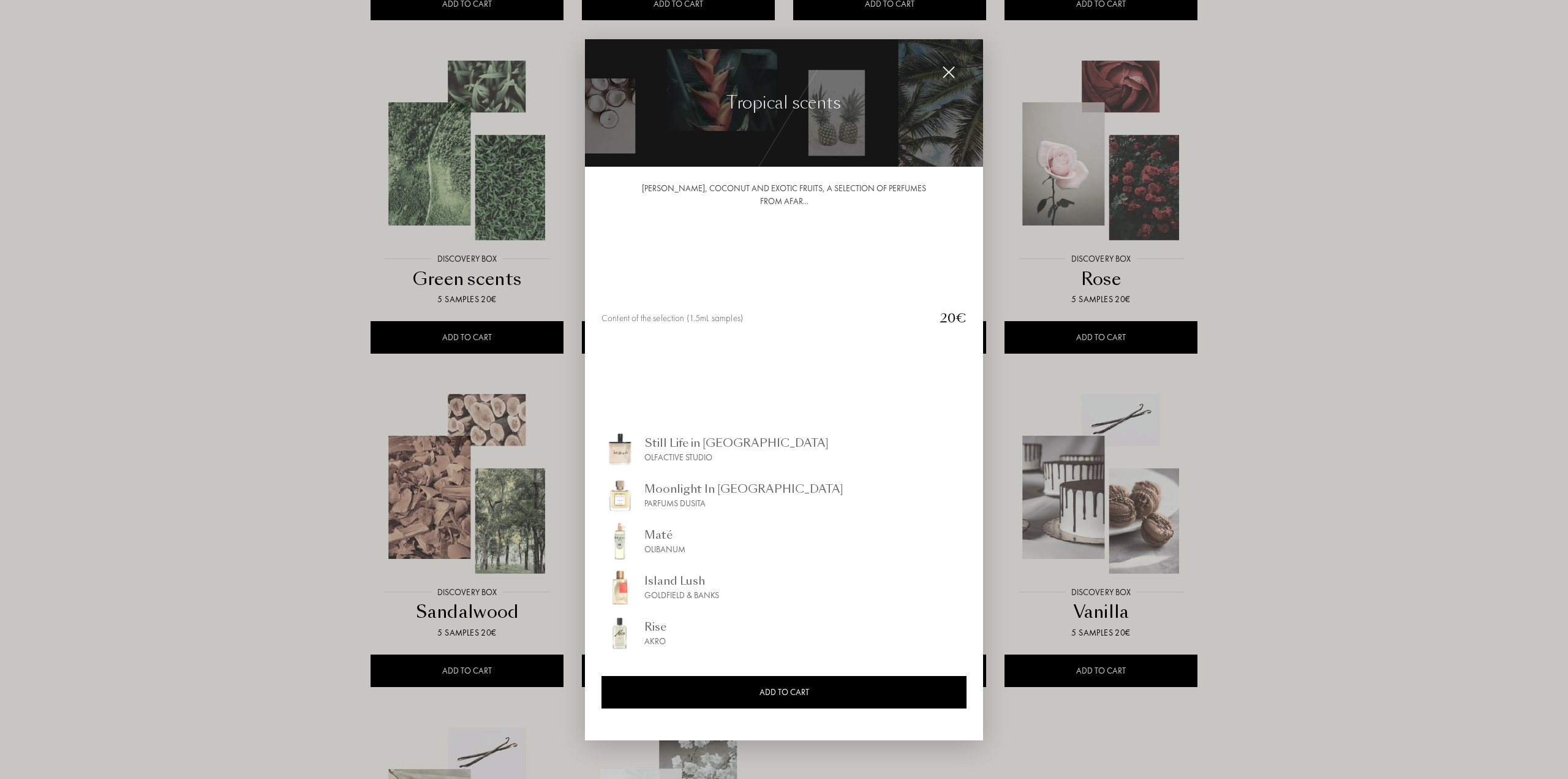
click at [1375, 446] on div at bounding box center [784, 389] width 1568 height 779
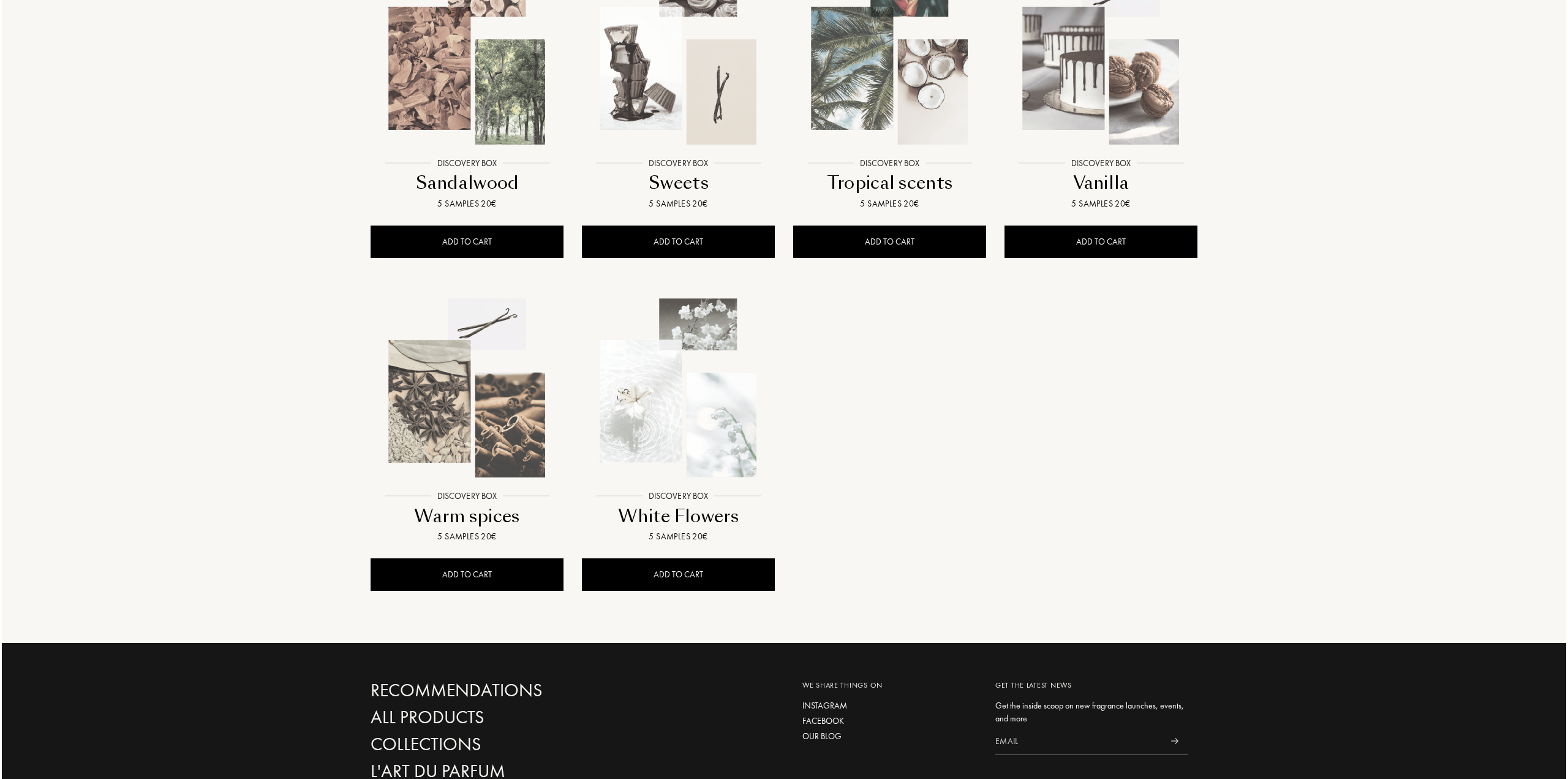
scroll to position [900, 0]
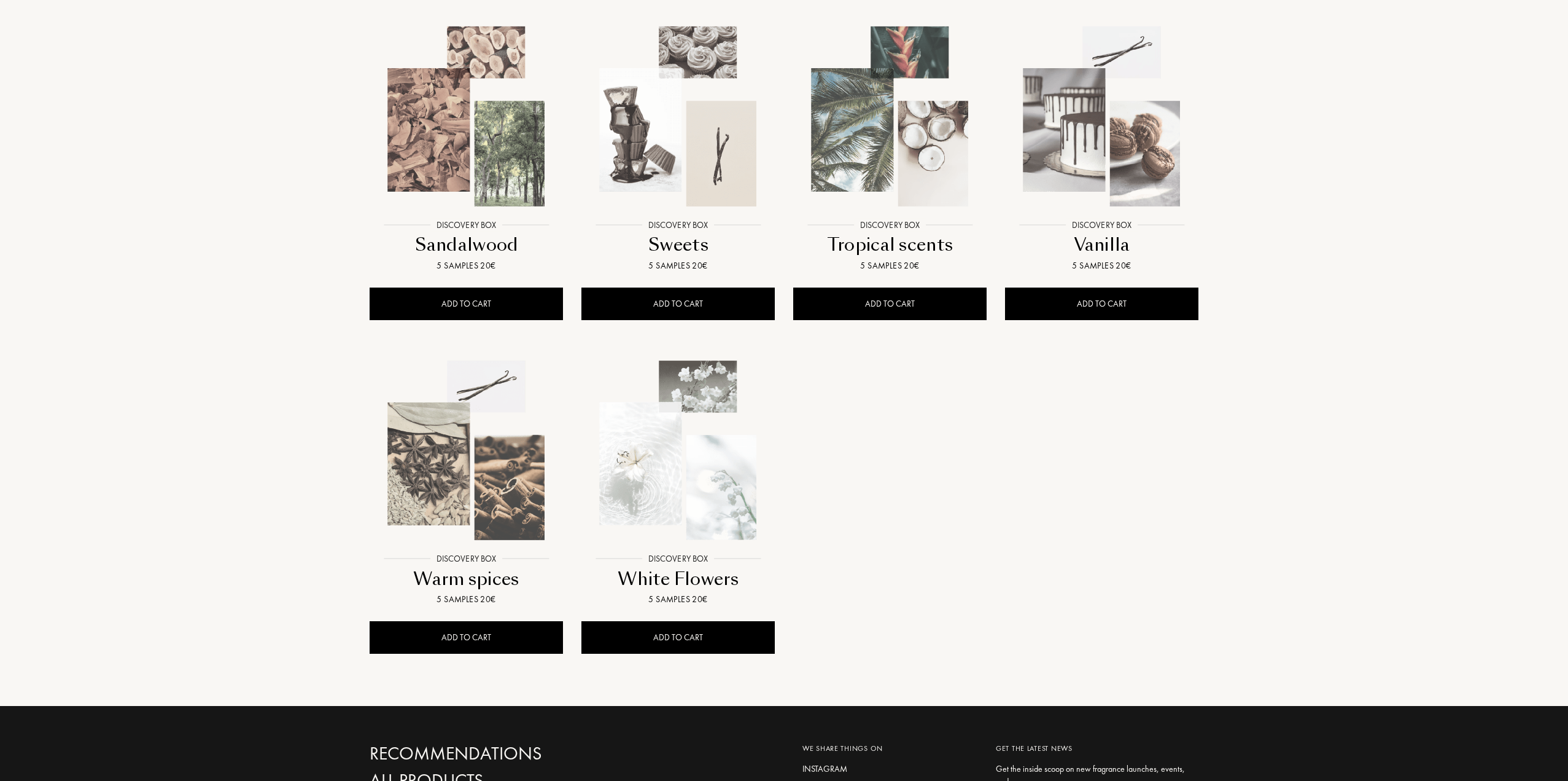
click at [643, 439] on img at bounding box center [678, 451] width 191 height 191
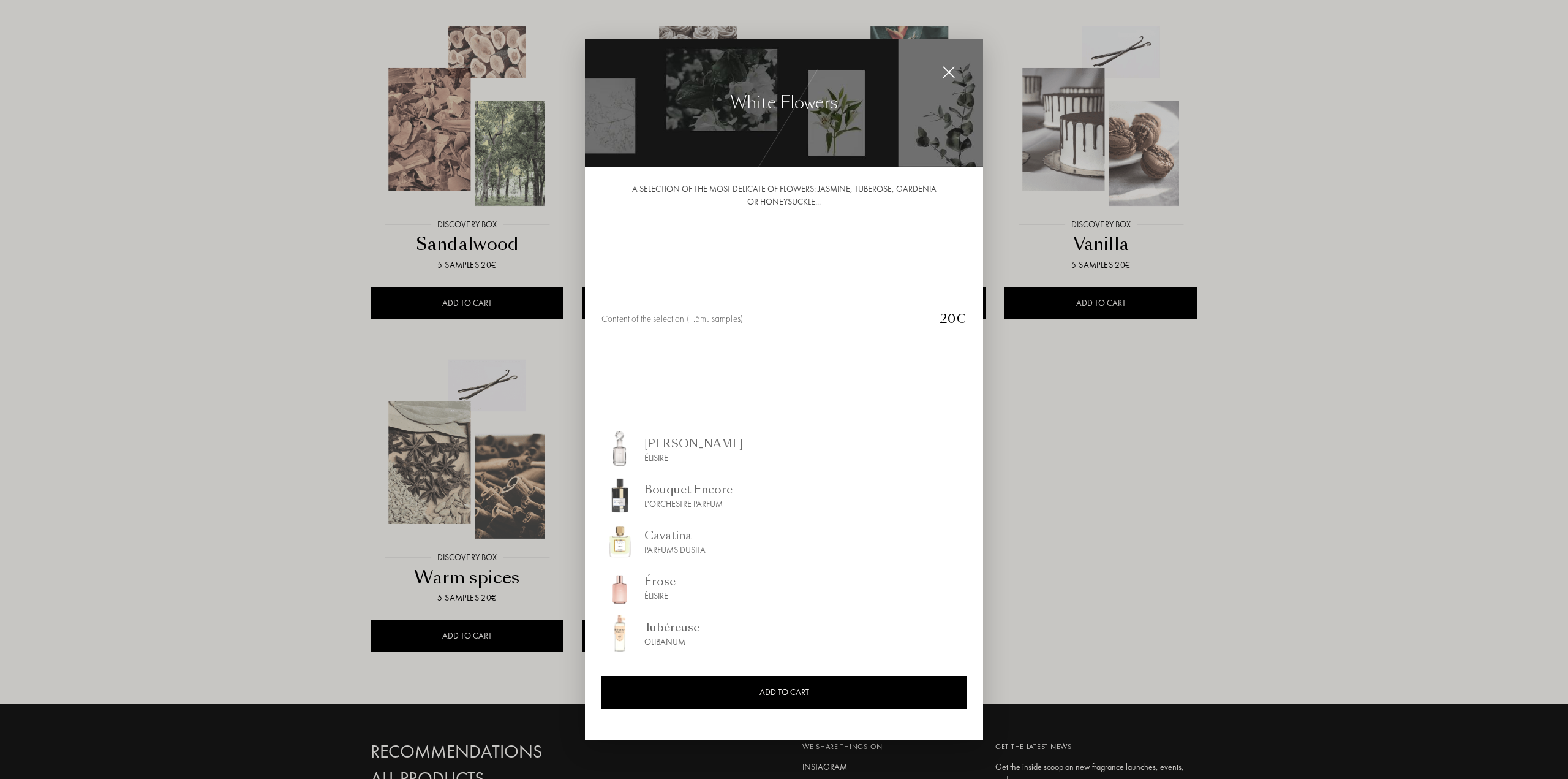
click at [1266, 390] on div at bounding box center [784, 389] width 1568 height 779
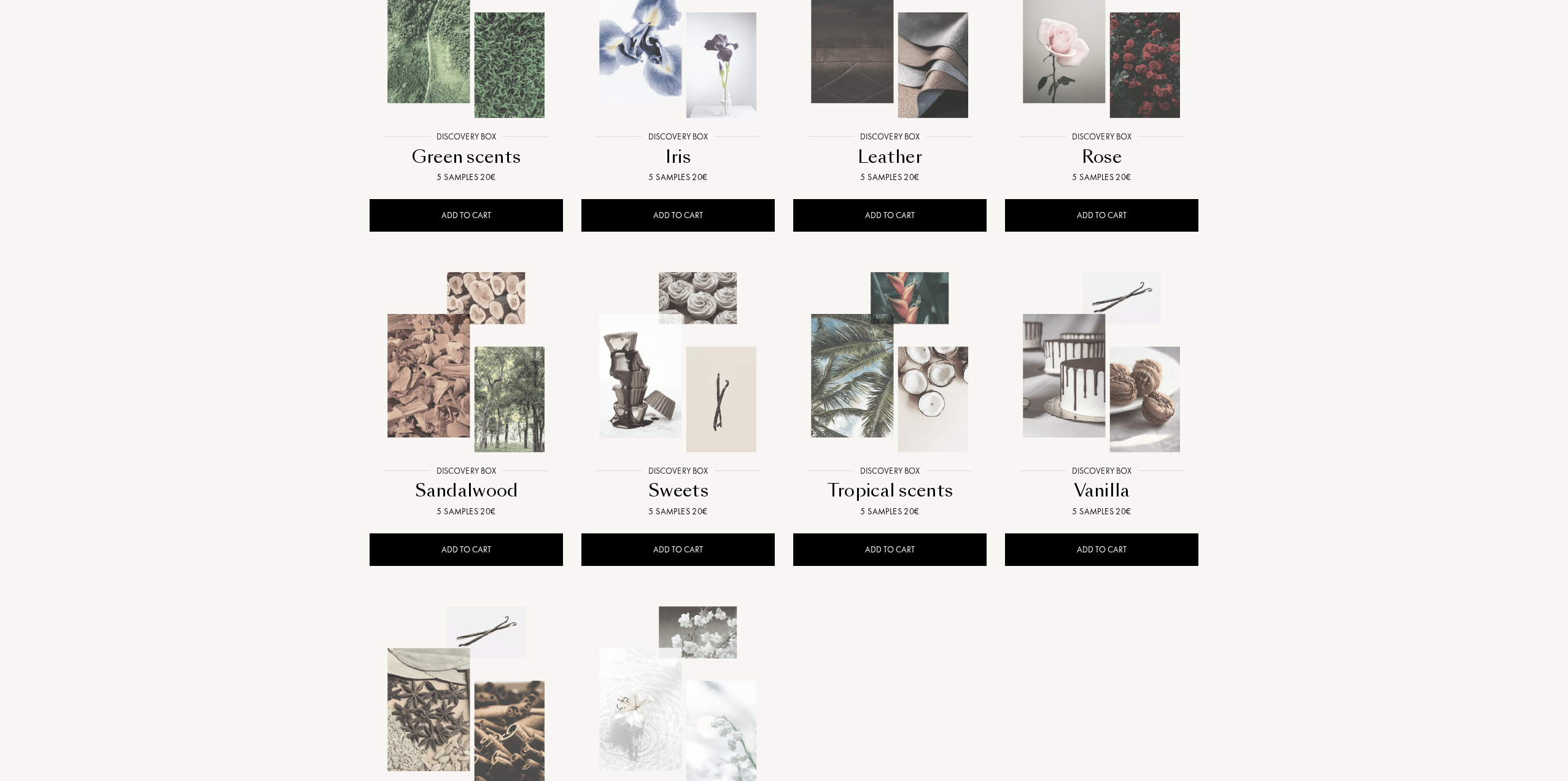
scroll to position [0, 0]
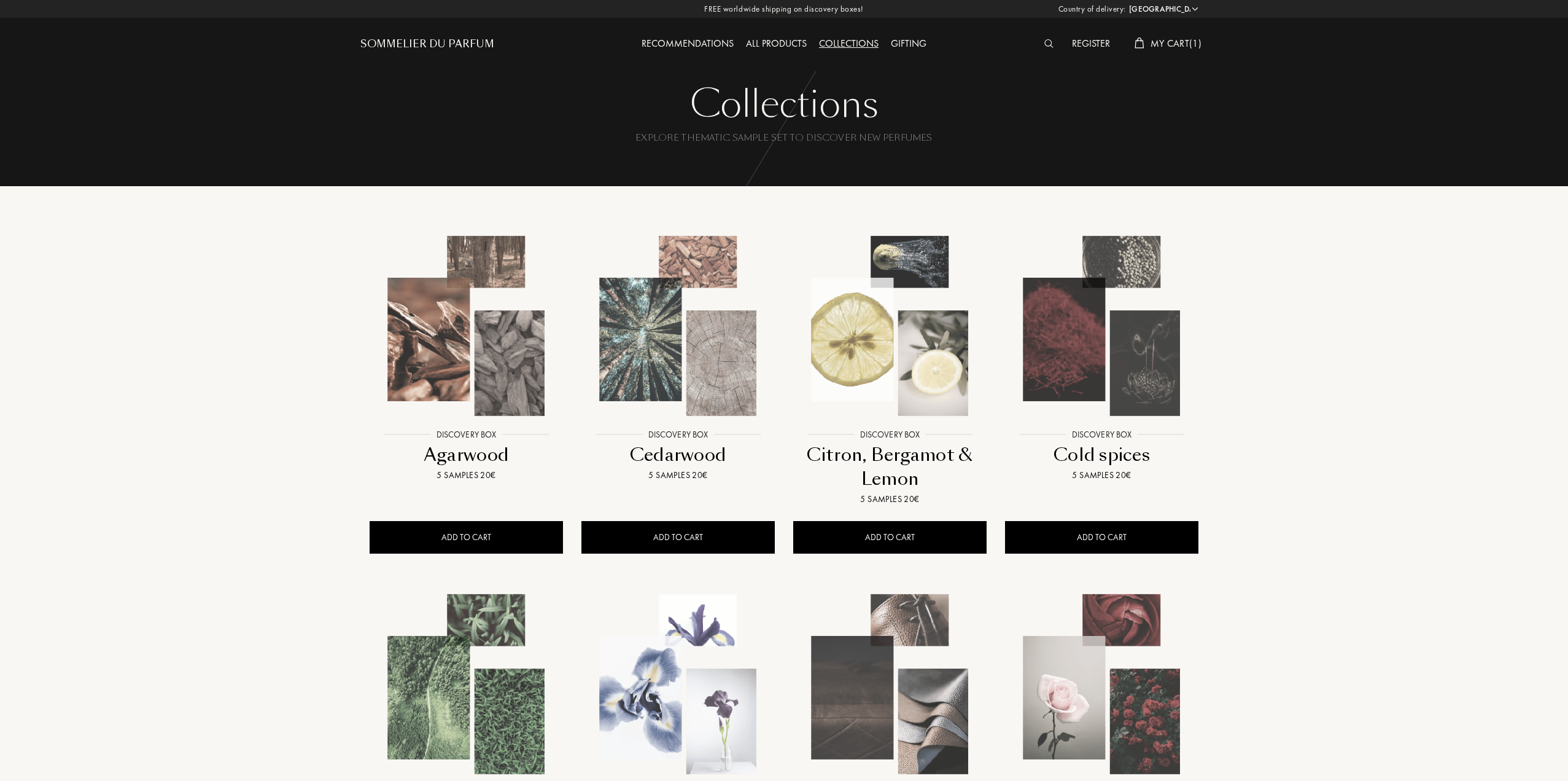
click at [1050, 40] on img at bounding box center [1049, 43] width 9 height 9
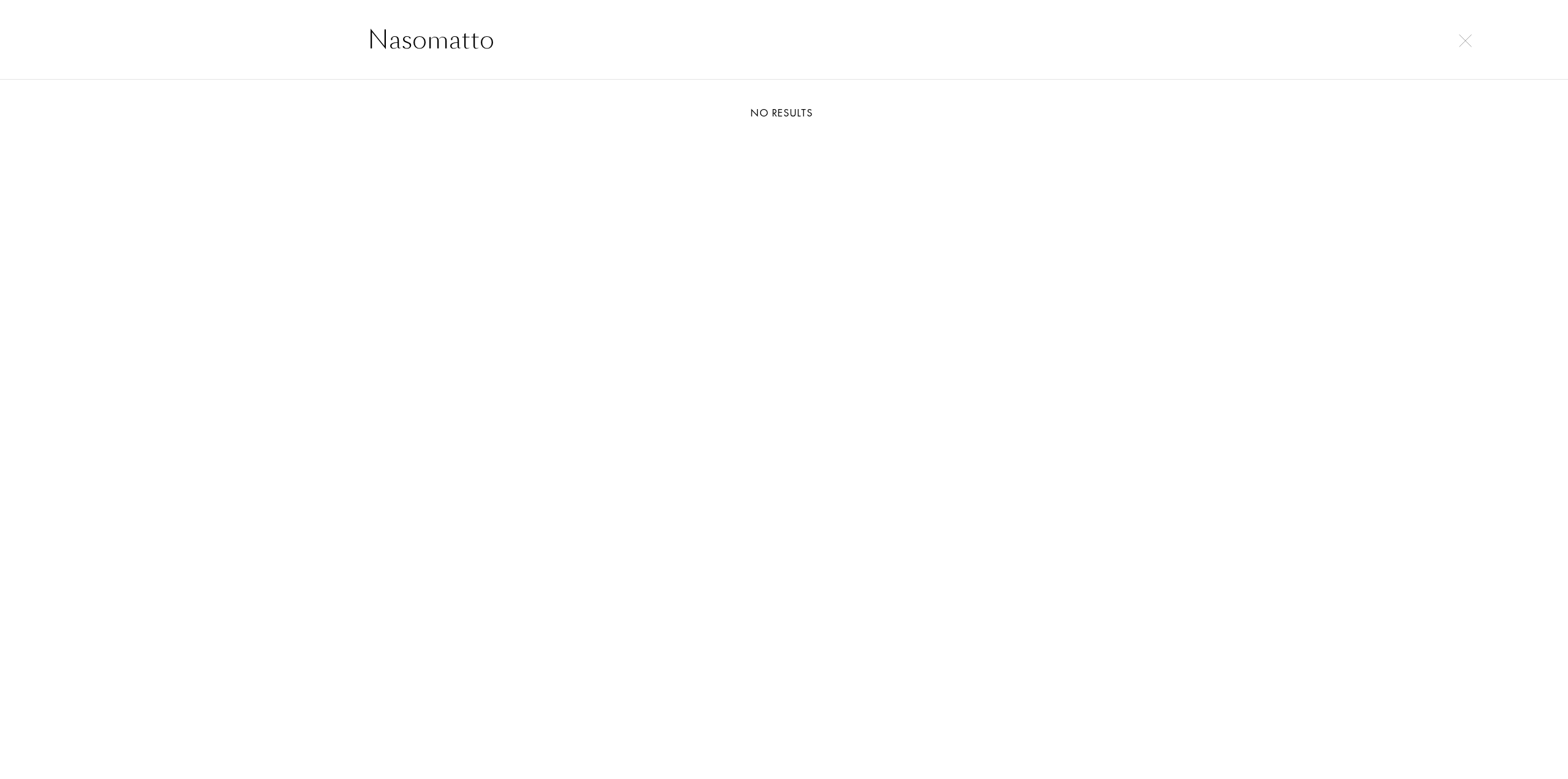
type input "Nasomatto"
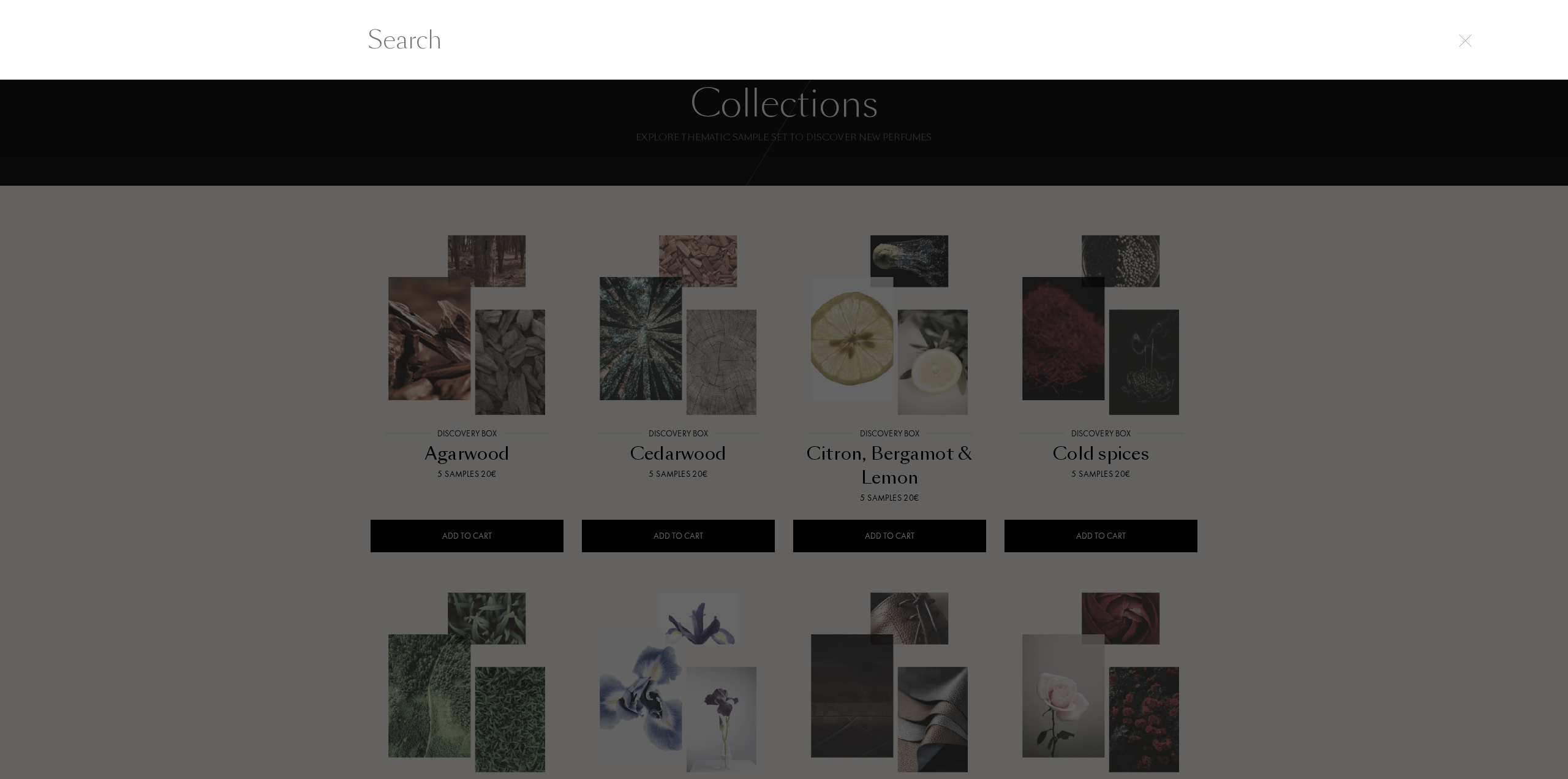
drag, startPoint x: 1017, startPoint y: 286, endPoint x: 1038, endPoint y: 289, distance: 21.2
click at [1038, 289] on div at bounding box center [784, 429] width 1568 height 700
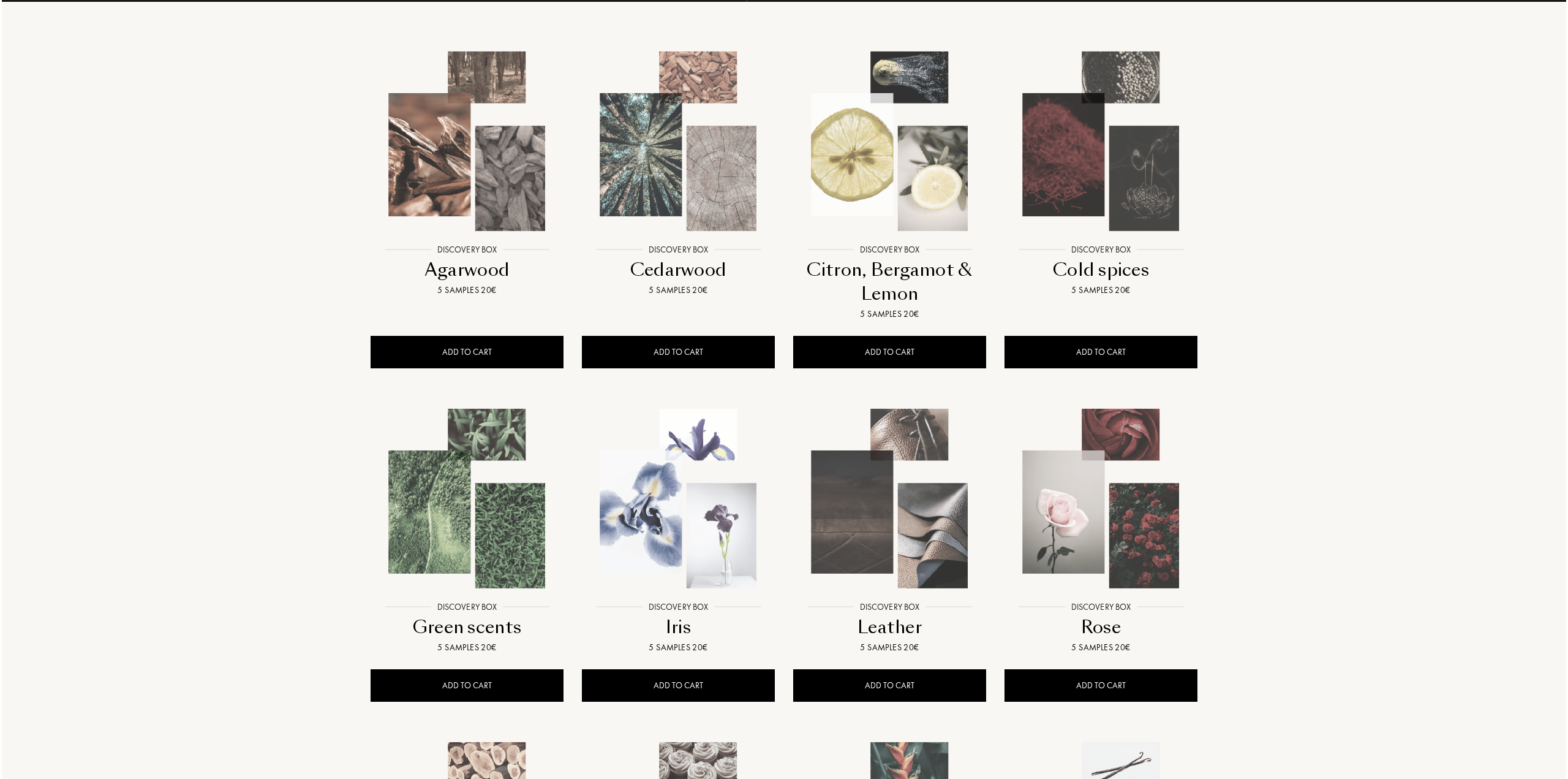
scroll to position [306, 0]
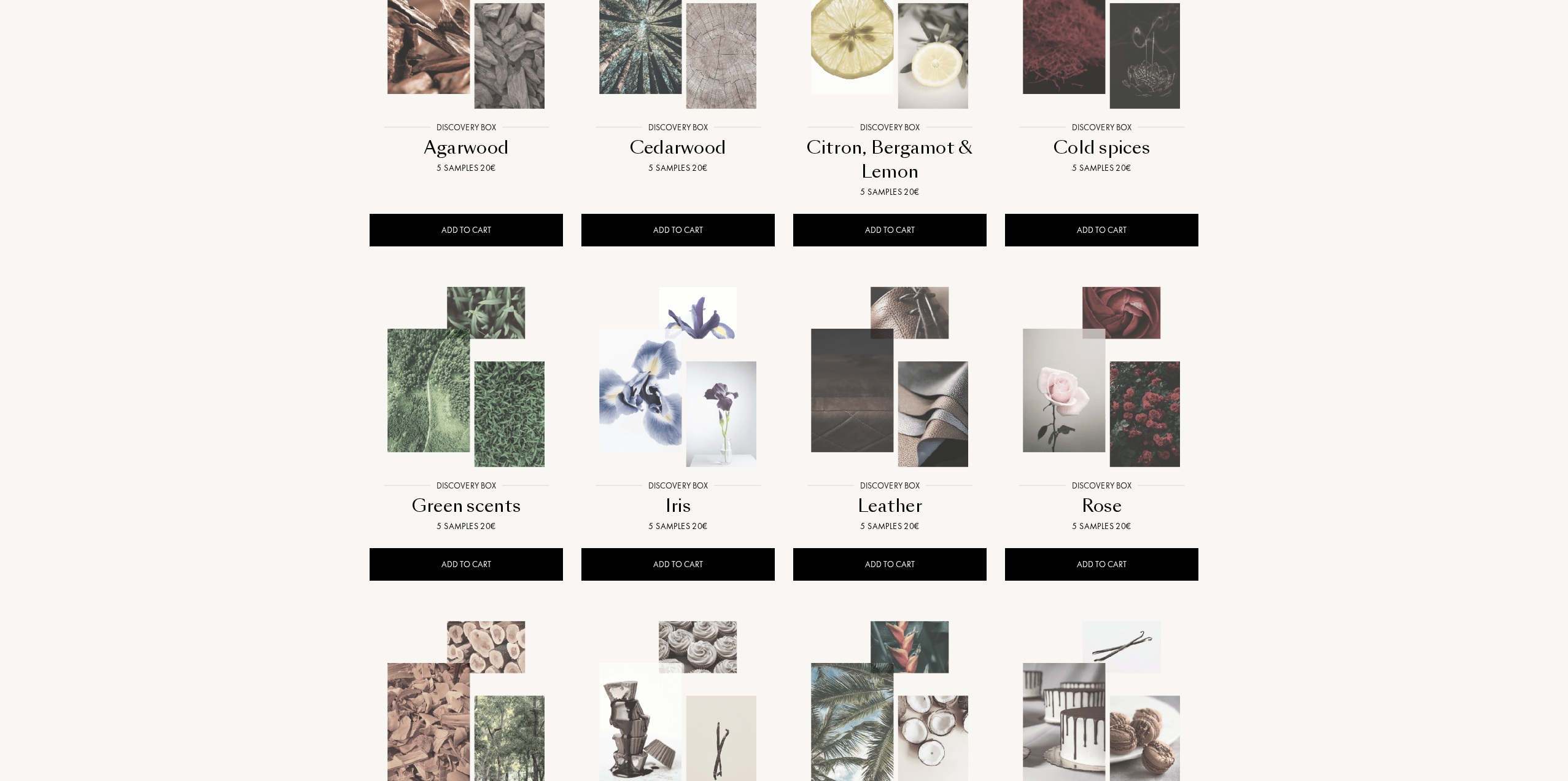
click at [713, 430] on img at bounding box center [678, 377] width 191 height 191
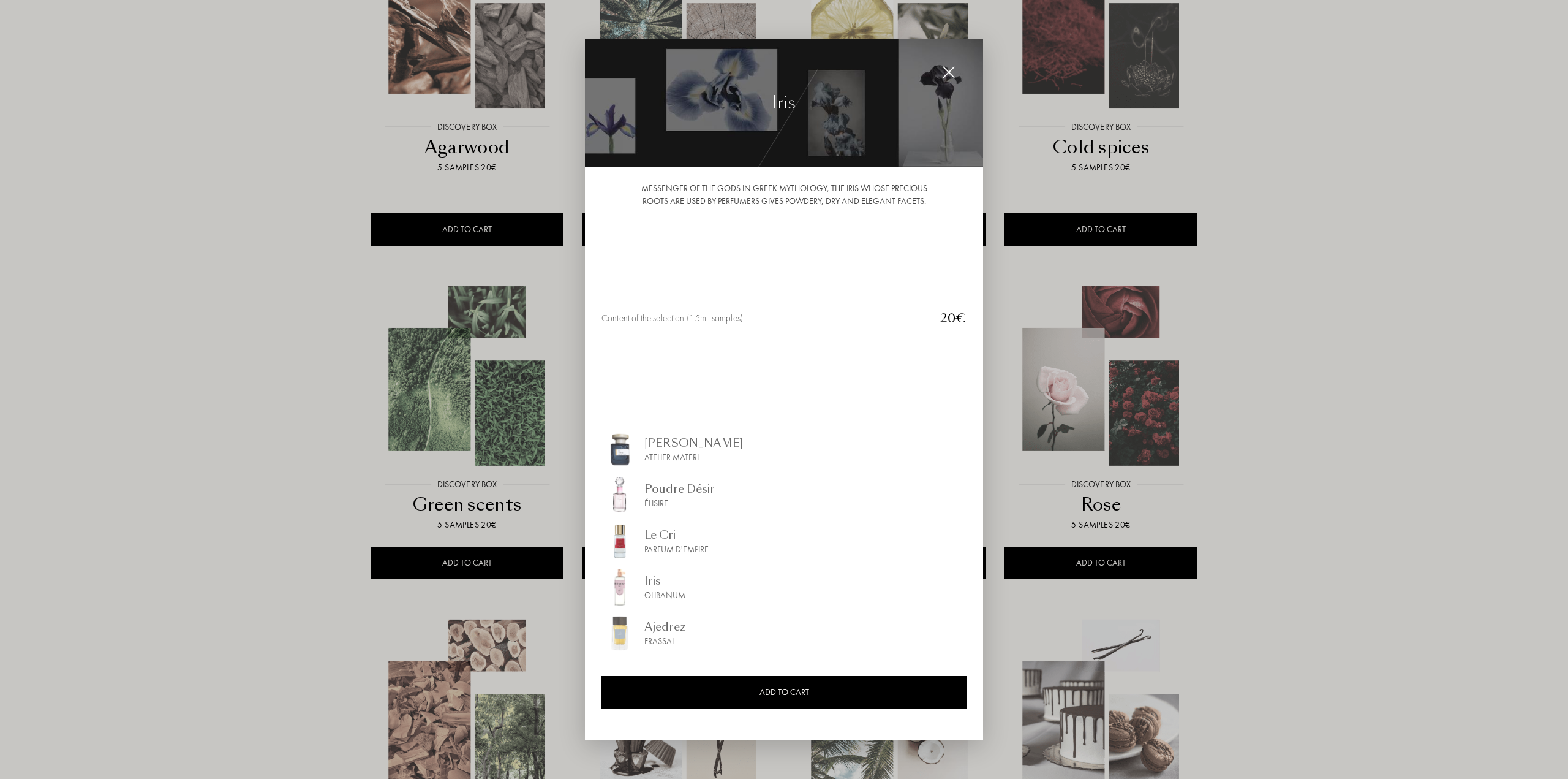
click at [265, 250] on div at bounding box center [784, 389] width 1568 height 779
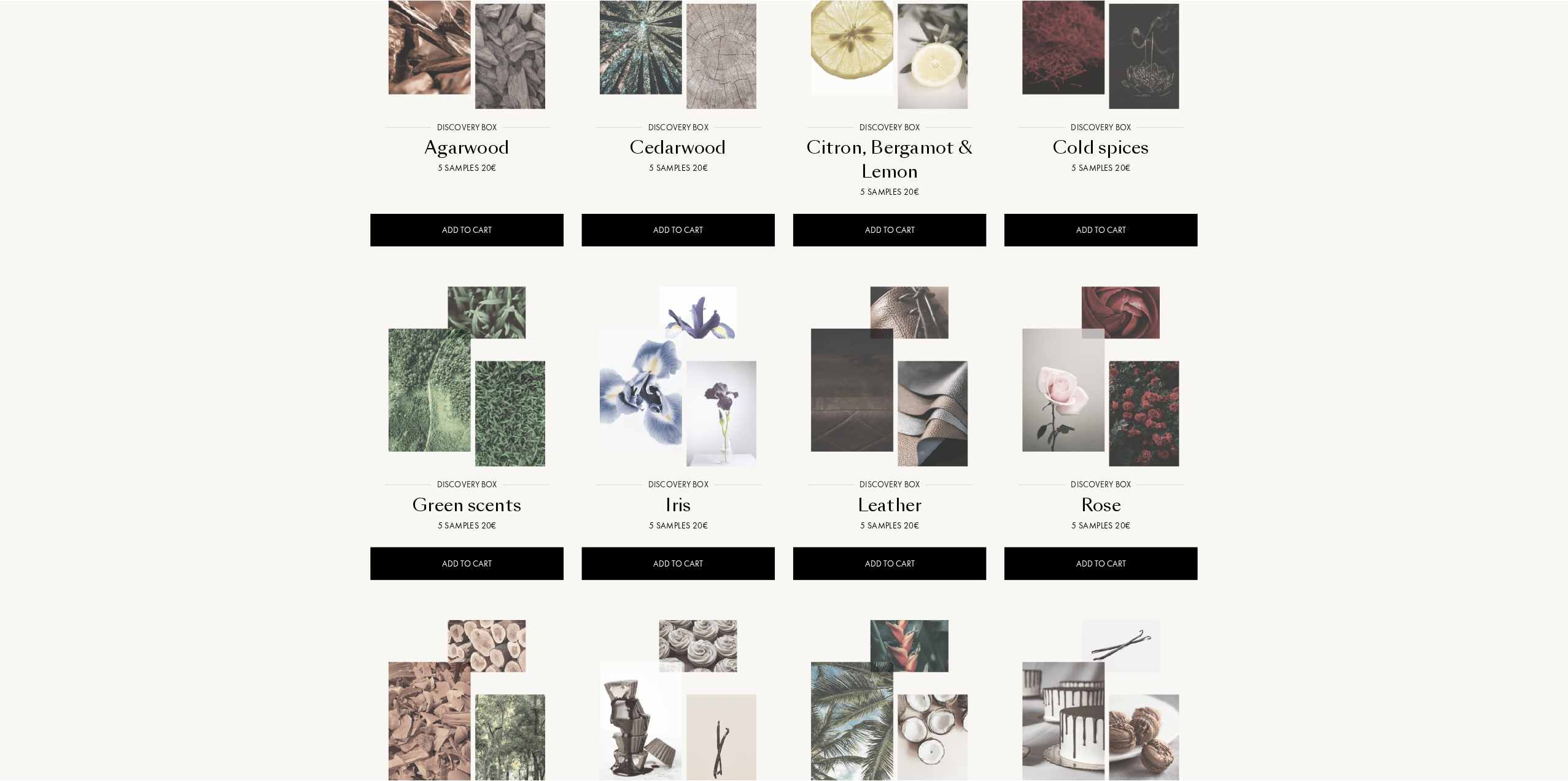
scroll to position [0, 0]
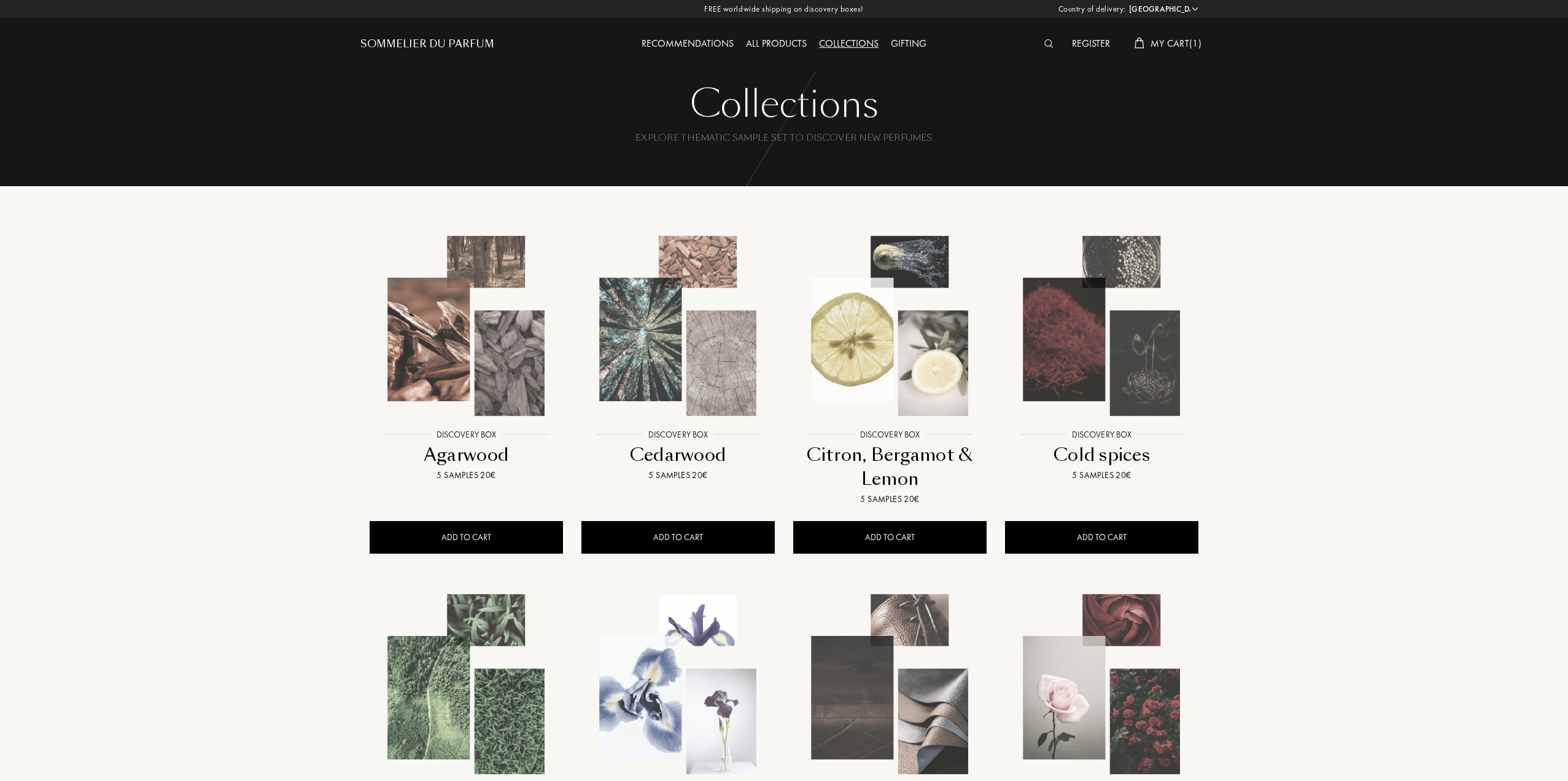
click at [477, 47] on div "Sommelier du Parfum" at bounding box center [427, 44] width 134 height 14
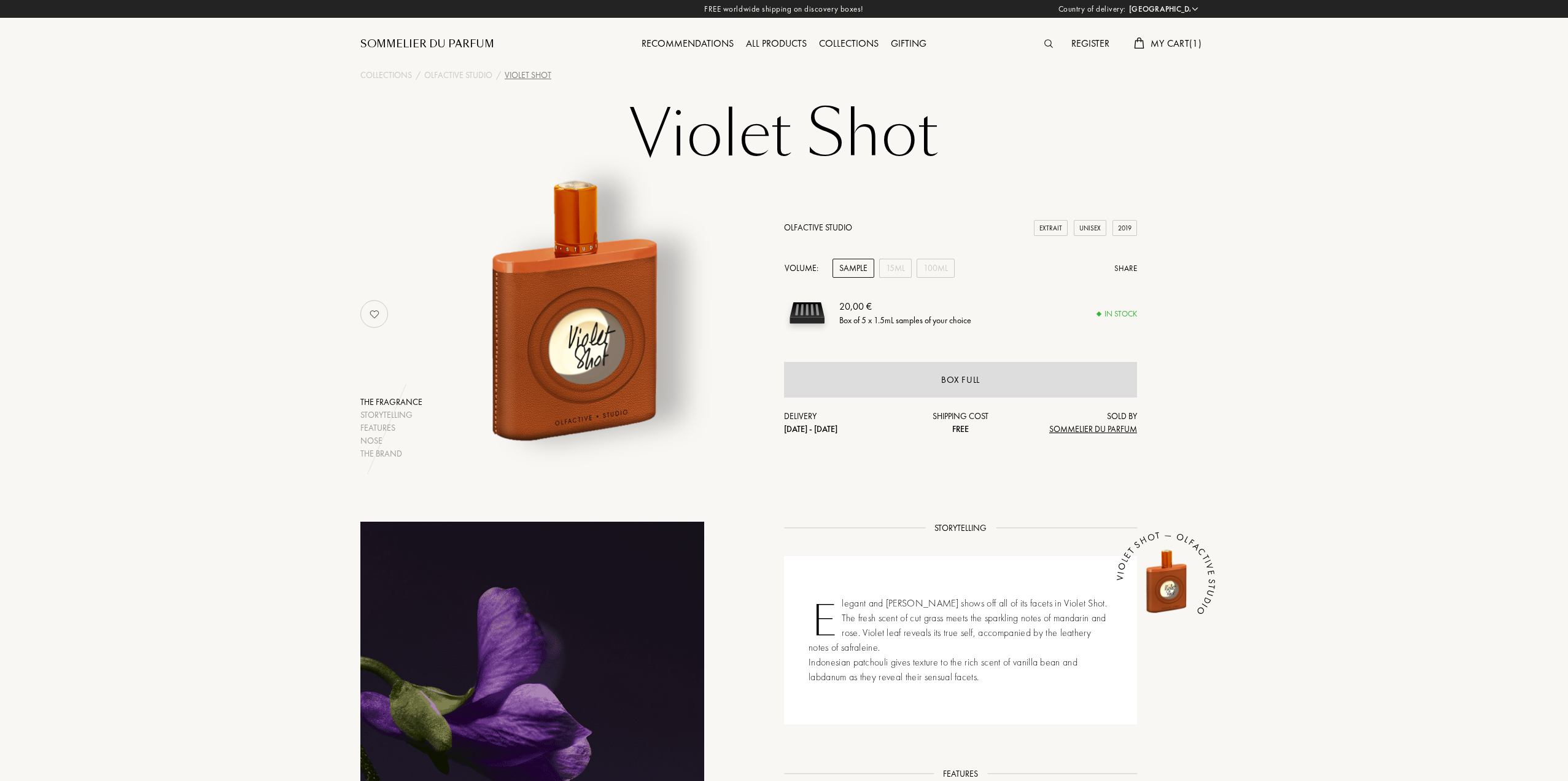
select select "PT"
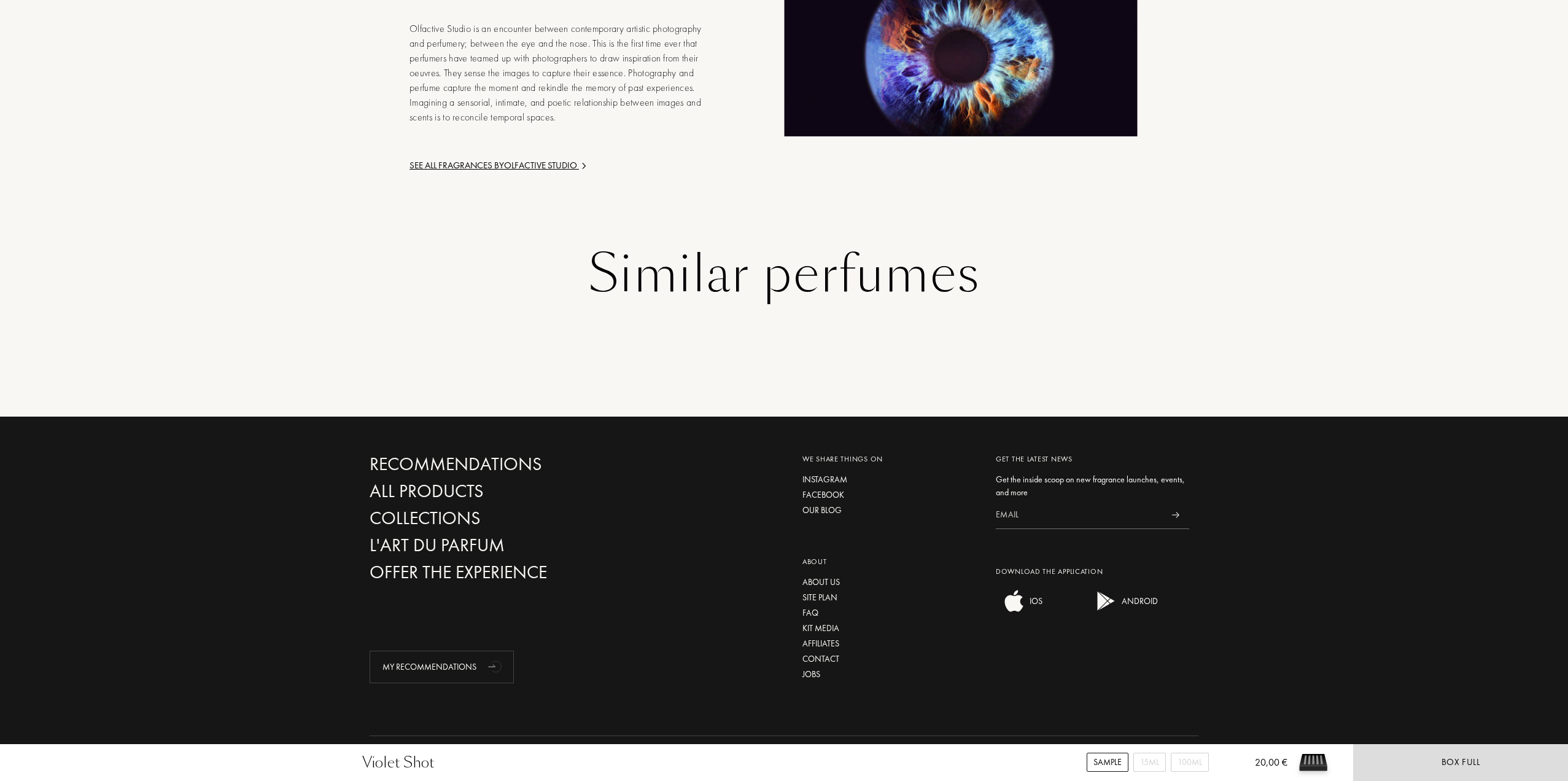
scroll to position [1470, 0]
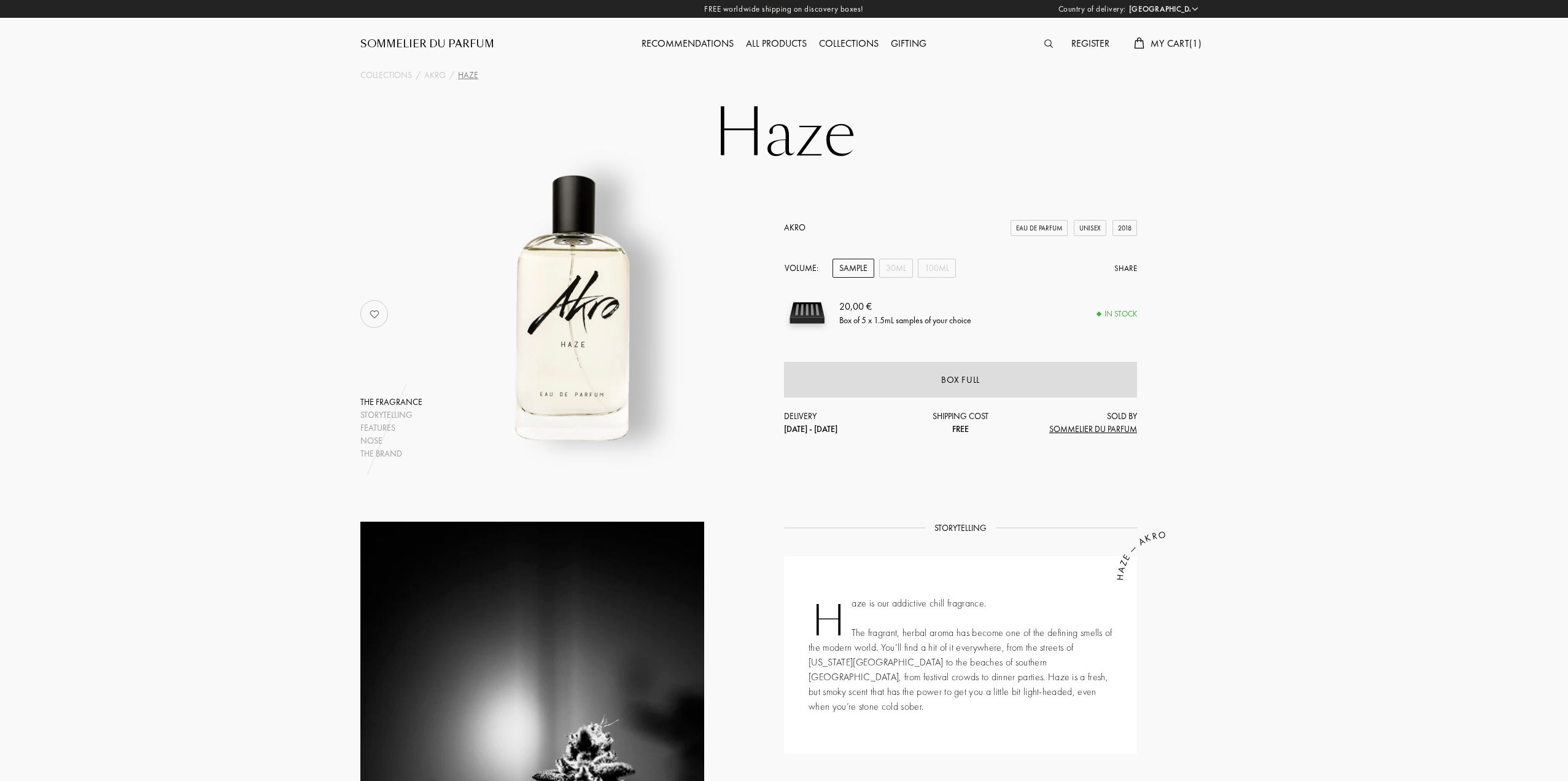
select select "PT"
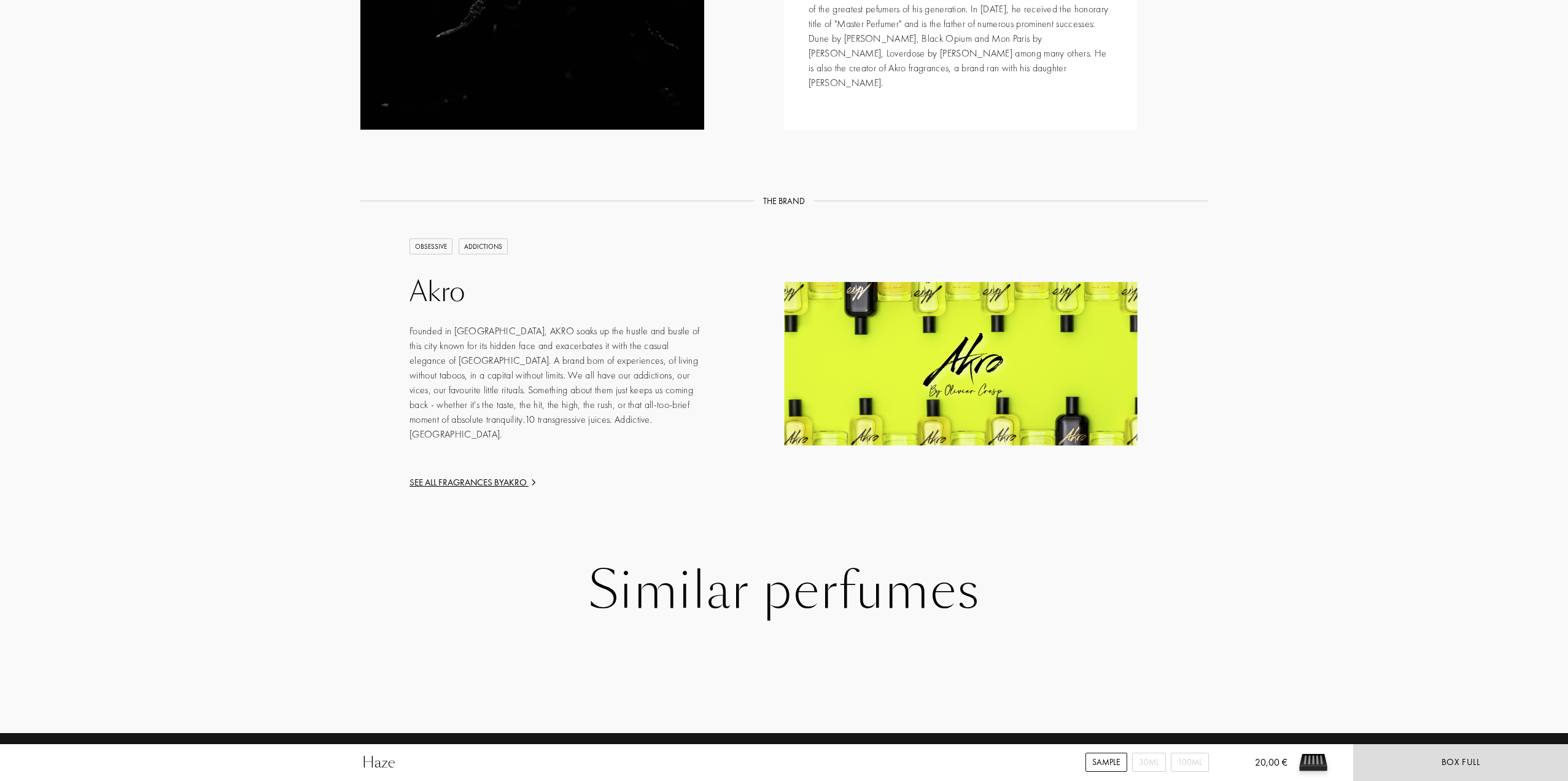
scroll to position [1477, 0]
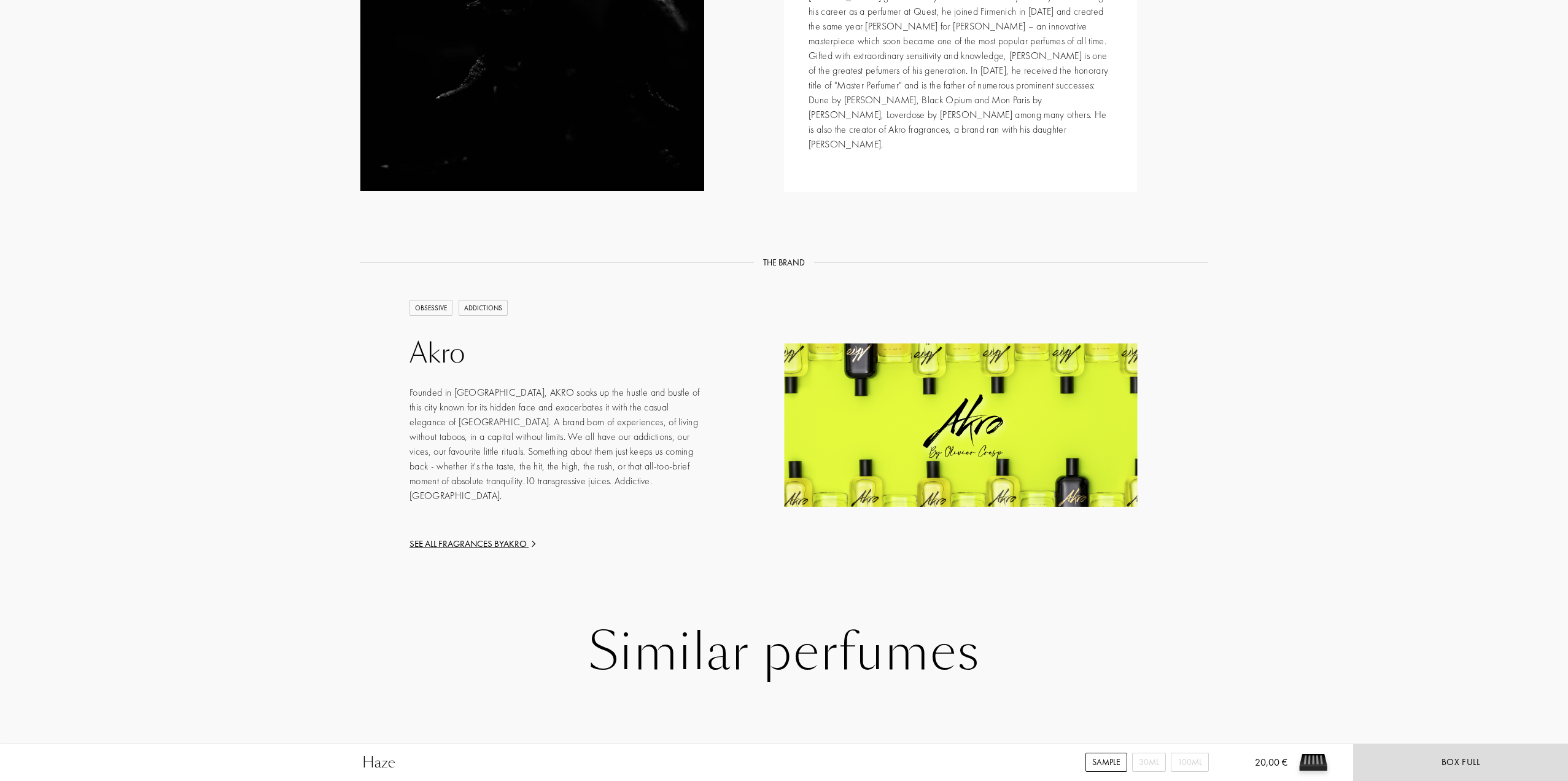
click at [442, 337] on div "Akro" at bounding box center [557, 354] width 295 height 33
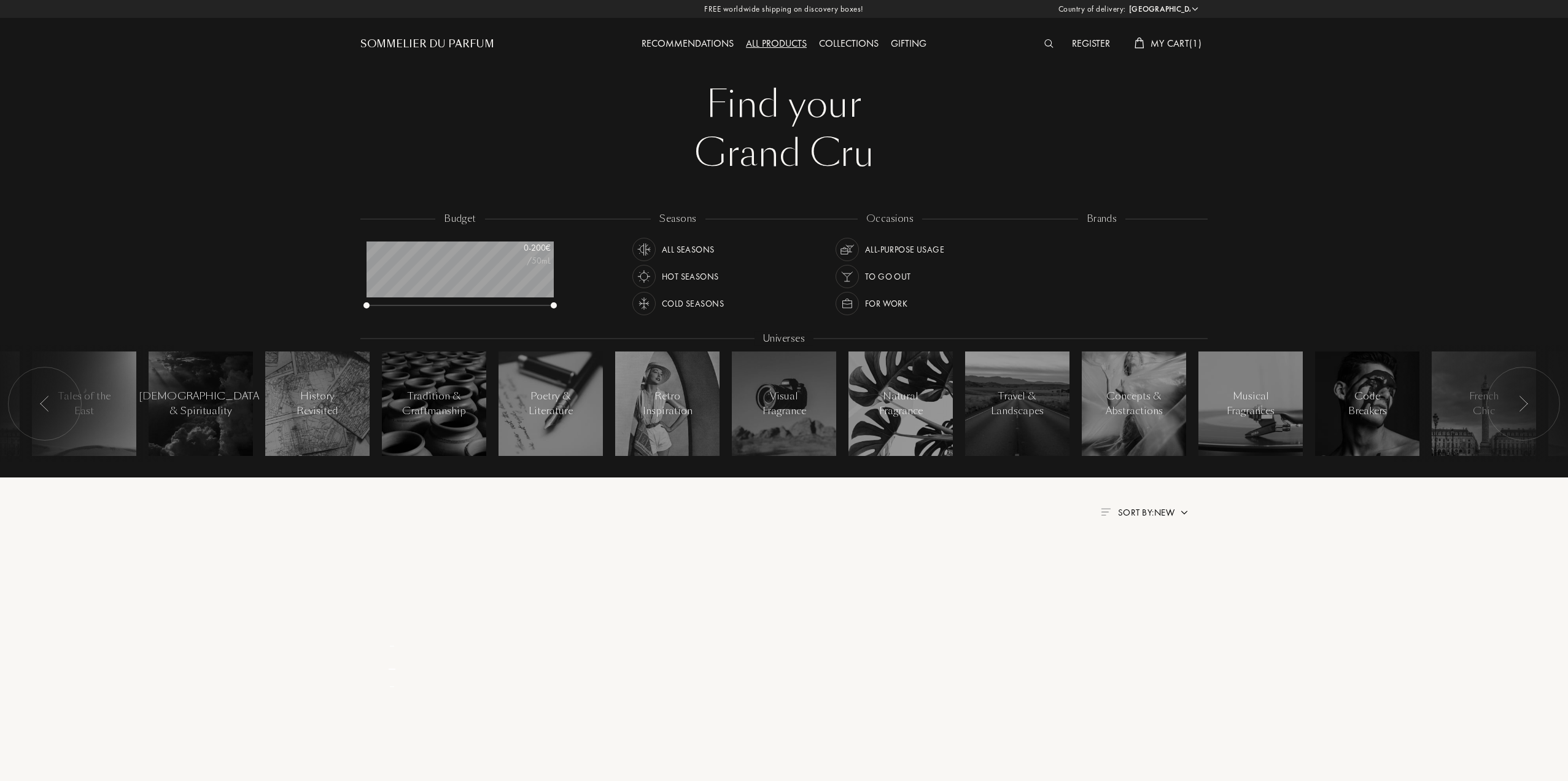
select select "PT"
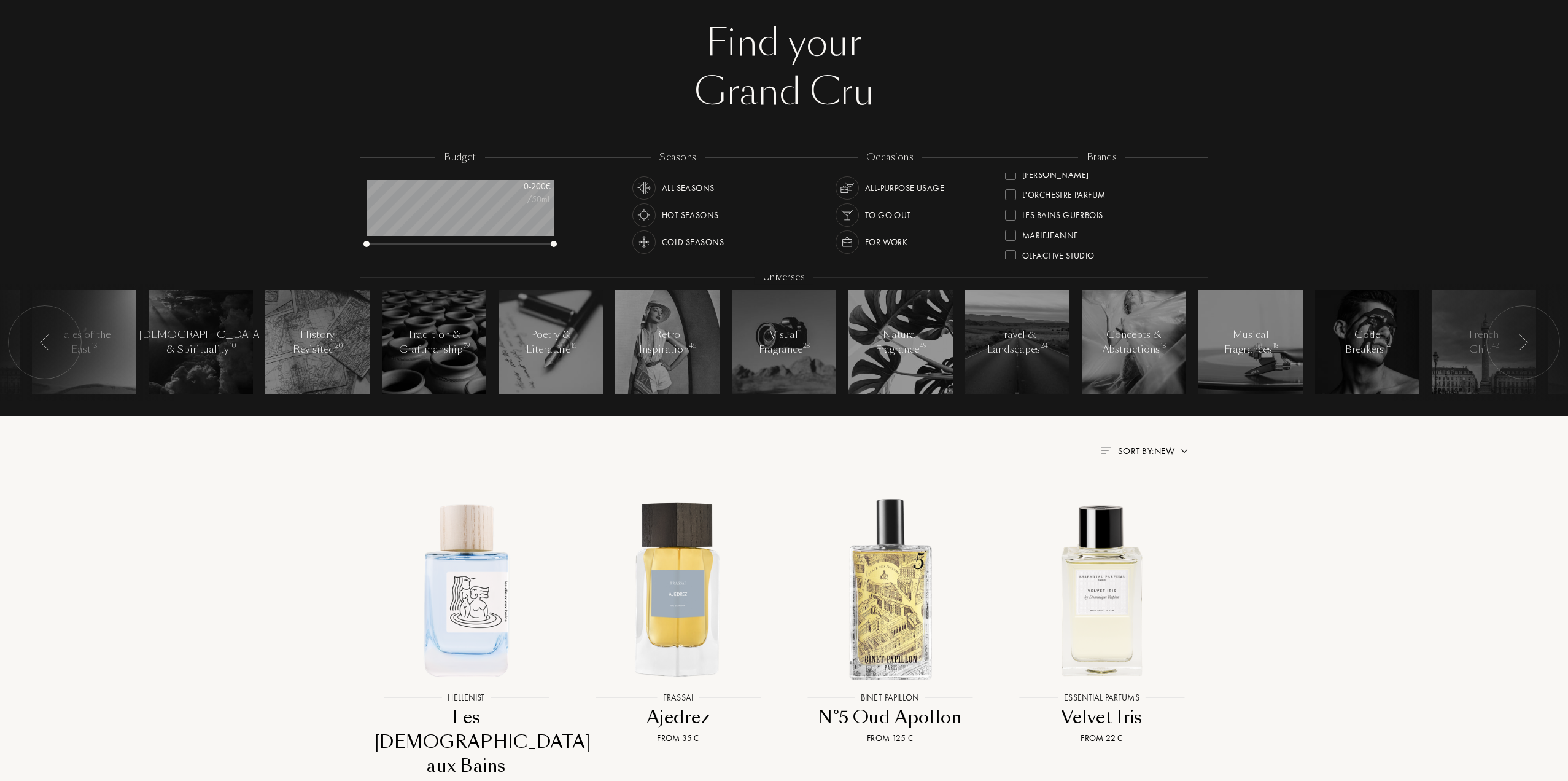
scroll to position [282, 0]
click at [1087, 242] on div "Olfactive Studio" at bounding box center [1058, 244] width 72 height 16
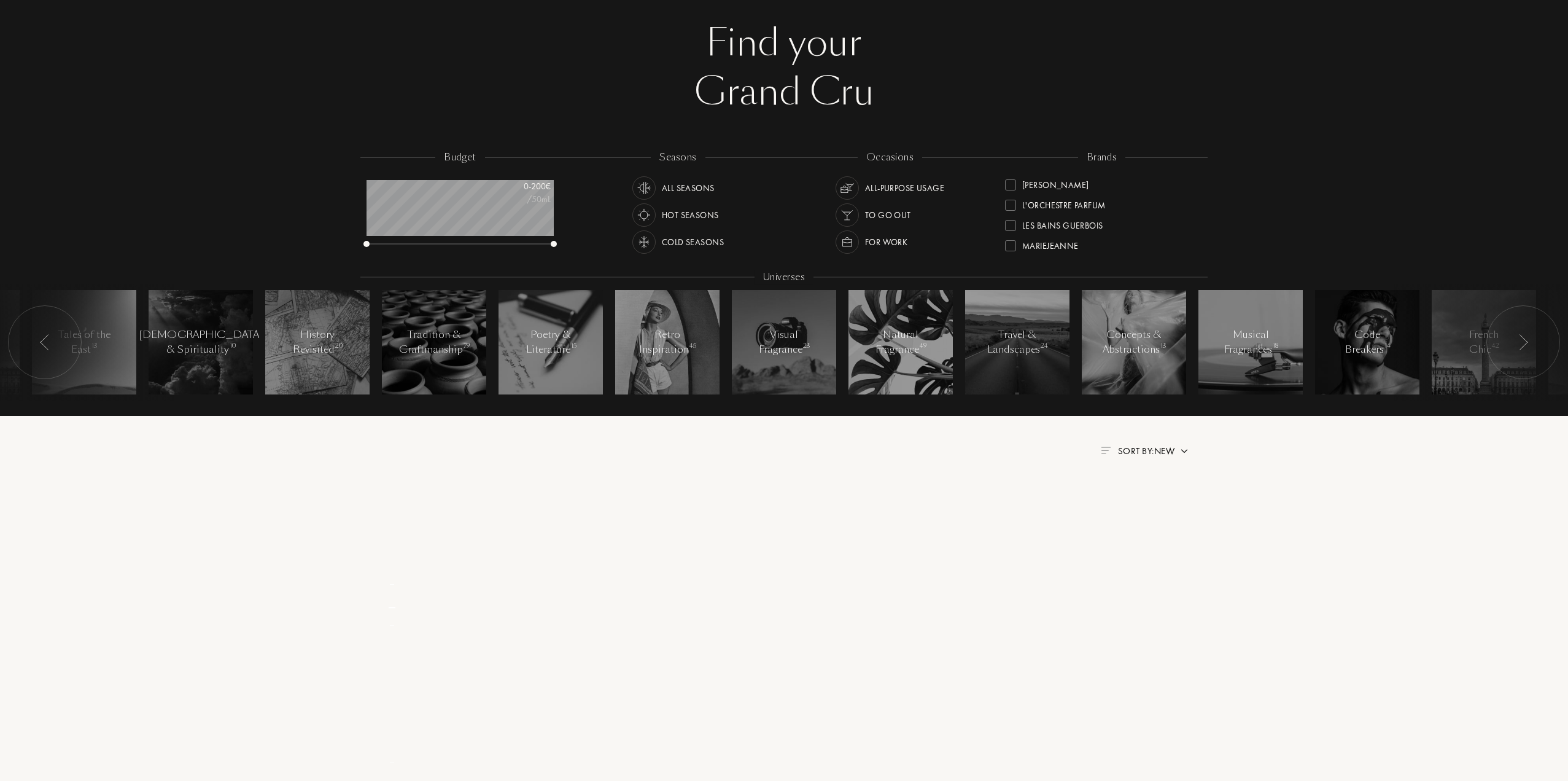
scroll to position [0, 0]
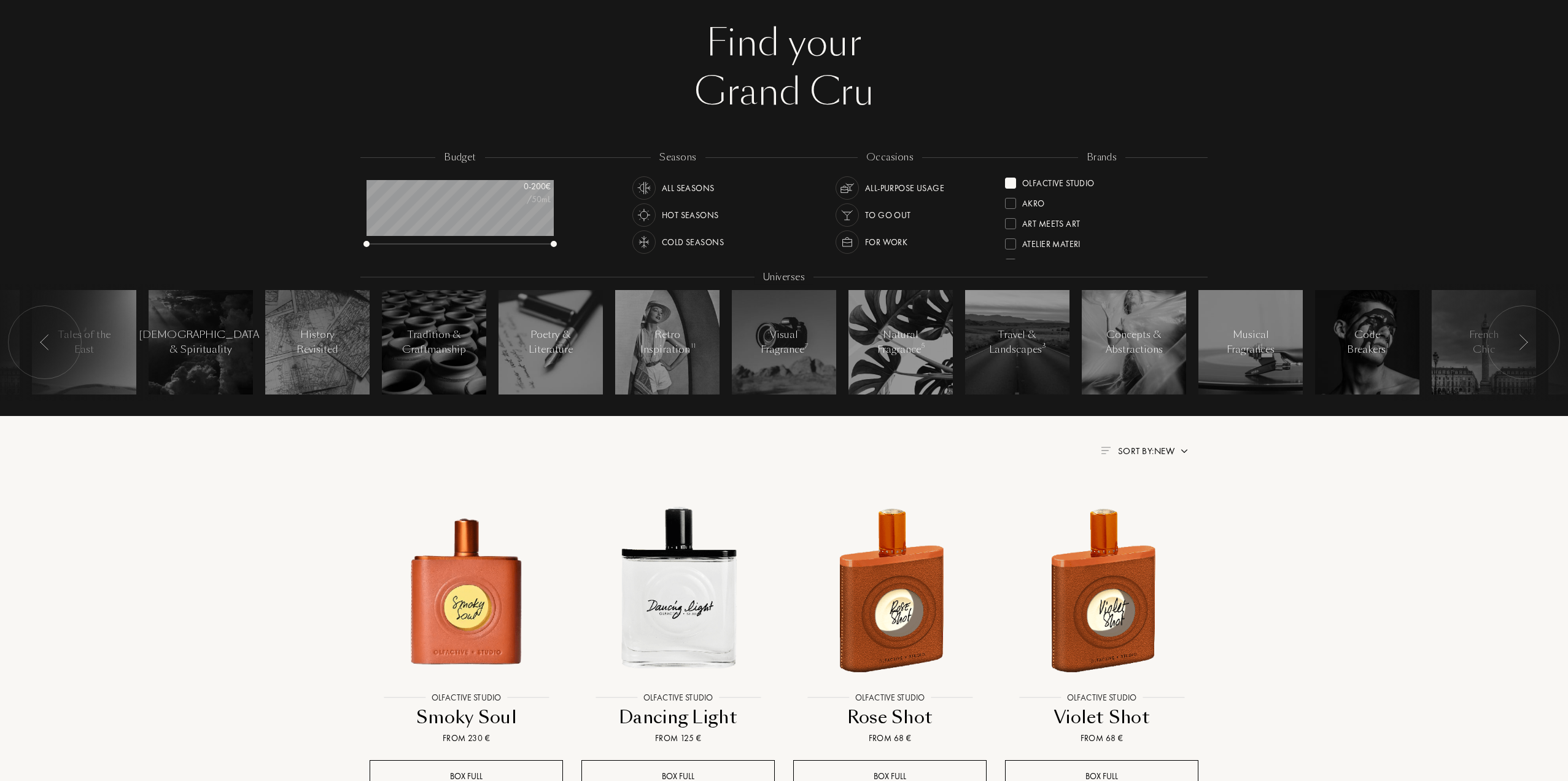
click at [1081, 178] on div "Olfactive Studio" at bounding box center [1058, 181] width 72 height 16
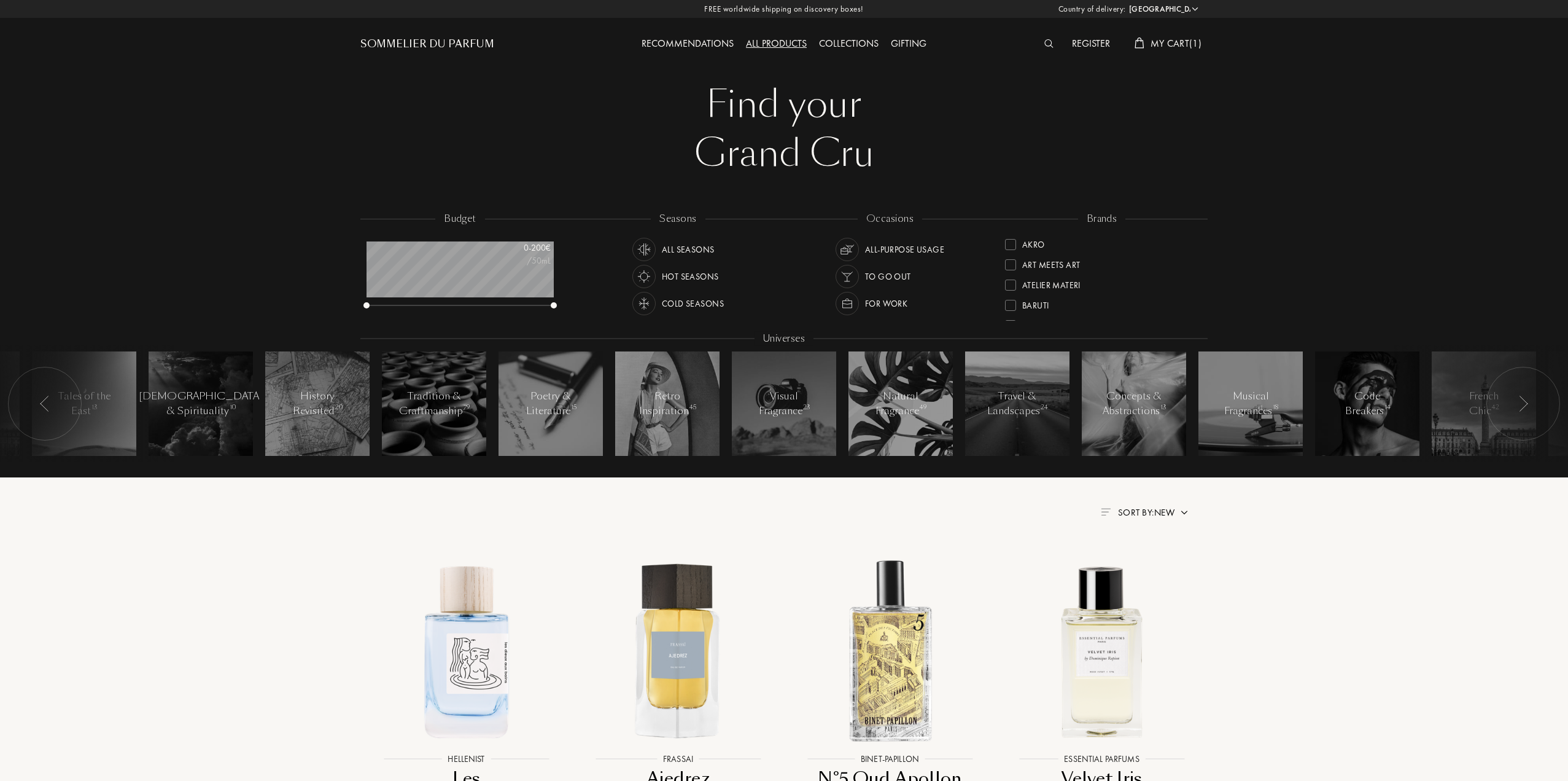
drag, startPoint x: 1198, startPoint y: 244, endPoint x: 1196, endPoint y: 253, distance: 9.2
click at [1198, 250] on div "Akro Art Meets Art Atelier Materi [PERSON_NAME]-Papillon Cépages Parfums Élisir…" at bounding box center [1102, 278] width 194 height 87
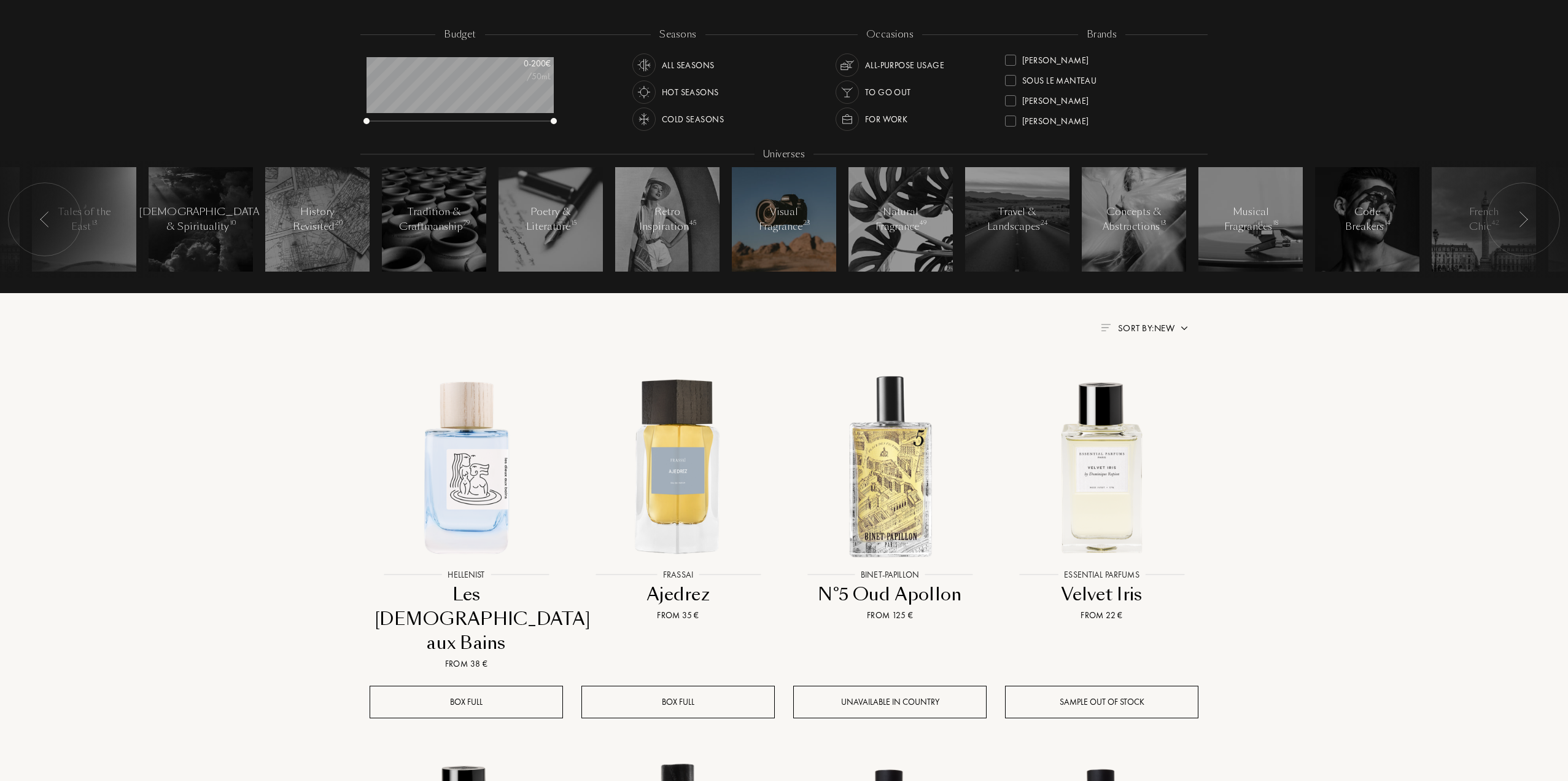
click at [808, 255] on div at bounding box center [784, 220] width 104 height 104
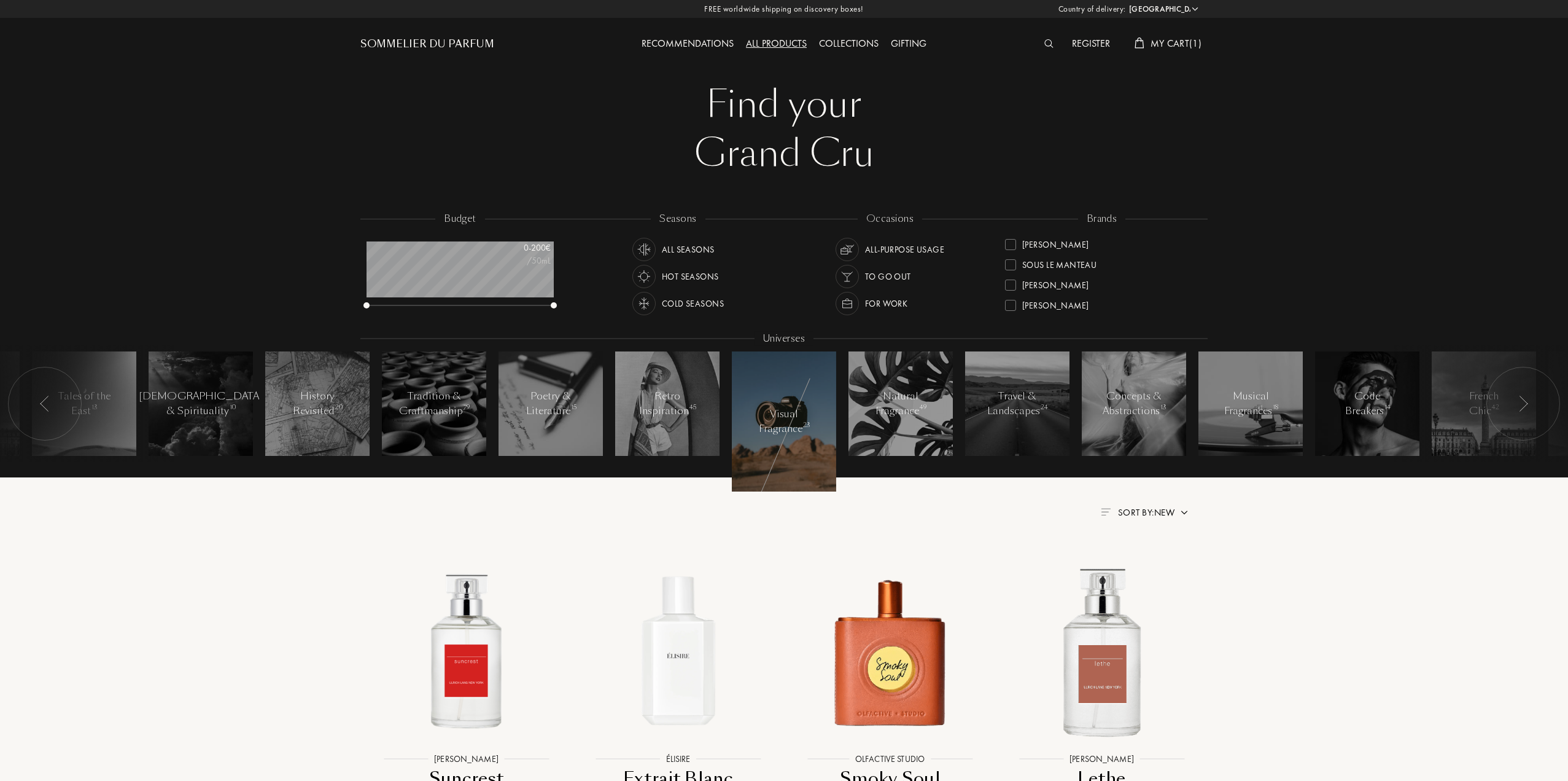
click at [781, 384] on div at bounding box center [784, 421] width 104 height 140
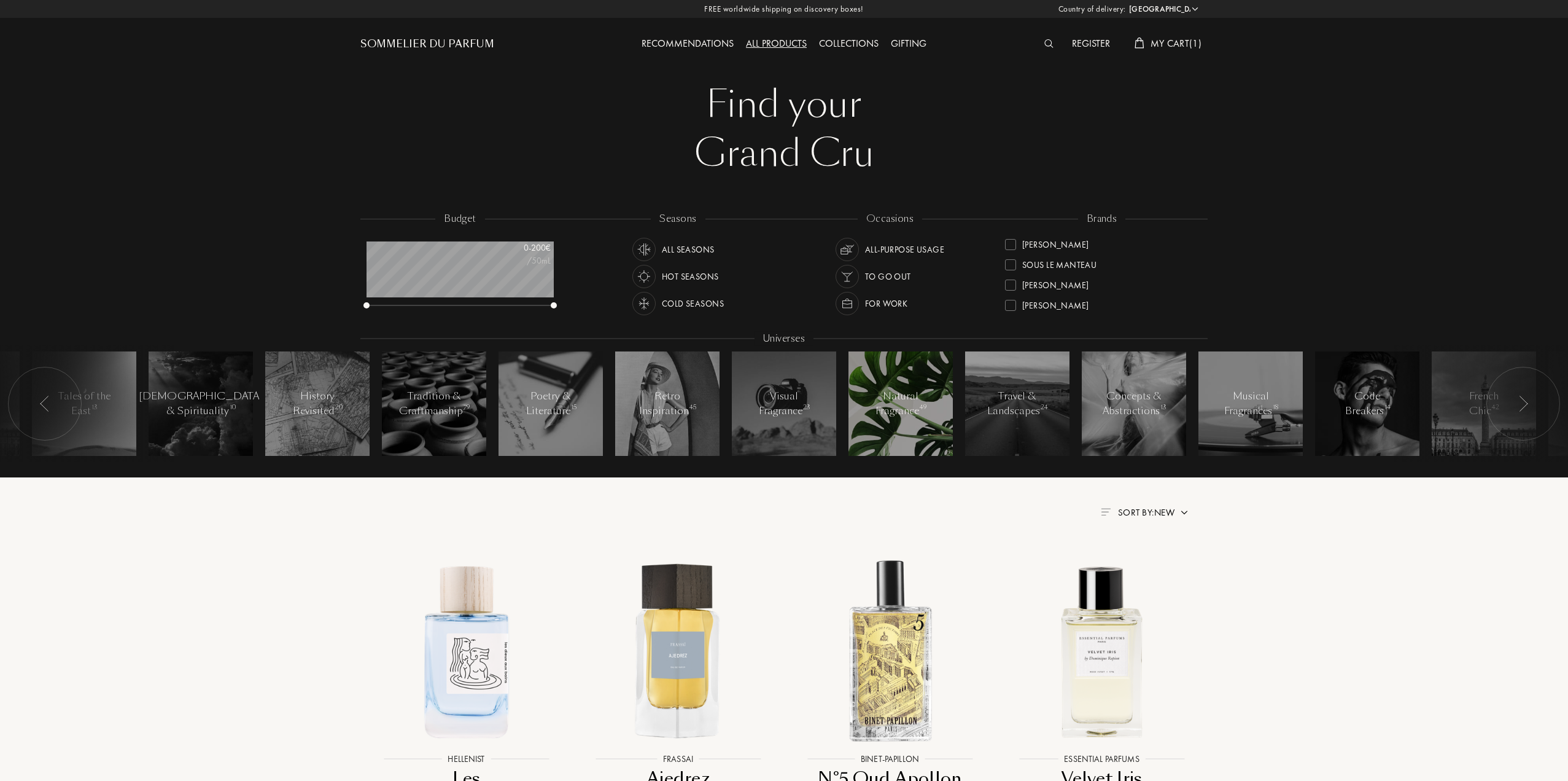
click at [923, 427] on div at bounding box center [901, 403] width 104 height 104
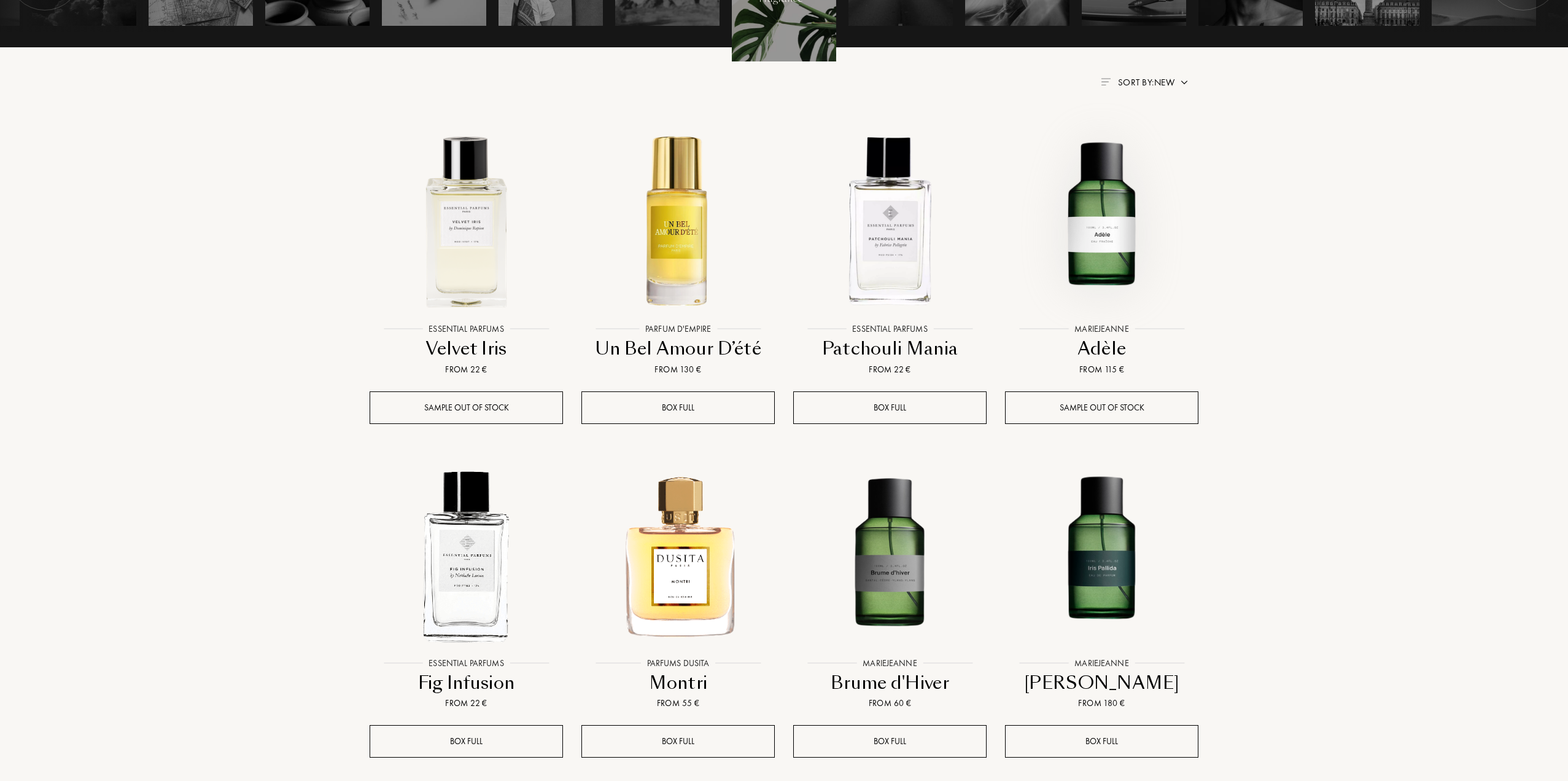
scroll to position [492, 0]
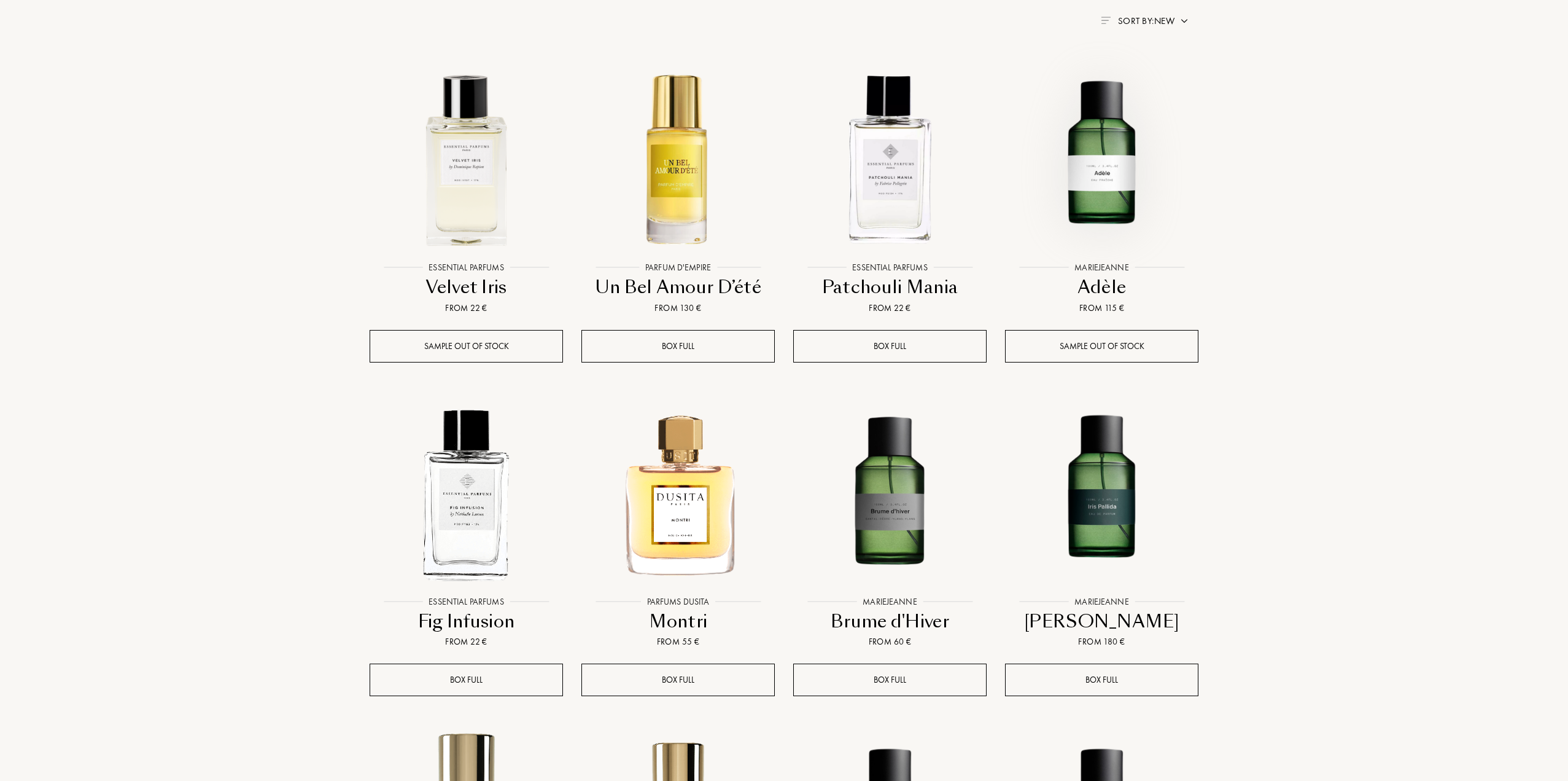
click at [1117, 189] on img at bounding box center [1102, 159] width 191 height 191
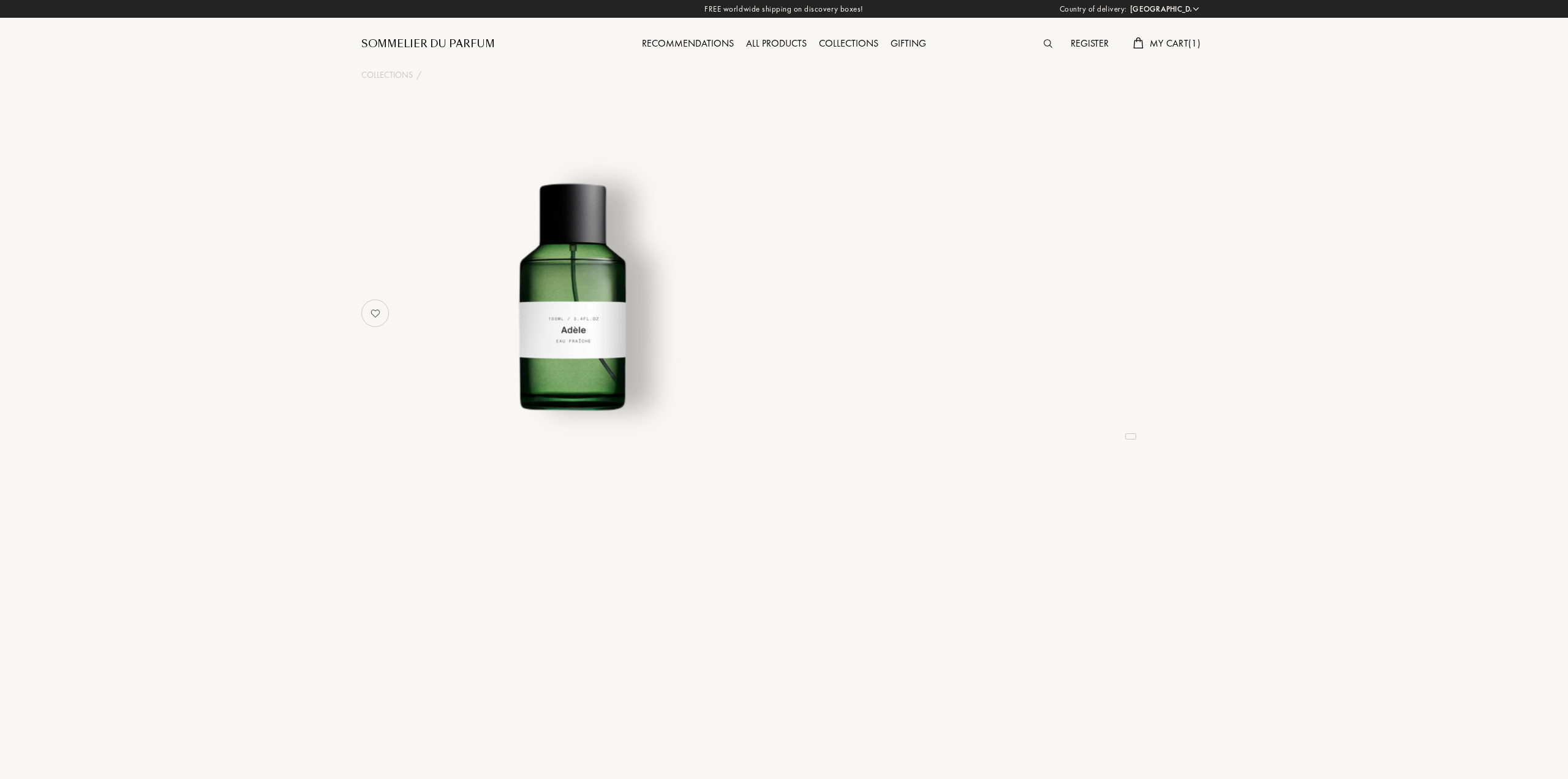
select select "PT"
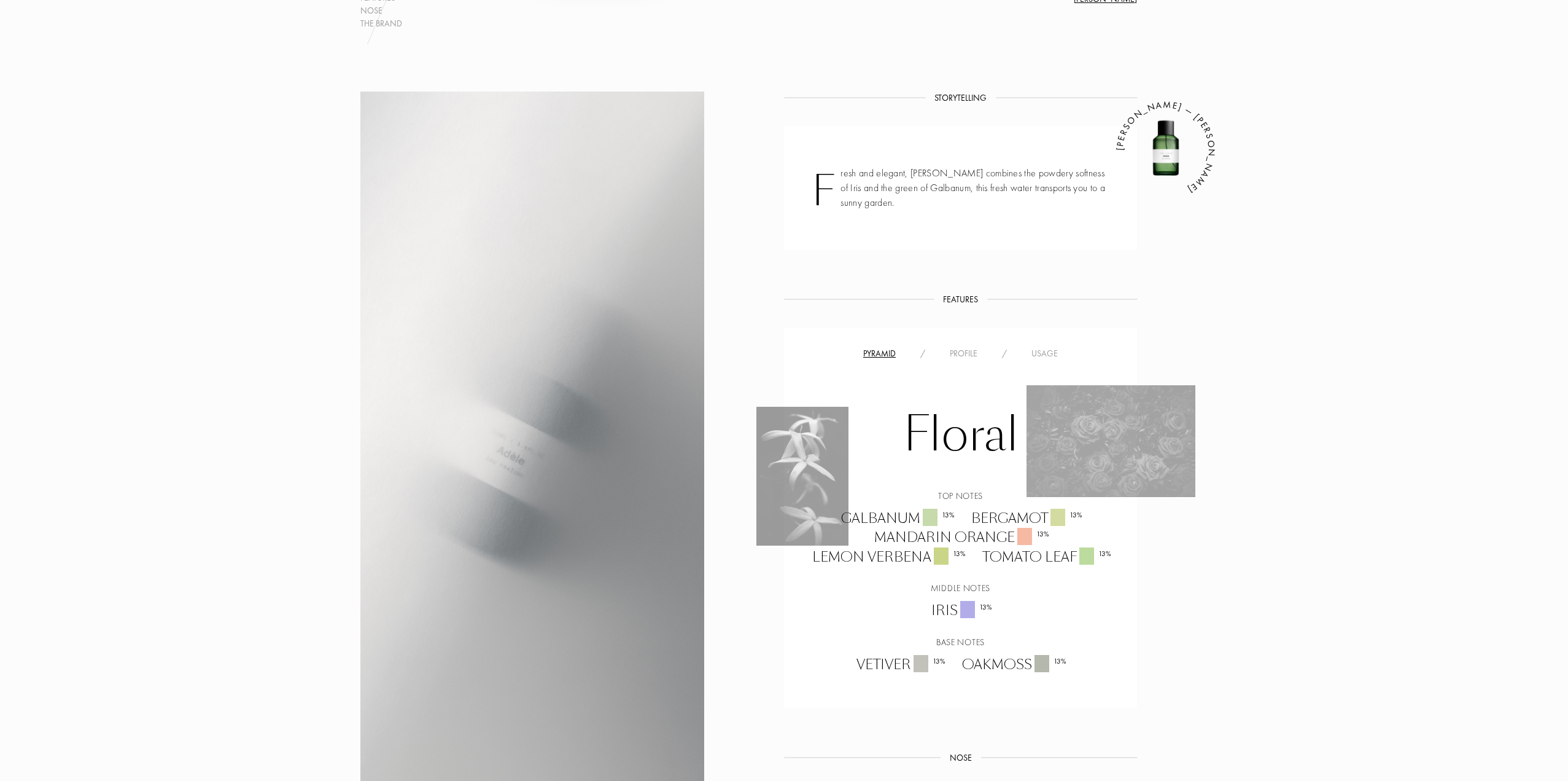
scroll to position [492, 0]
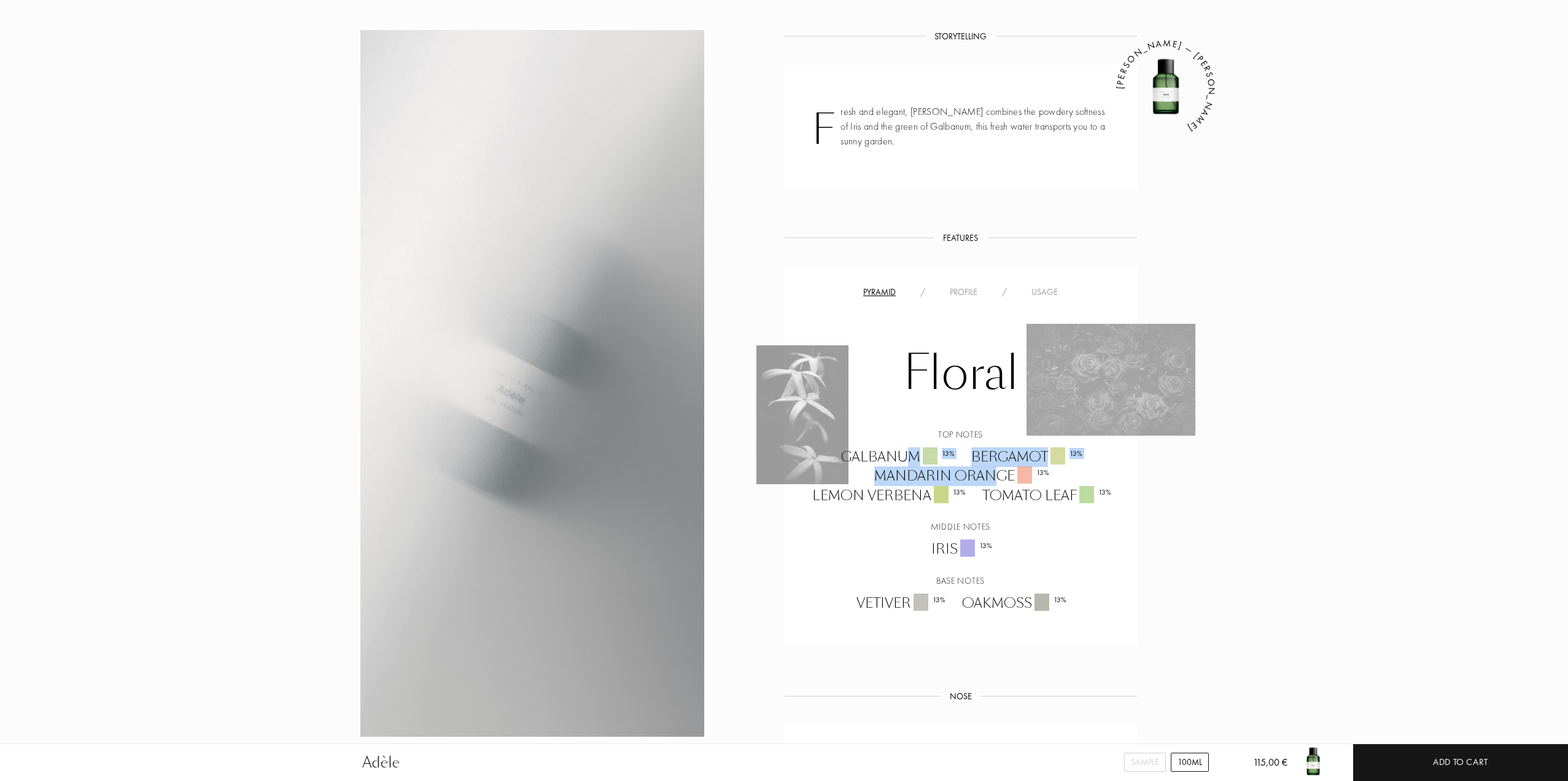
drag, startPoint x: 904, startPoint y: 445, endPoint x: 1023, endPoint y: 485, distance: 125.5
click at [998, 473] on div "Galbanum 13 % Bergamot 13 % Mandarin Orange 13 % Lemon Verbena 13 % Tomato Leaf…" at bounding box center [960, 476] width 335 height 59
click at [1023, 486] on div "Tomato Leaf 13 %" at bounding box center [1045, 495] width 145 height 20
click at [899, 447] on div "Galbanum 13 %" at bounding box center [897, 457] width 130 height 20
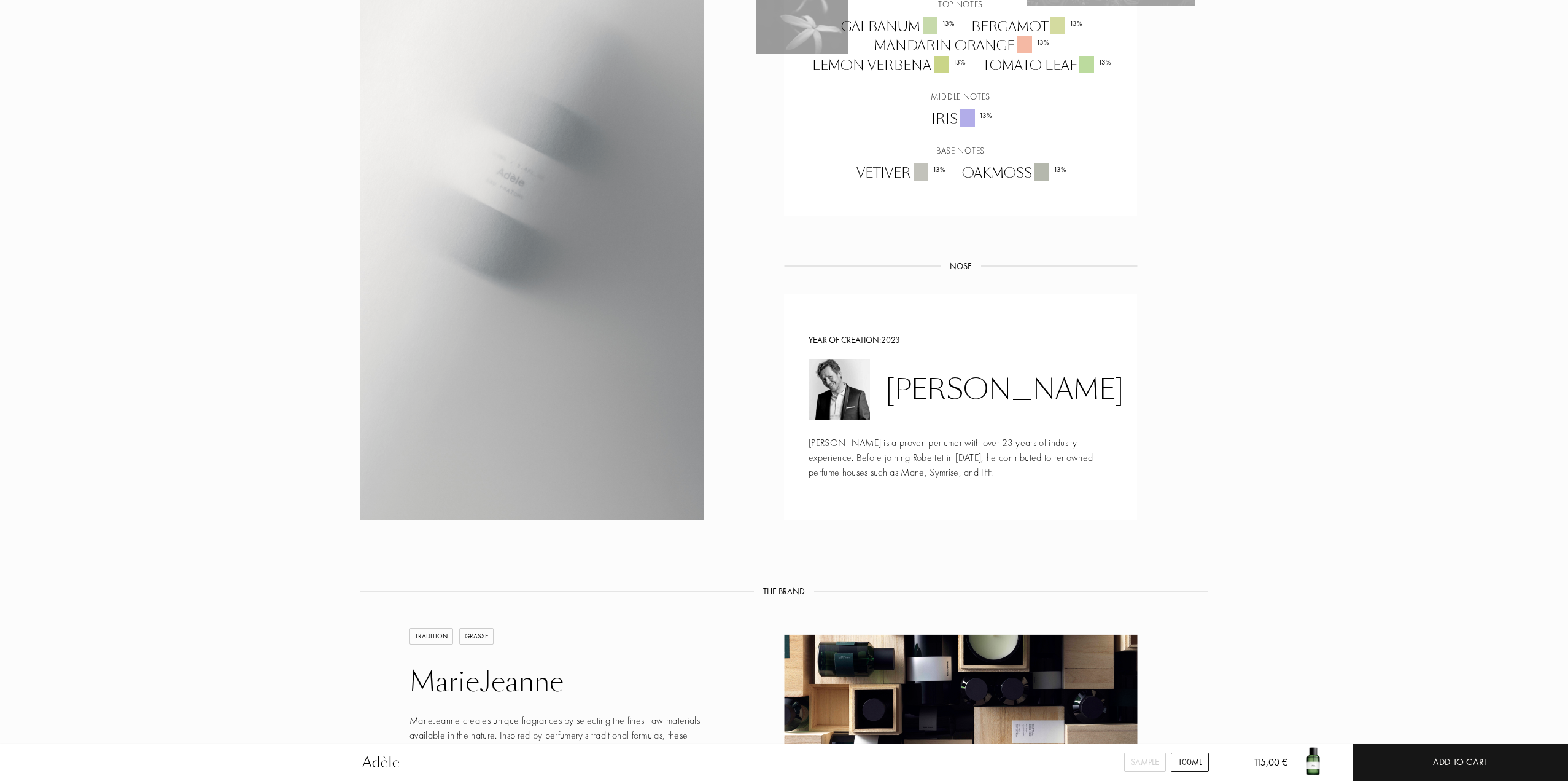
click at [1221, 376] on div "Storytelling Storytelling Fresh and elegant, Adèle combines the powdery softnes…" at bounding box center [784, 70] width 884 height 942
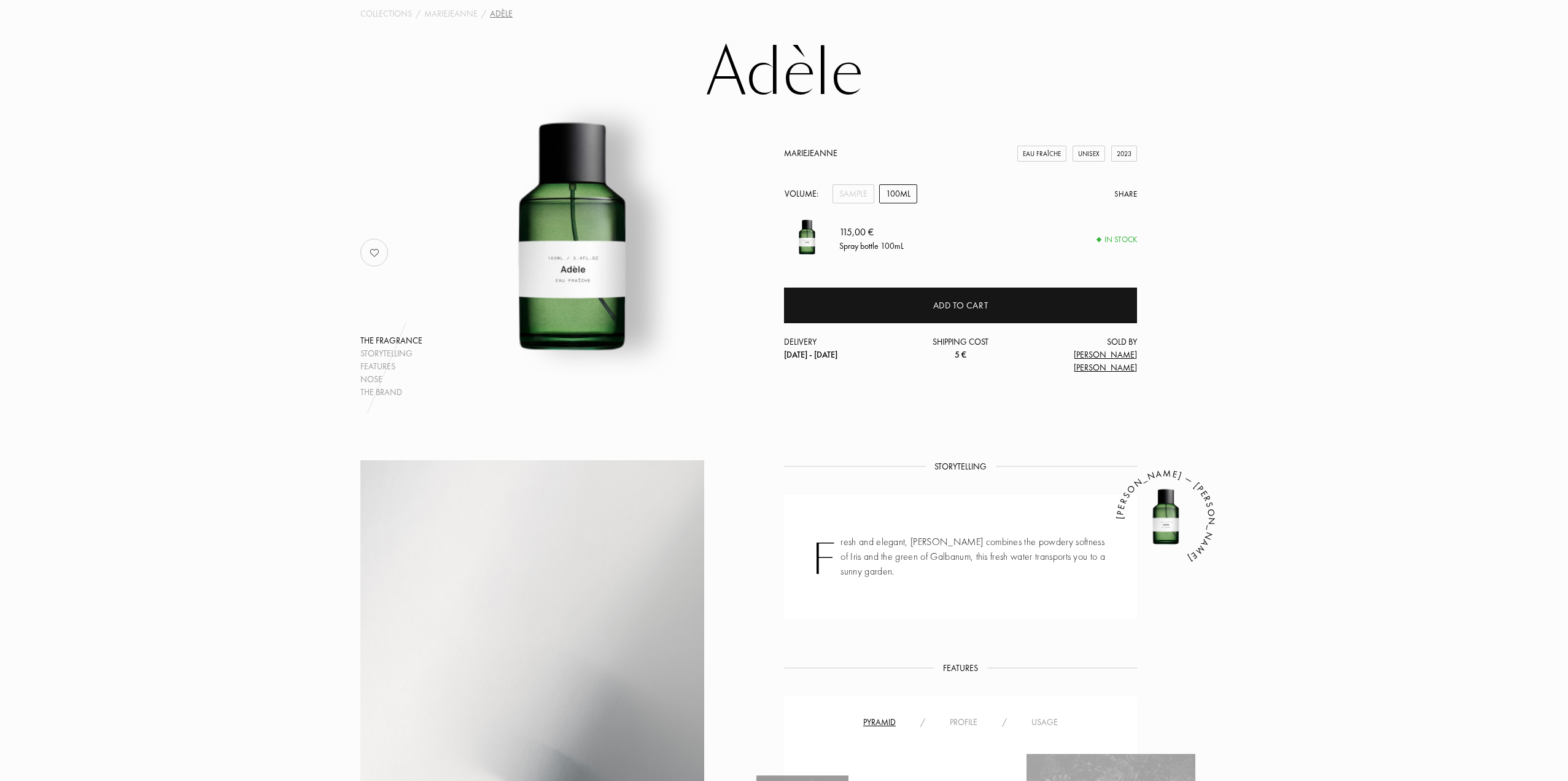
scroll to position [0, 0]
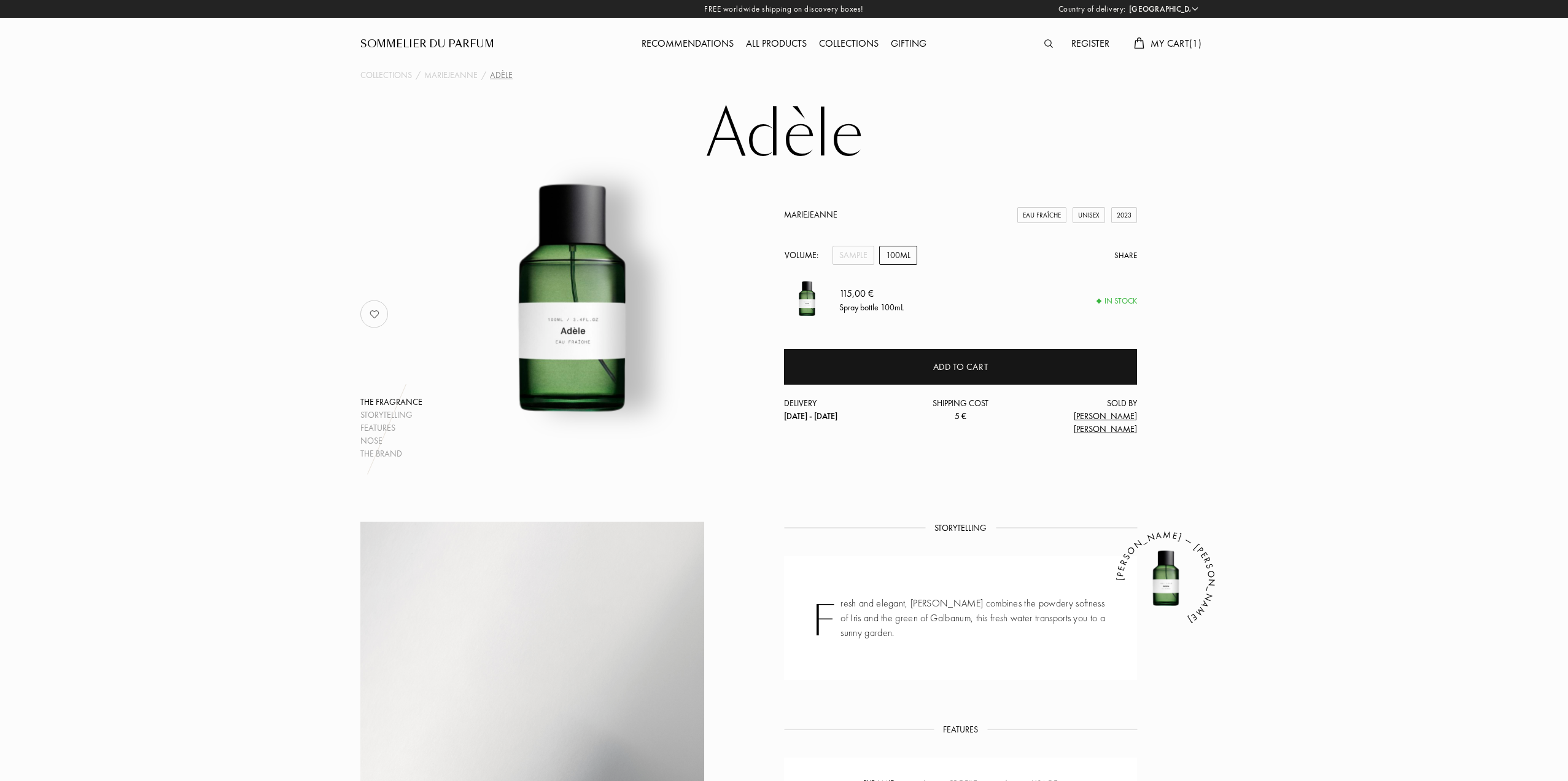
click at [815, 129] on h1 "Adèle" at bounding box center [784, 134] width 614 height 67
copy h1 "Adèle"
drag, startPoint x: 859, startPoint y: 228, endPoint x: 757, endPoint y: 227, distance: 102.0
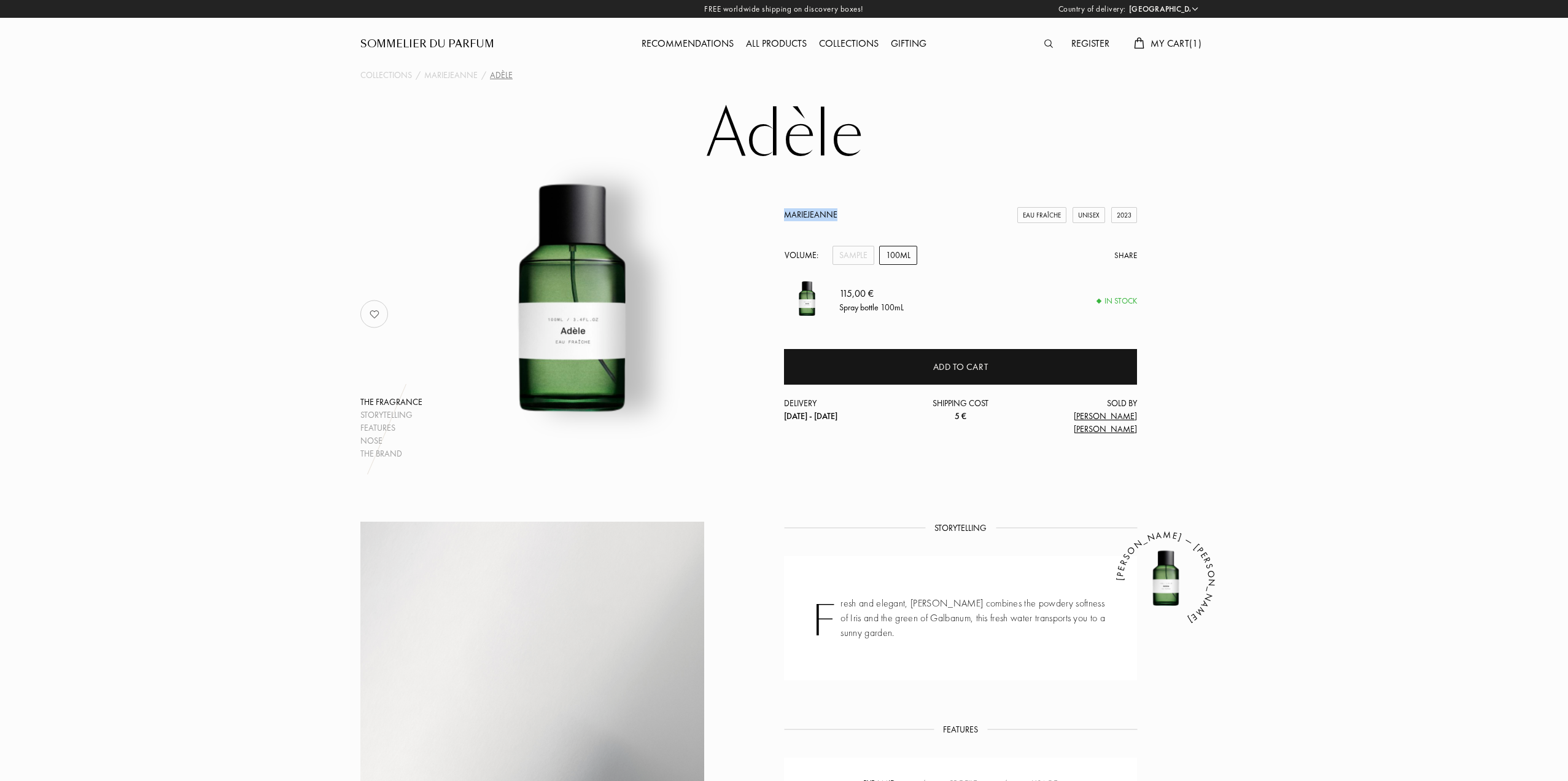
click at [757, 227] on div "The fragrance Storytelling Features Nose The brand MarieJeanne Eau Fraîche Unis…" at bounding box center [784, 314] width 866 height 292
copy link "MarieJeanne"
click at [806, 129] on h1 "Adèle" at bounding box center [784, 134] width 614 height 67
copy h1 "Adèle"
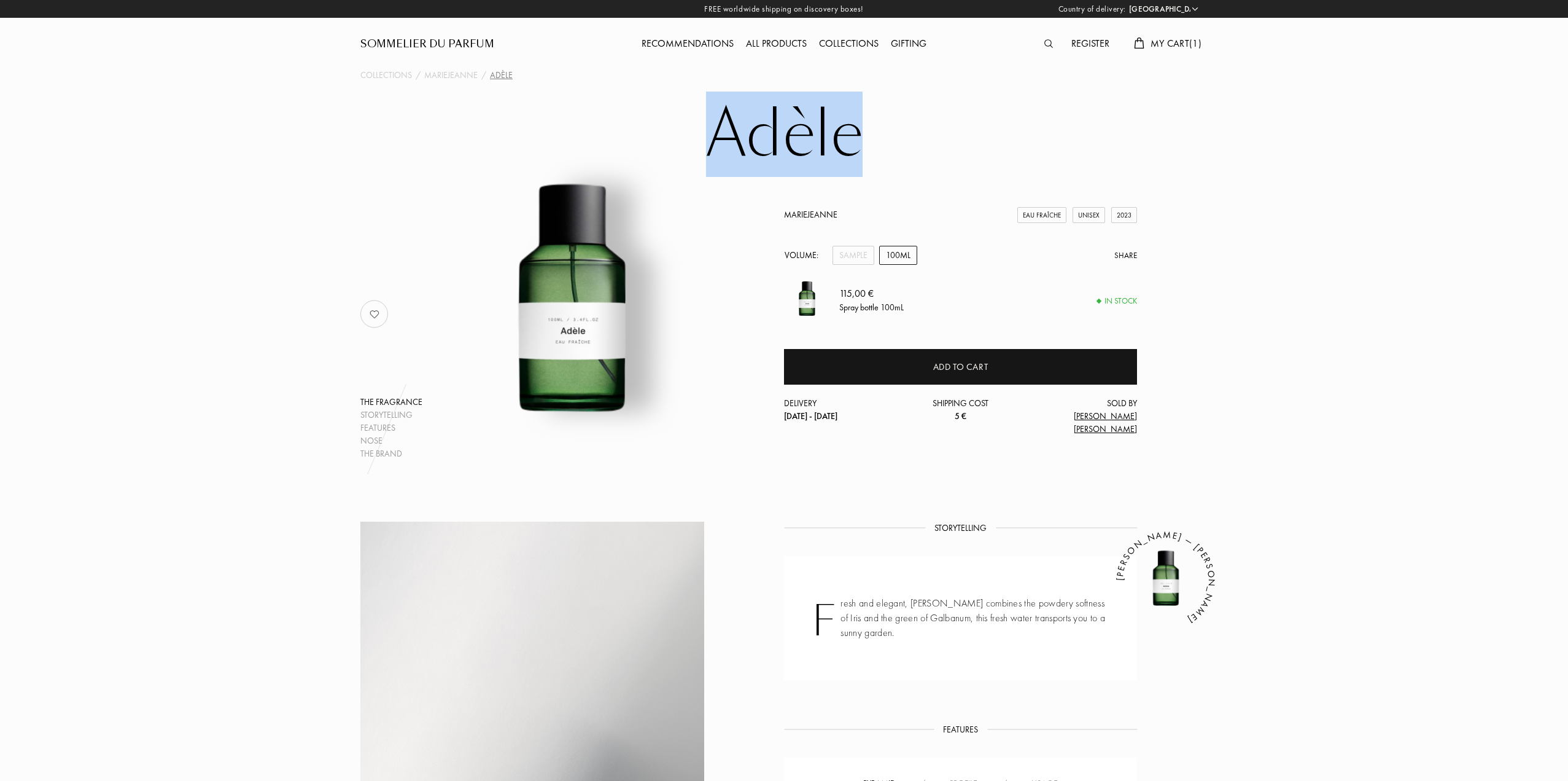
click at [776, 37] on div "All products" at bounding box center [776, 44] width 73 height 16
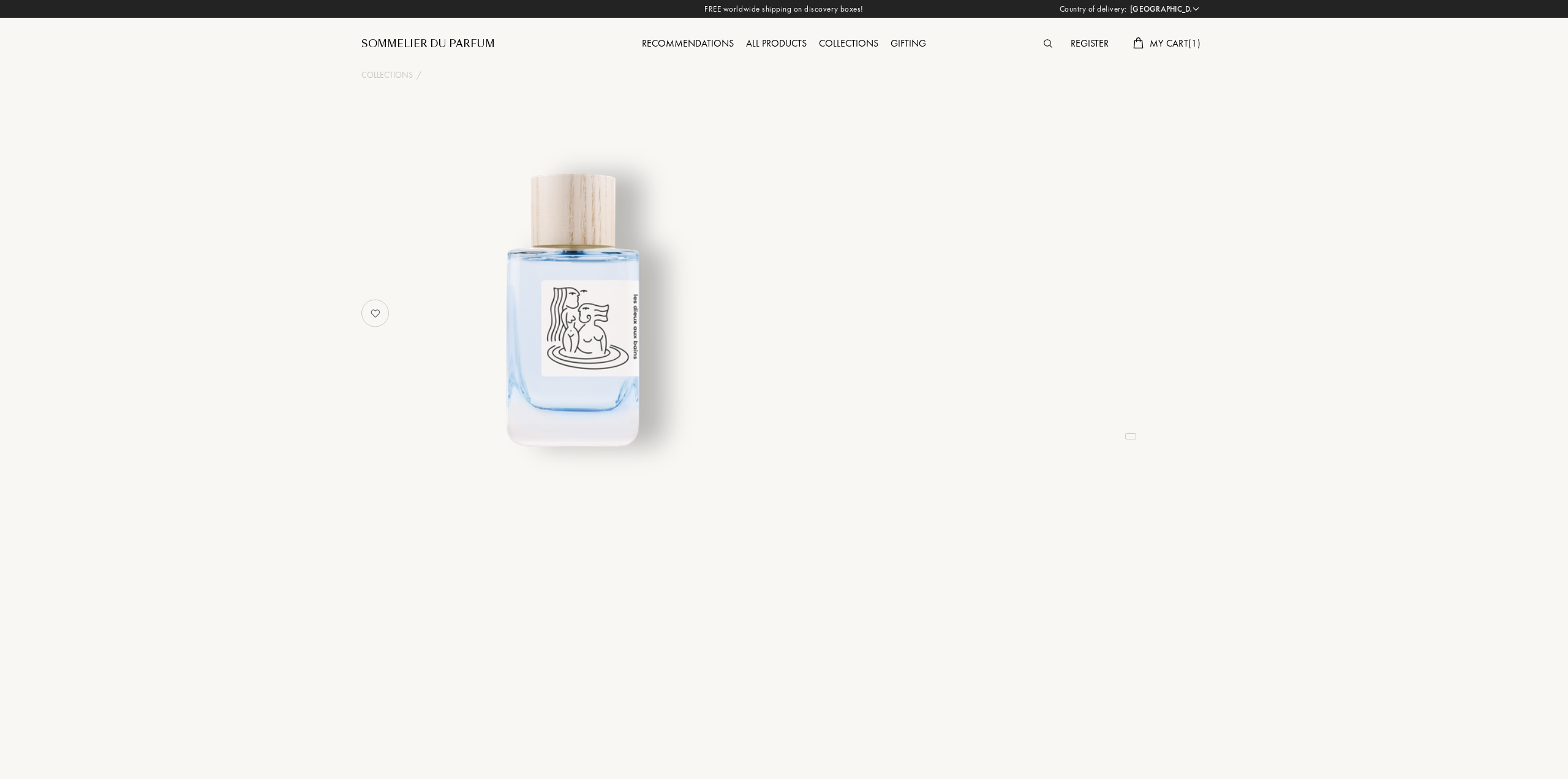
select select "PT"
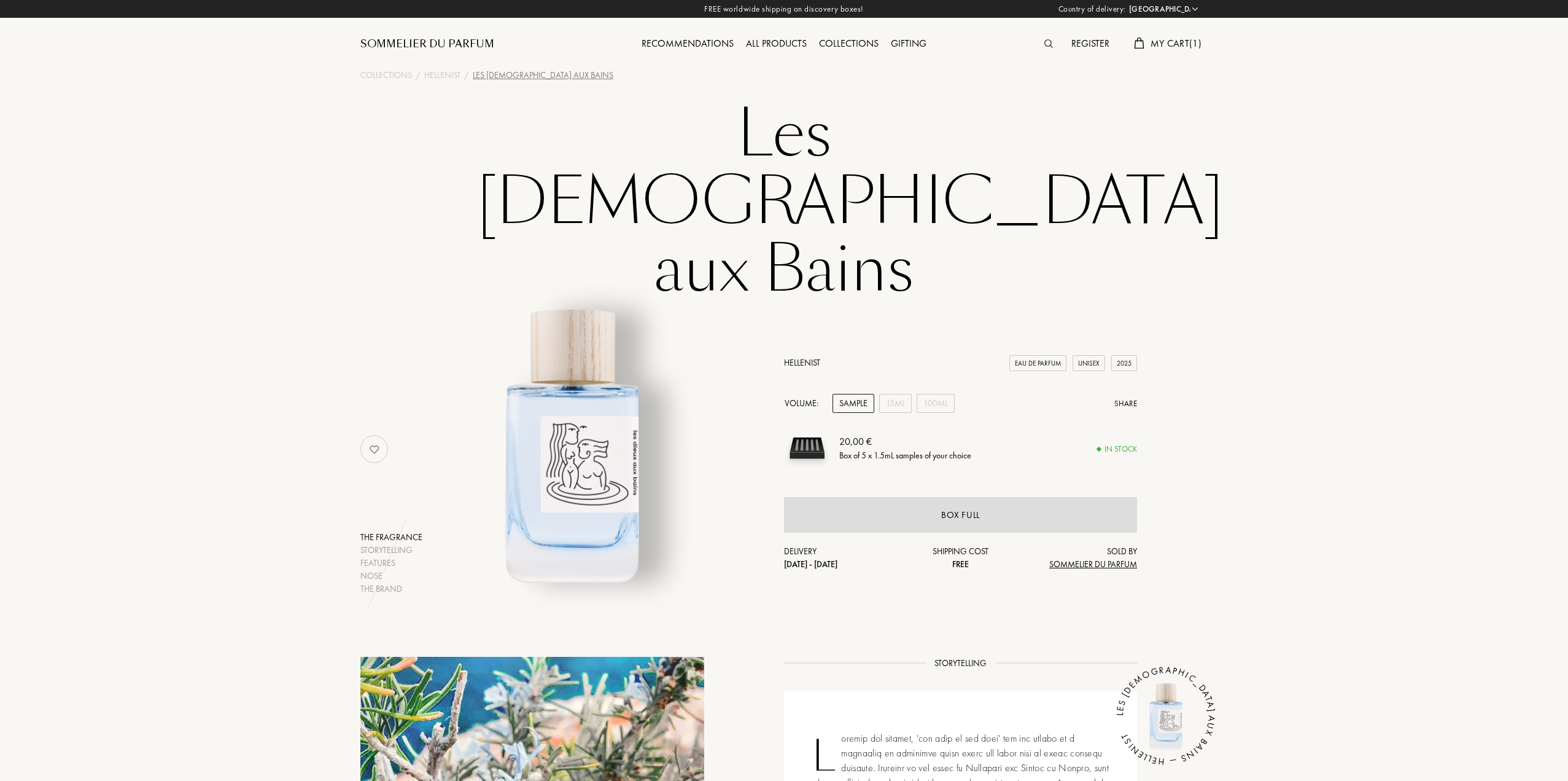
click at [901, 107] on h1 "Les [DEMOGRAPHIC_DATA] aux Bains" at bounding box center [784, 202] width 614 height 203
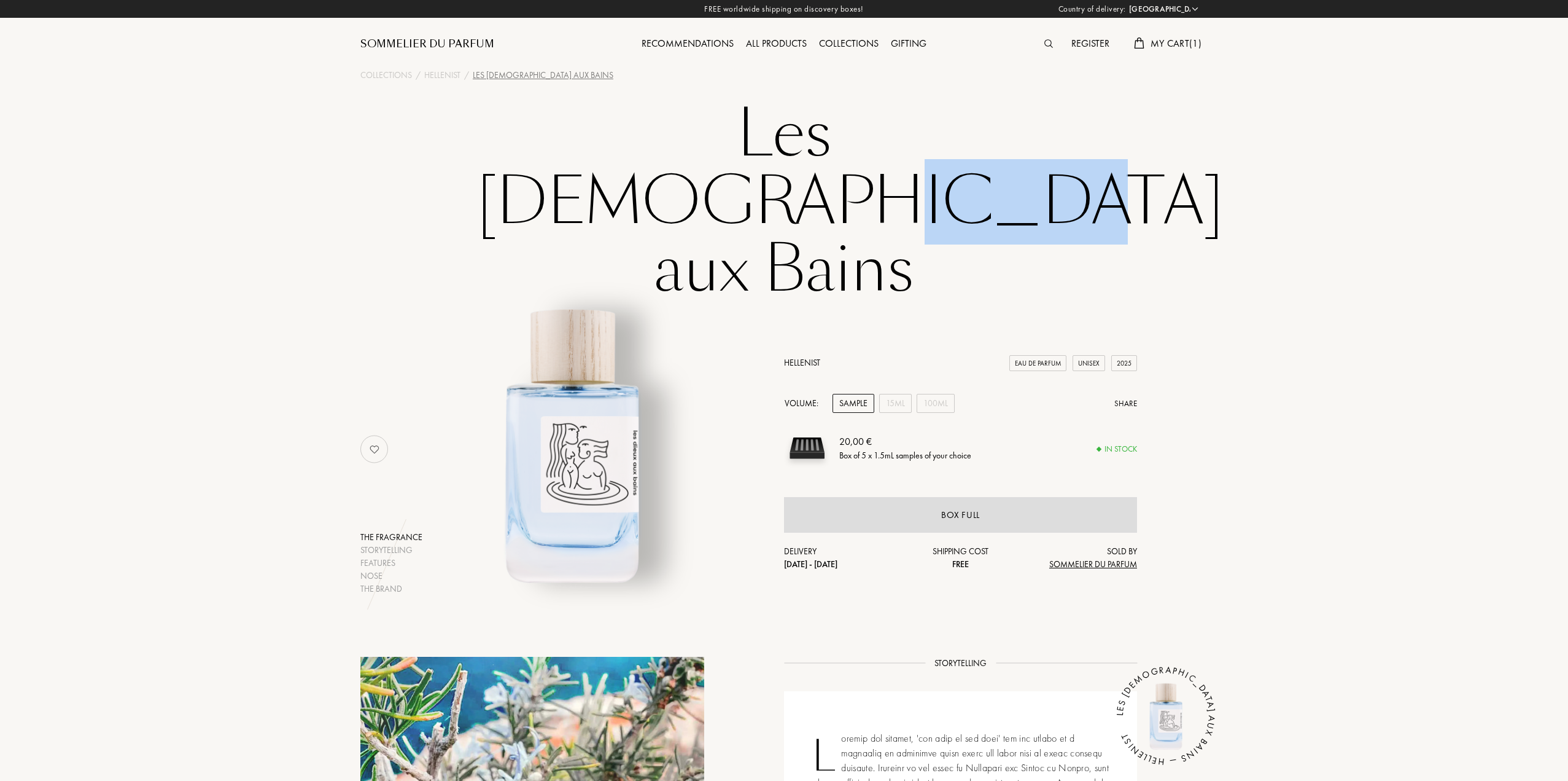
click at [901, 107] on h1 "Les [DEMOGRAPHIC_DATA] aux Bains" at bounding box center [784, 202] width 614 height 203
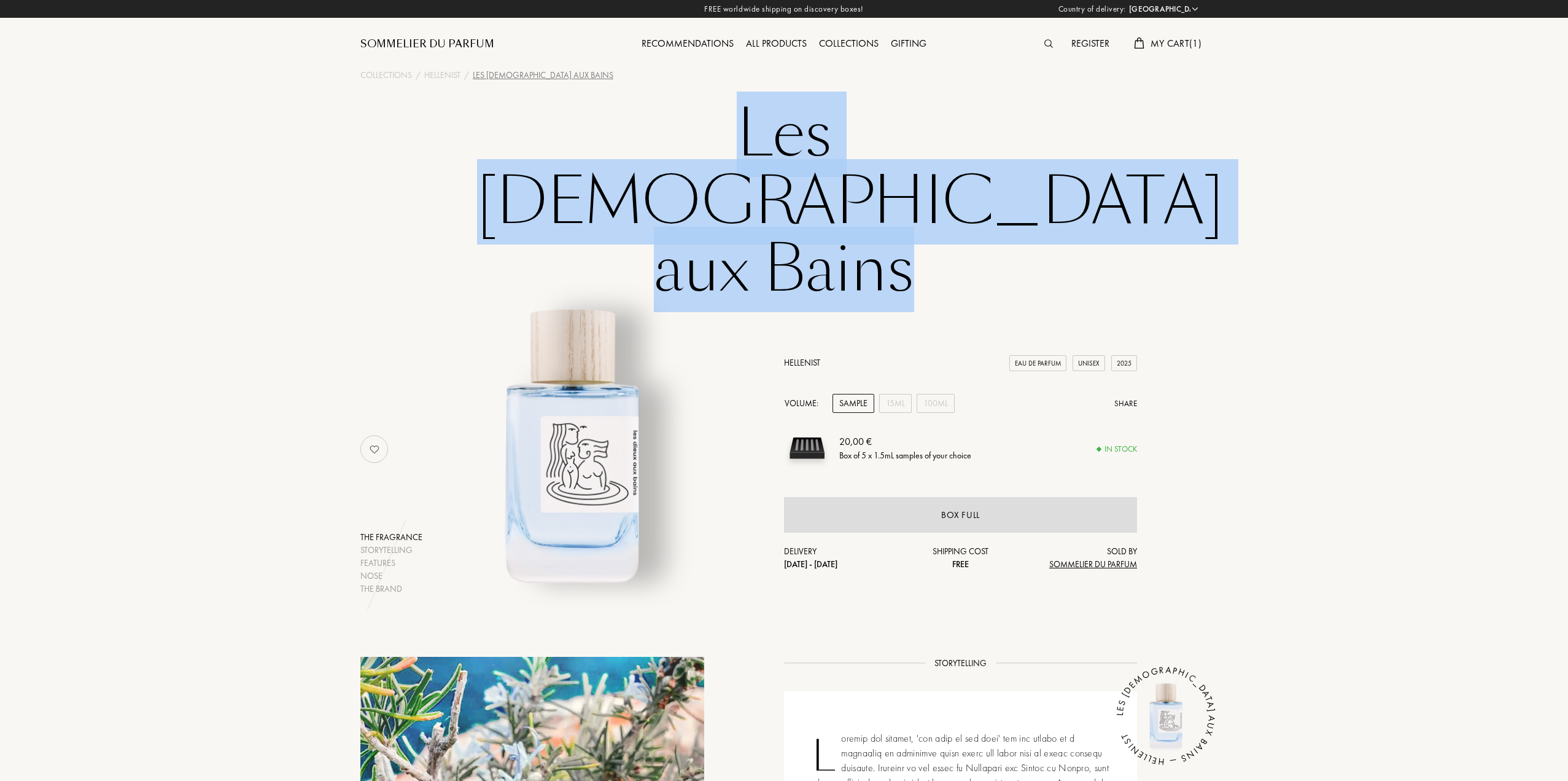
click at [901, 107] on h1 "Les [DEMOGRAPHIC_DATA] aux Bains" at bounding box center [784, 202] width 614 height 203
copy h1 "Les [DEMOGRAPHIC_DATA] aux Bains"
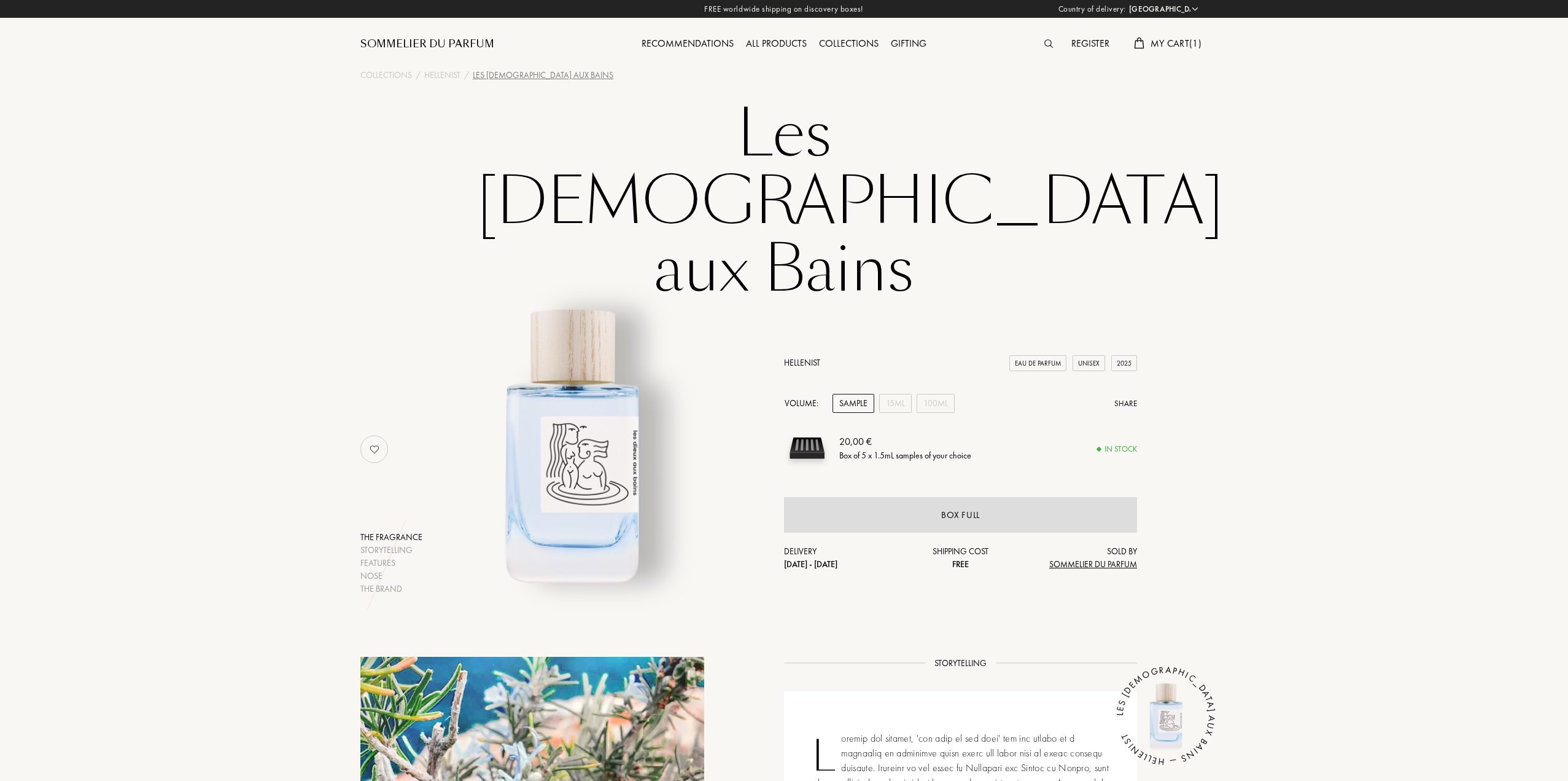
click at [1184, 303] on div "The fragrance Storytelling Features Nose The brand Hellenist Eau de Parfum Unis…" at bounding box center [784, 449] width 866 height 292
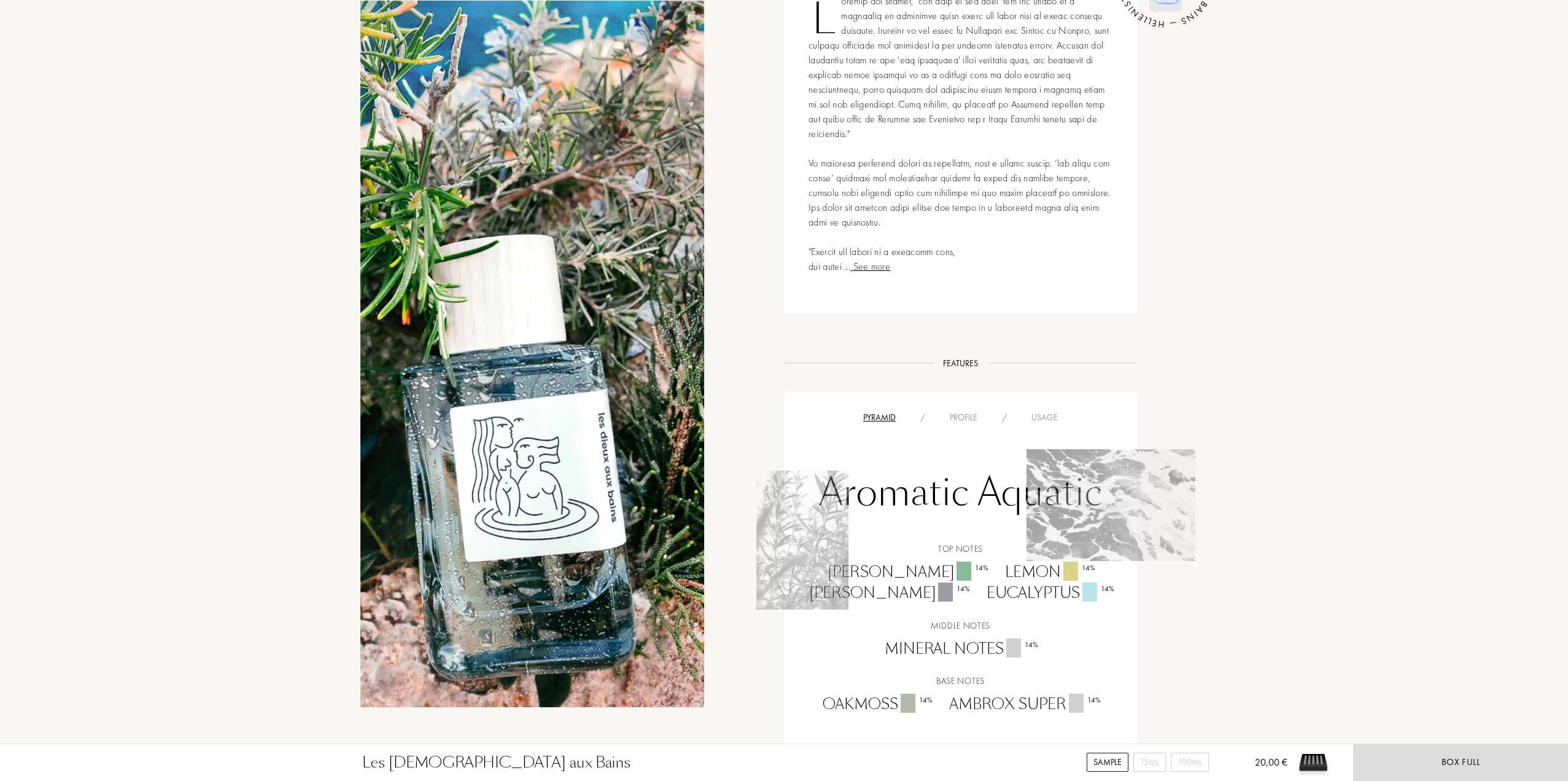
scroll to position [799, 0]
